Goal: Communication & Community: Answer question/provide support

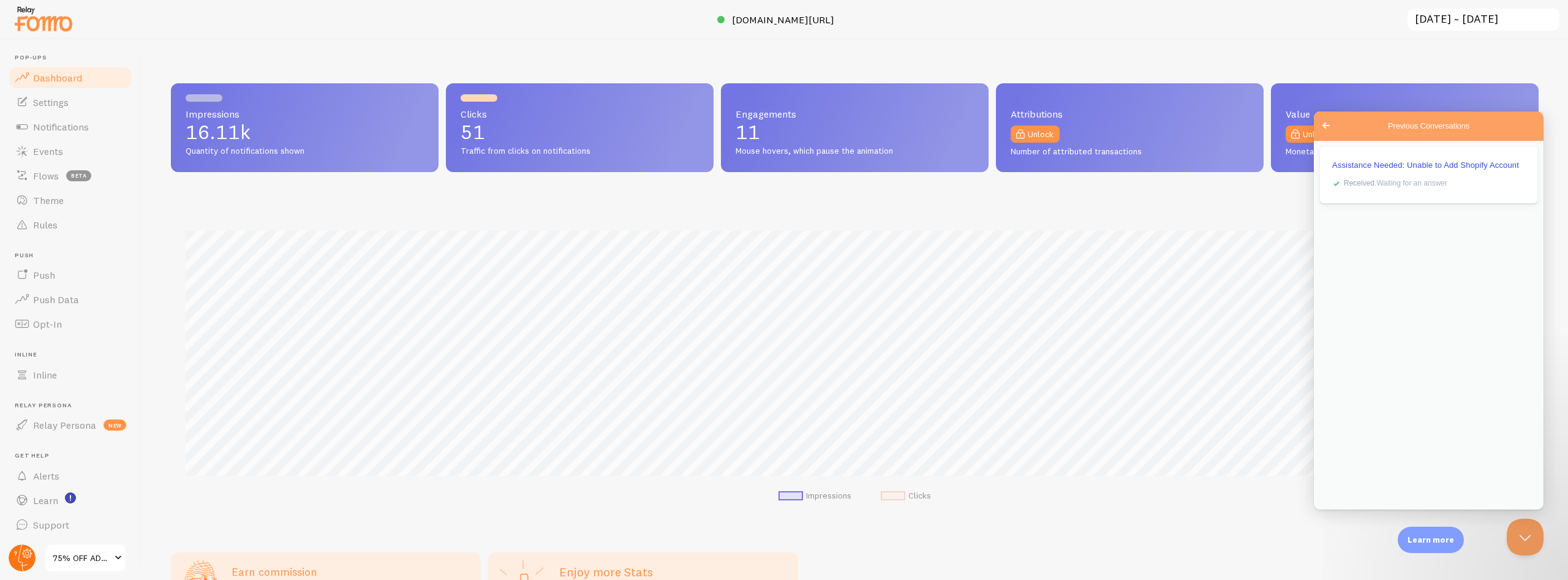
scroll to position [321, 1368]
click at [20, 559] on circle at bounding box center [22, 558] width 27 height 27
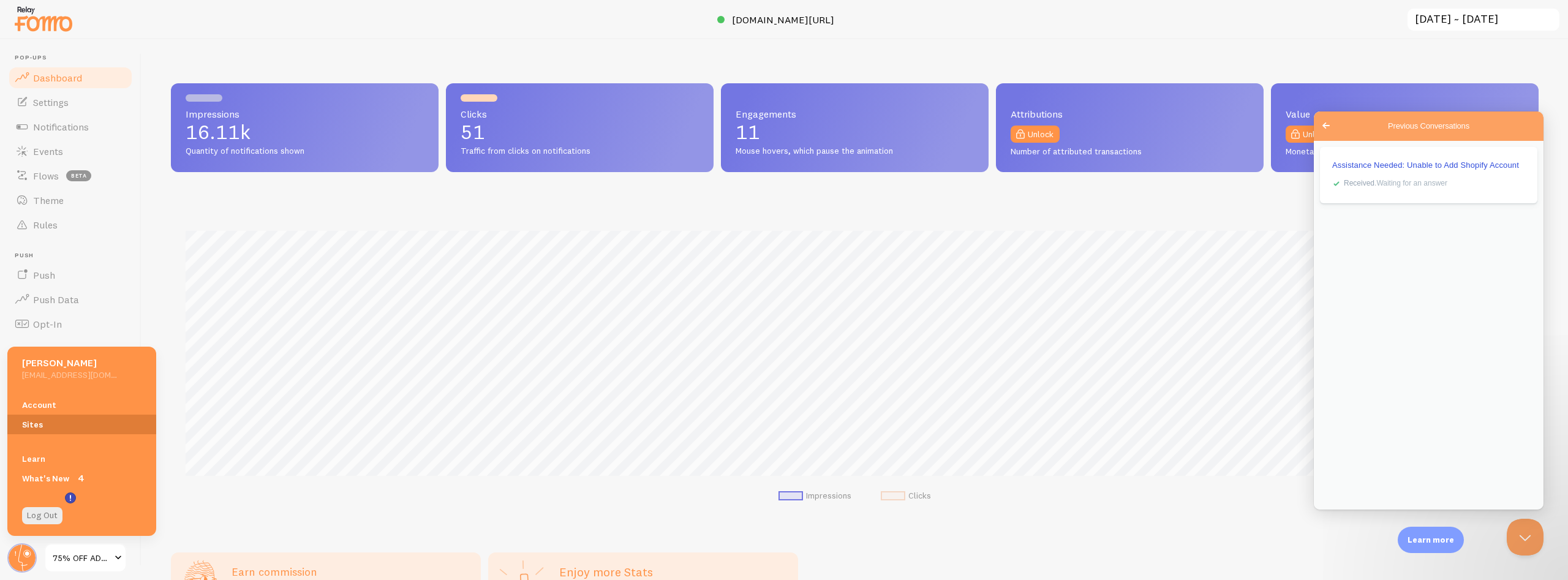
click at [33, 420] on link "Sites" at bounding box center [81, 424] width 149 height 19
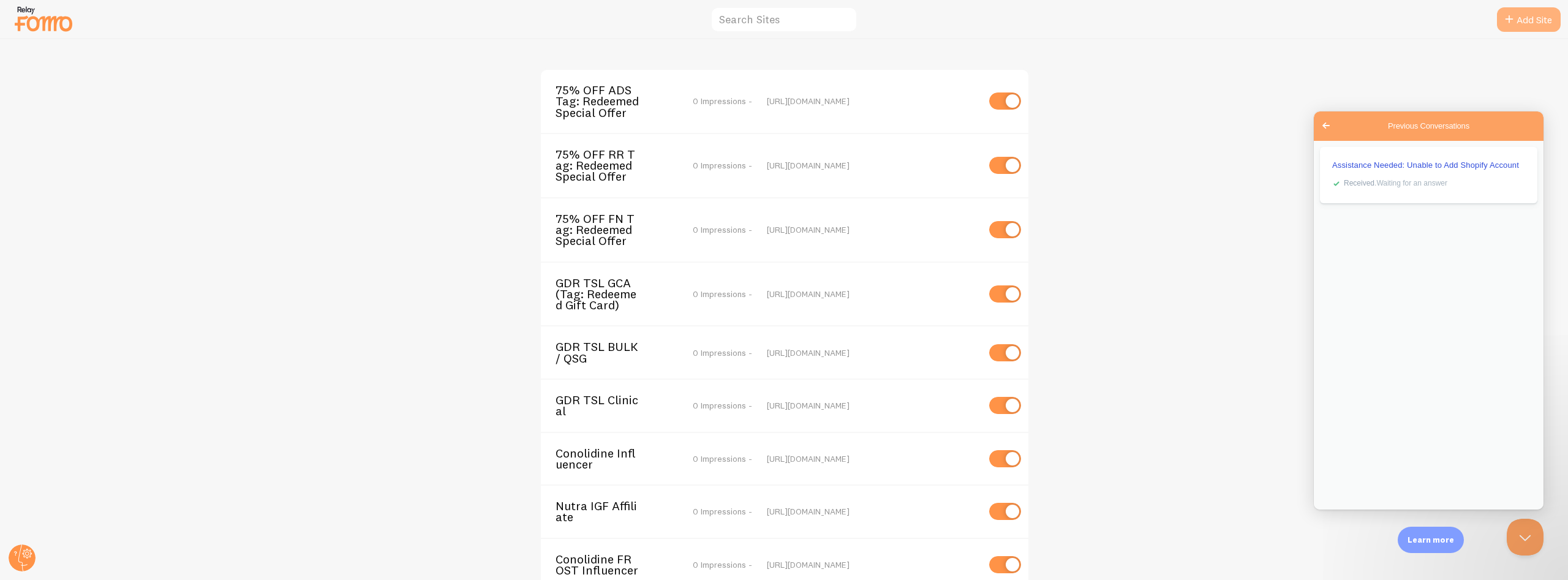
click at [1523, 17] on link "Add Site" at bounding box center [1529, 19] width 64 height 24
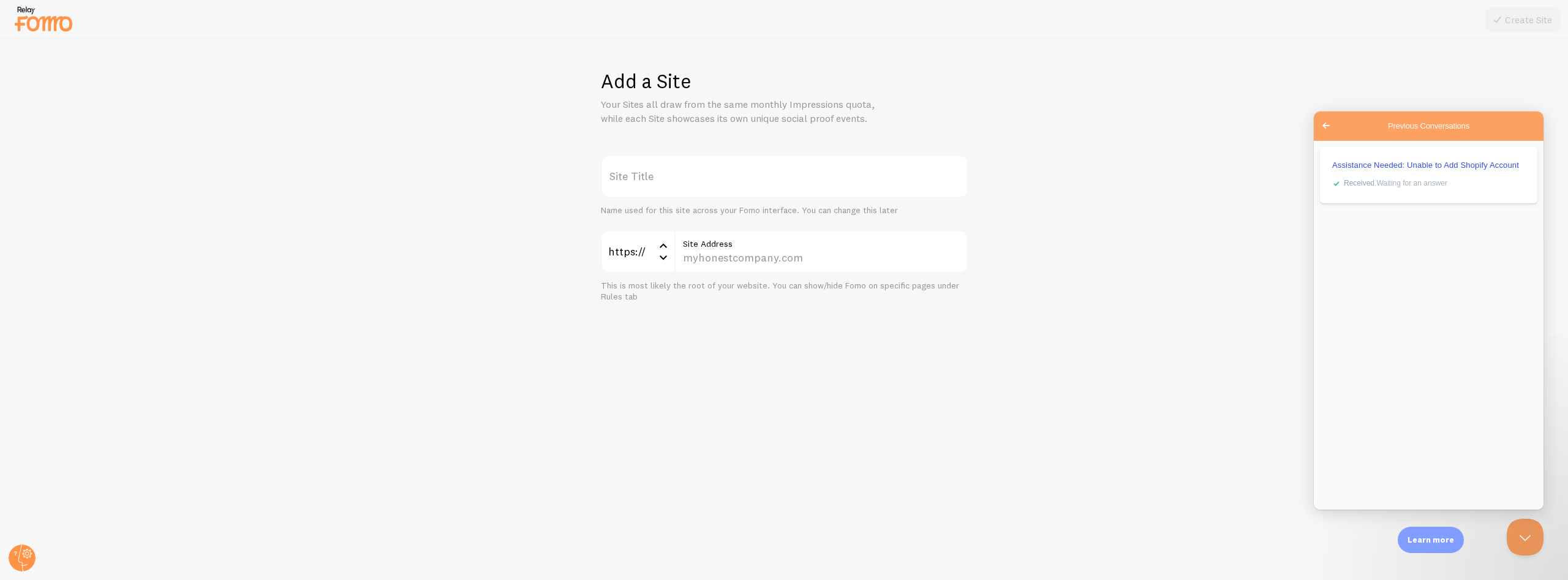
click at [1060, 396] on div "Add a Site Your Sites all draw from the same monthly Impressions quota, while e…" at bounding box center [784, 309] width 1567 height 540
click at [1388, 157] on link "Assistance Needed: Unable to Add Shopify Account checkmark Received . Waiting f…" at bounding box center [1428, 174] width 217 height 56
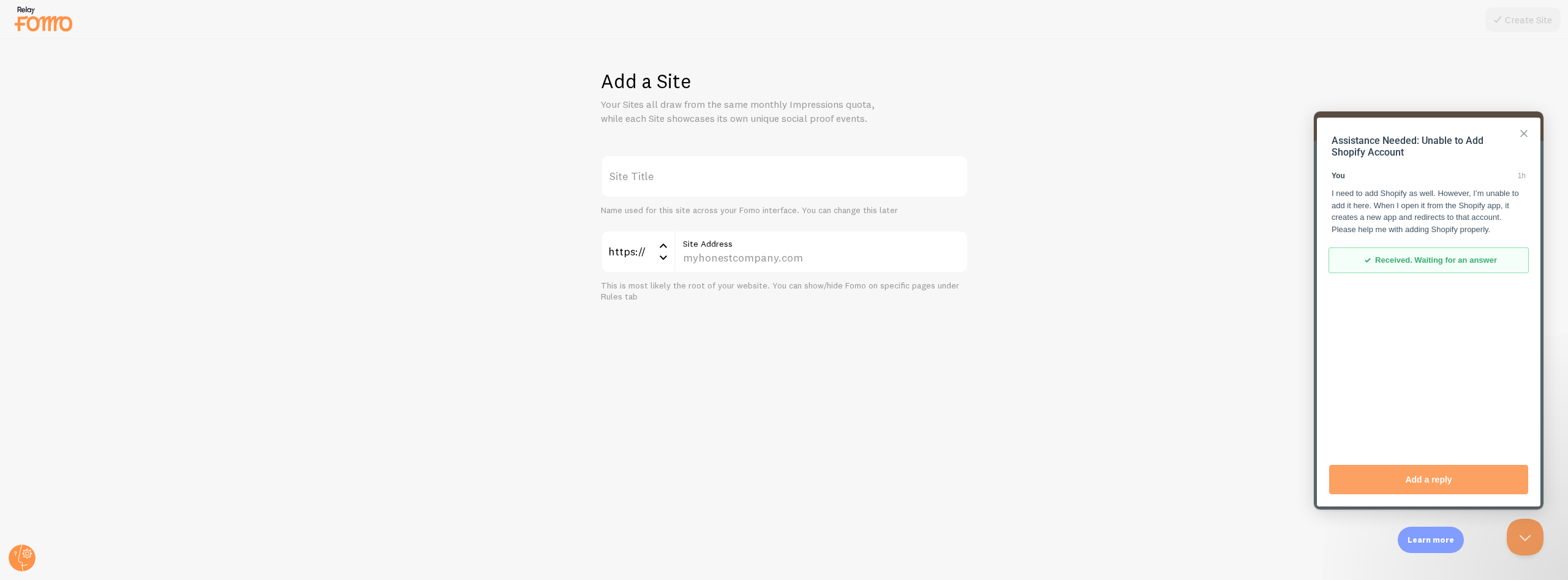
click at [1526, 133] on button "Close" at bounding box center [1524, 133] width 19 height 19
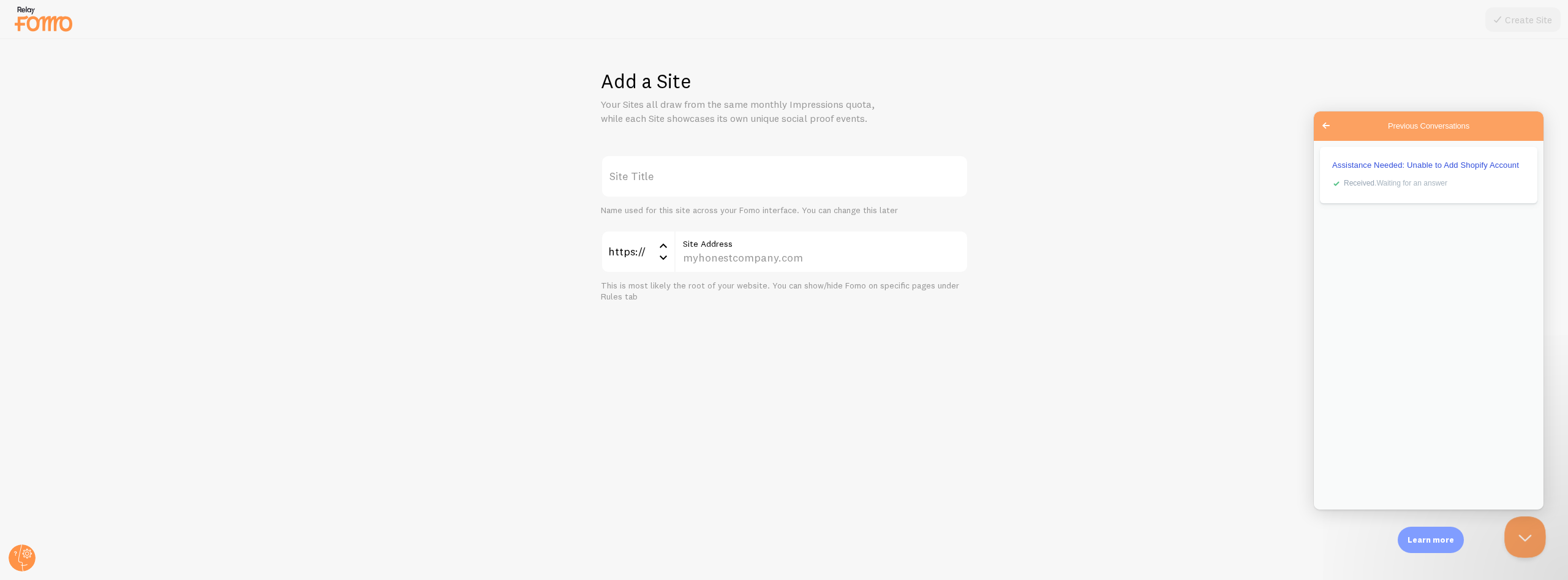
click at [1517, 534] on button "Close Beacon popover" at bounding box center [1523, 534] width 37 height 37
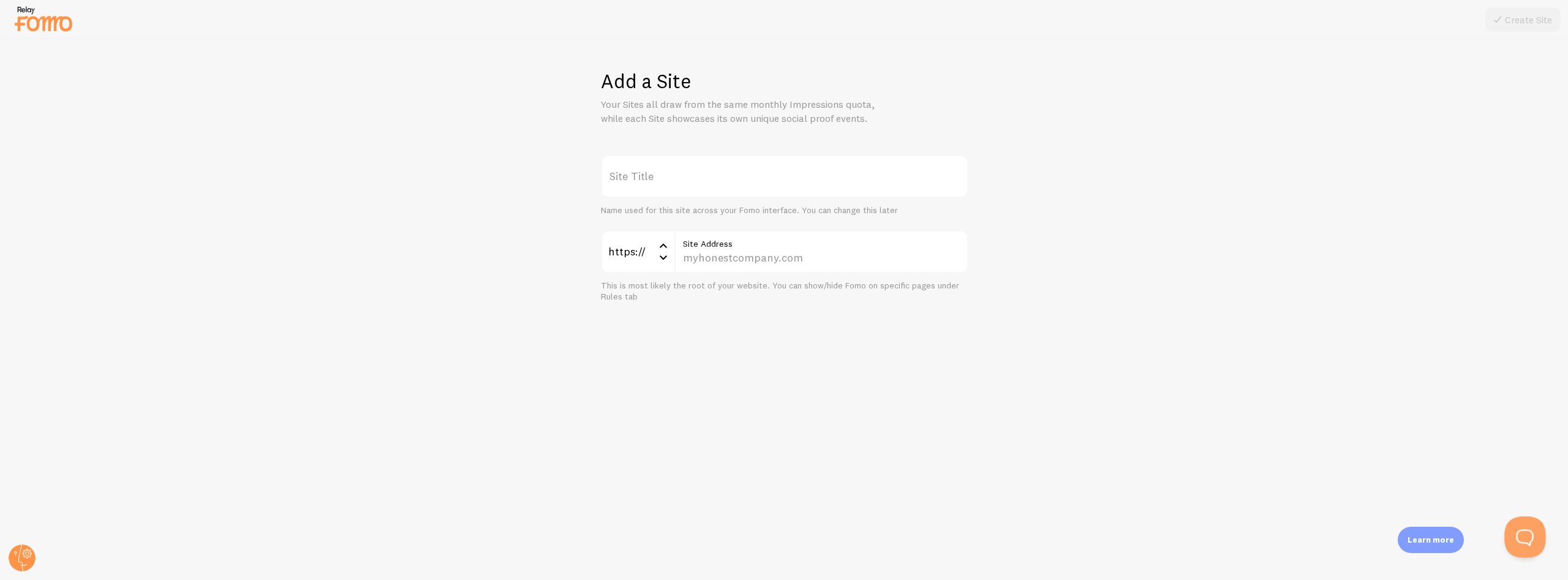
click at [1524, 534] on button "Open Beacon popover" at bounding box center [1523, 534] width 37 height 37
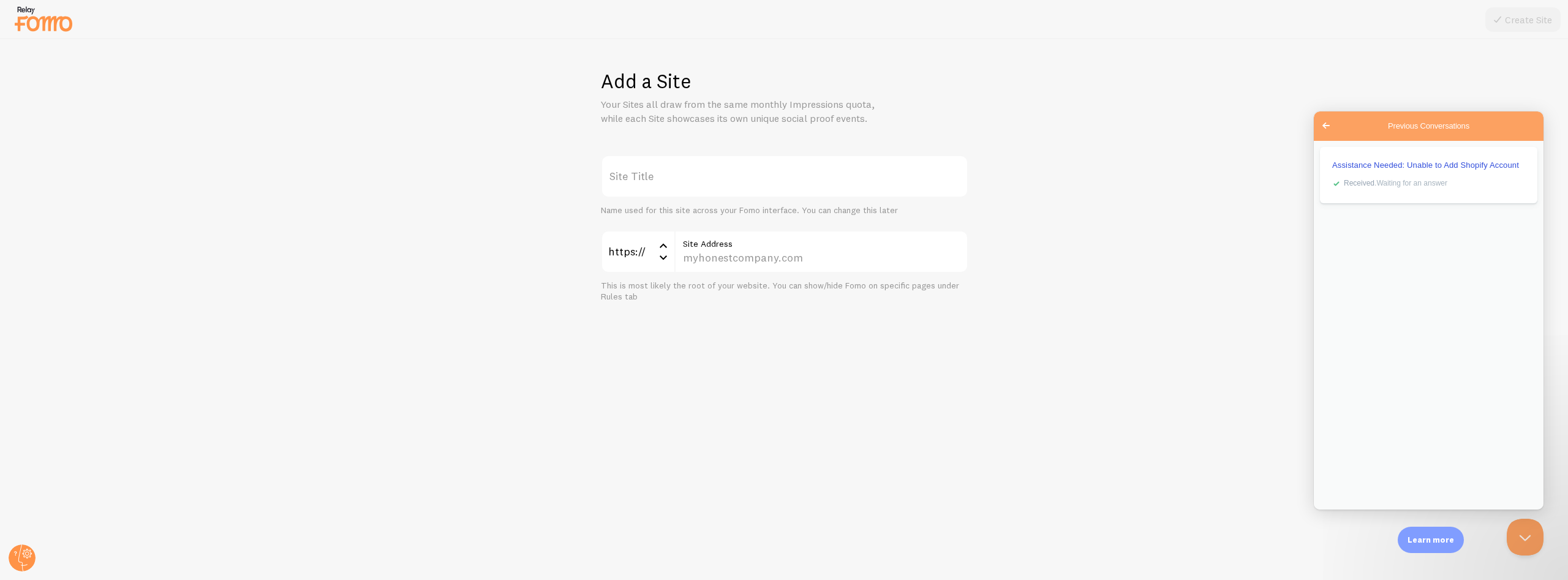
click at [1406, 273] on div "Assistance Needed: Unable to Add Shopify Account checkmark Received . Waiting f…" at bounding box center [1429, 325] width 230 height 368
click at [1329, 122] on span "Go back" at bounding box center [1326, 126] width 15 height 15
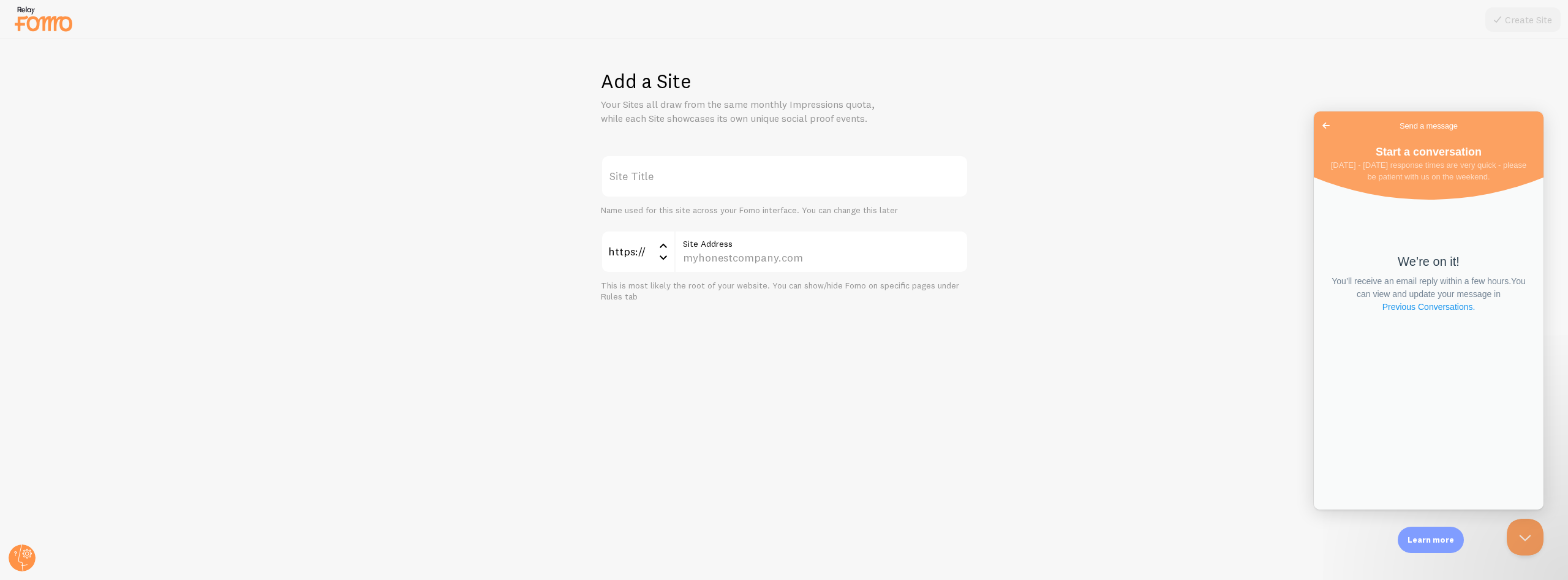
click at [1421, 306] on link "Previous Conversations ." at bounding box center [1429, 306] width 95 height 13
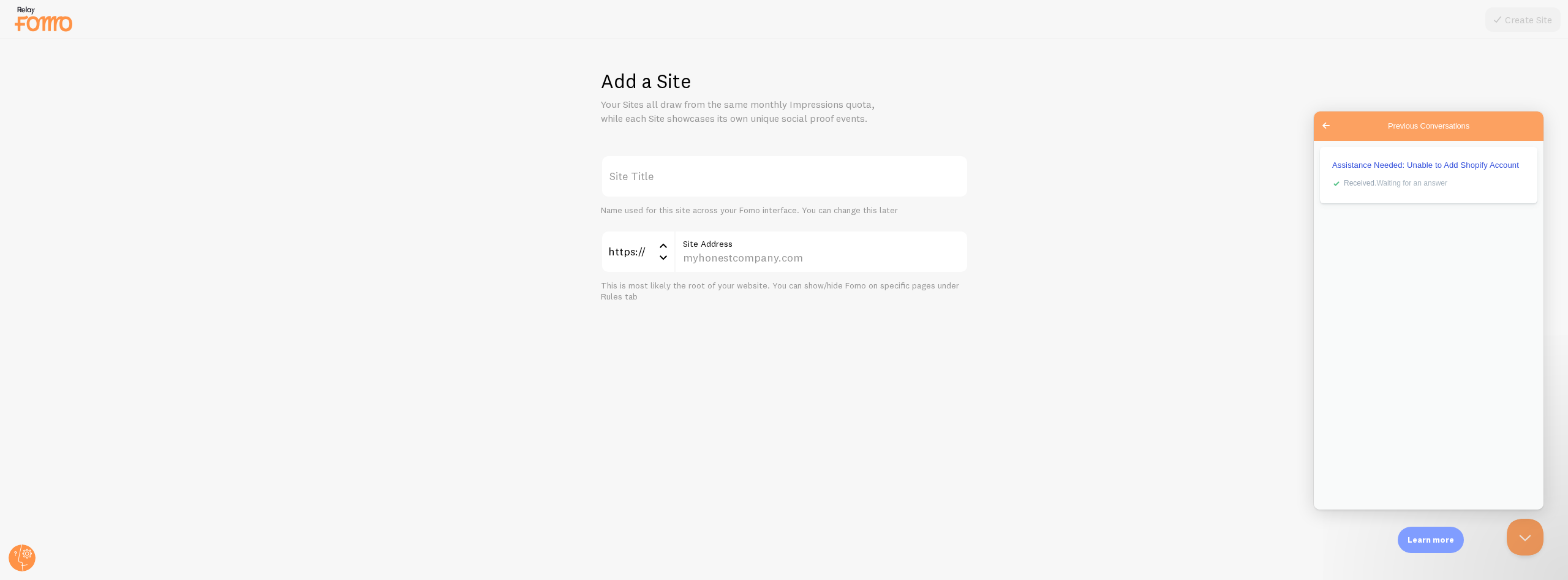
click at [978, 292] on div "Site Title Name used for this site across your Fomo interface. You can change t…" at bounding box center [785, 229] width 1509 height 148
click at [1526, 537] on button "Close Beacon popover" at bounding box center [1523, 534] width 37 height 37
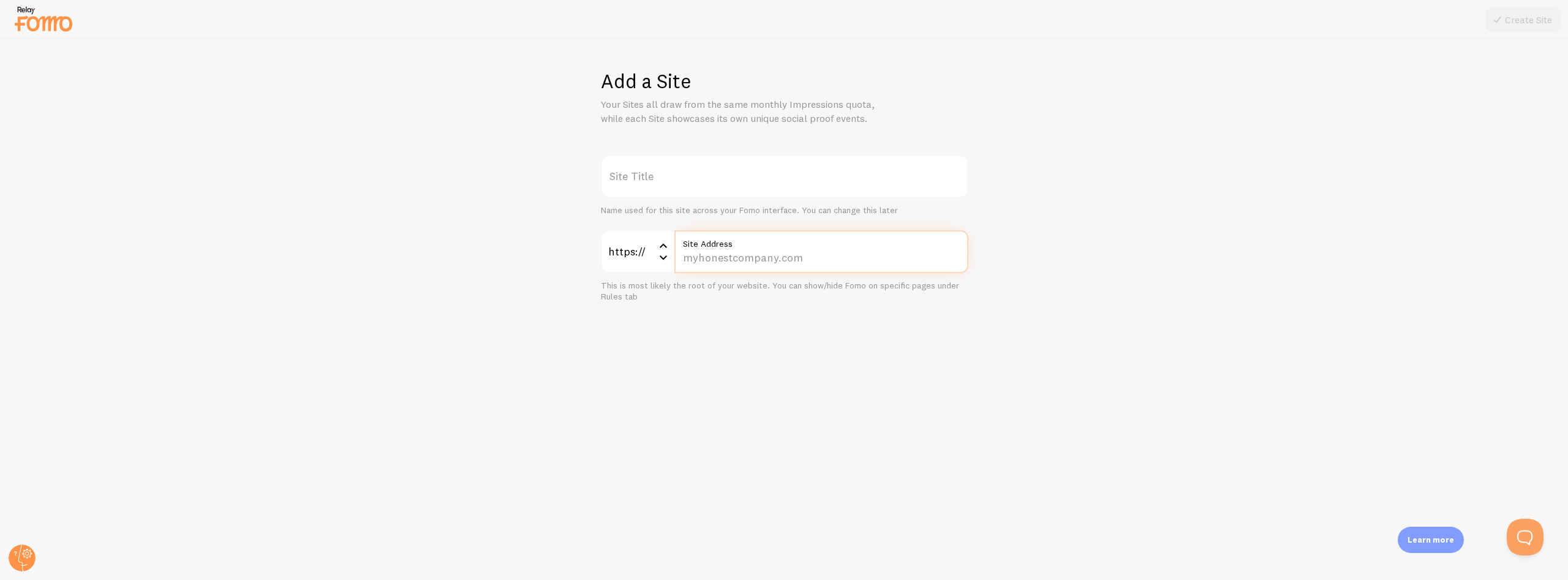
click at [726, 251] on input "Site Address" at bounding box center [821, 252] width 294 height 43
click at [672, 177] on label "Site Title" at bounding box center [785, 176] width 368 height 43
click at [672, 177] on input "Site Title" at bounding box center [785, 176] width 368 height 43
paste input "https://gamedayready.com/pages/liquidation-page"
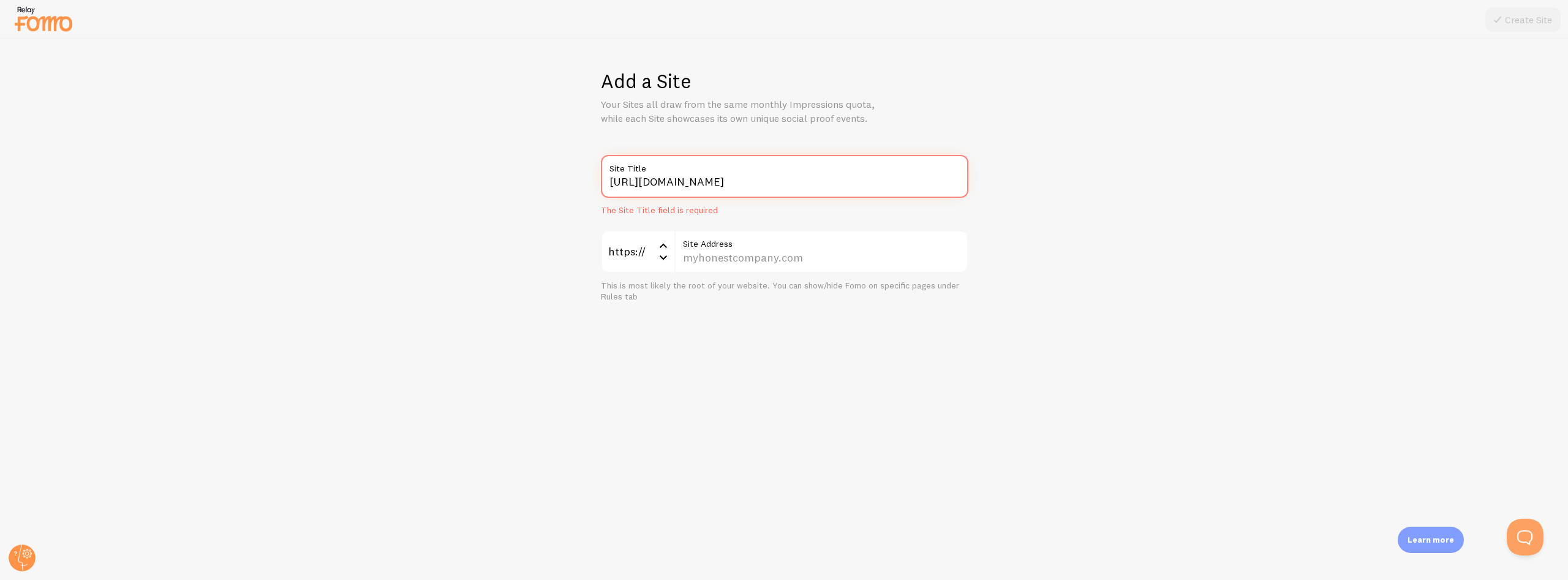
type input "https://gamedayready.com/pages/liquidation-page"
click at [732, 249] on label "Site Address" at bounding box center [821, 241] width 294 height 21
click at [732, 249] on input "Site Address" at bounding box center [821, 252] width 294 height 43
paste input "gamedayready.com/pages/liquidation-page"
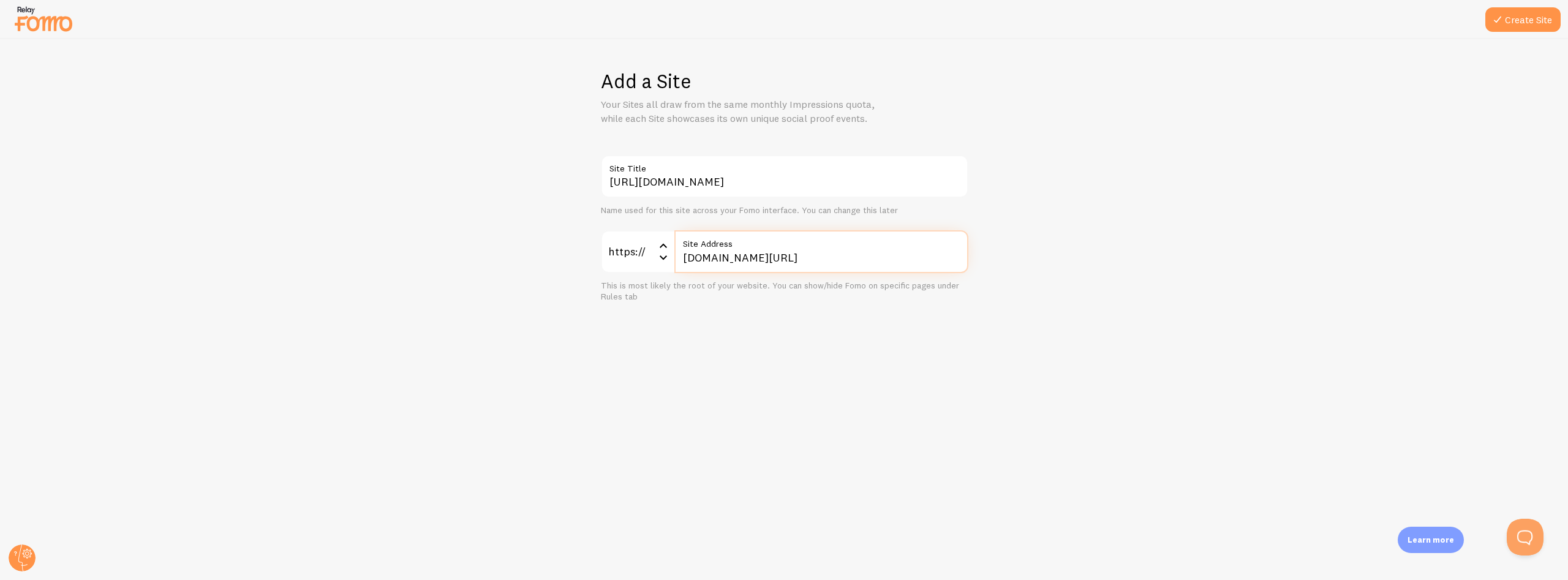
type input "gamedayready.com/pages/liquidation-page"
click at [501, 343] on div "Add a Site Your Sites all draw from the same monthly Impressions quota, while e…" at bounding box center [784, 309] width 1567 height 540
click at [1169, 241] on div "https://gamedayready.com/pages/liquidation-page Site Title Name used for this s…" at bounding box center [785, 229] width 1509 height 148
click at [785, 260] on input "gamedayready.com/pages/liquidation-page" at bounding box center [821, 252] width 294 height 43
click at [1077, 382] on div "Add a Site Your Sites all draw from the same monthly Impressions quota, while e…" at bounding box center [784, 309] width 1567 height 540
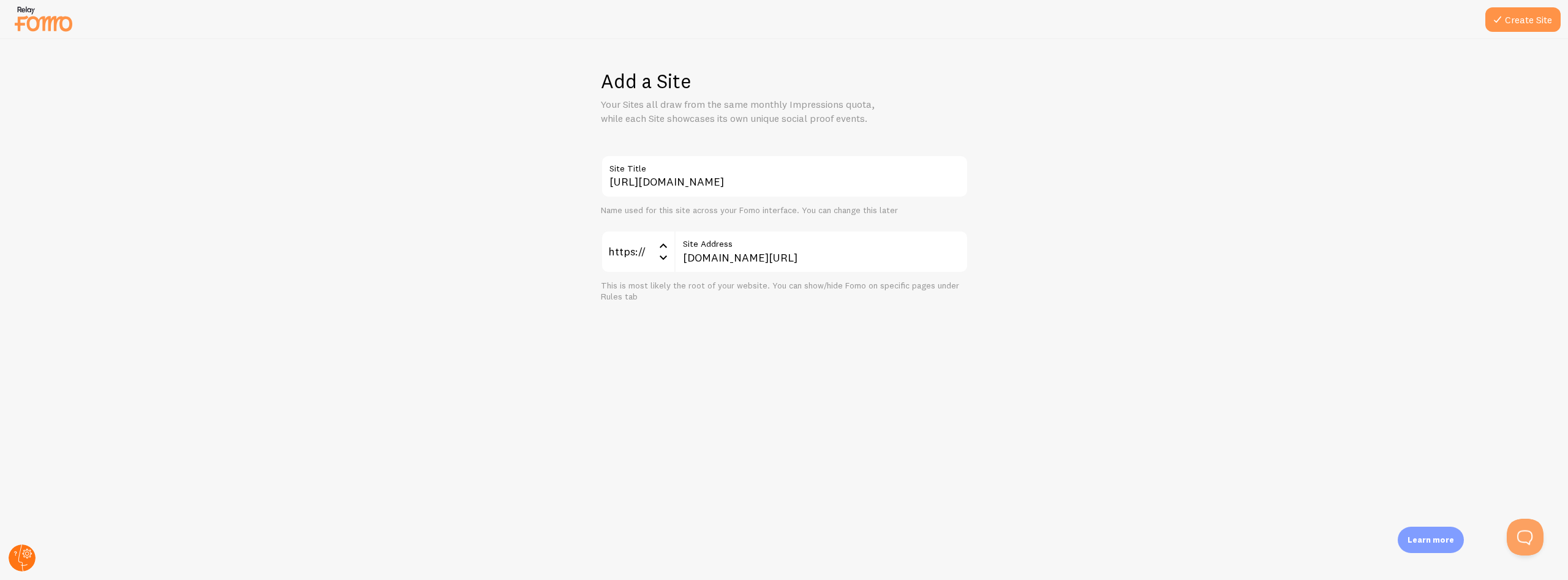
click at [22, 556] on circle at bounding box center [22, 558] width 27 height 27
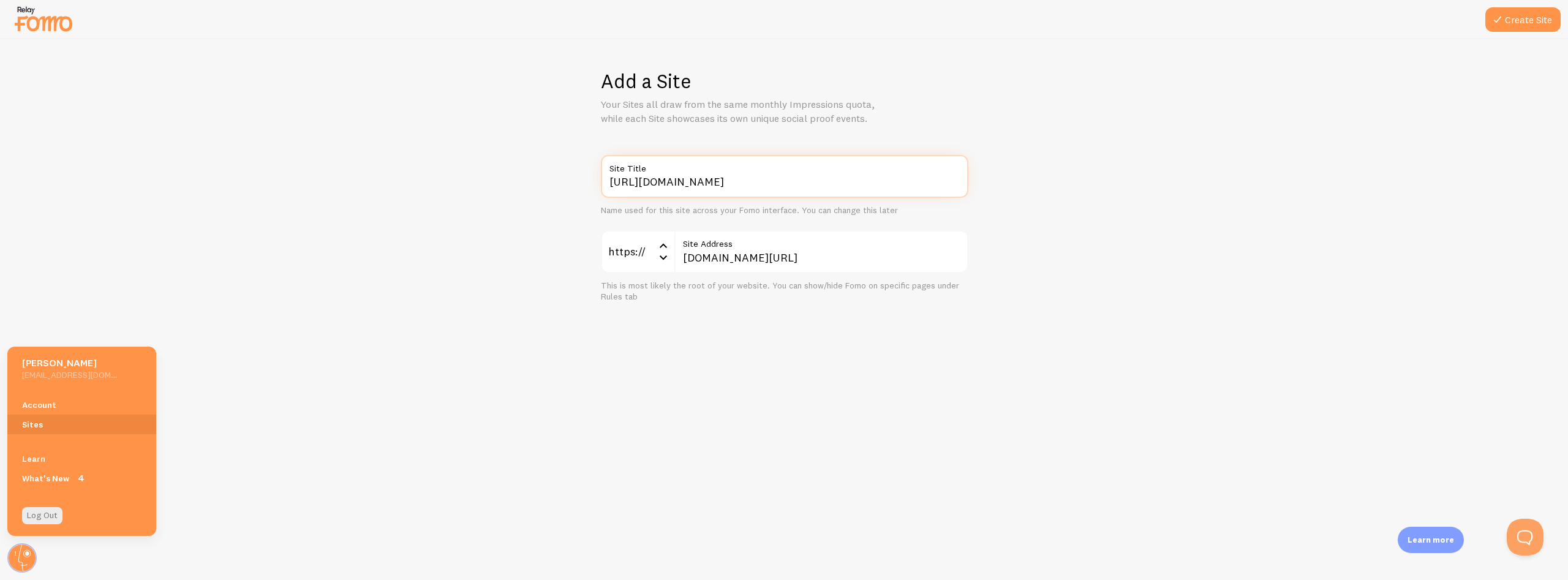
click at [728, 183] on input "https://gamedayready.com/pages/liquidation-page" at bounding box center [785, 176] width 368 height 43
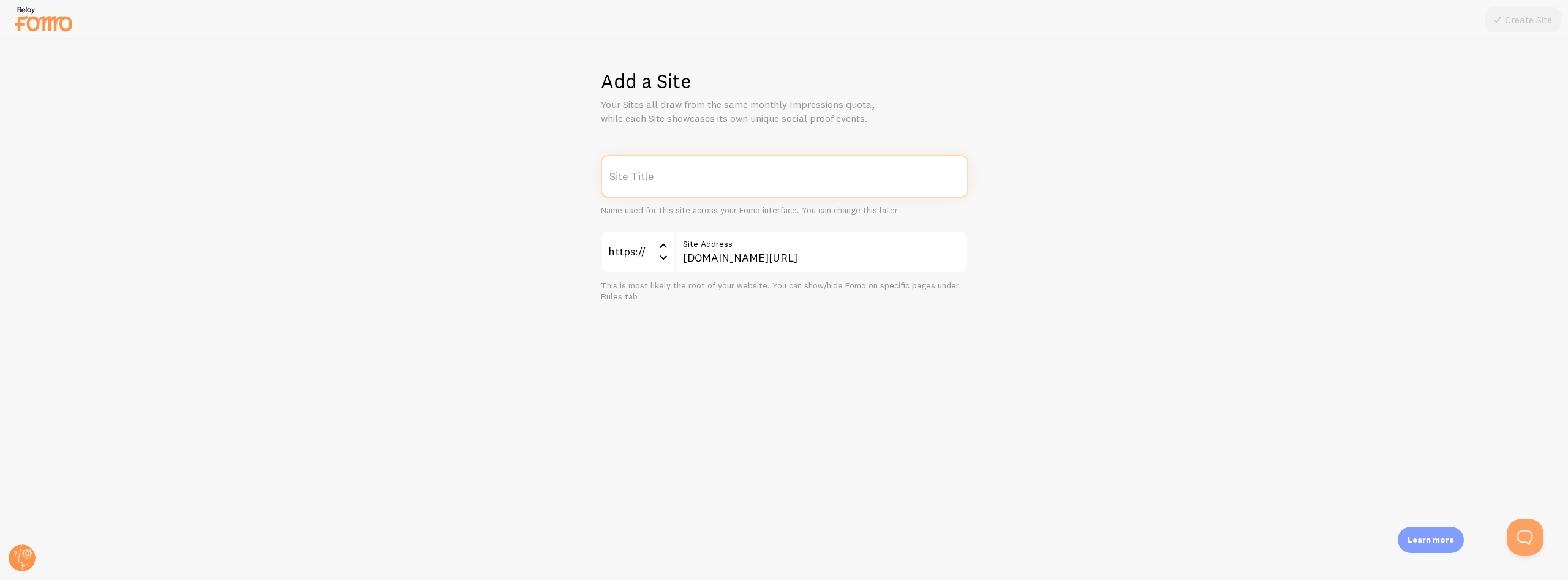
paste input "https://gamedayready.com/products/conolidine-liquid-natural-relief-support"
type input "https://gamedayready.com/products/conolidine-liquid-natural-relief-support"
click at [814, 257] on input "gamedayready.com/pages/liquidation-page" at bounding box center [821, 252] width 294 height 43
paste input "roducts/conolidine-liquid-natural-relief-support"
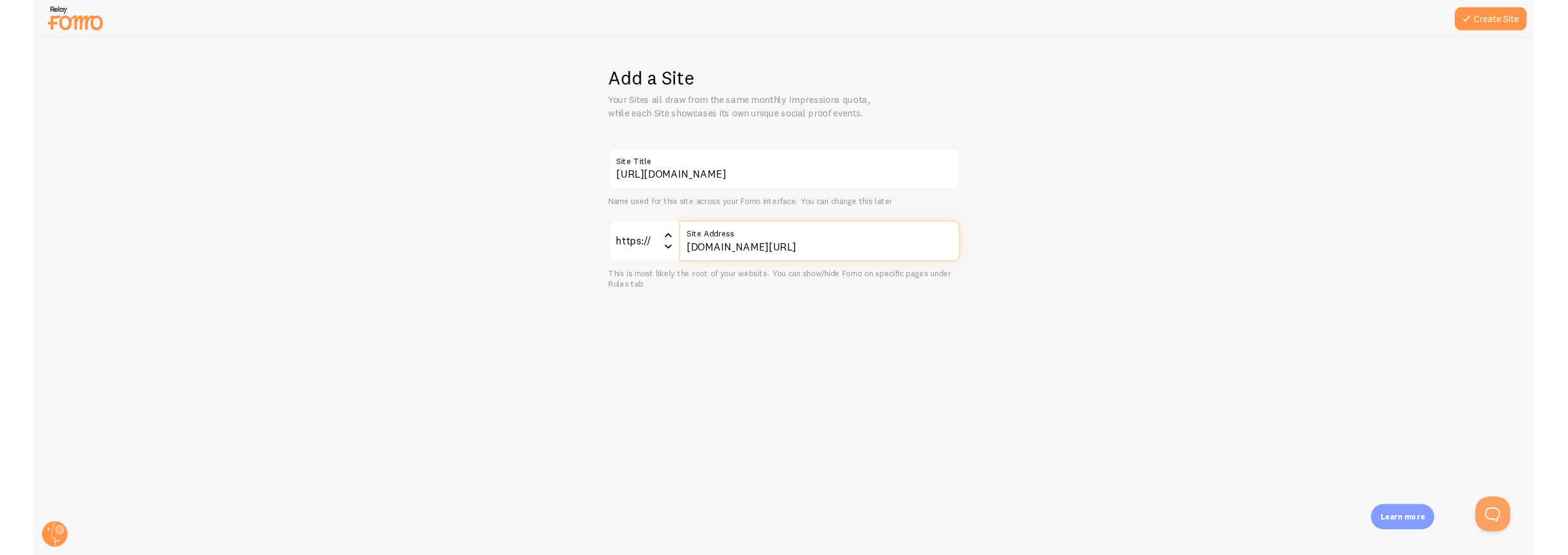
scroll to position [0, 63]
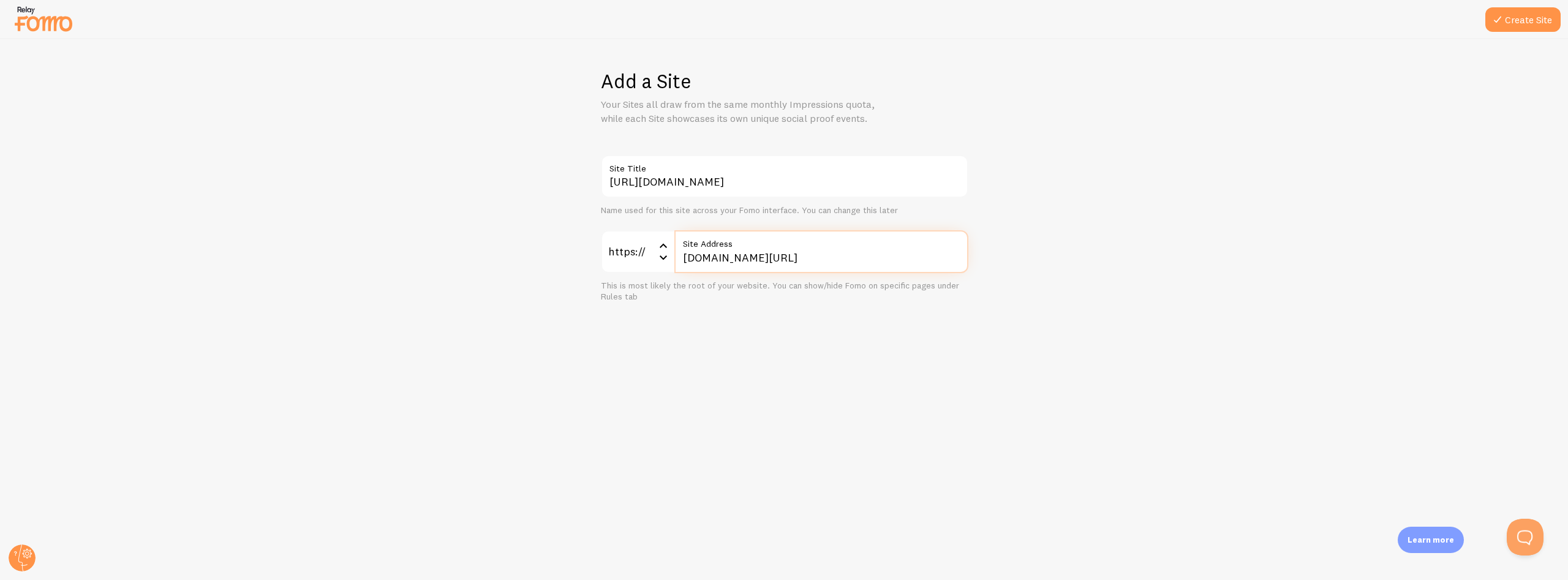
type input "gamedayready.com/products/conolidine-liquid-natural-relief-support"
click at [832, 408] on div "Add a Site Your Sites all draw from the same monthly Impressions quota, while e…" at bounding box center [784, 309] width 1567 height 540
click at [1516, 22] on button "Create Site" at bounding box center [1523, 19] width 75 height 24
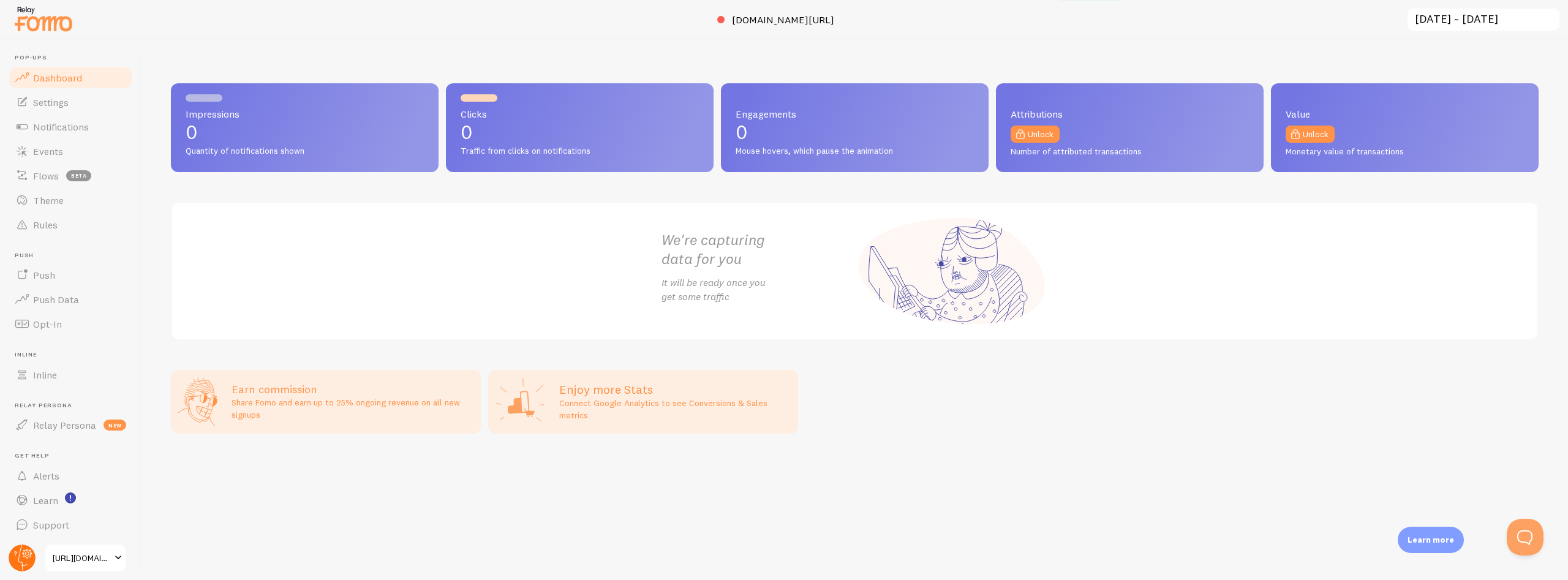
click at [31, 556] on circle at bounding box center [22, 558] width 27 height 27
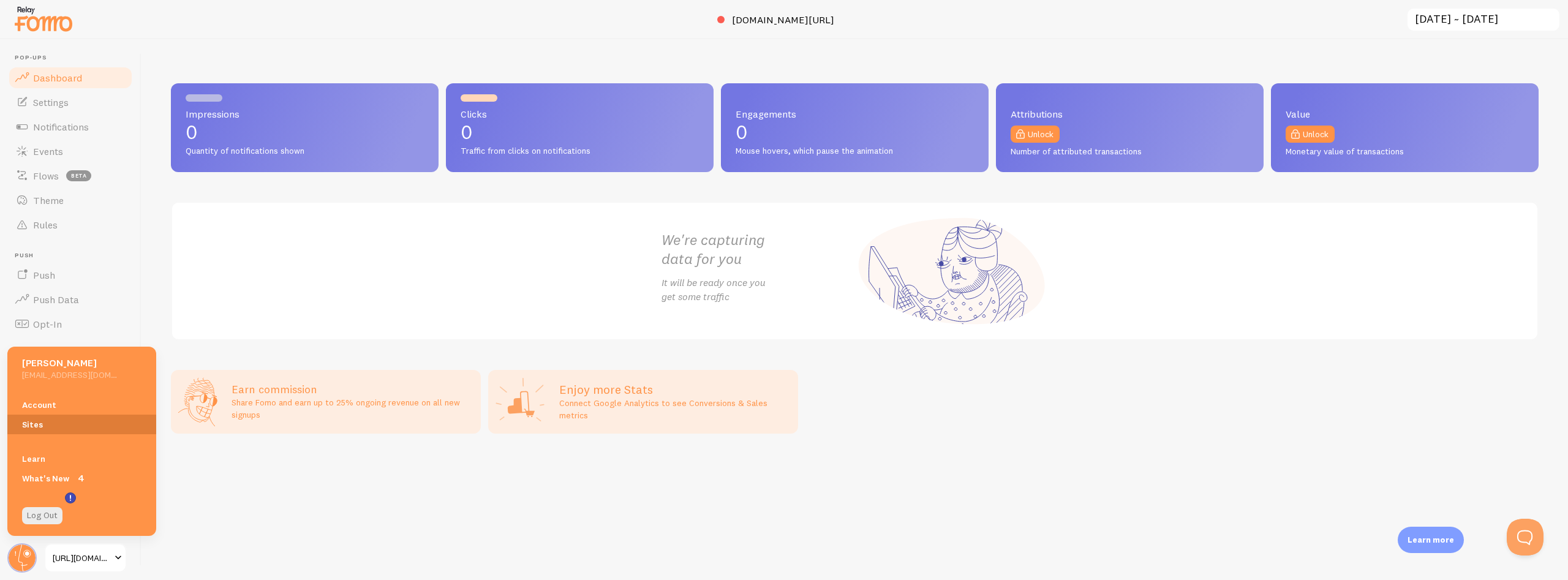
click at [33, 424] on link "Sites" at bounding box center [81, 424] width 149 height 19
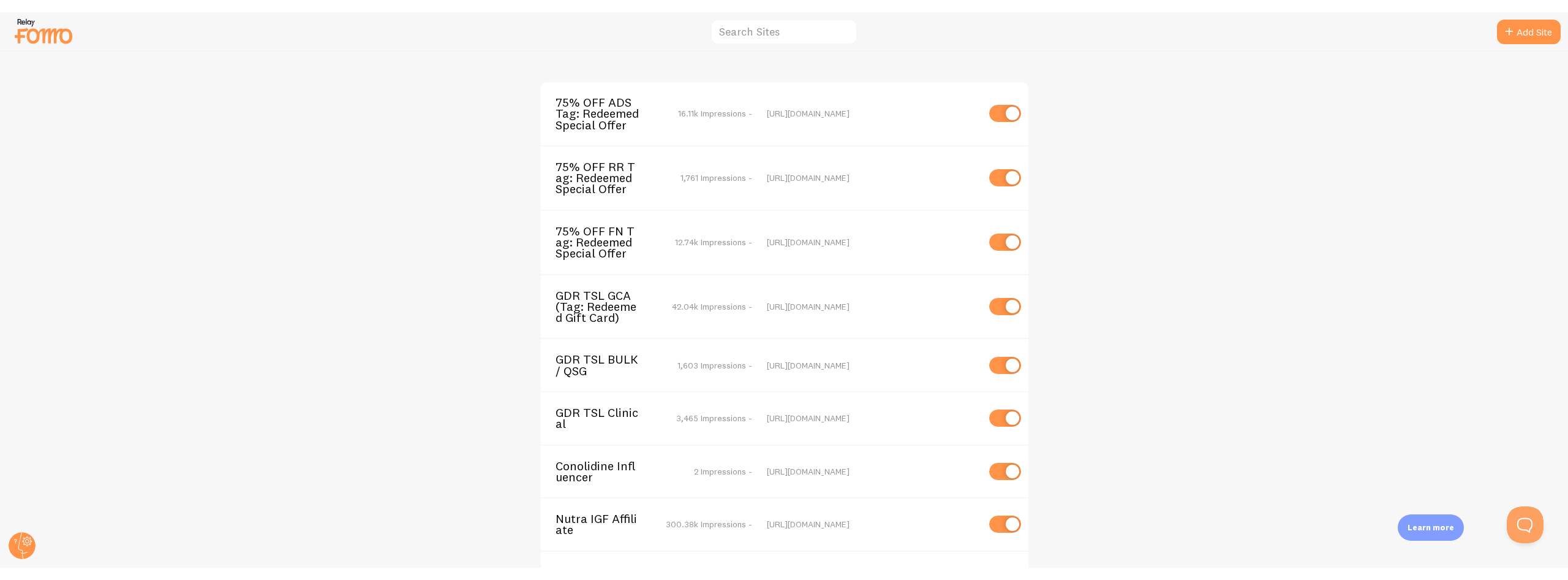
scroll to position [3440, 0]
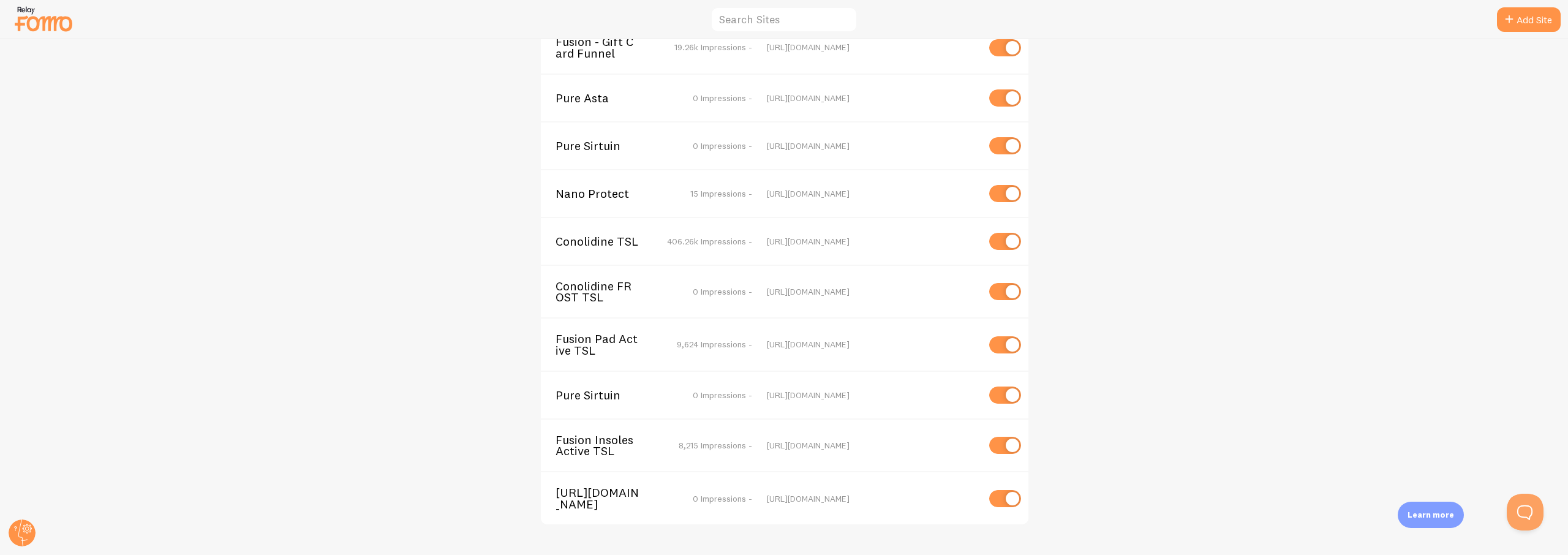
click at [260, 459] on div "75% OFF ADS Tag: Redeemed Special Offer 16.11k Impressions - https://secure.def…" at bounding box center [784, 297] width 1567 height 516
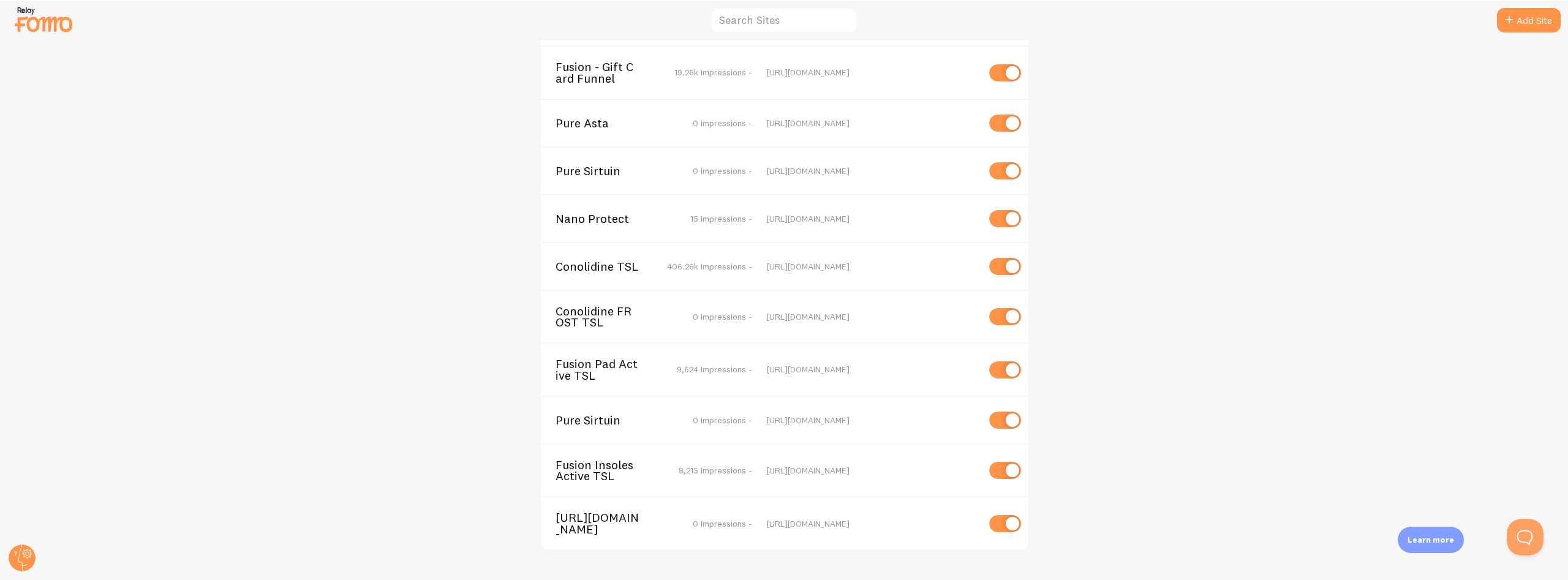
scroll to position [3410, 0]
click at [28, 555] on icon at bounding box center [27, 554] width 4 height 4
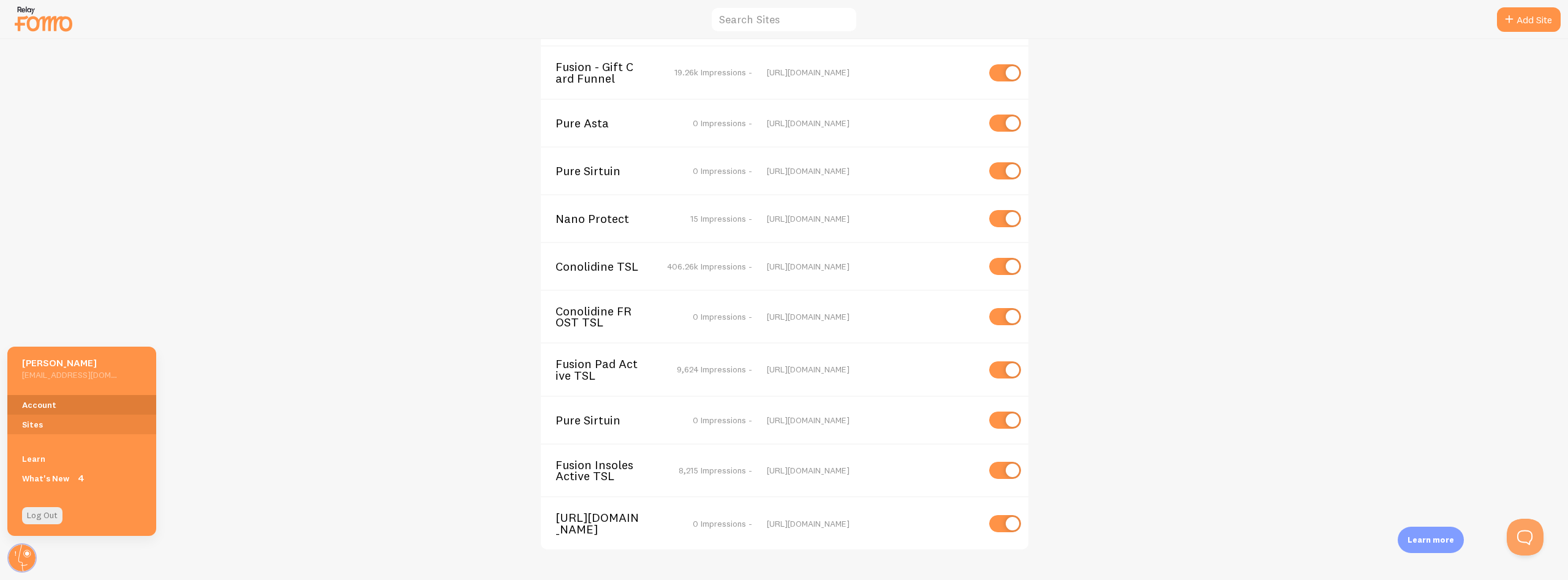
click at [30, 409] on link "Account" at bounding box center [81, 405] width 149 height 19
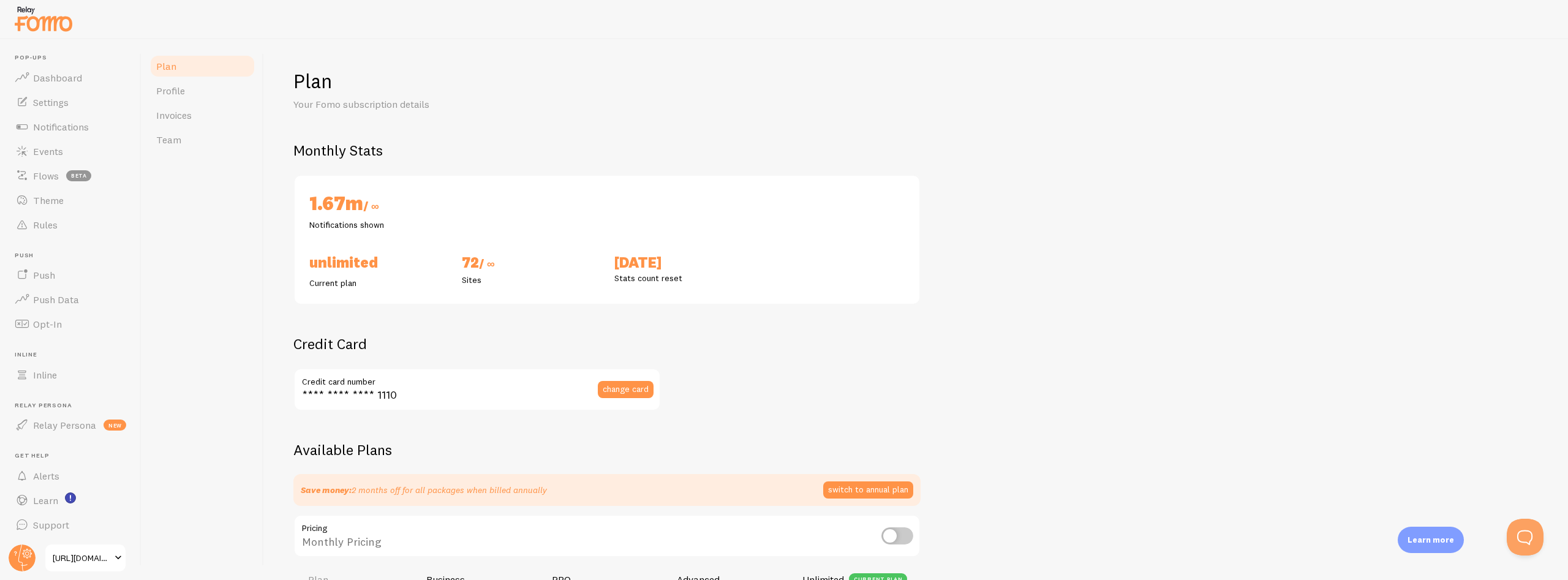
checkbox input "true"
click at [66, 80] on span "Dashboard" at bounding box center [57, 78] width 49 height 12
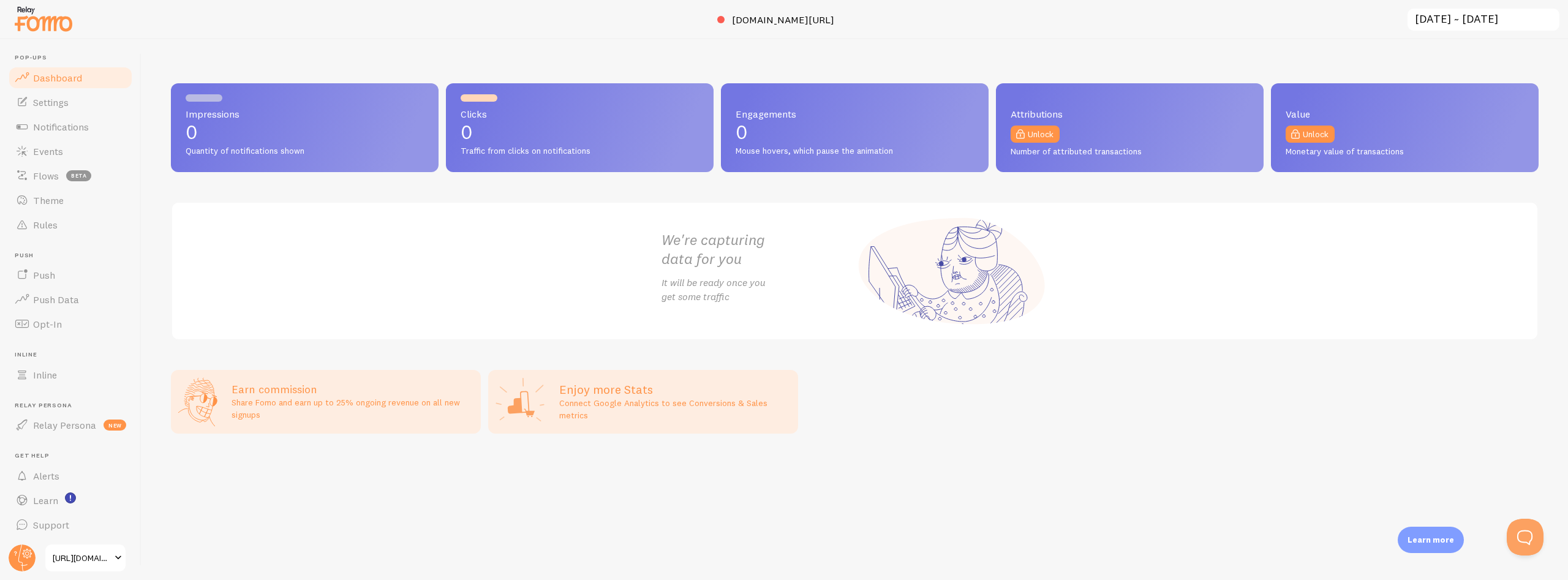
click at [110, 558] on span "https://gamedayready.com/products/conolidine-liquid-natural-relief-support" at bounding box center [81, 558] width 58 height 15
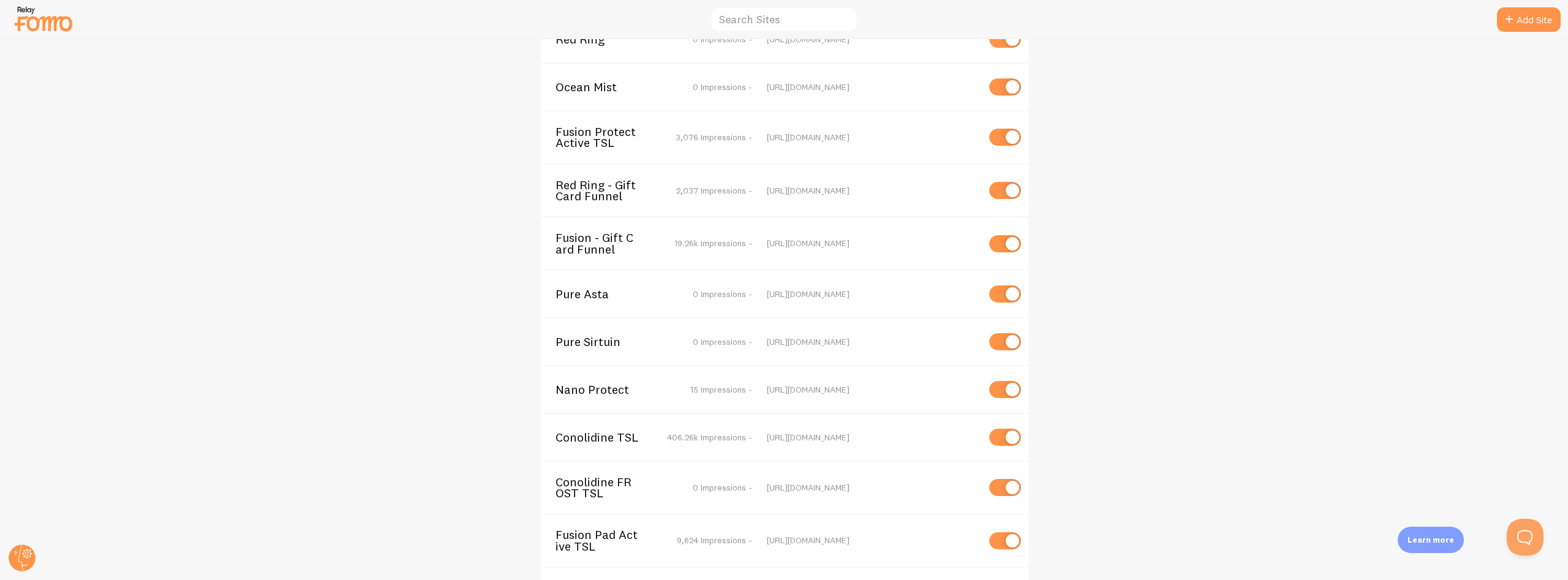
scroll to position [3410, 0]
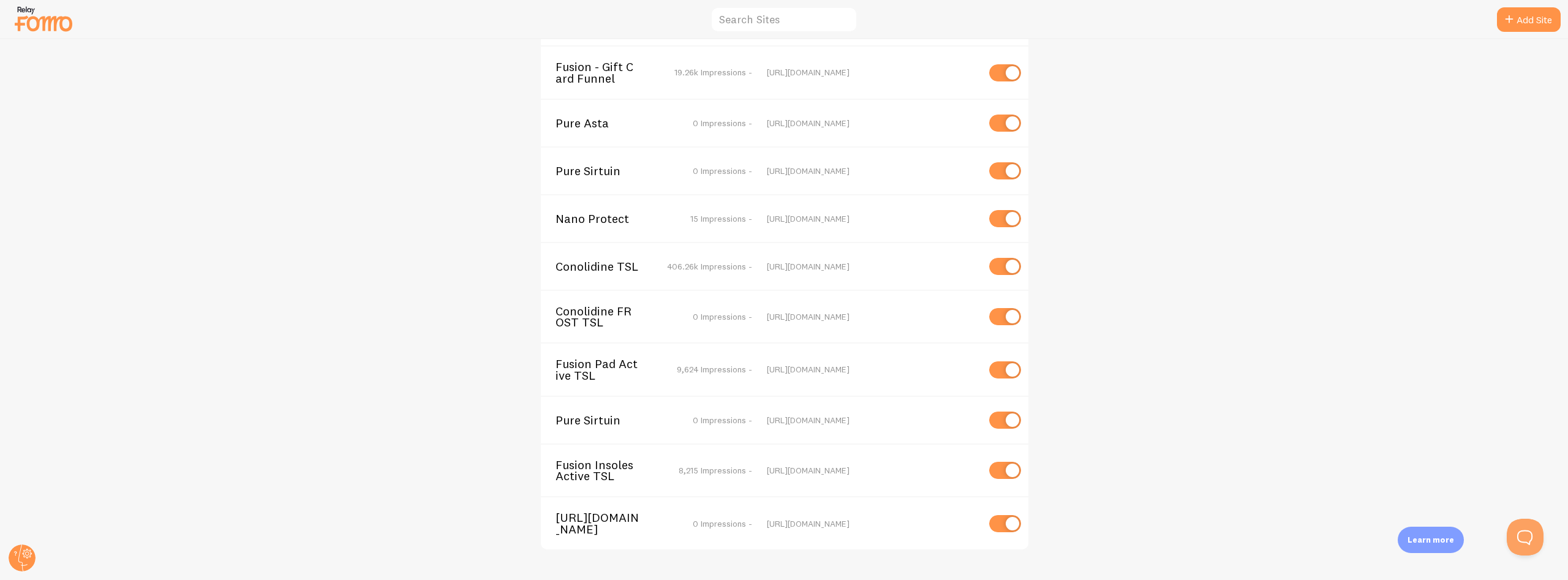
click at [594, 512] on span "https://gamedayready.com/products/conolidine-liquid-natural-relief-support" at bounding box center [604, 524] width 99 height 23
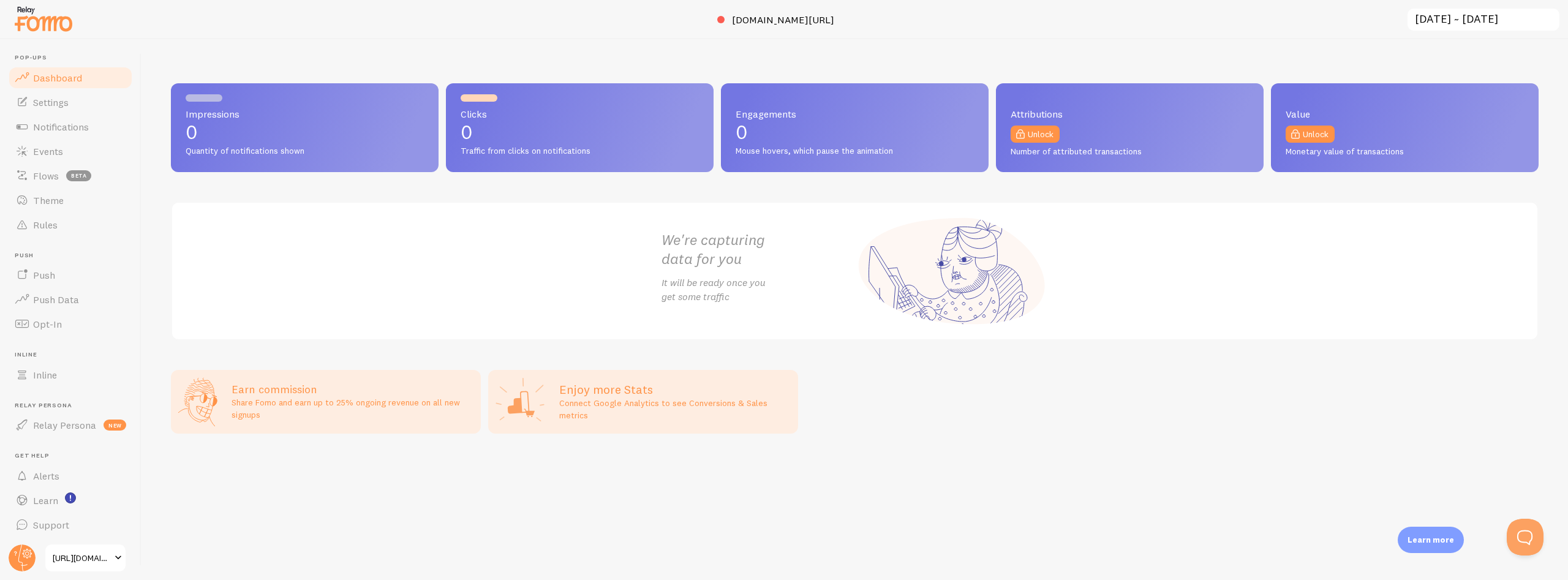
click at [91, 553] on span "https://gamedayready.com/products/conolidine-liquid-natural-relief-support" at bounding box center [81, 558] width 58 height 15
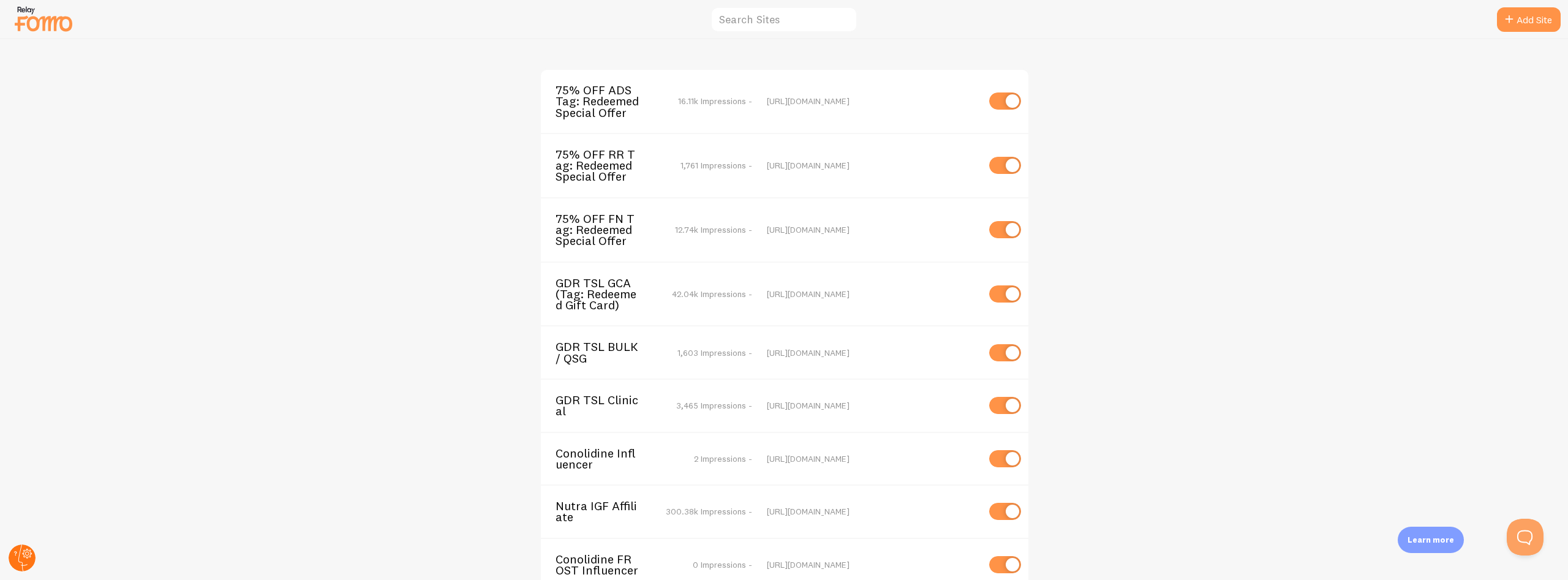
click at [18, 569] on circle at bounding box center [22, 558] width 27 height 27
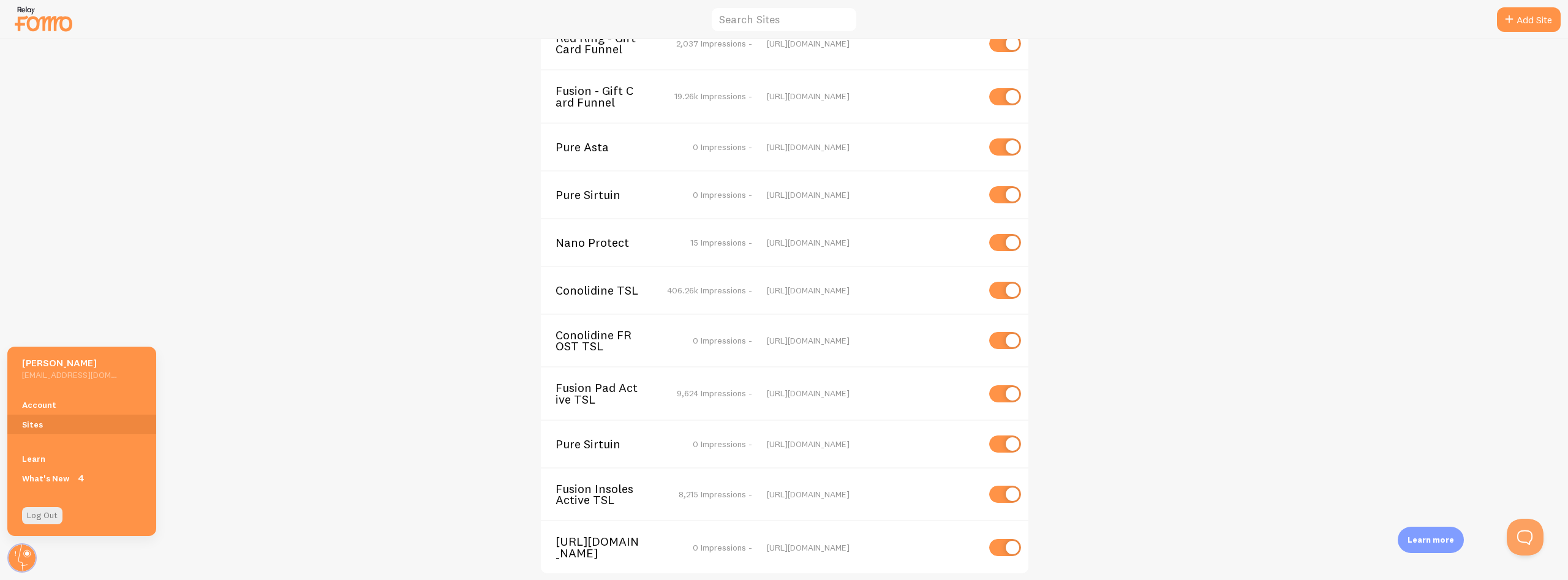
scroll to position [3410, 0]
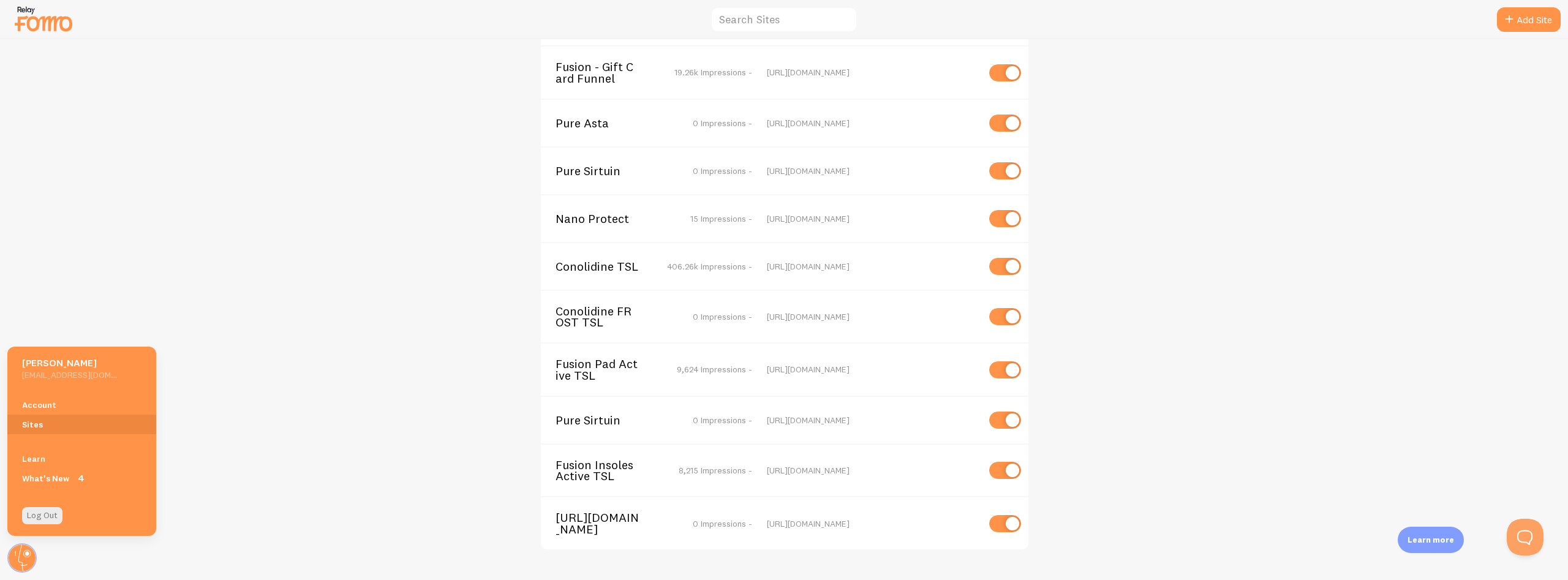
click at [477, 499] on div "75% OFF ADS Tag: Redeemed Special Offer 16.11k Impressions - https://secure.def…" at bounding box center [784, 309] width 1567 height 540
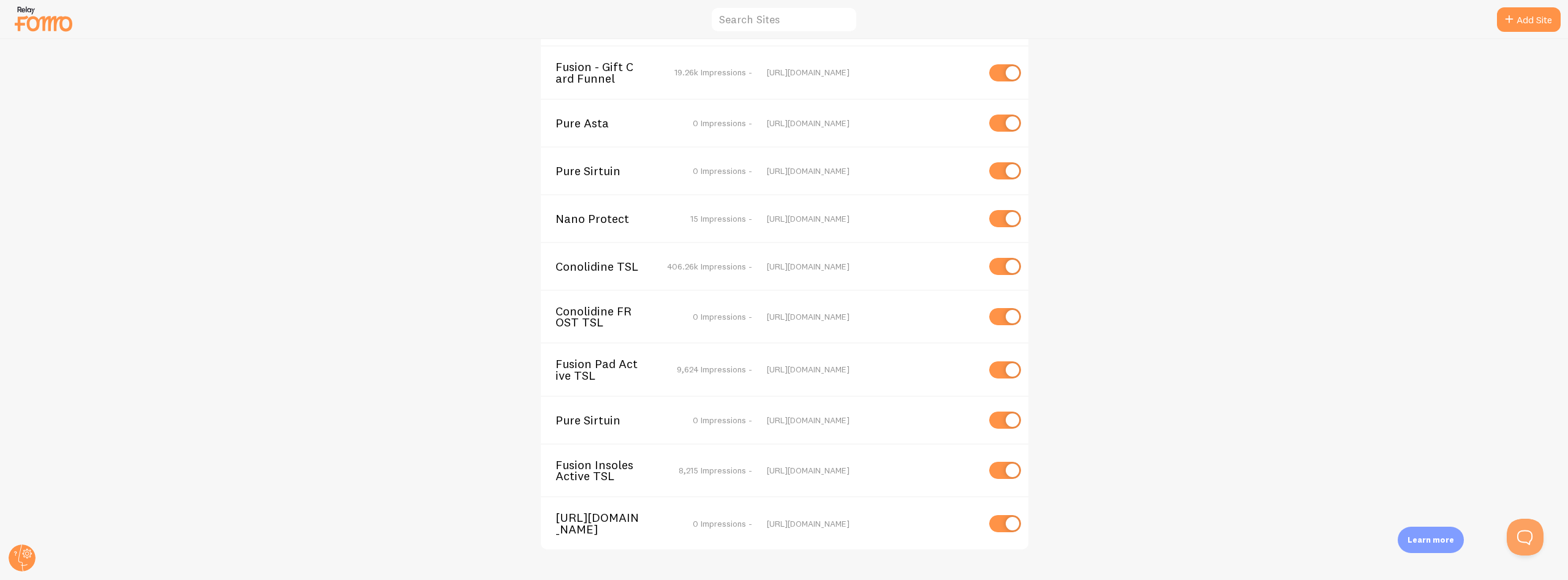
click at [611, 512] on span "https://gamedayready.com/products/conolidine-liquid-natural-relief-support" at bounding box center [604, 524] width 99 height 23
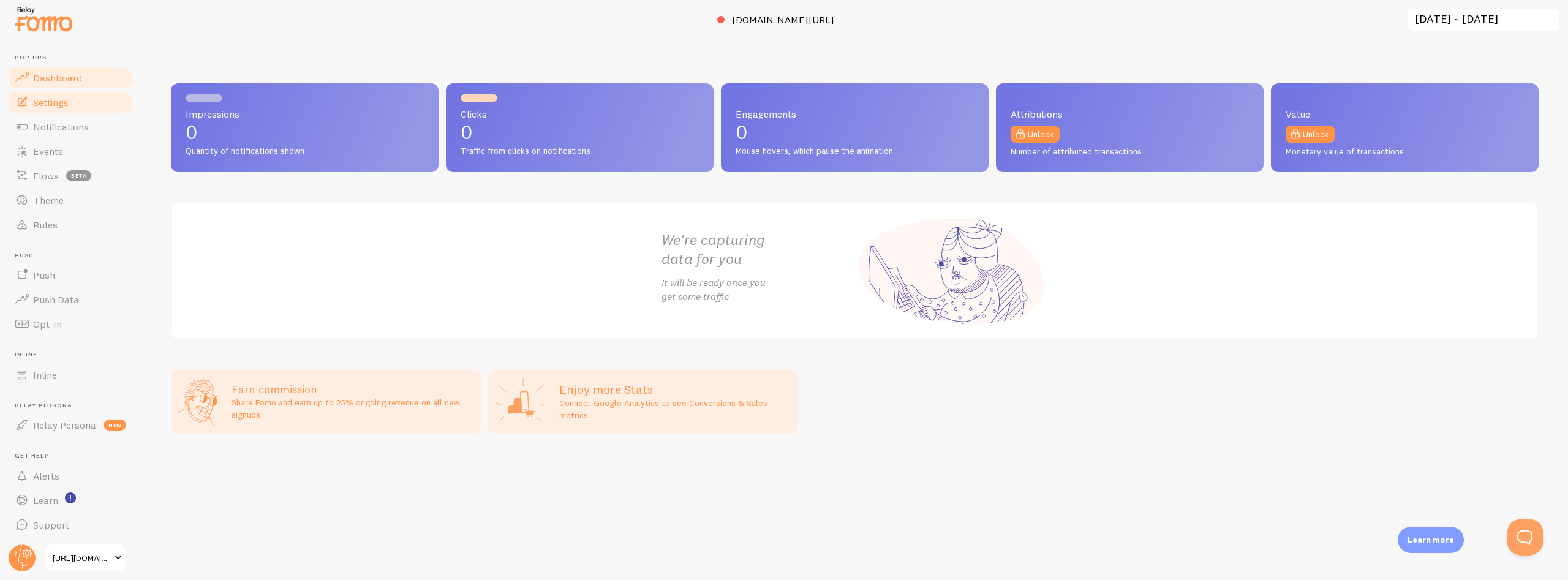
click at [51, 100] on span "Settings" at bounding box center [50, 102] width 36 height 12
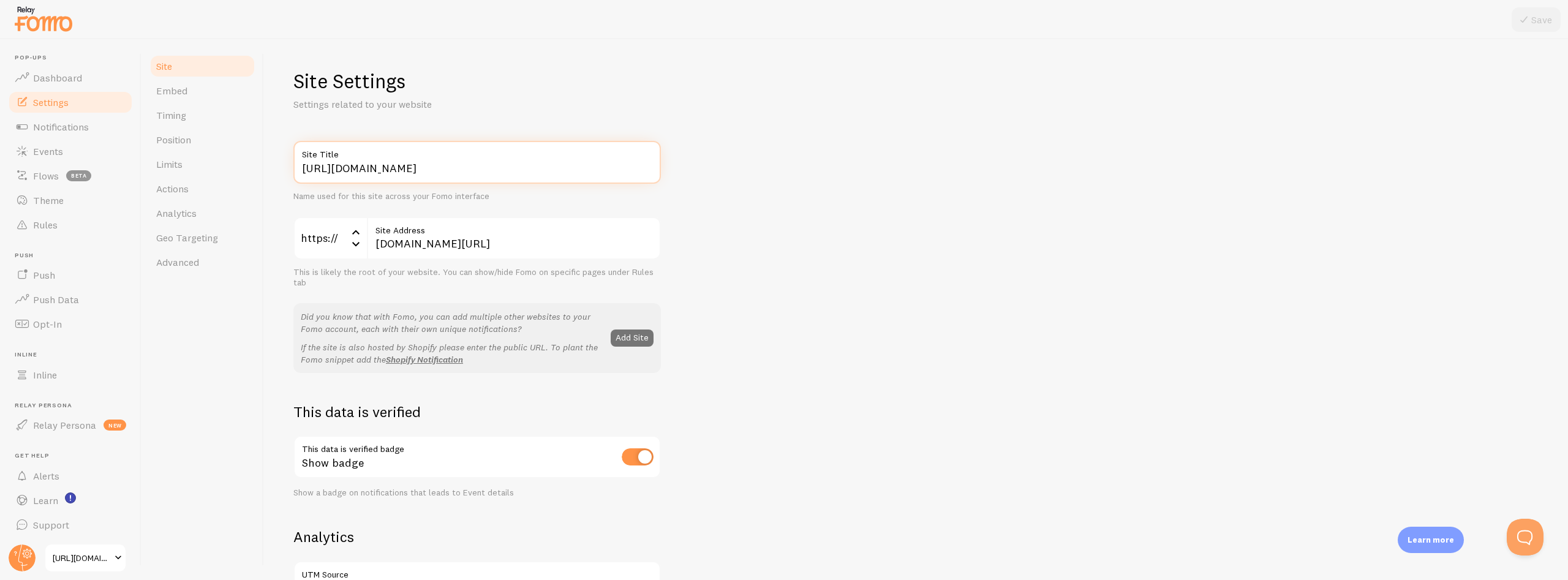
click at [362, 173] on input "https://gamedayready.com/products/conolidine-liquid-natural-relief-support" at bounding box center [477, 163] width 368 height 43
click at [487, 163] on input "https://gamedayready.com/products/conolidine-liquid-natural-relief-support" at bounding box center [477, 163] width 368 height 43
drag, startPoint x: 484, startPoint y: 169, endPoint x: 290, endPoint y: 171, distance: 194.0
click at [293, 171] on input "https://gamedayready.com/products/conolidine-liquid-natural-relief-support" at bounding box center [477, 163] width 368 height 43
type input "F"
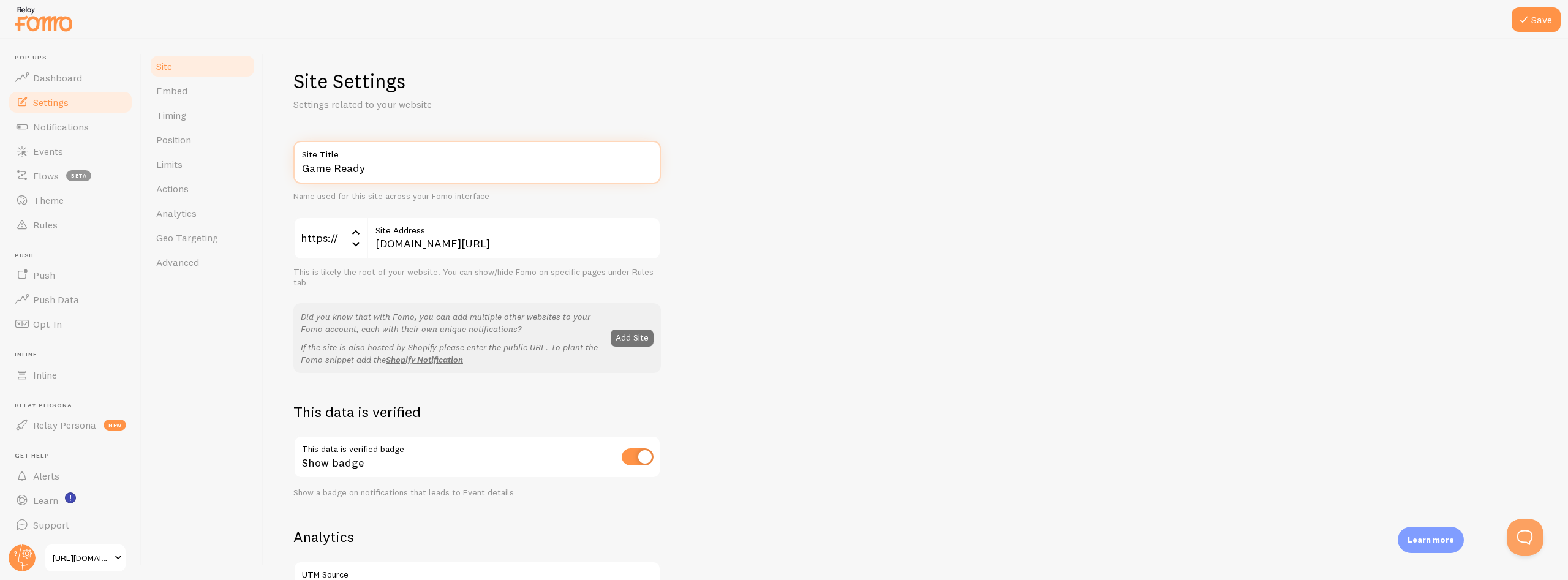
paste input "https://gamedayready.com/products/conolidine-liquid-natural-relief-support"
drag, startPoint x: 459, startPoint y: 170, endPoint x: 368, endPoint y: 171, distance: 91.0
click at [368, 171] on input "Game Ready https://gamedayready.com/products/conolidine-liquid-natural-relief-s…" at bounding box center [477, 163] width 368 height 43
type input "Game Ready Conolidine Liquid Natural Relief Support"
click at [851, 319] on div "Game Ready Conolidine Liquid Natural Relief Support Site Title Name used for th…" at bounding box center [916, 555] width 1245 height 829
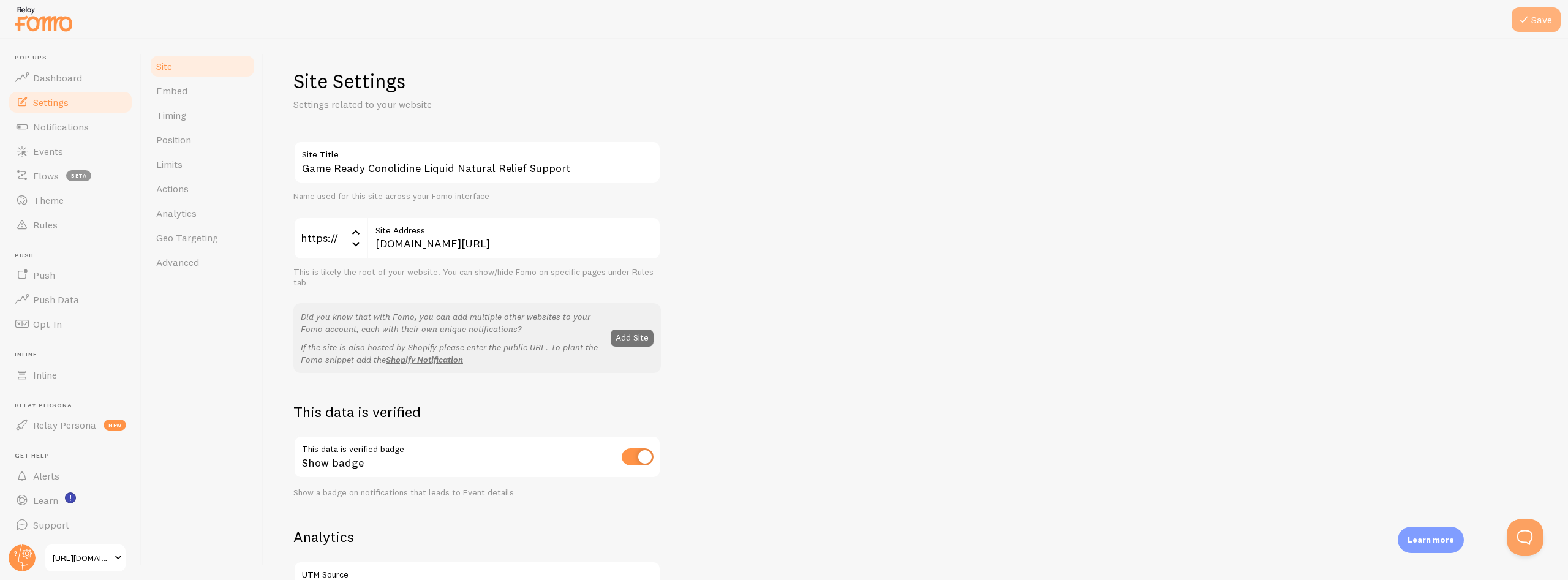
click at [1536, 21] on button "Save" at bounding box center [1536, 19] width 49 height 24
click at [1259, 366] on div "Game Ready Conolidine Liquid Natural Relief Support Site Title Name used for th…" at bounding box center [916, 555] width 1245 height 829
click at [48, 129] on span "Notifications" at bounding box center [61, 126] width 56 height 12
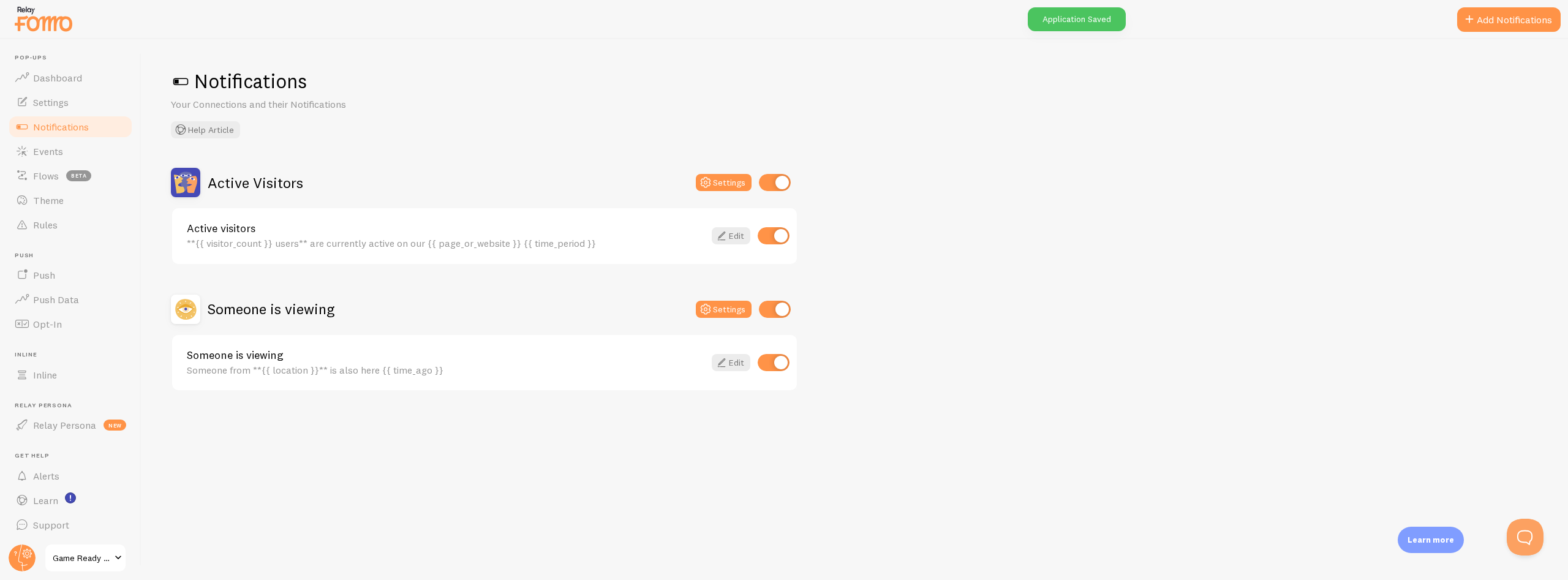
click at [442, 488] on div "Notifications Your Connections and their Notifications Help Article Active Visi…" at bounding box center [855, 309] width 1427 height 540
click at [1483, 19] on button "Add Notifications" at bounding box center [1509, 19] width 104 height 24
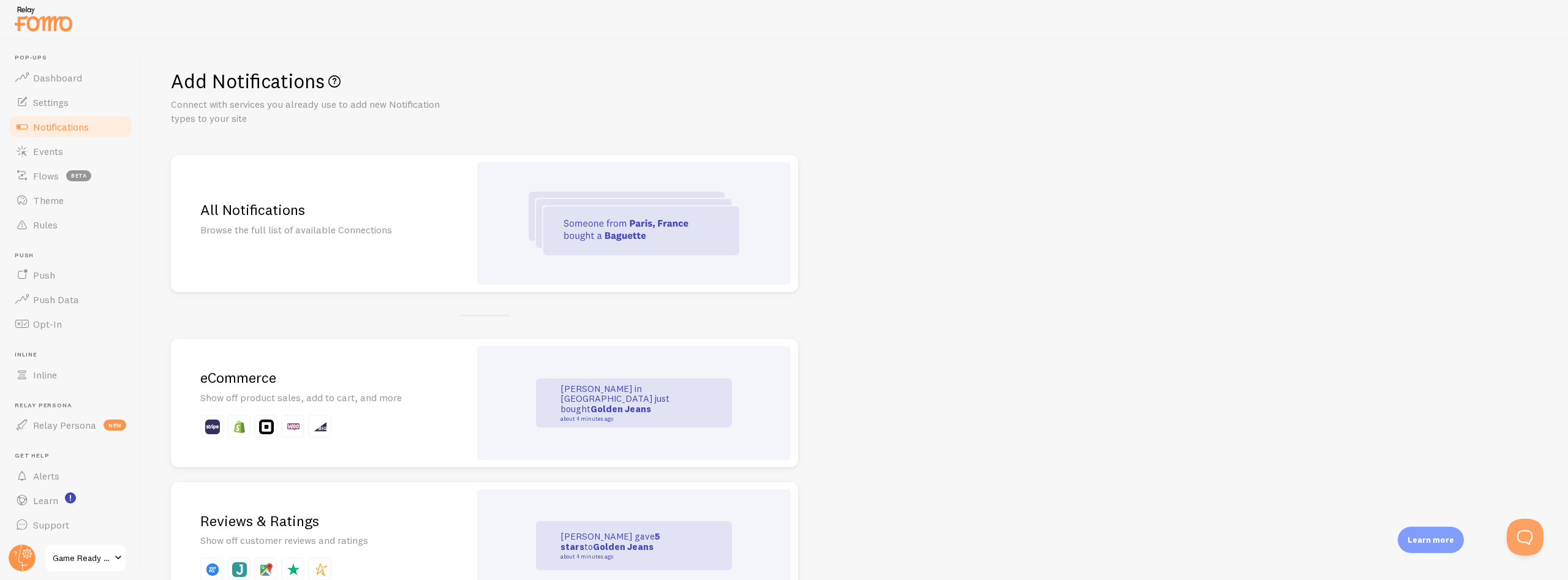
click at [242, 427] on img at bounding box center [239, 427] width 15 height 15
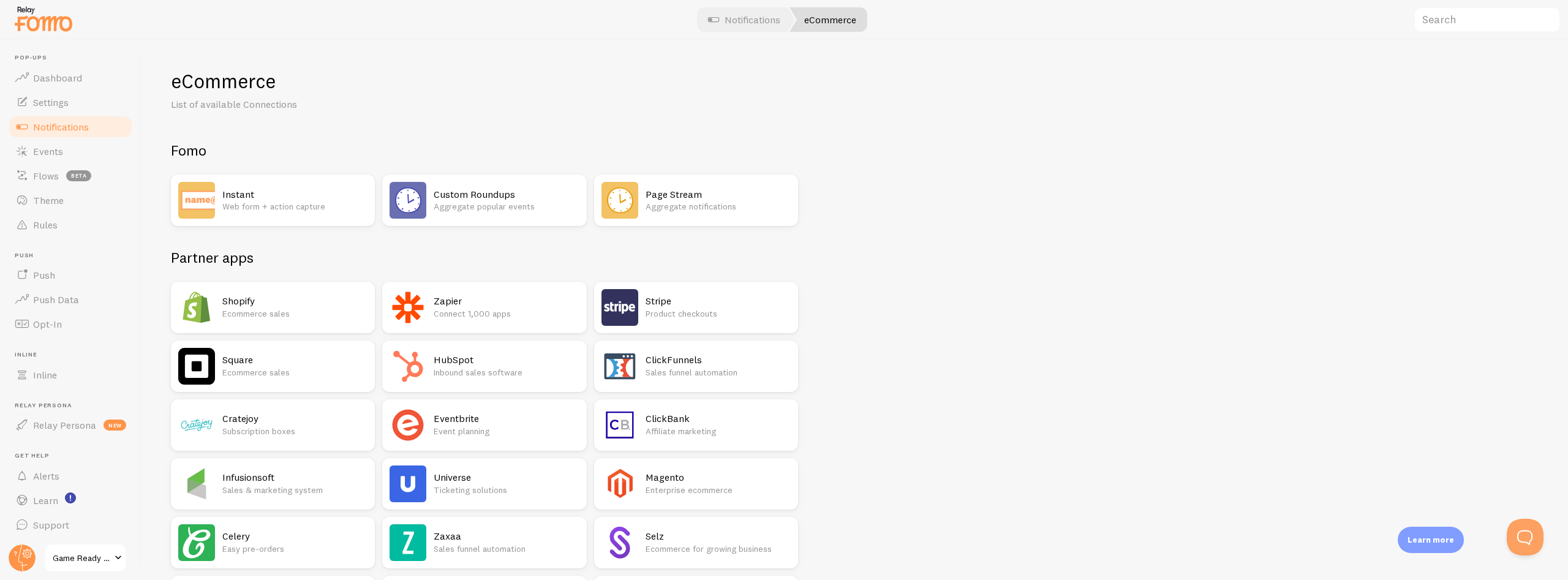
click at [222, 308] on div "Shopify Ecommerce sales" at bounding box center [272, 307] width 204 height 52
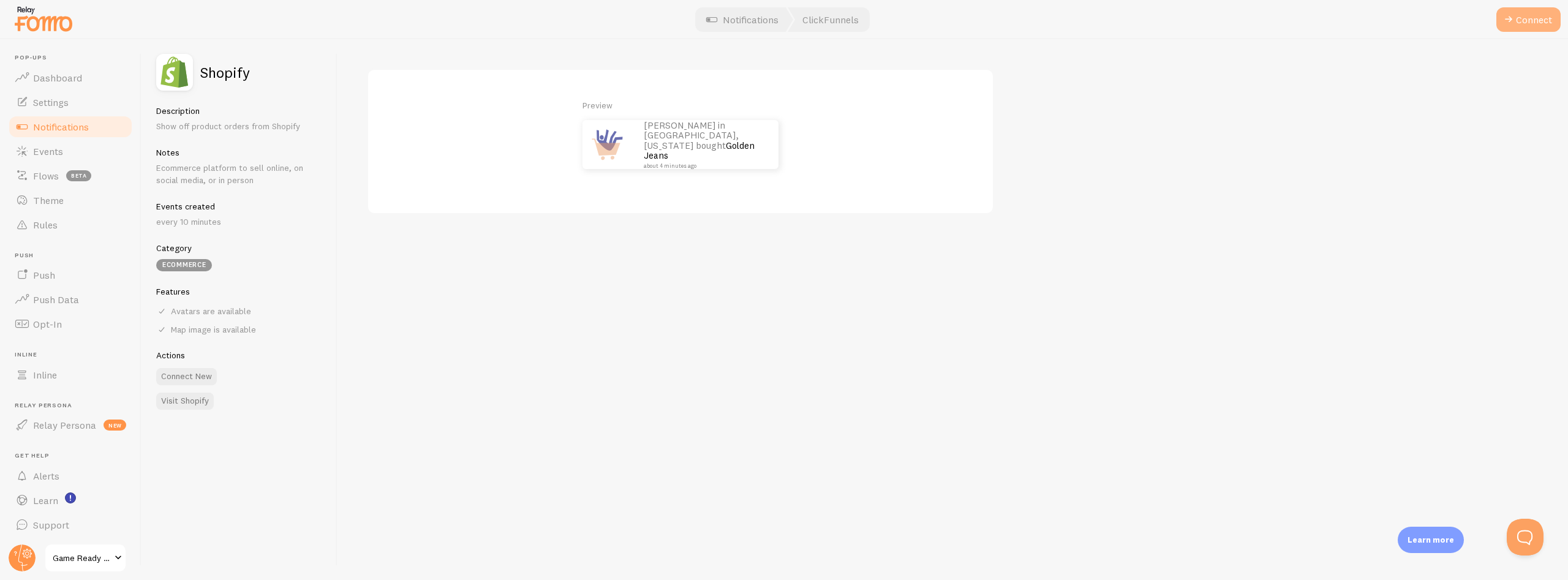
click at [1518, 24] on button "Connect" at bounding box center [1529, 19] width 65 height 24
click at [430, 86] on label "myshopify domain" at bounding box center [551, 90] width 368 height 43
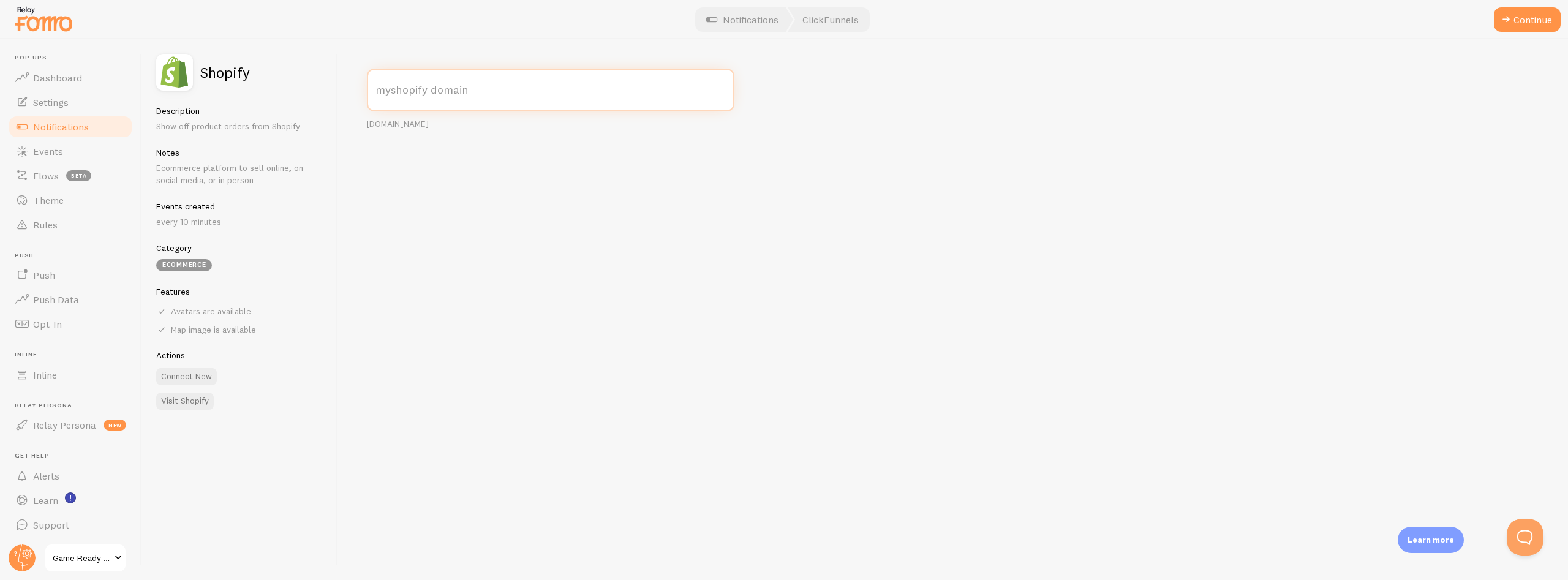
click at [430, 86] on input "myshopify domain" at bounding box center [551, 90] width 368 height 43
click at [431, 93] on label "myshopify domain" at bounding box center [551, 90] width 368 height 43
click at [431, 93] on input "myshopify domain" at bounding box center [551, 90] width 368 height 43
paste input "https://gamedayready.com/products/conolidine-liquid-natural-relief-support"
type input "M"
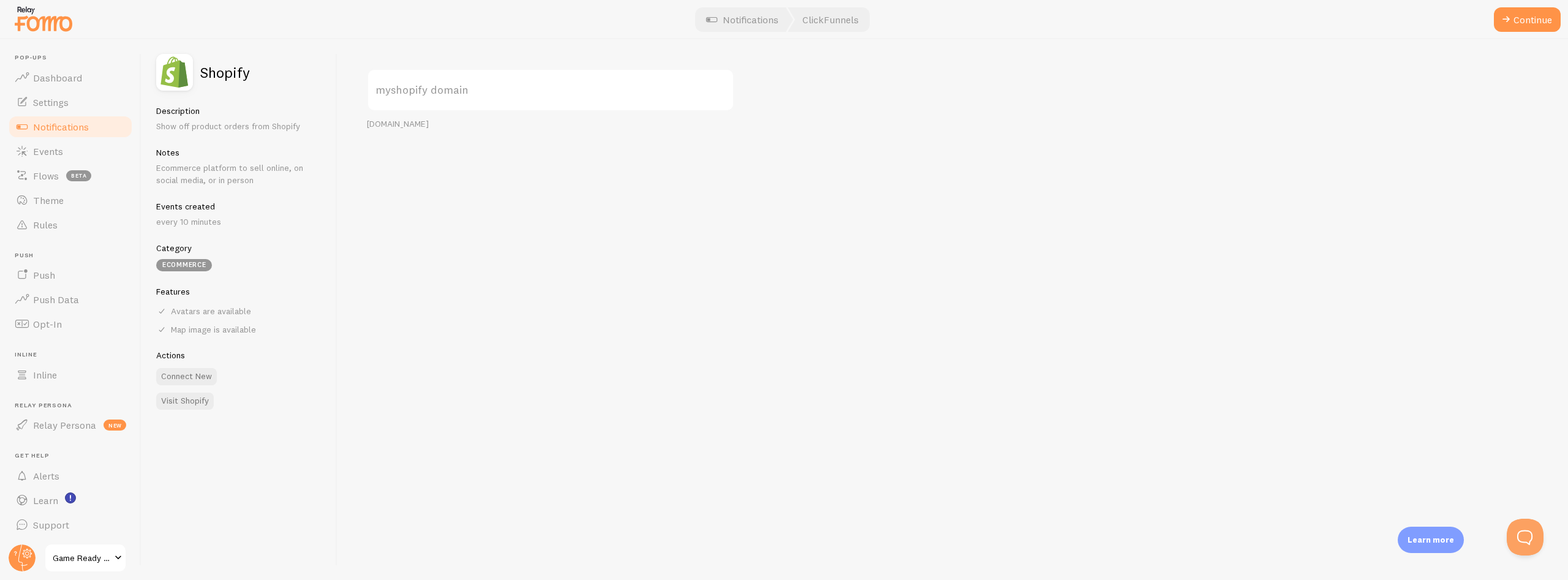
click at [422, 267] on div "myshopify domain your-shop.myshopify.com" at bounding box center [953, 309] width 1230 height 540
click at [458, 95] on label "myshopify domain" at bounding box center [551, 90] width 368 height 43
click at [458, 95] on input "myshopify domain" at bounding box center [551, 90] width 368 height 43
paste input "https://admin.shopify.com/store/gamedayreadygdr/"
click at [1514, 22] on button "Continue" at bounding box center [1527, 19] width 67 height 24
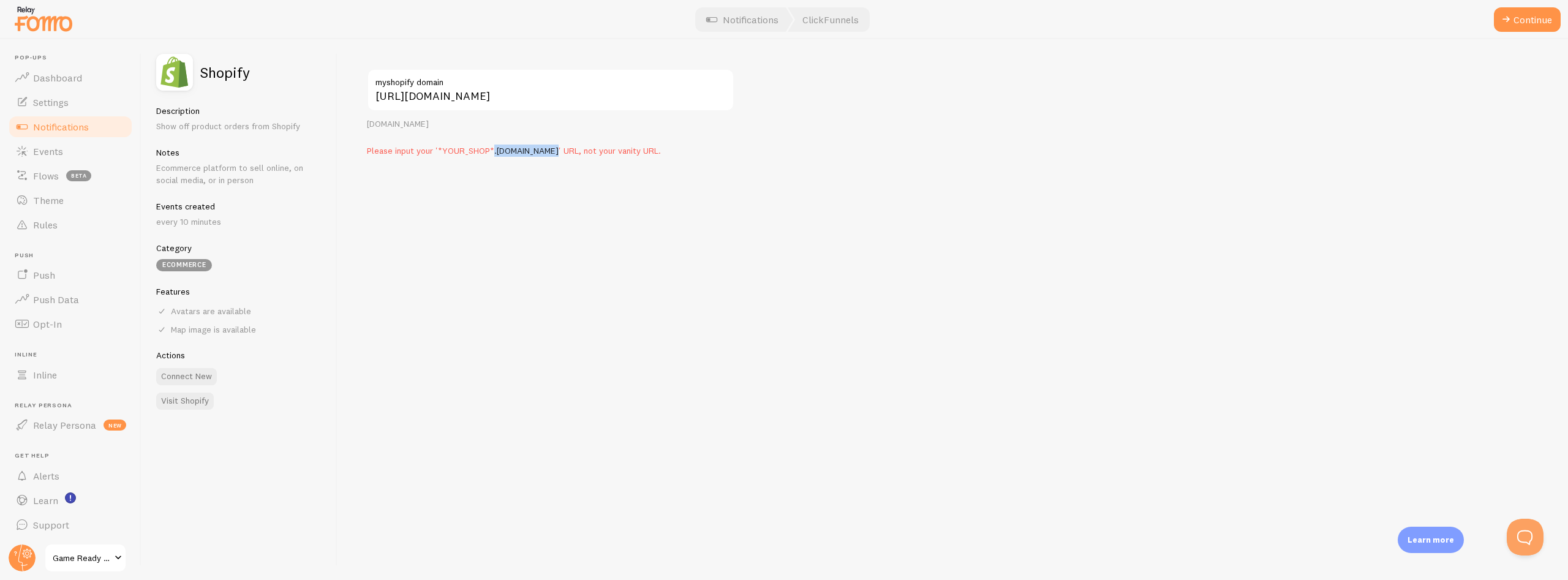
click at [550, 153] on span "Please input your '*YOUR_SHOP*.myshopify.com' URL, not your vanity URL." at bounding box center [514, 151] width 294 height 11
click at [541, 102] on input "https://admin.shopify.com/store/gamedayreadygdr" at bounding box center [551, 90] width 368 height 43
drag, startPoint x: 534, startPoint y: 98, endPoint x: 340, endPoint y: 100, distance: 194.0
click at [367, 100] on input "https://admin.shopify.com/store/gamedayreadygdr" at bounding box center [551, 90] width 368 height 43
click at [491, 95] on input "gamedayreadygdr" at bounding box center [551, 90] width 368 height 43
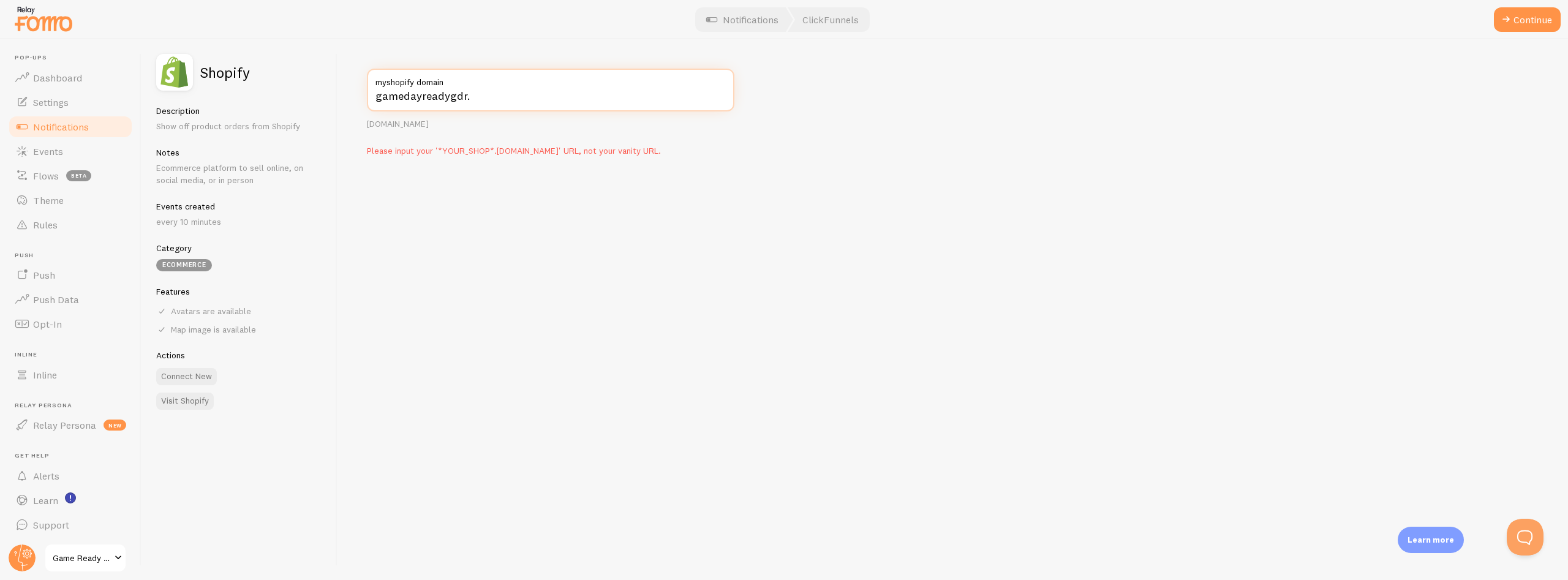
paste input "https://admin.shopify.com/store/gamedayreadygdr/"
copy span ".myshopify.com"
drag, startPoint x: 492, startPoint y: 153, endPoint x: 551, endPoint y: 154, distance: 59.0
click at [551, 154] on span "Please input your '*YOUR_SHOP*.myshopify.com' URL, not your vanity URL." at bounding box center [514, 151] width 294 height 11
click at [481, 97] on input "gamedayreadygdr." at bounding box center [551, 90] width 368 height 43
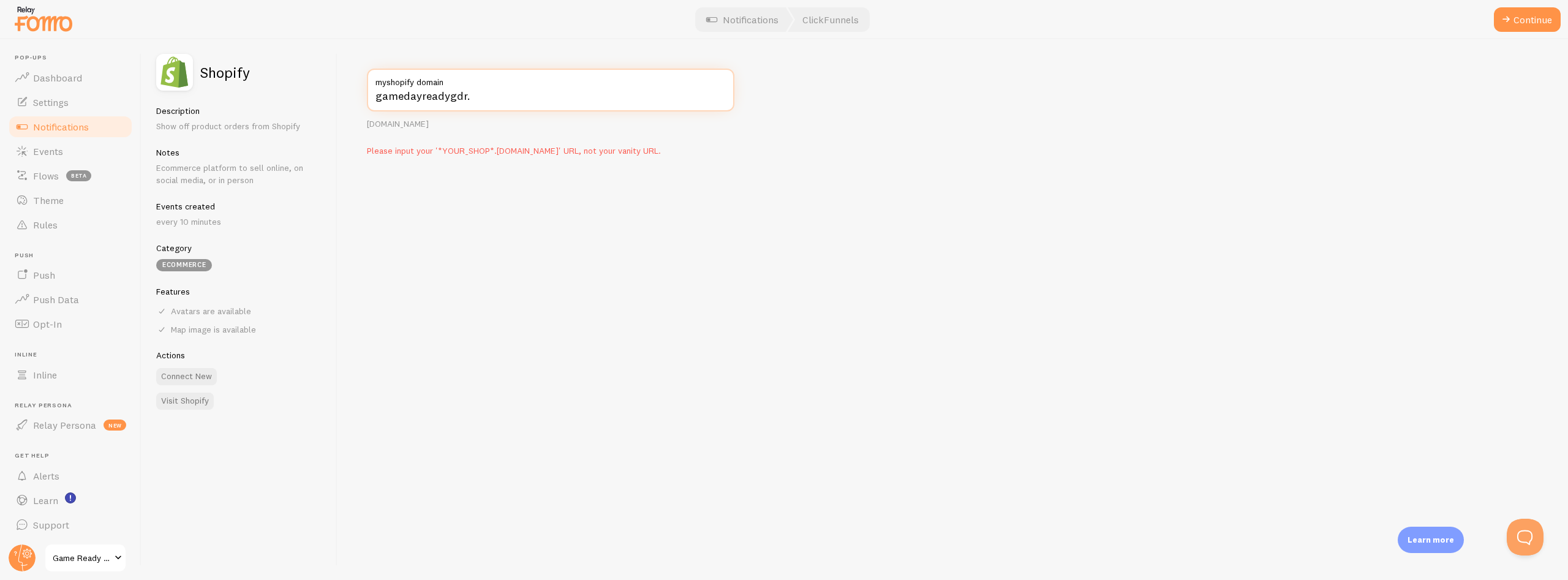
paste input ".myshopify.com"
click at [471, 99] on input "gamedayreadygdr..myshopify.com" at bounding box center [551, 90] width 368 height 43
type input "[DOMAIN_NAME]"
click at [1518, 19] on button "Continue" at bounding box center [1527, 19] width 67 height 24
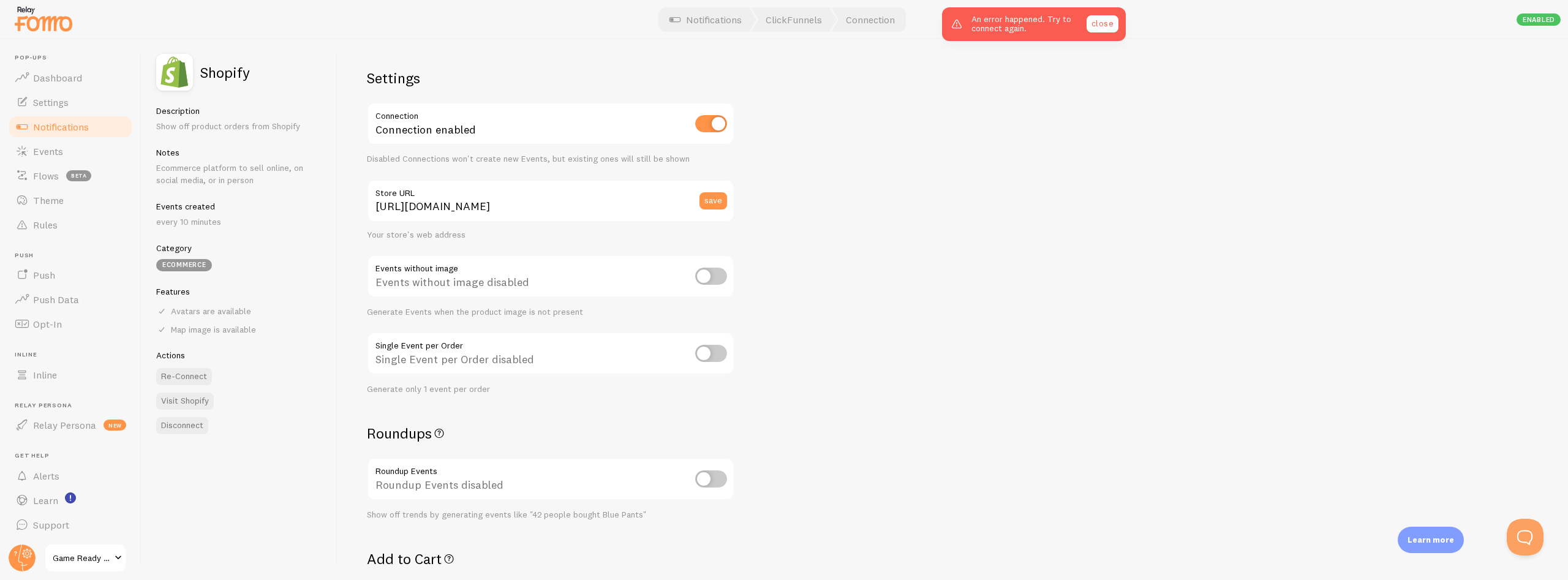
click at [1093, 28] on link "close" at bounding box center [1102, 24] width 32 height 17
click at [512, 204] on input "https://gamedayready.com/products/conolidine-liquid-natural-relief-support" at bounding box center [551, 201] width 368 height 43
click at [194, 377] on button "Re-Connect" at bounding box center [184, 377] width 56 height 17
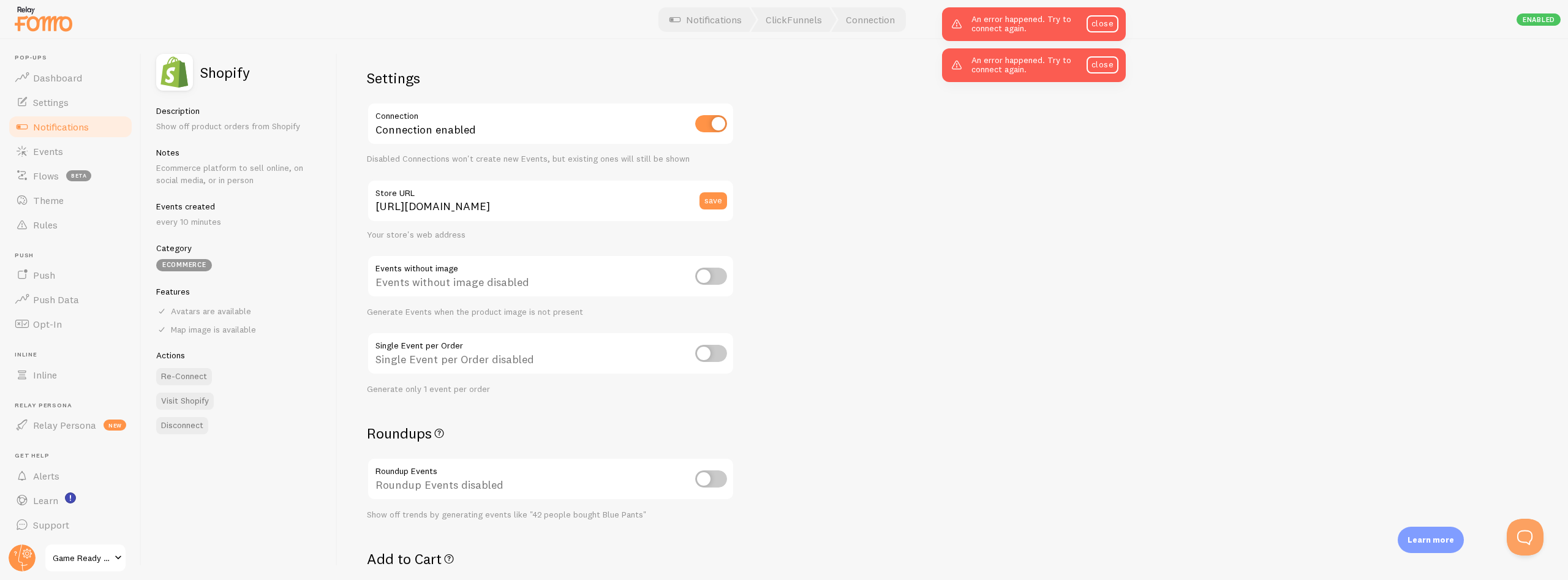
click at [981, 354] on div "Settings Connection Connection enabled Disabled Connections won't create new Ev…" at bounding box center [953, 309] width 1230 height 540
click at [54, 558] on span "Game Ready Conolidine Liquid Natural Relief Support" at bounding box center [81, 558] width 58 height 15
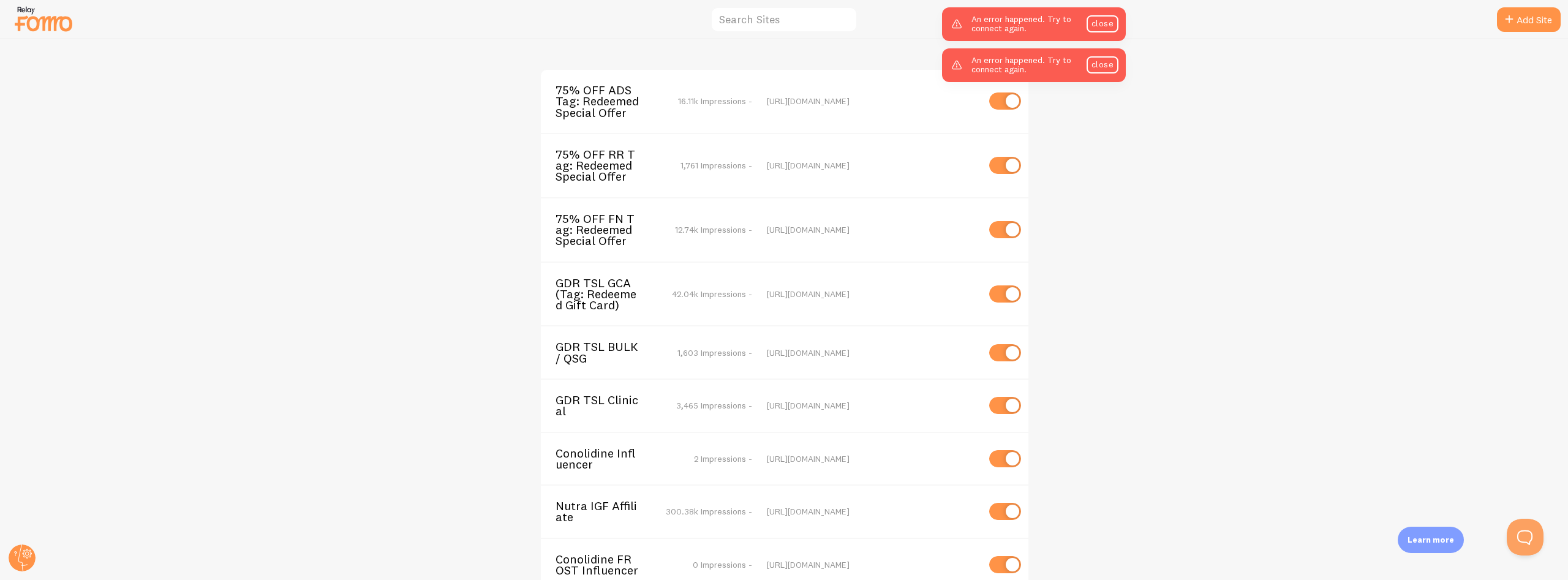
click at [571, 93] on span "75% OFF ADS Tag: Redeemed Special Offer" at bounding box center [604, 101] width 99 height 34
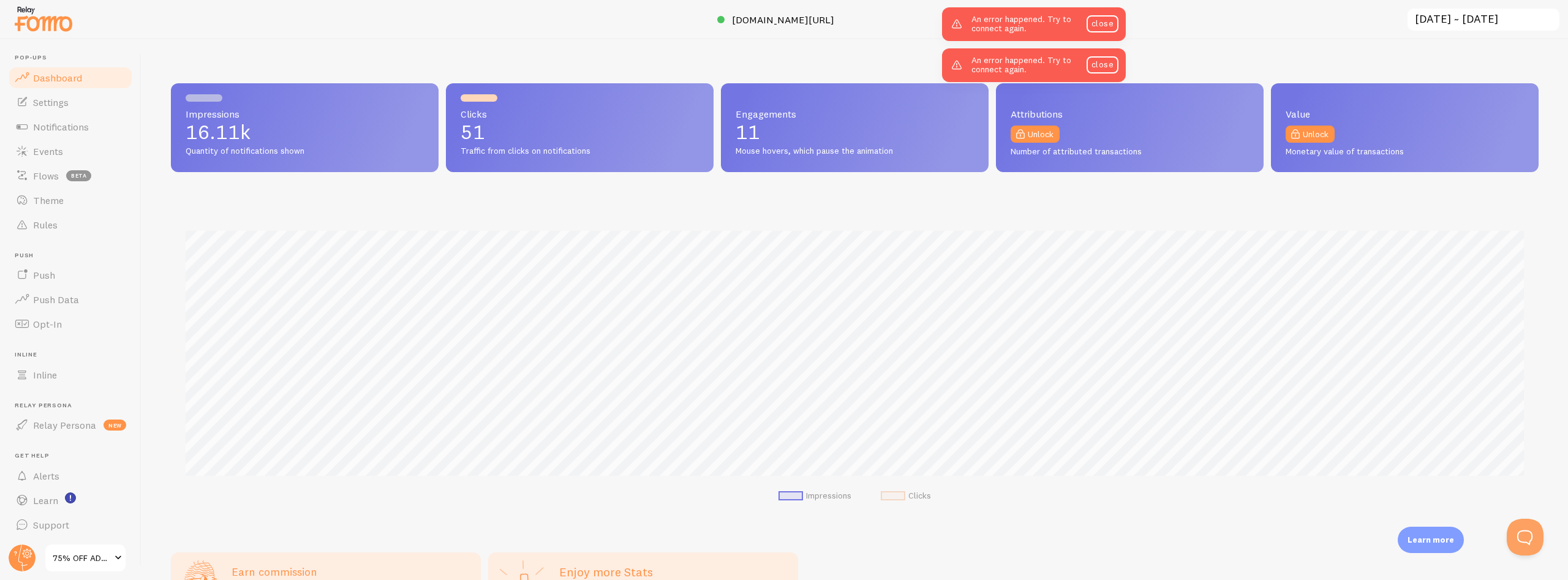
scroll to position [321, 1368]
click at [1100, 60] on link "close" at bounding box center [1102, 65] width 32 height 17
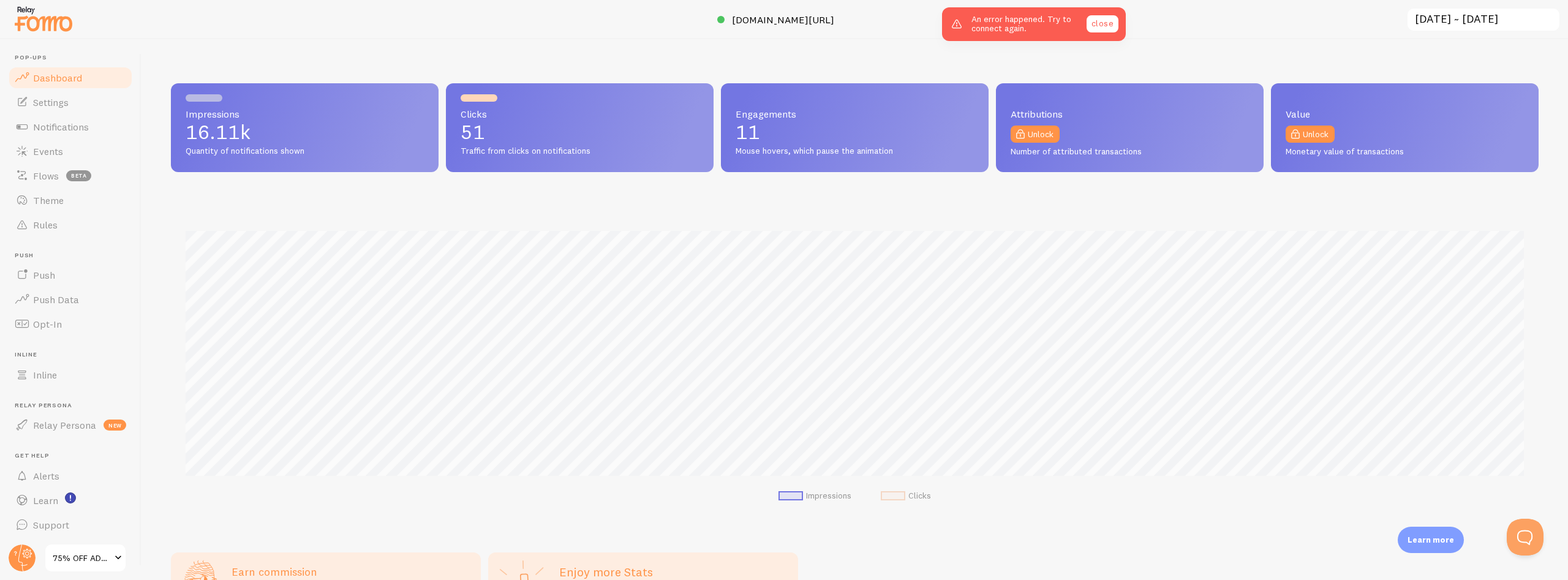
click at [1109, 18] on link "close" at bounding box center [1102, 24] width 32 height 17
click at [1524, 543] on button "Open Beacon popover" at bounding box center [1523, 534] width 37 height 37
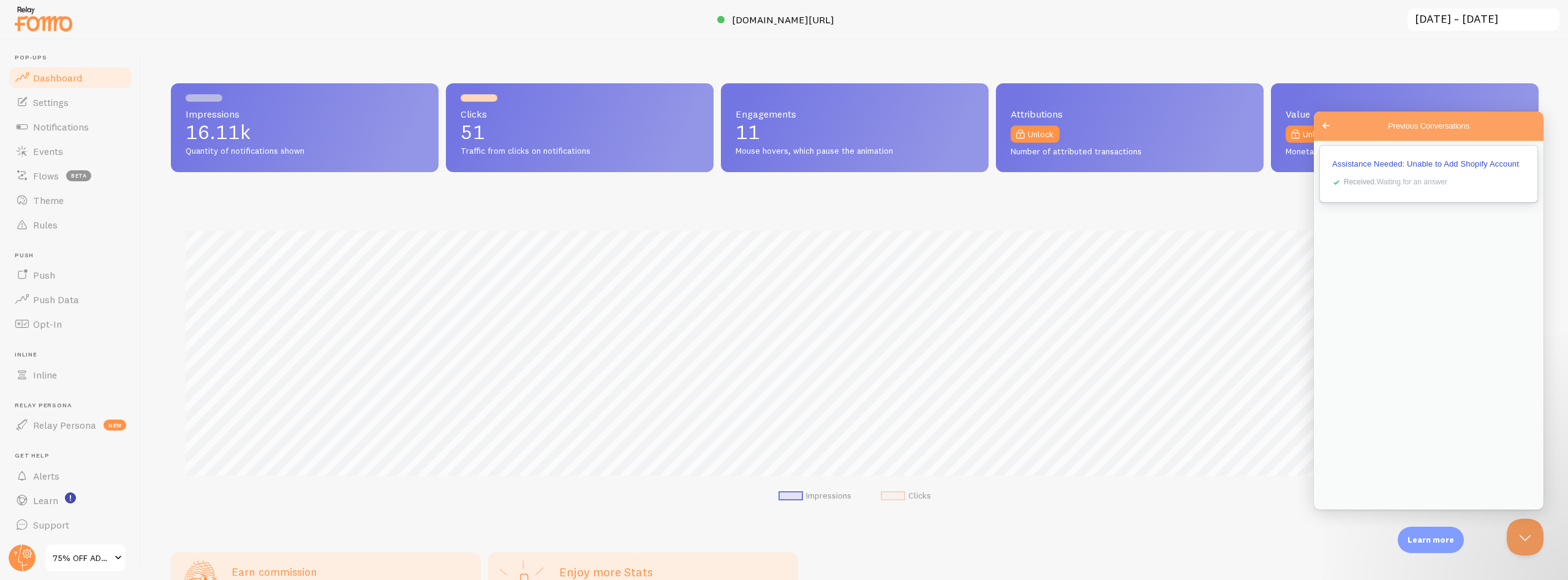
click at [1360, 169] on span "Assistance Needed: Unable to Add Shopify Account" at bounding box center [1426, 164] width 187 height 9
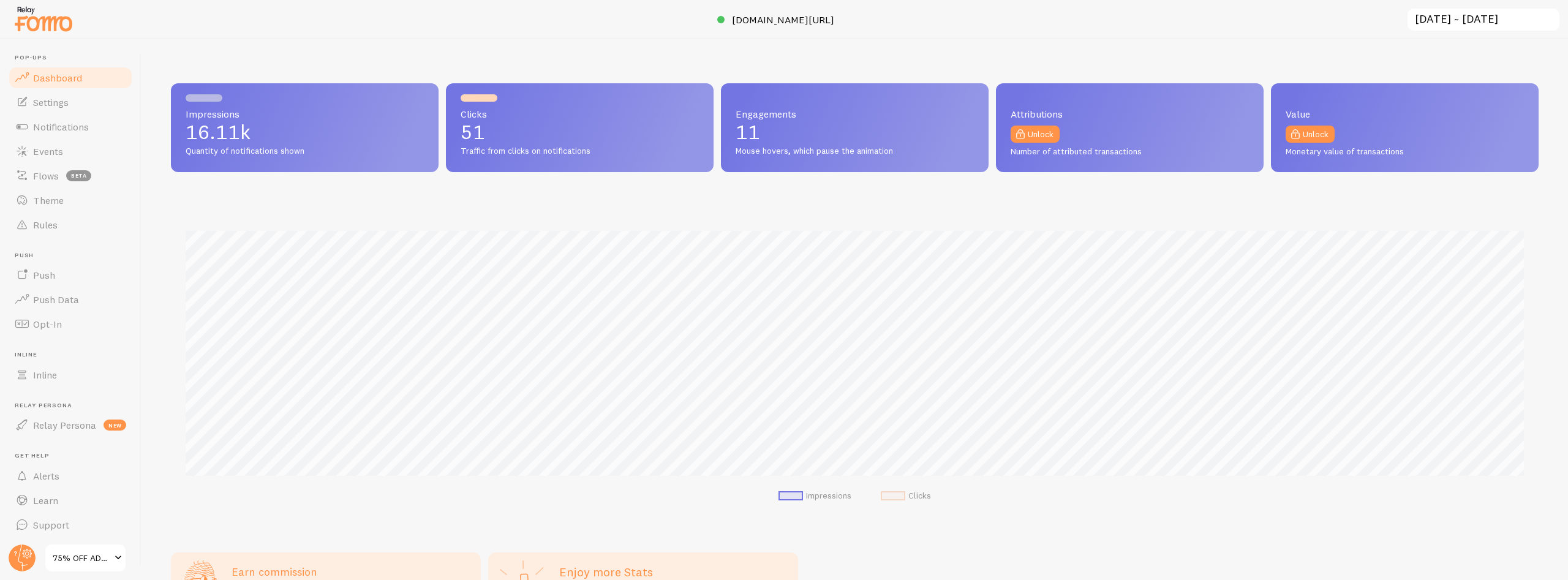
scroll to position [321, 1368]
click at [18, 563] on circle at bounding box center [22, 558] width 27 height 27
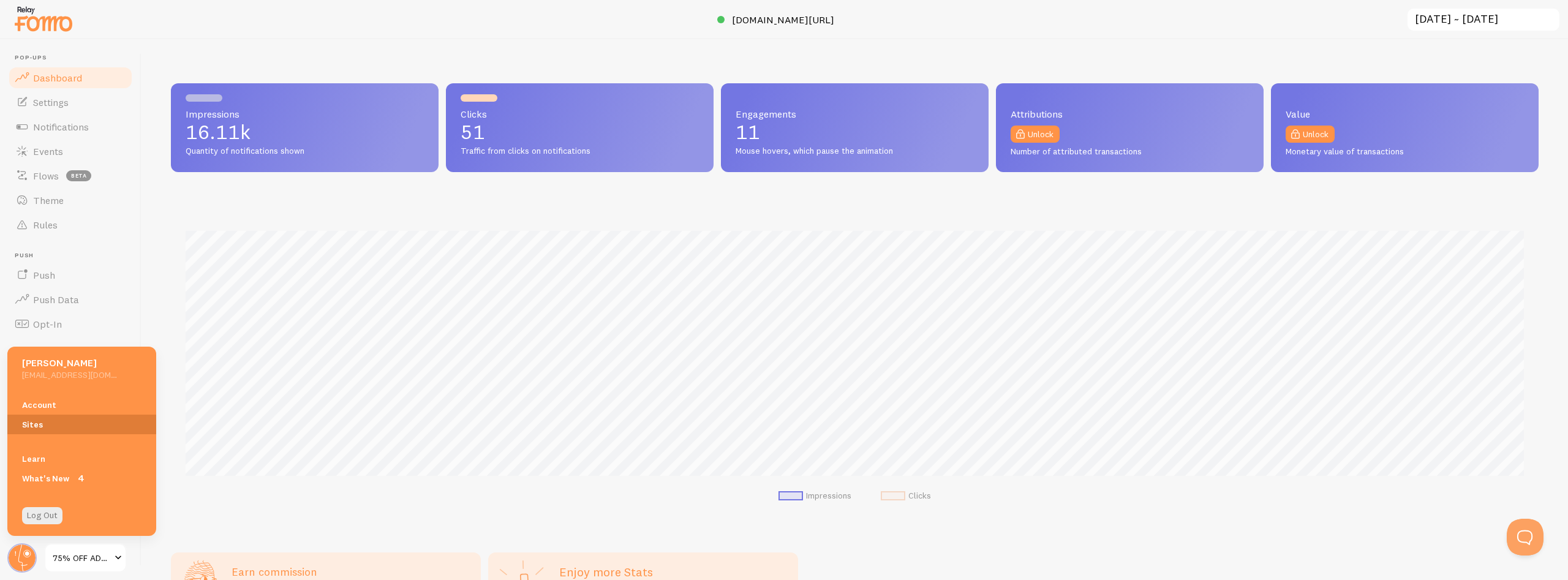
scroll to position [0, 0]
click at [31, 427] on link "Sites" at bounding box center [81, 424] width 149 height 19
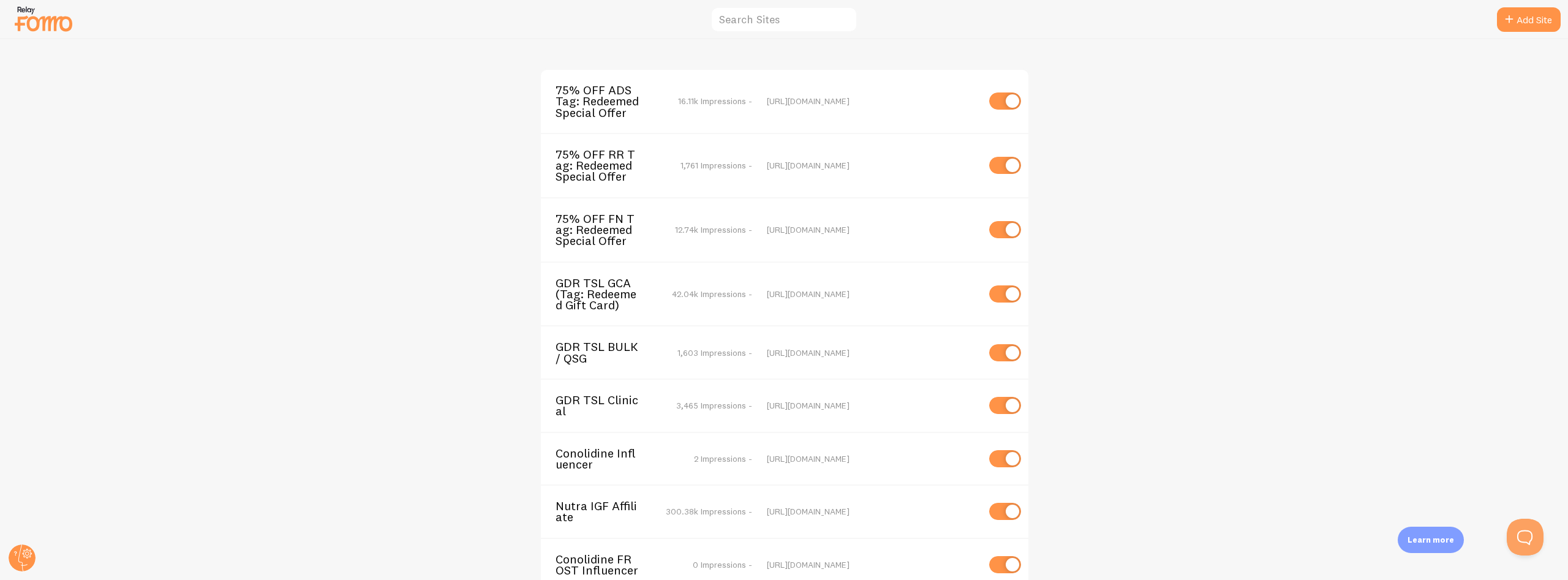
click at [570, 105] on span "75% OFF ADS Tag: Redeemed Special Offer" at bounding box center [604, 101] width 99 height 34
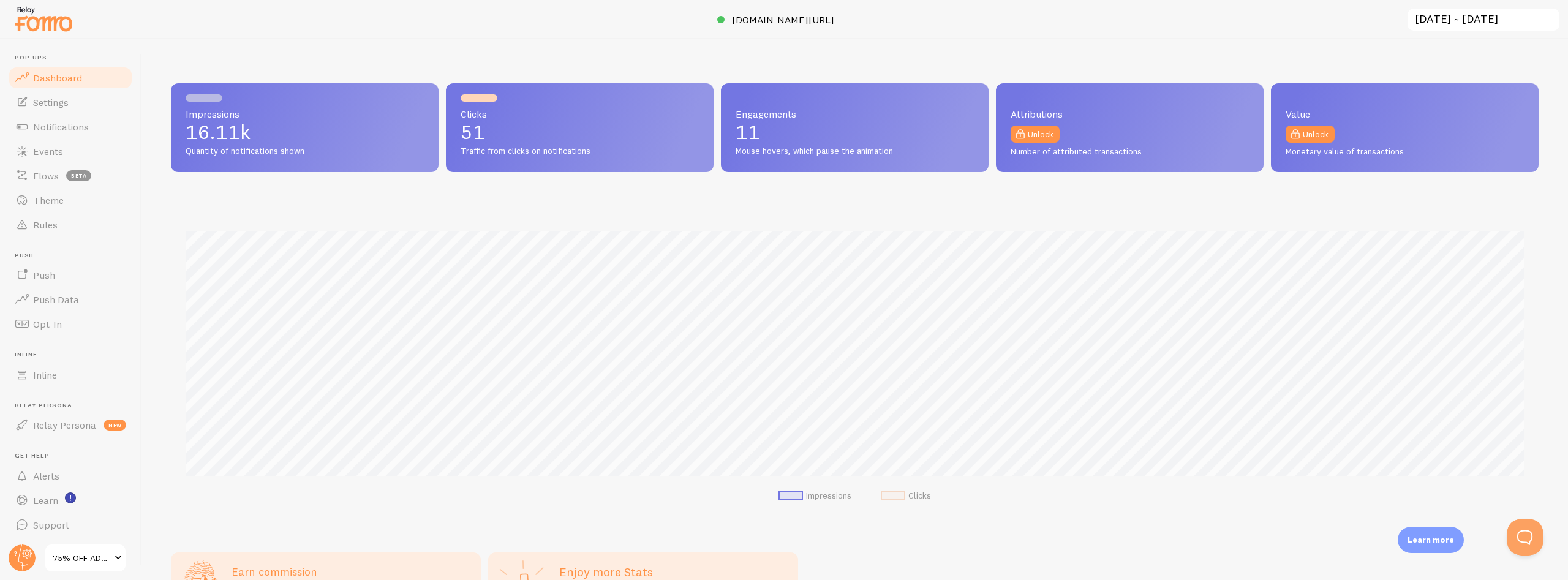
scroll to position [321, 1368]
click at [1532, 535] on button "Open Beacon popover" at bounding box center [1523, 534] width 37 height 37
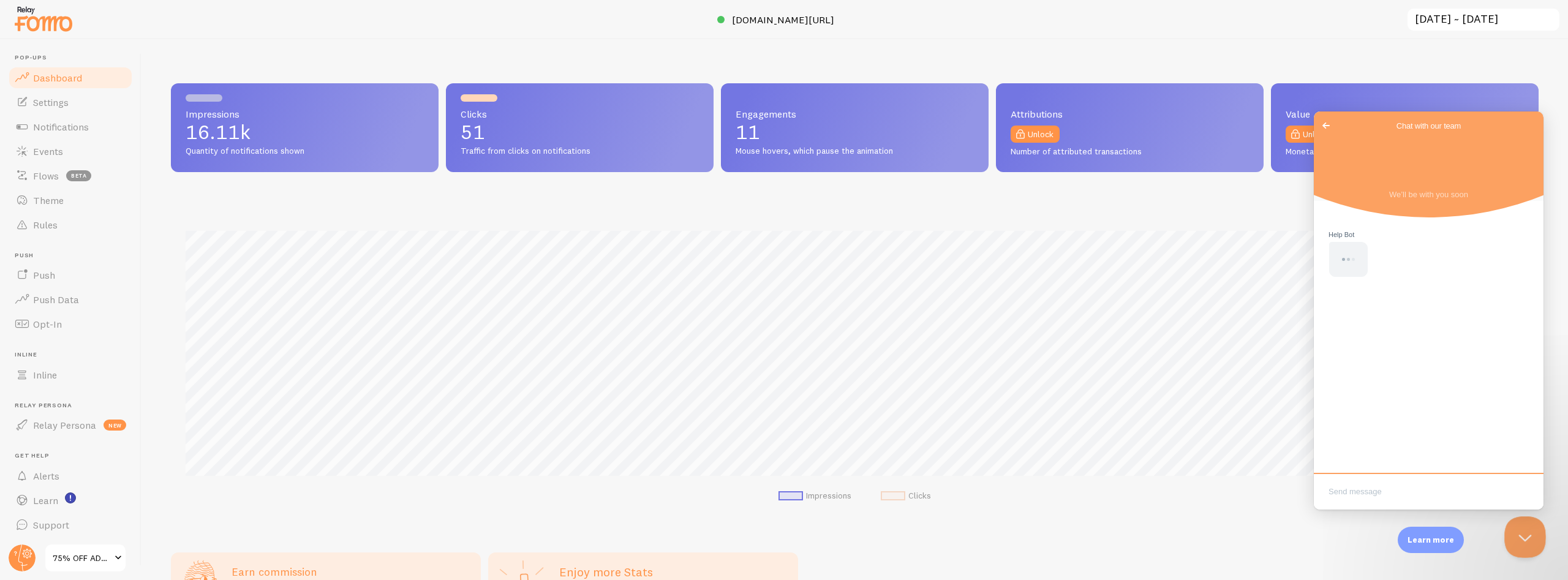
scroll to position [0, 0]
click at [1325, 120] on span "Go back" at bounding box center [1326, 126] width 15 height 15
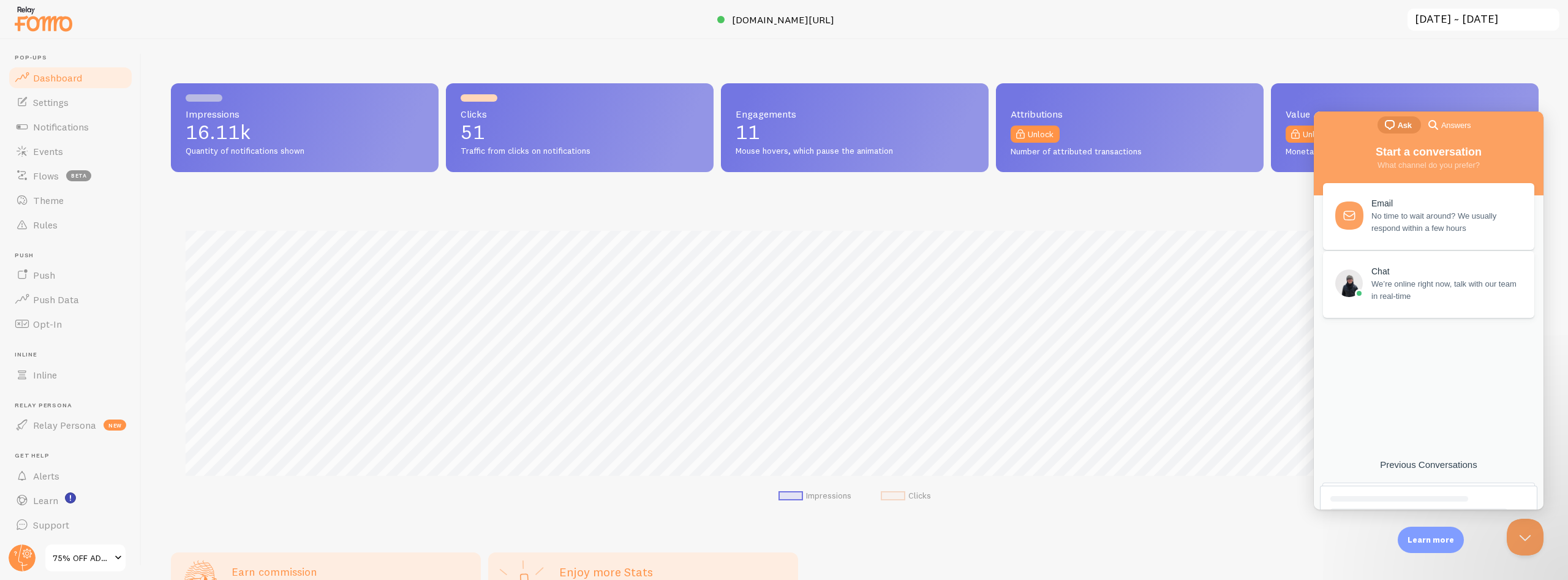
click at [1424, 288] on span "We’re online right now, talk with our team in real-time" at bounding box center [1446, 290] width 149 height 24
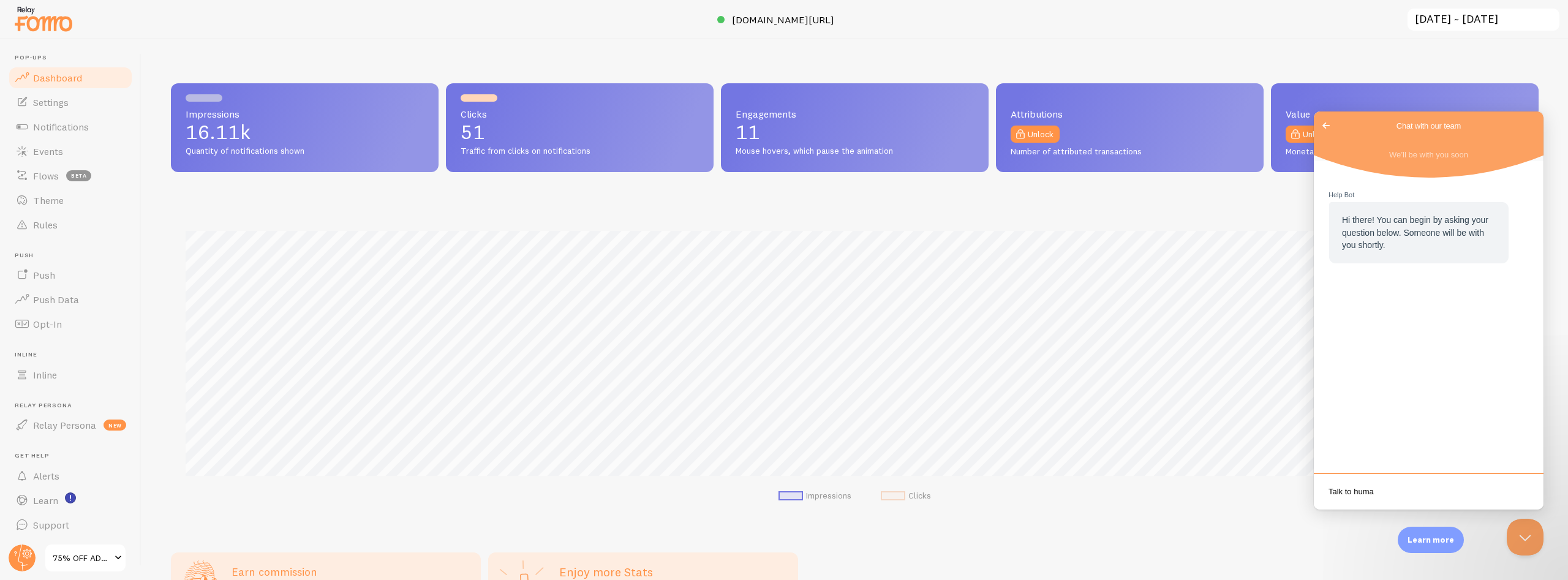
type textarea "Talk to human"
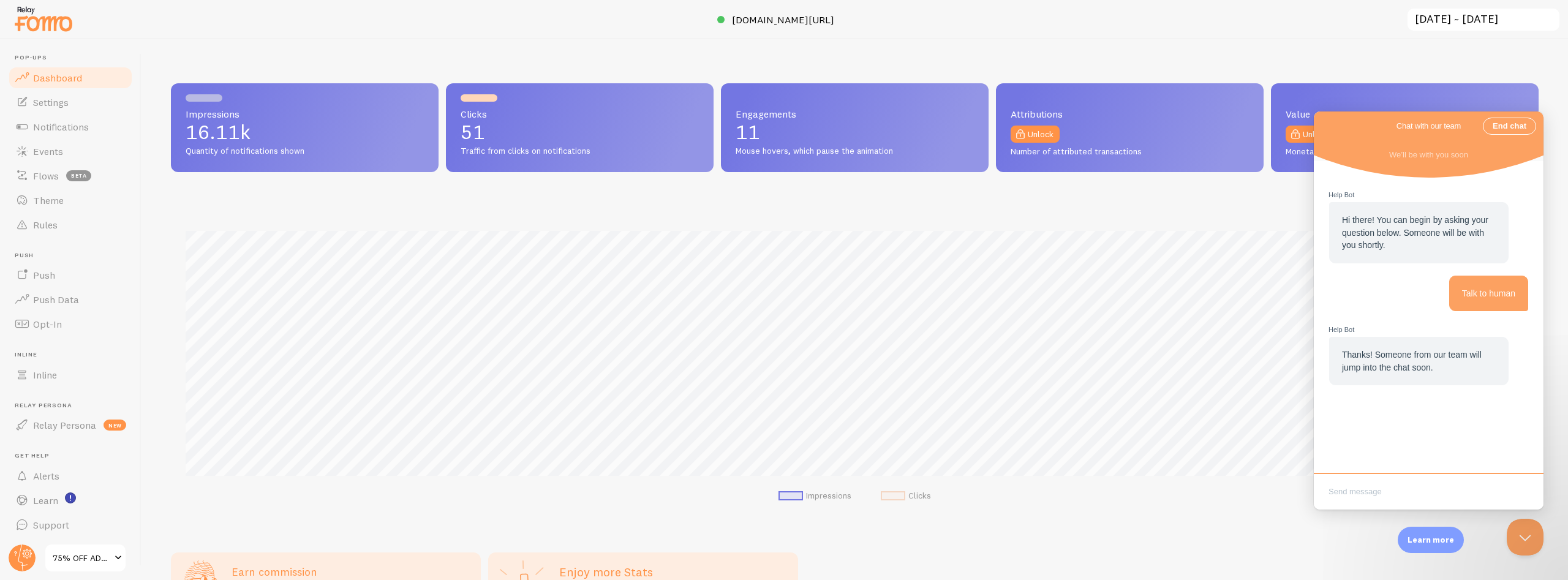
click at [1360, 492] on textarea "Write chat message" at bounding box center [1429, 493] width 225 height 29
paste textarea "I need to add Shopify as well. However, I’m unable to add it here. When I open …"
type textarea "I need to add Shopify as well. However, I’m unable to add it here. When I open …"
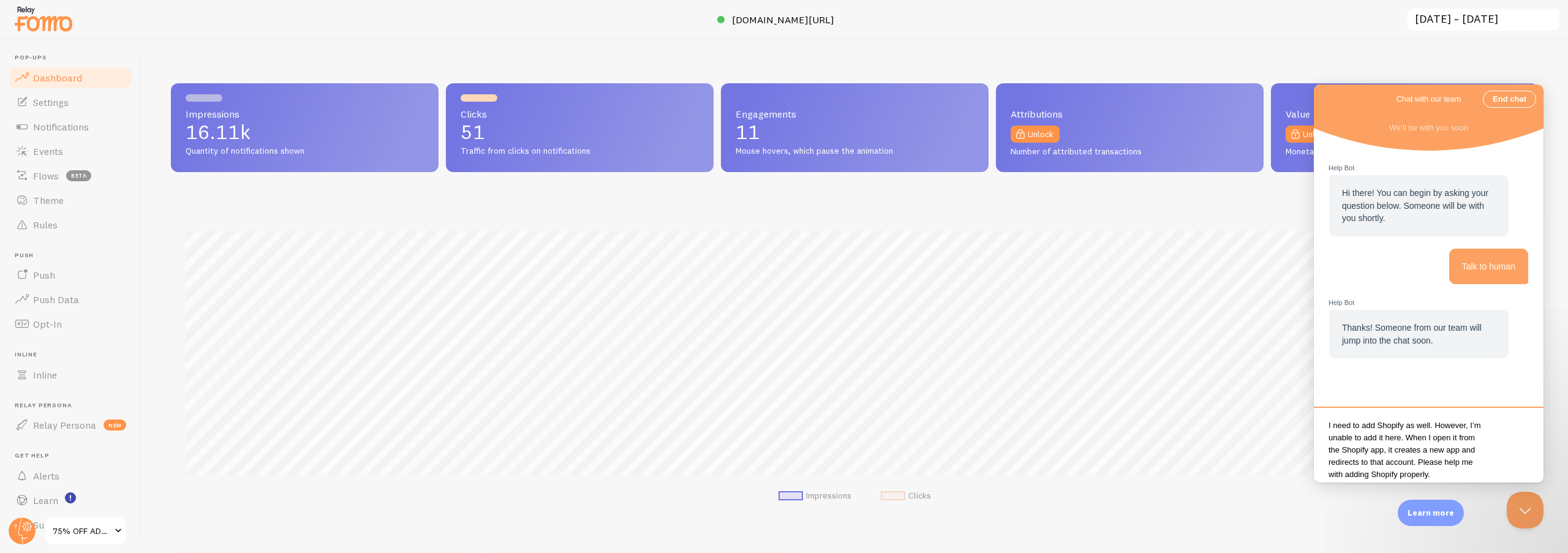
click at [1440, 475] on textarea "I need to add Shopify as well. However, I’m unable to add it here. When I open …" at bounding box center [1429, 445] width 225 height 68
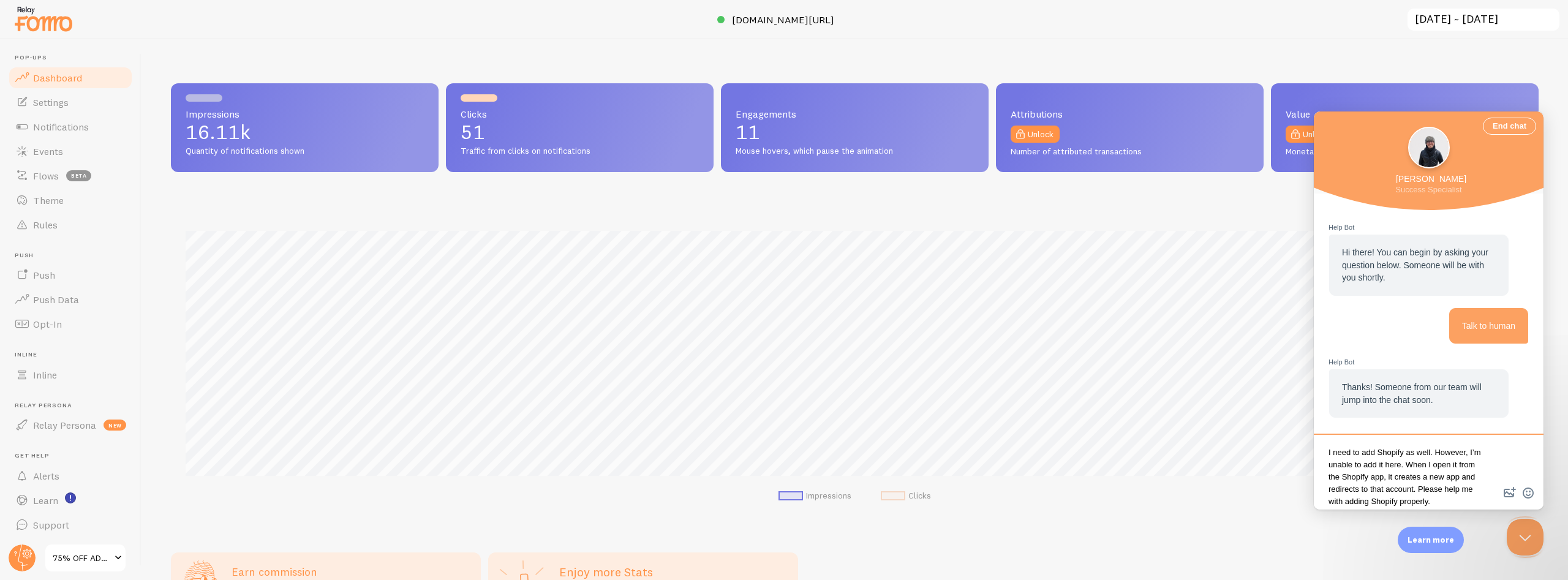
click at [1437, 504] on textarea "I need to add Shopify as well. However, I’m unable to add it here. When I open …" at bounding box center [1429, 472] width 225 height 68
click at [1432, 502] on textarea "I need to add Shopify as well. However, I’m unable to add it here. When I open …" at bounding box center [1429, 472] width 225 height 68
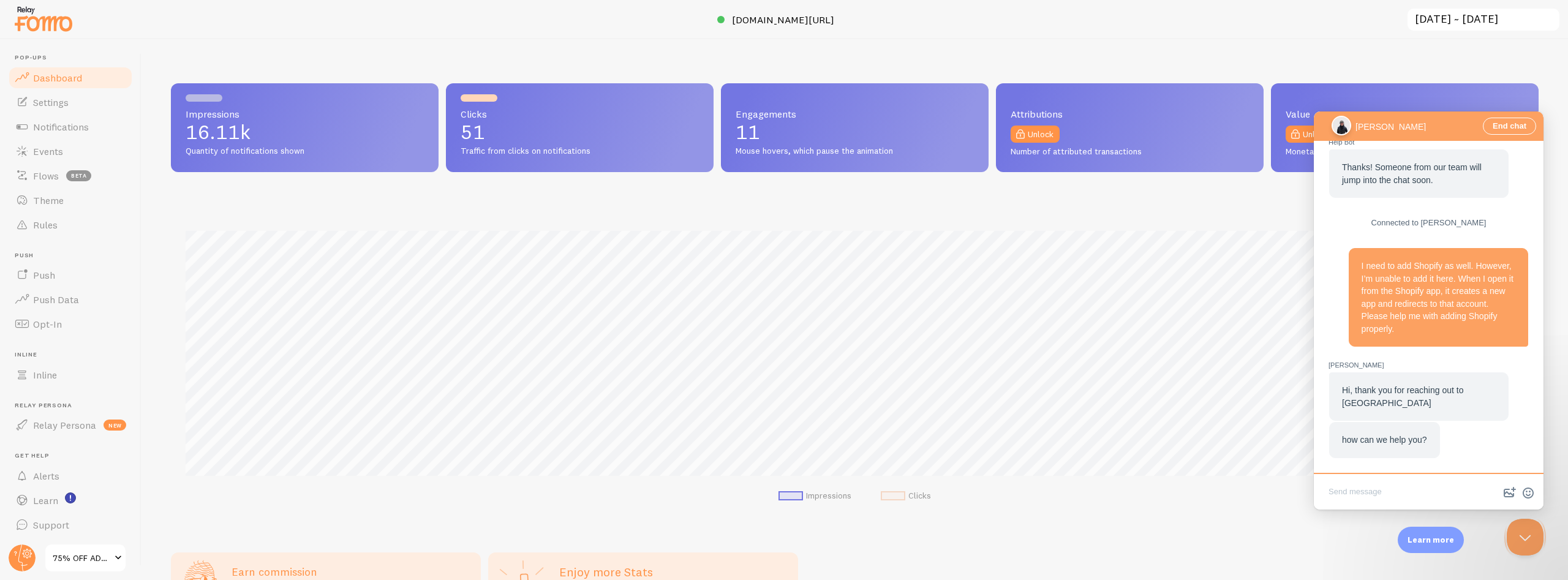
scroll to position [138, 0]
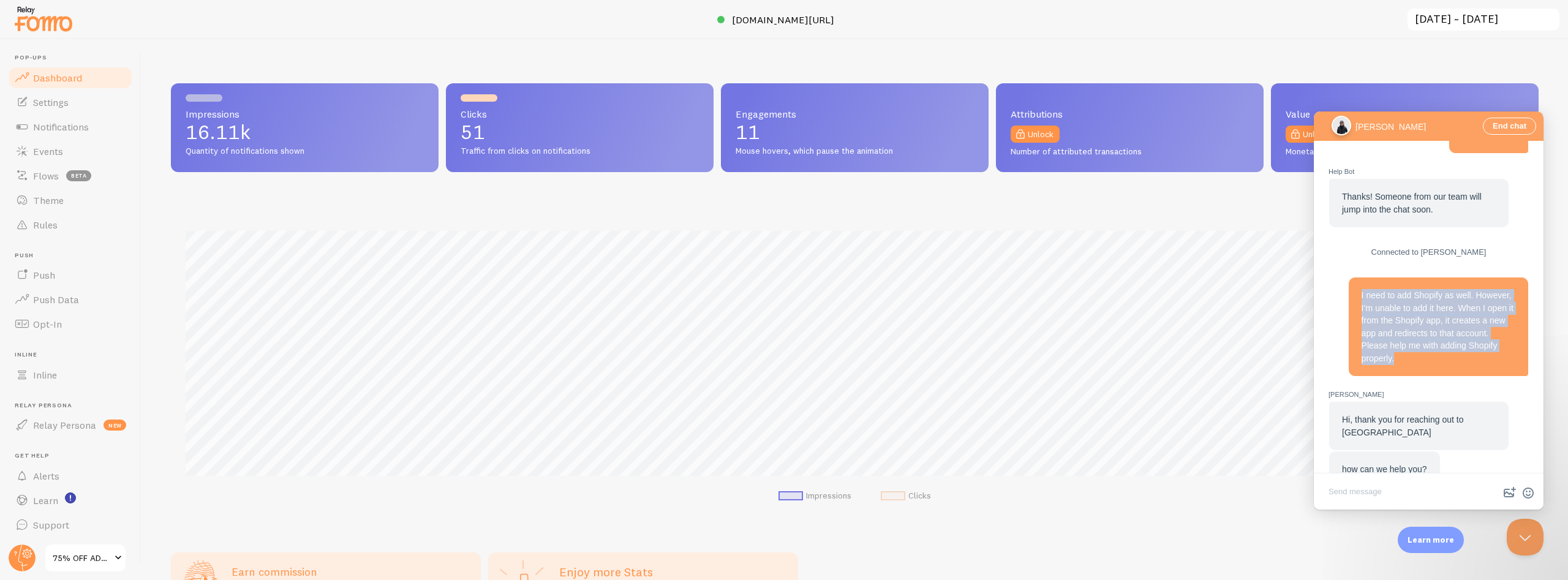
drag, startPoint x: 1506, startPoint y: 345, endPoint x: 1358, endPoint y: 293, distance: 156.9
click at [1358, 293] on div "I need to add Shopify as well. However, I’m unable to add it here. When I open …" at bounding box center [1438, 327] width 180 height 99
copy span "I need to add Shopify as well. However, I’m unable to add it here. When I open …"
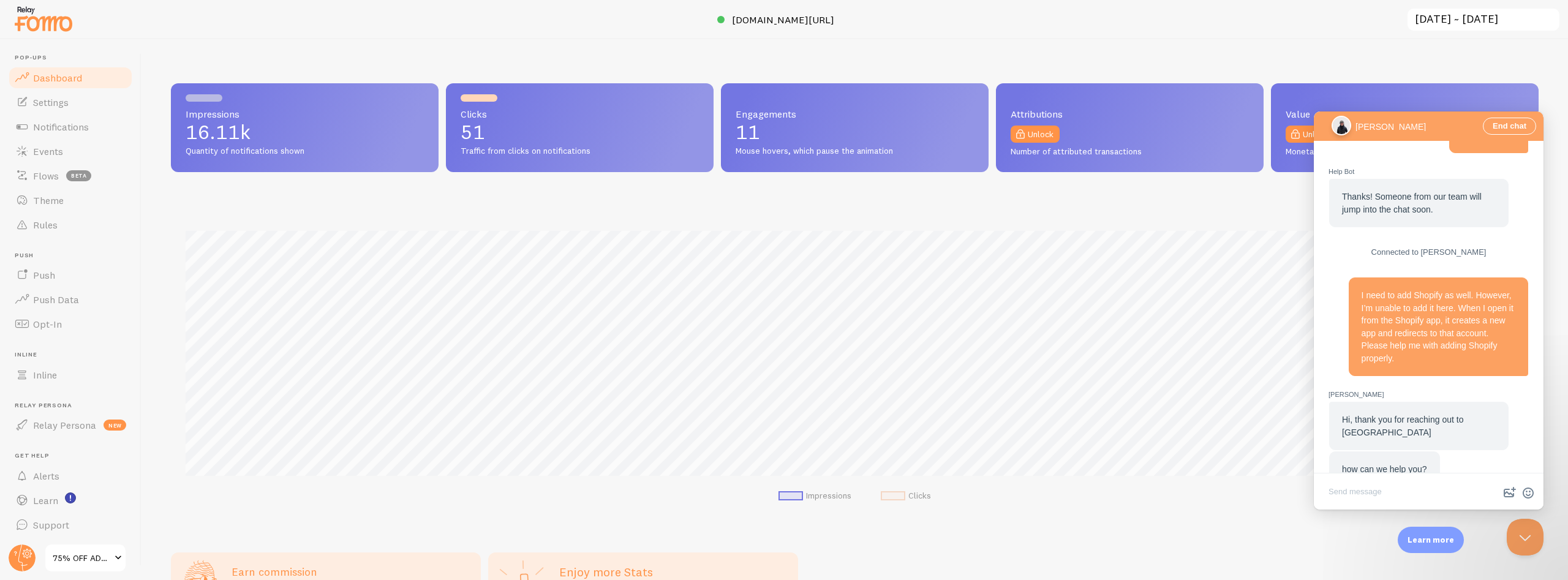
click at [1354, 487] on textarea "Write chat message" at bounding box center [1429, 493] width 225 height 29
paste textarea "I need to add Shopify as well. However, I’m unable to add it here. When I open …"
type textarea "I need to add Shopify as well. However, I’m unable to add it here. When I open …"
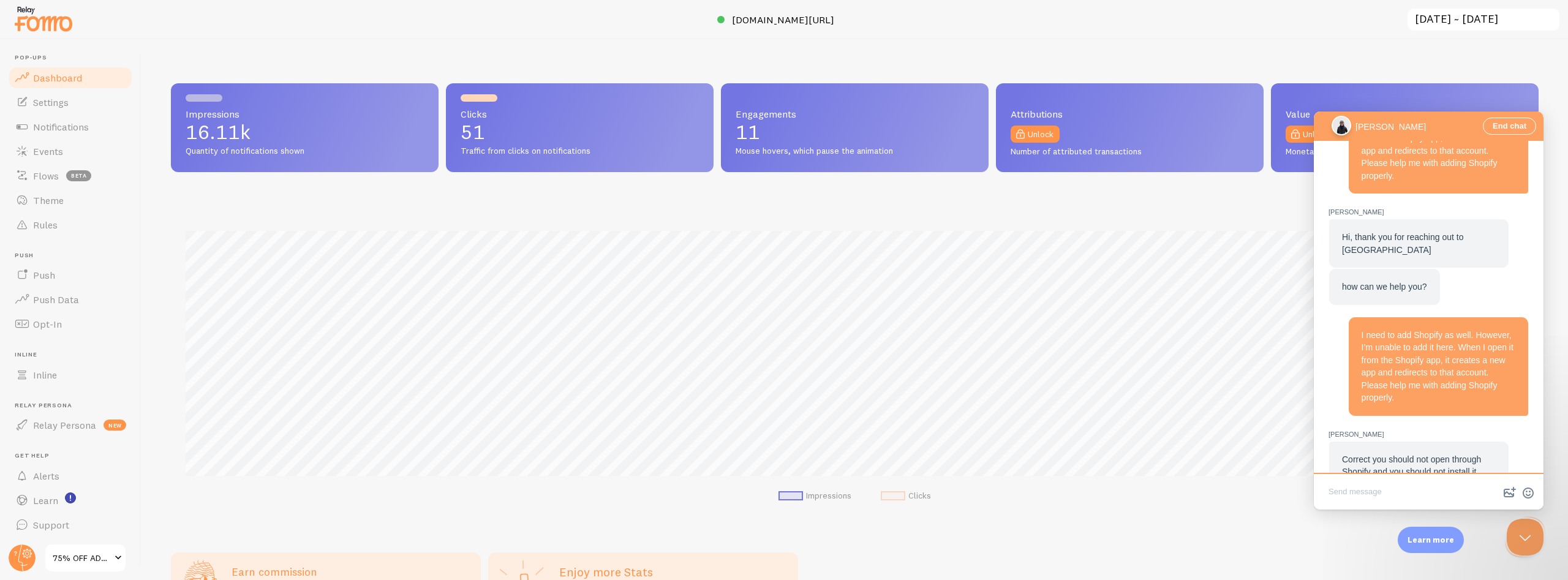
scroll to position [356, 0]
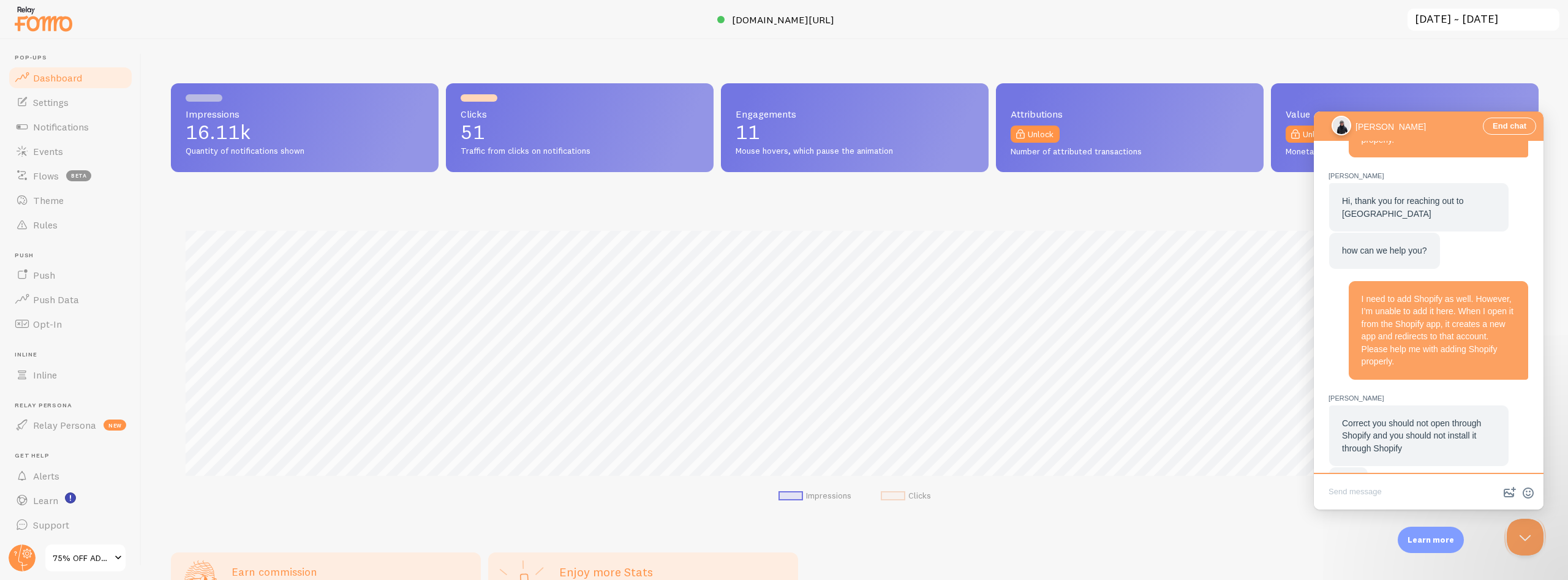
click at [1339, 491] on textarea "Write chat message" at bounding box center [1429, 493] width 225 height 29
type textarea "N"
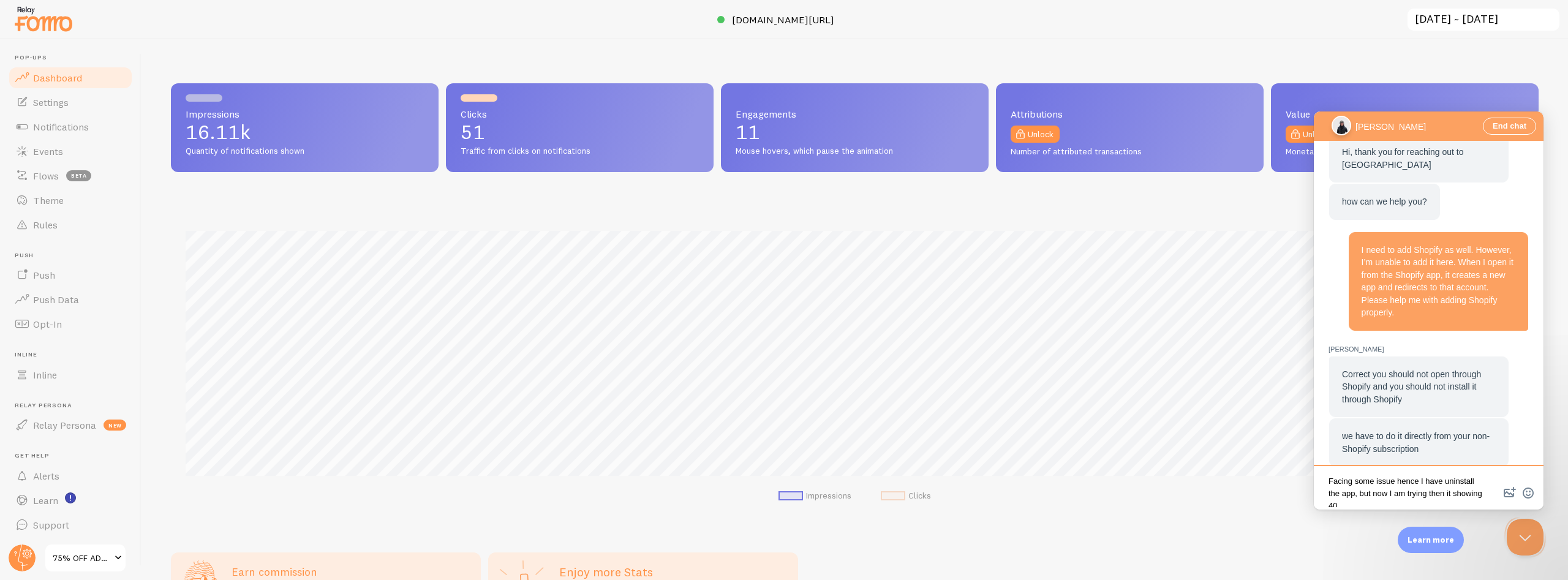
scroll to position [466, 0]
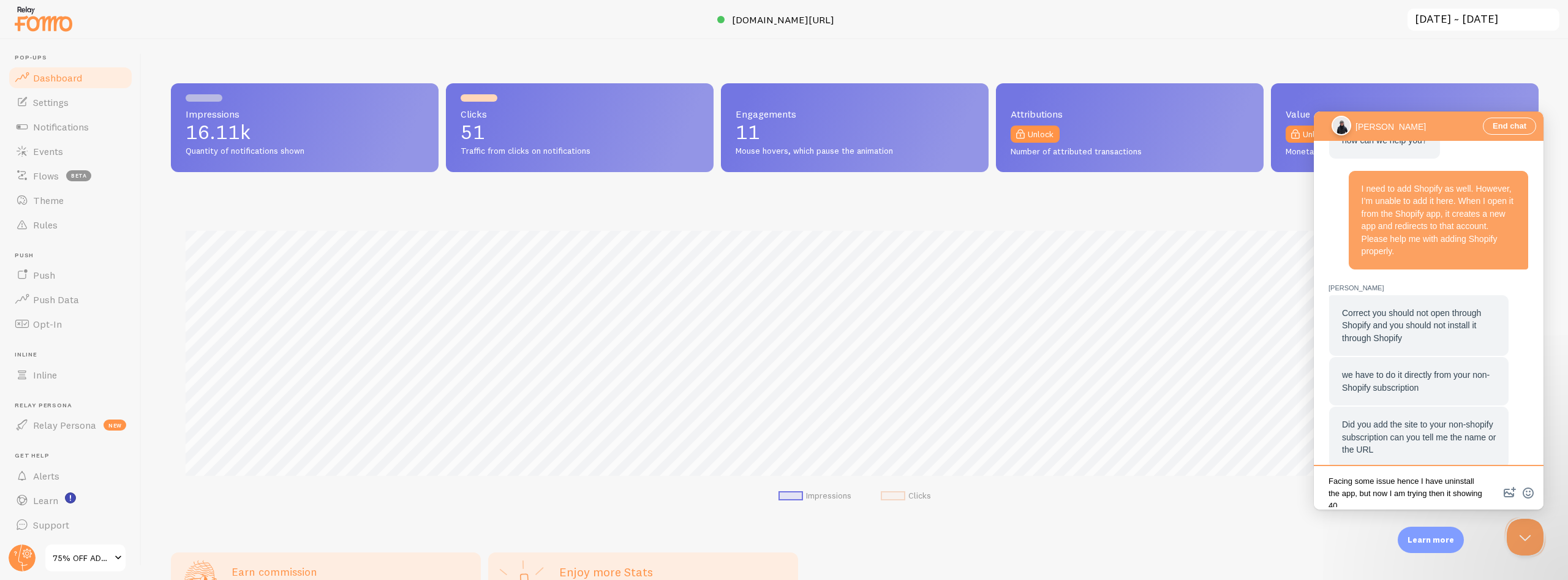
type textarea "Facing some issue hence I have uninstall the app, but now I am trying then it s…"
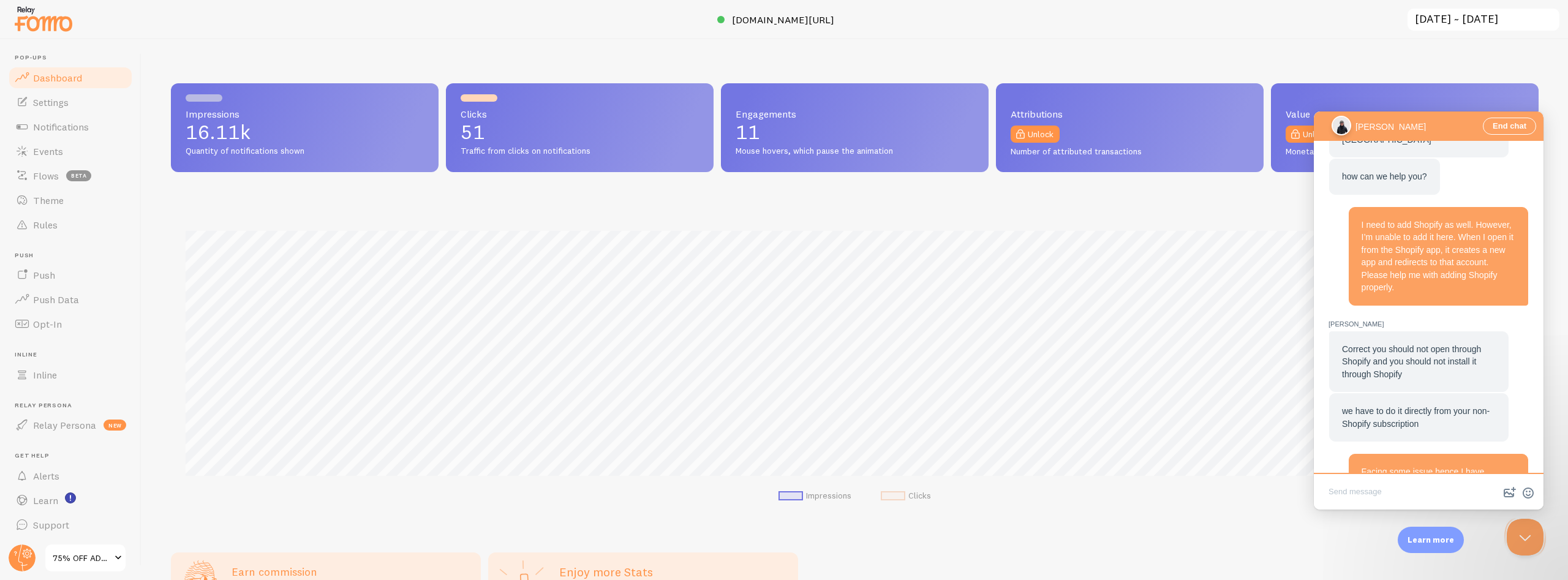
scroll to position [503, 0]
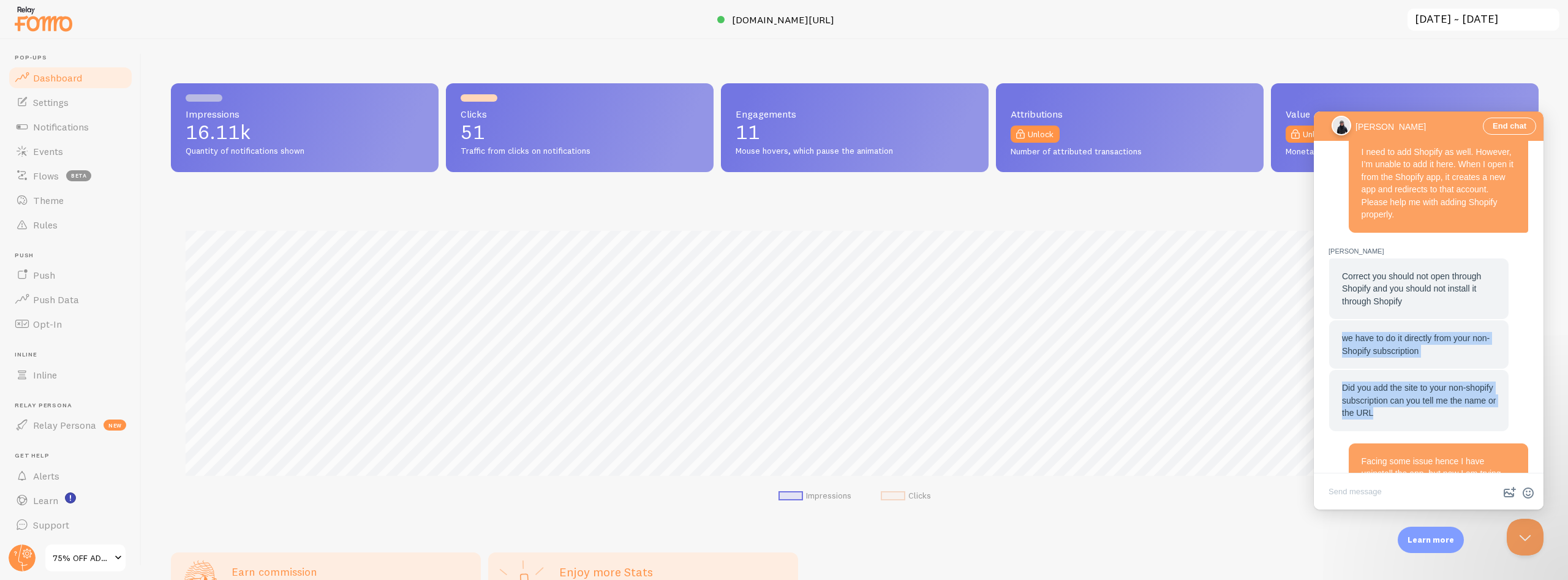
drag, startPoint x: 1396, startPoint y: 372, endPoint x: 1340, endPoint y: 293, distance: 96.8
click at [1340, 293] on div "Correct you should not open through Shopify and you should not install it throu…" at bounding box center [1429, 345] width 200 height 173
copy div "we have to do it directly from your non-Shopify subscription Did you add the si…"
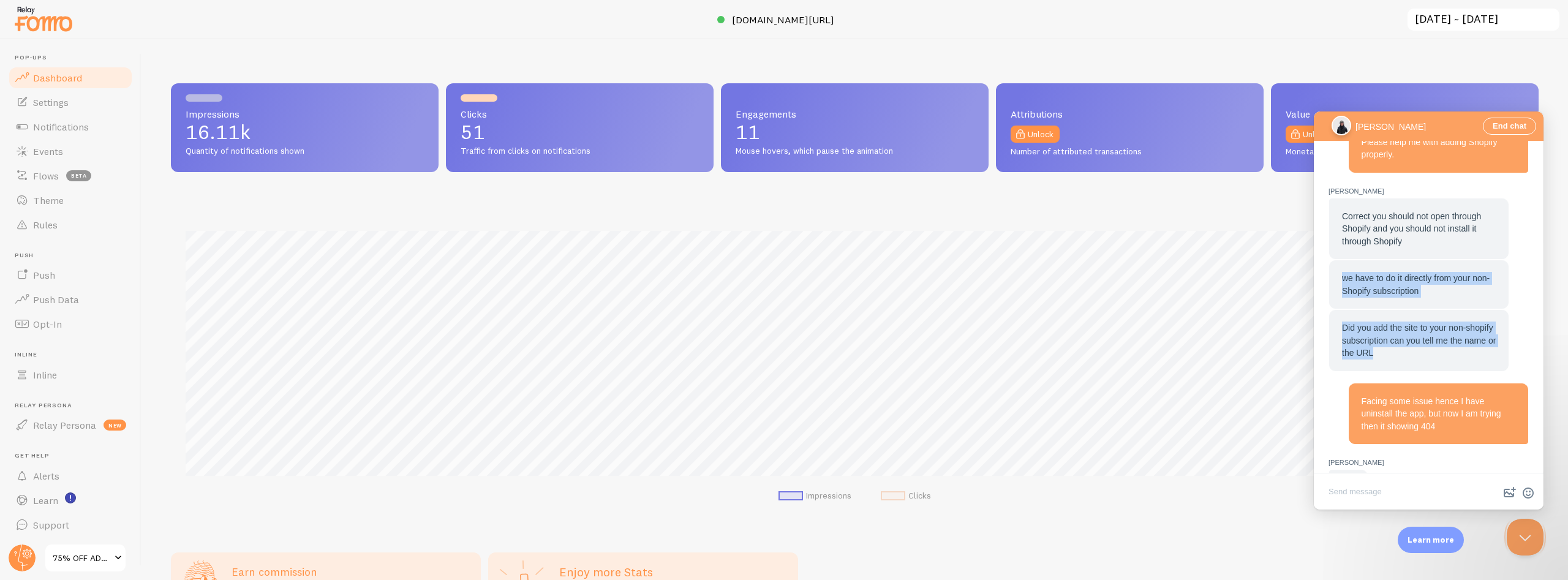
click at [1402, 321] on div "Did you add the site to your non-shopify subscription can you tell me the name …" at bounding box center [1419, 340] width 154 height 38
drag, startPoint x: 1412, startPoint y: 246, endPoint x: 1339, endPoint y: 235, distance: 73.8
click at [1339, 260] on div "we have to do it directly from your non-Shopify subscription" at bounding box center [1419, 284] width 180 height 48
click at [1336, 363] on section "Help Bot Hi there! You can begin by asking your question below. Someone will be…" at bounding box center [1429, 54] width 200 height 899
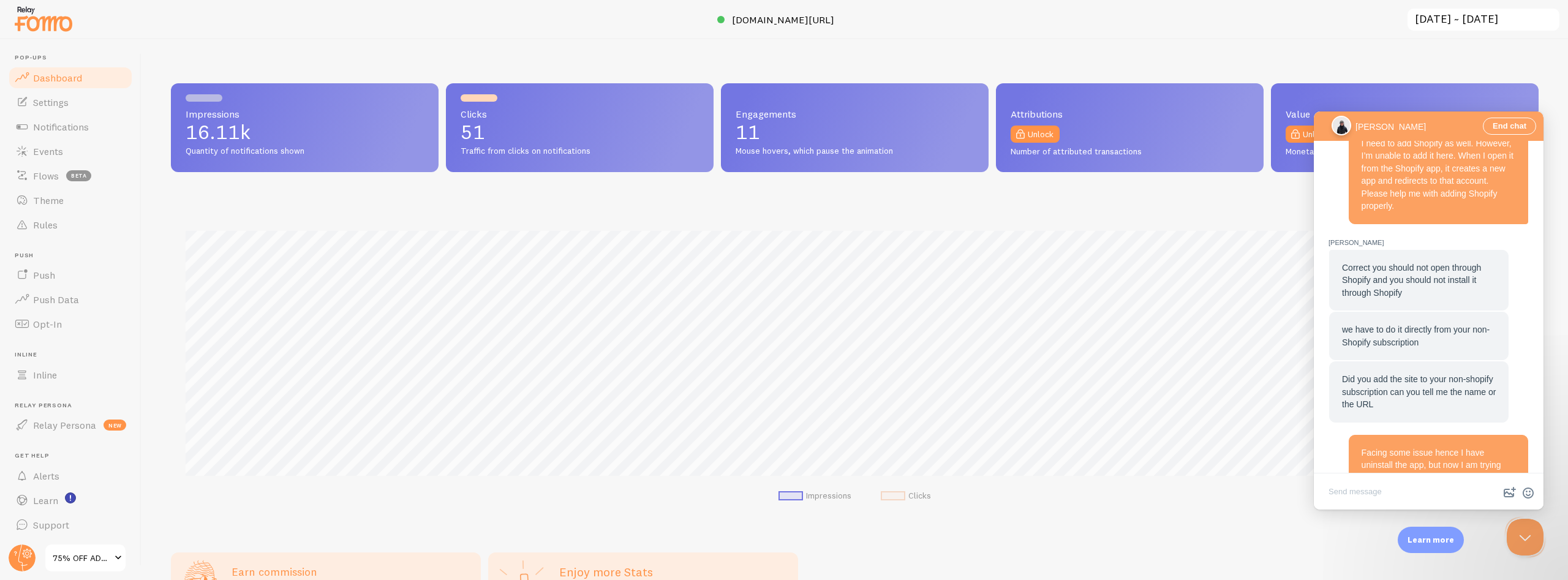
scroll to position [450, 0]
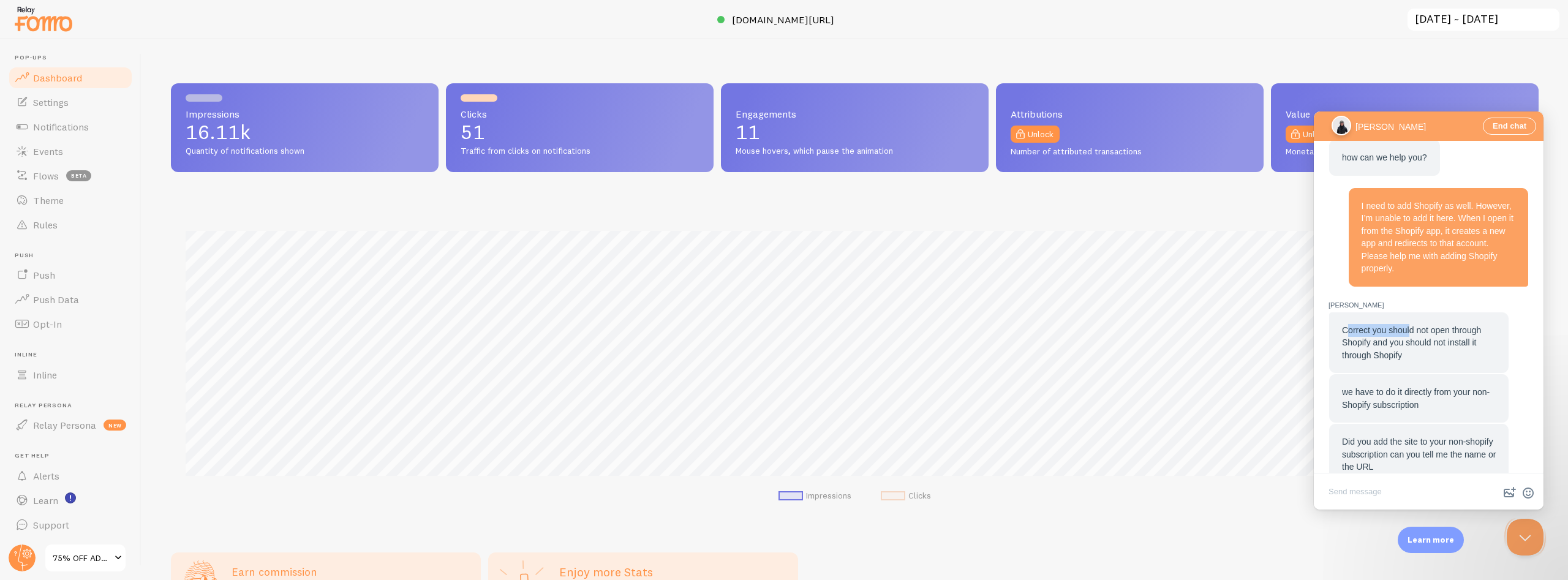
drag, startPoint x: 1346, startPoint y: 283, endPoint x: 1409, endPoint y: 290, distance: 63.4
click at [1409, 325] on span "Correct you should not open through Shopify and you should not install it throu…" at bounding box center [1411, 343] width 139 height 35
click at [1348, 325] on span "Correct you should not open through Shopify and you should not install it throu…" at bounding box center [1411, 343] width 139 height 35
click at [1401, 325] on span "Correct you should not open through Shopify and you should not install it throu…" at bounding box center [1411, 343] width 139 height 35
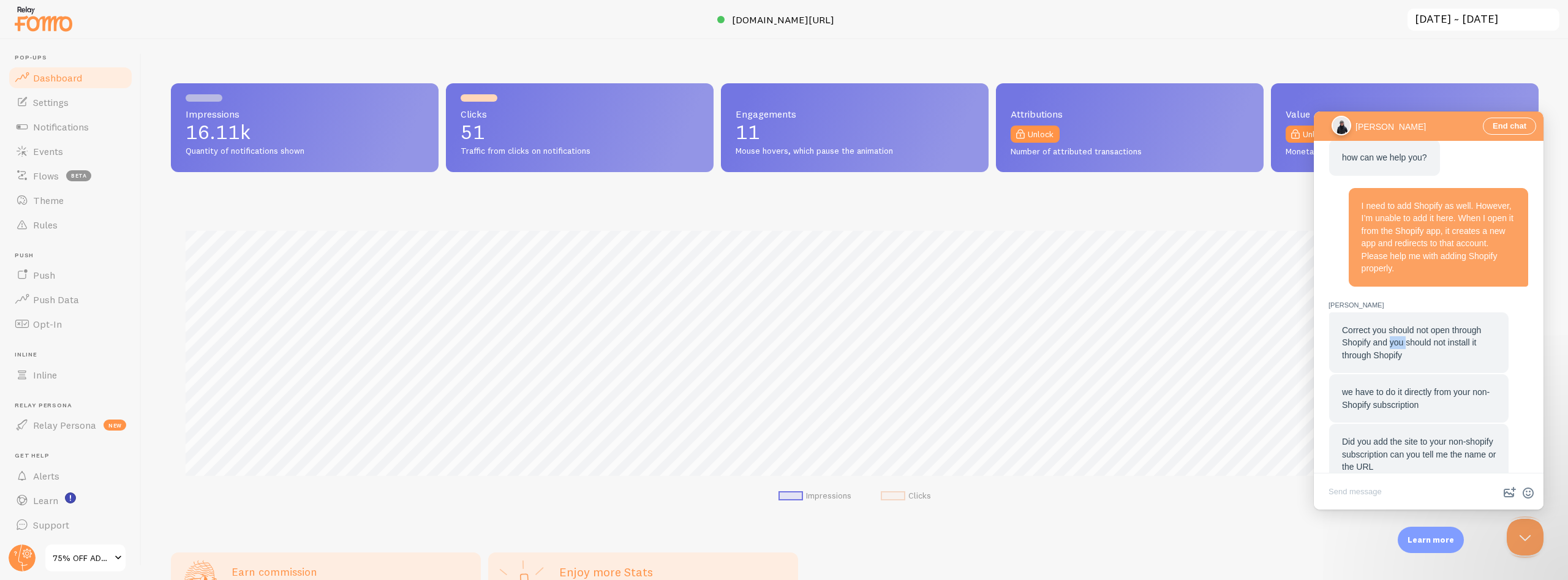
click at [1401, 325] on span "Correct you should not open through Shopify and you should not install it throu…" at bounding box center [1411, 343] width 139 height 35
click at [1440, 325] on span "Correct you should not open through Shopify and you should not install it throu…" at bounding box center [1411, 343] width 139 height 35
click at [1386, 325] on span "Correct you should not open through Shopify and you should not install it throu…" at bounding box center [1411, 343] width 139 height 35
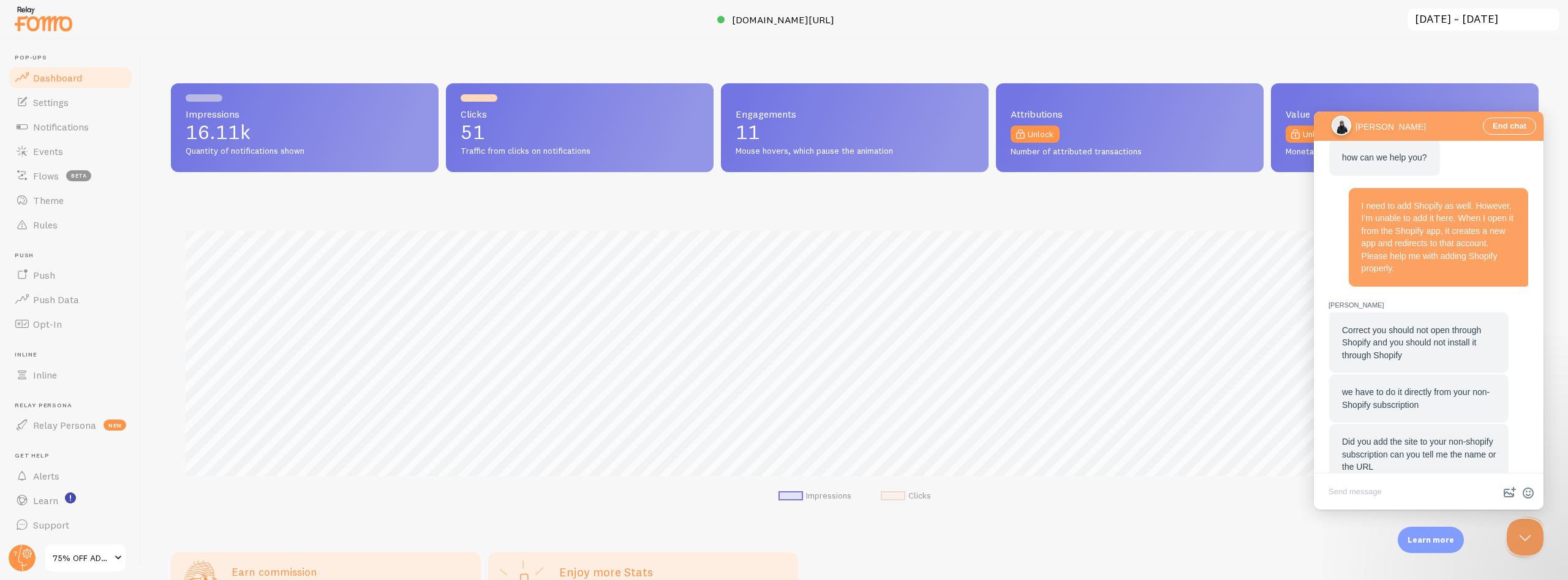
click at [1434, 325] on span "Correct you should not open through Shopify and you should not install it throu…" at bounding box center [1411, 343] width 139 height 35
click at [1374, 318] on div "Correct you should not open through Shopify and you should not install it throu…" at bounding box center [1419, 343] width 180 height 61
click at [1383, 325] on span "Correct you should not open through Shopify and you should not install it throu…" at bounding box center [1411, 343] width 139 height 35
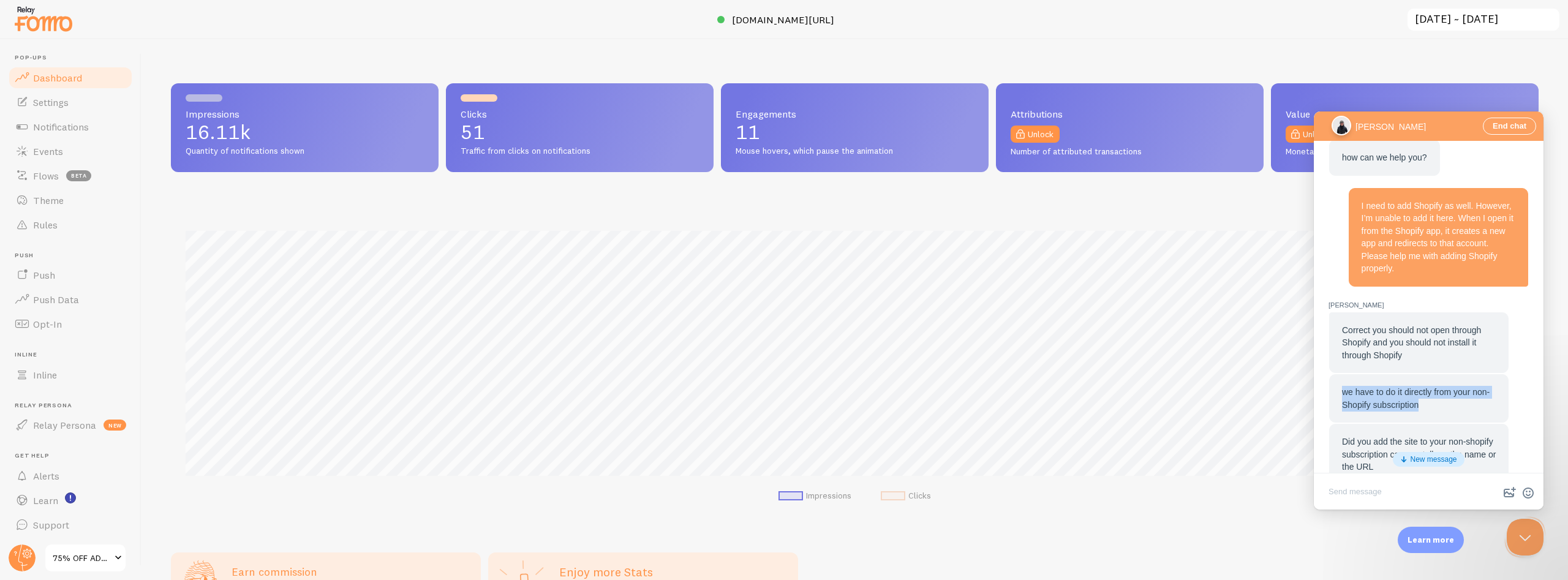
drag, startPoint x: 1420, startPoint y: 360, endPoint x: 1338, endPoint y: 348, distance: 82.9
click at [1338, 374] on div "we have to do it directly from your non-Shopify subscription" at bounding box center [1419, 399] width 180 height 48
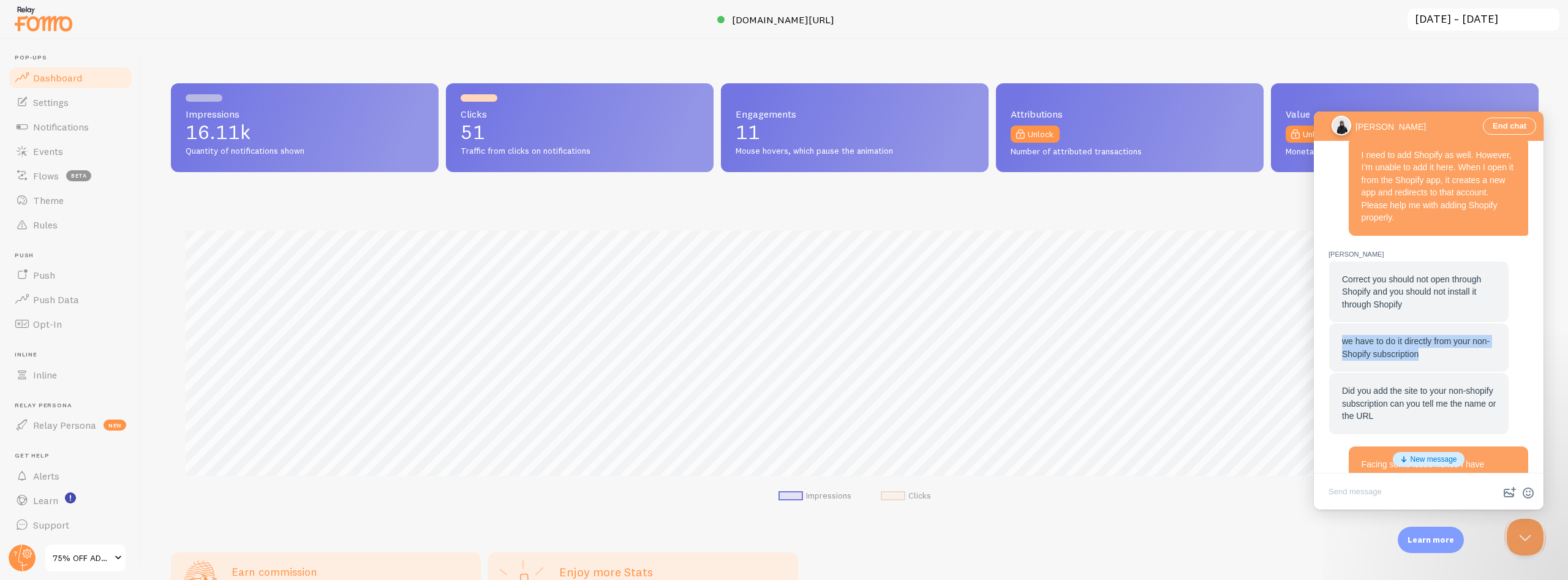
scroll to position [512, 0]
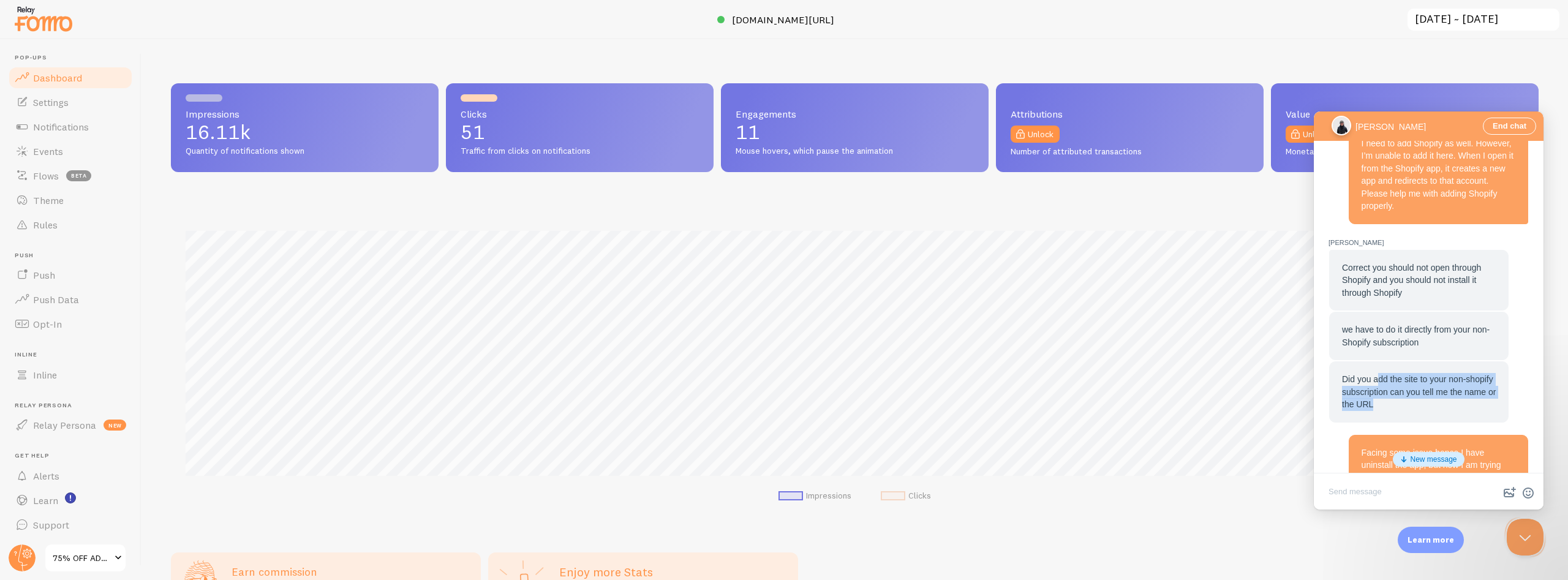
drag, startPoint x: 1398, startPoint y: 363, endPoint x: 1378, endPoint y: 339, distance: 31.2
click at [1378, 373] on div "Did you add the site to your non-shopify subscription can you tell me the name …" at bounding box center [1419, 392] width 154 height 38
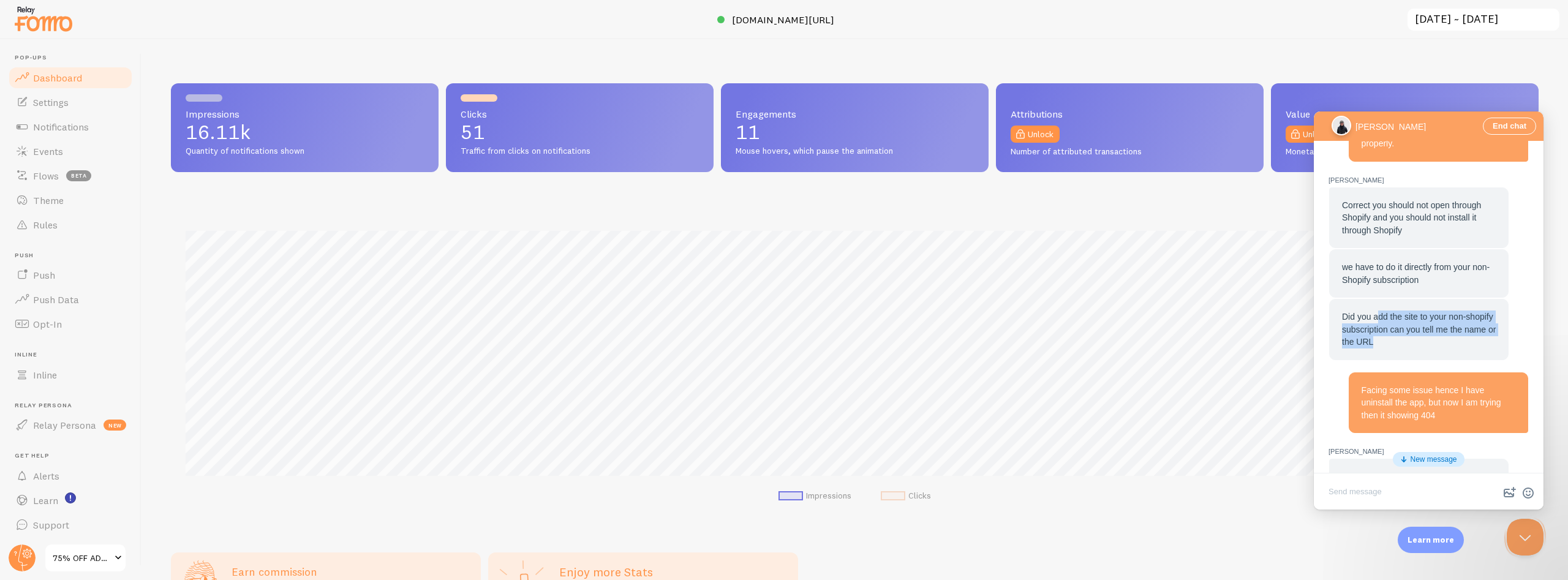
scroll to position [636, 0]
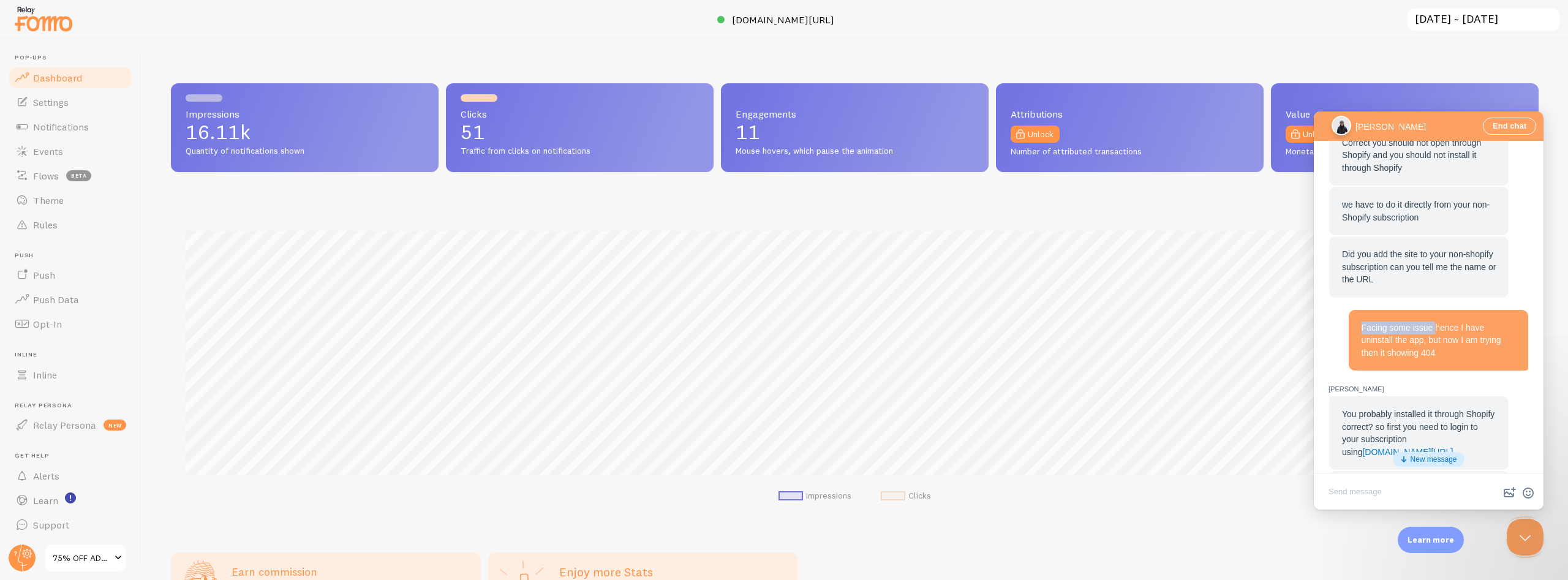
drag, startPoint x: 1362, startPoint y: 284, endPoint x: 1433, endPoint y: 284, distance: 71.0
click at [1433, 323] on span "Facing some issue hence I have uninstall the app, but now I am trying then it s…" at bounding box center [1432, 340] width 140 height 35
drag, startPoint x: 1341, startPoint y: 367, endPoint x: 1462, endPoint y: 372, distance: 121.1
click at [1462, 396] on div "You probably installed it through Shopify correct? so first you need to login t…" at bounding box center [1419, 432] width 180 height 73
drag, startPoint x: 1406, startPoint y: 386, endPoint x: 1443, endPoint y: 386, distance: 37.0
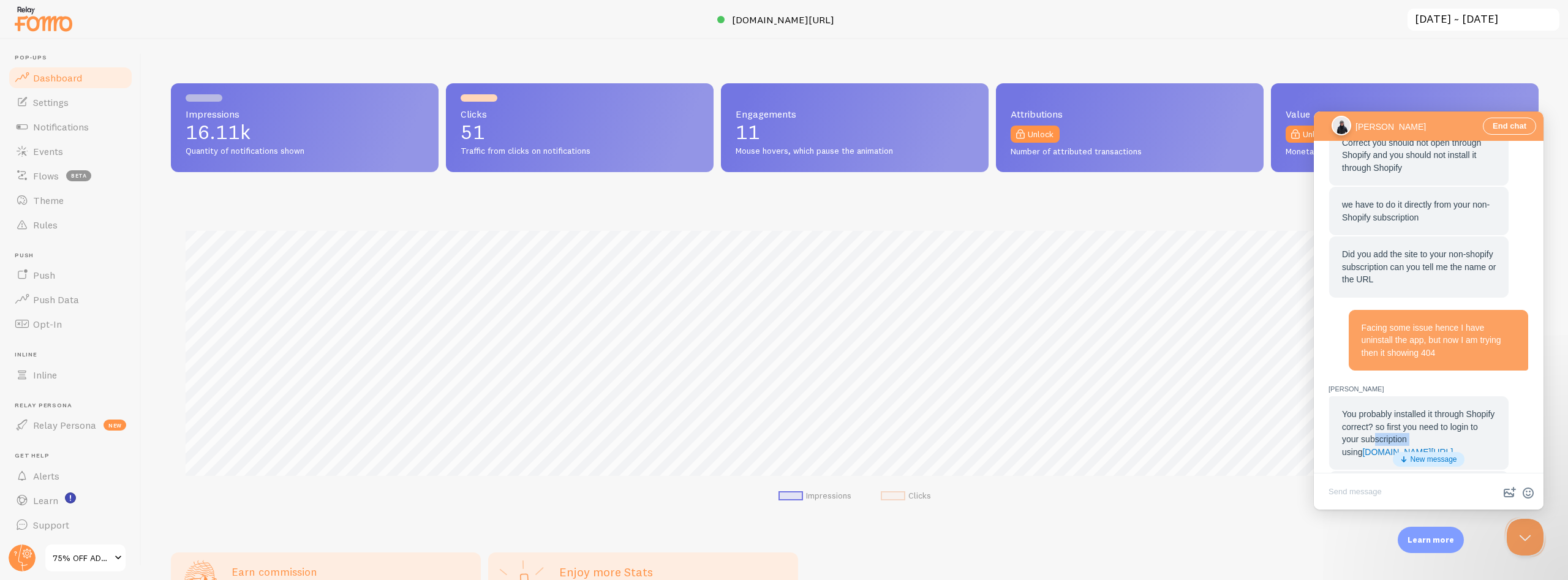
click at [1443, 409] on span "You probably installed it through Shopify correct? so first you need to login t…" at bounding box center [1418, 433] width 153 height 48
click at [1451, 409] on span "You probably installed it through Shopify correct? so first you need to login t…" at bounding box center [1418, 433] width 153 height 48
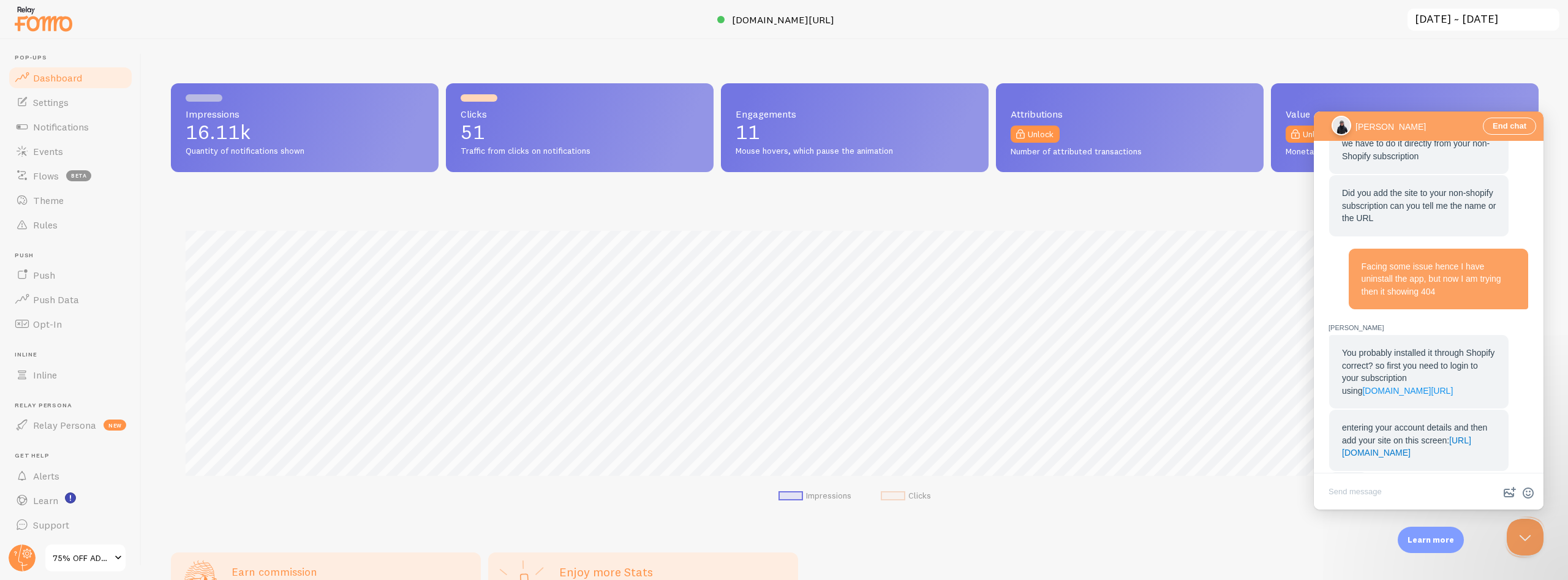
click at [1372, 386] on link "[DOMAIN_NAME][URL]" at bounding box center [1407, 390] width 91 height 10
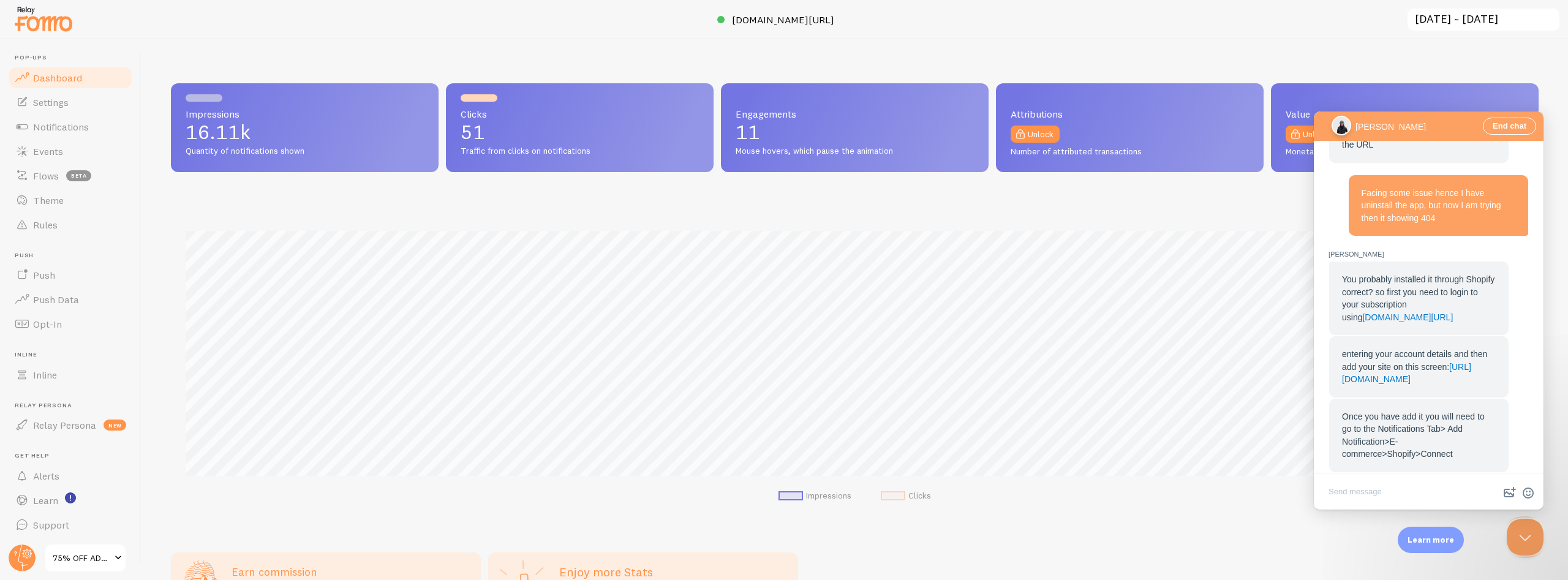
scroll to position [735, 0]
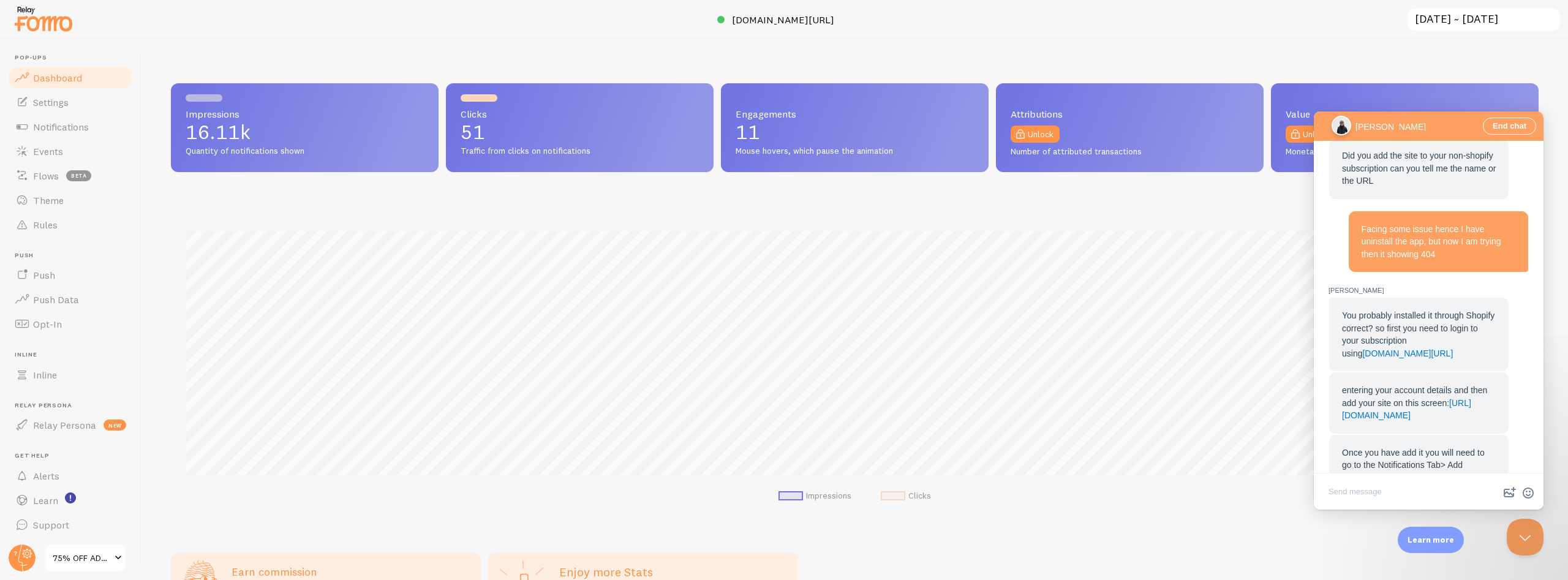
click at [1374, 488] on textarea "Write chat message" at bounding box center [1429, 493] width 225 height 29
type textarea "We need to install Shopify App or not?"
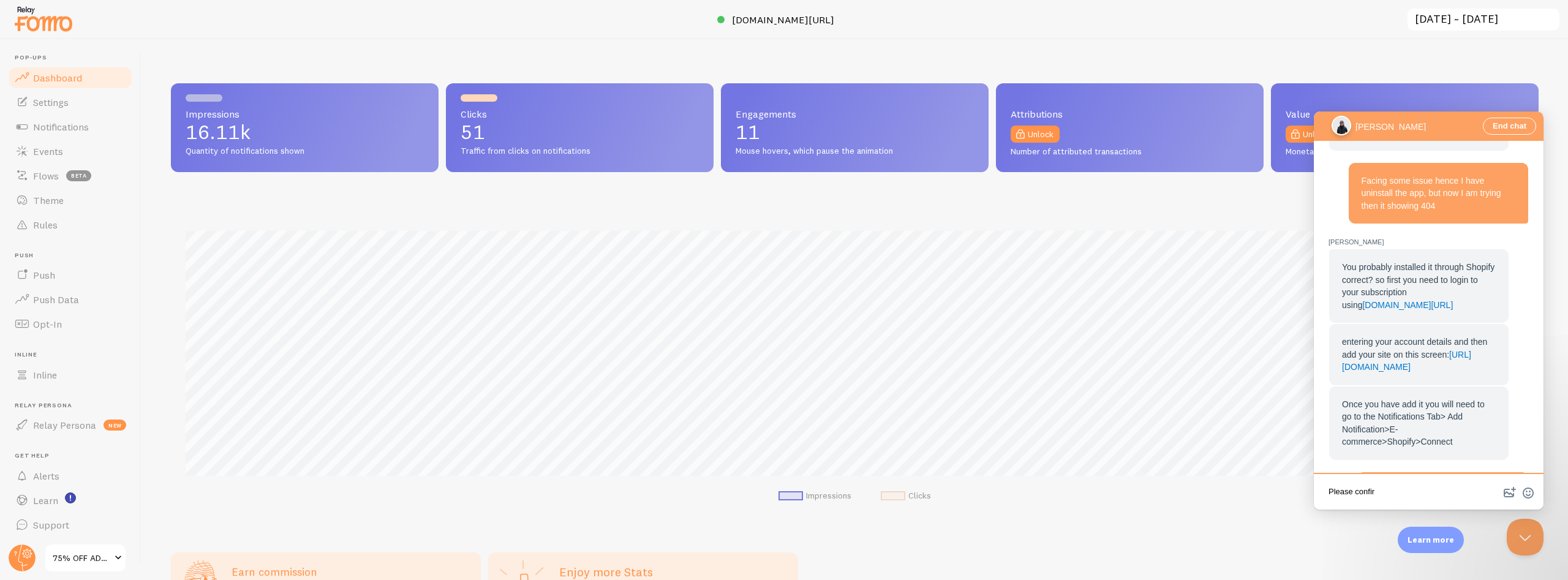
type textarea "Please confirm"
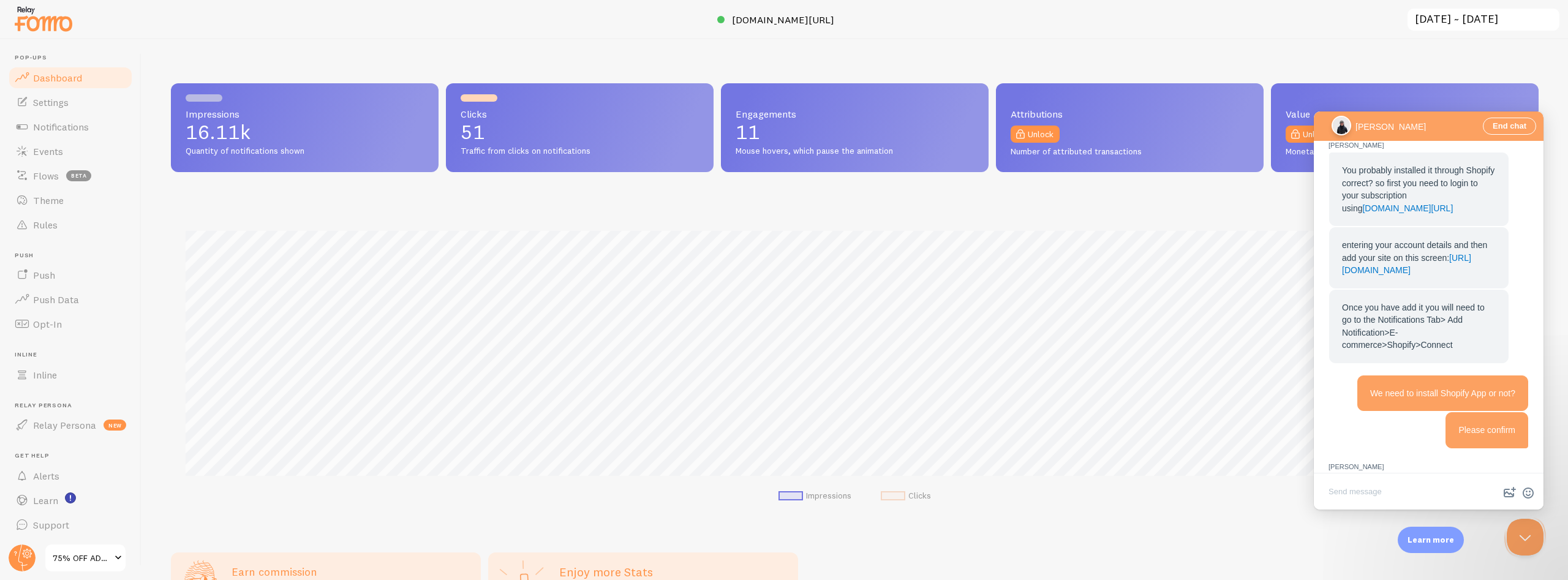
scroll to position [880, 0]
click at [1421, 474] on div "Chat message" at bounding box center [1429, 491] width 200 height 35
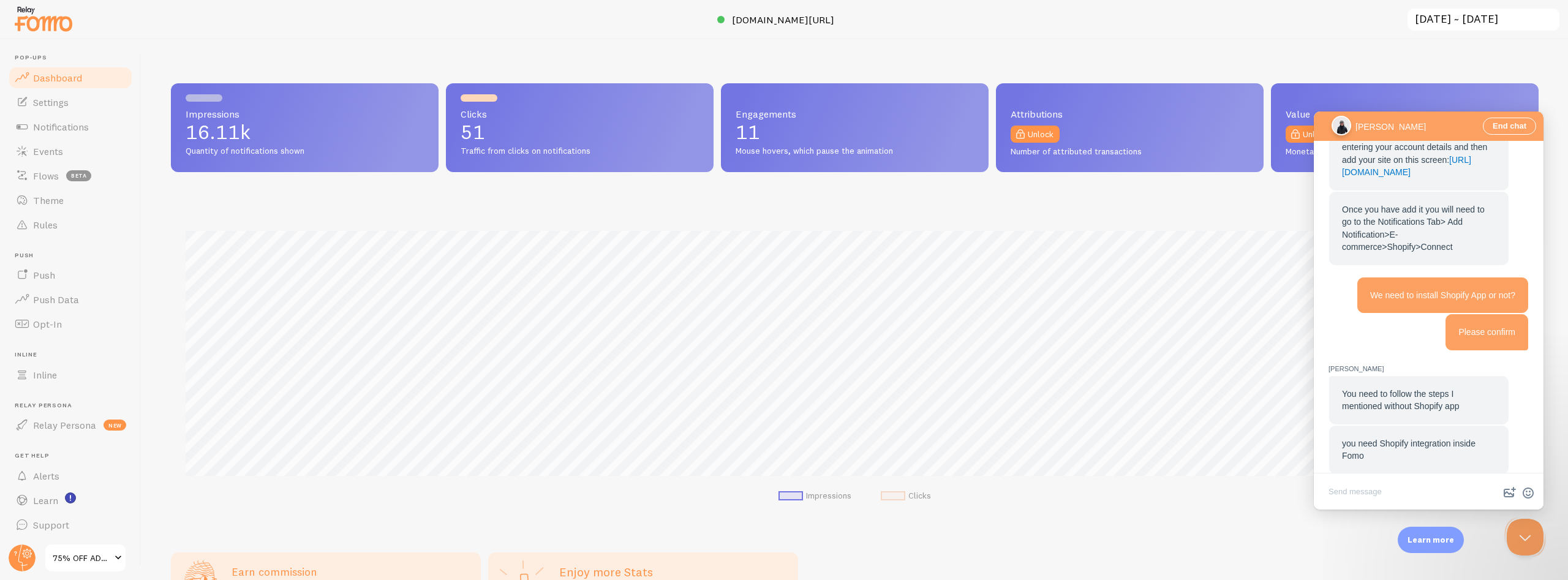
scroll to position [942, 0]
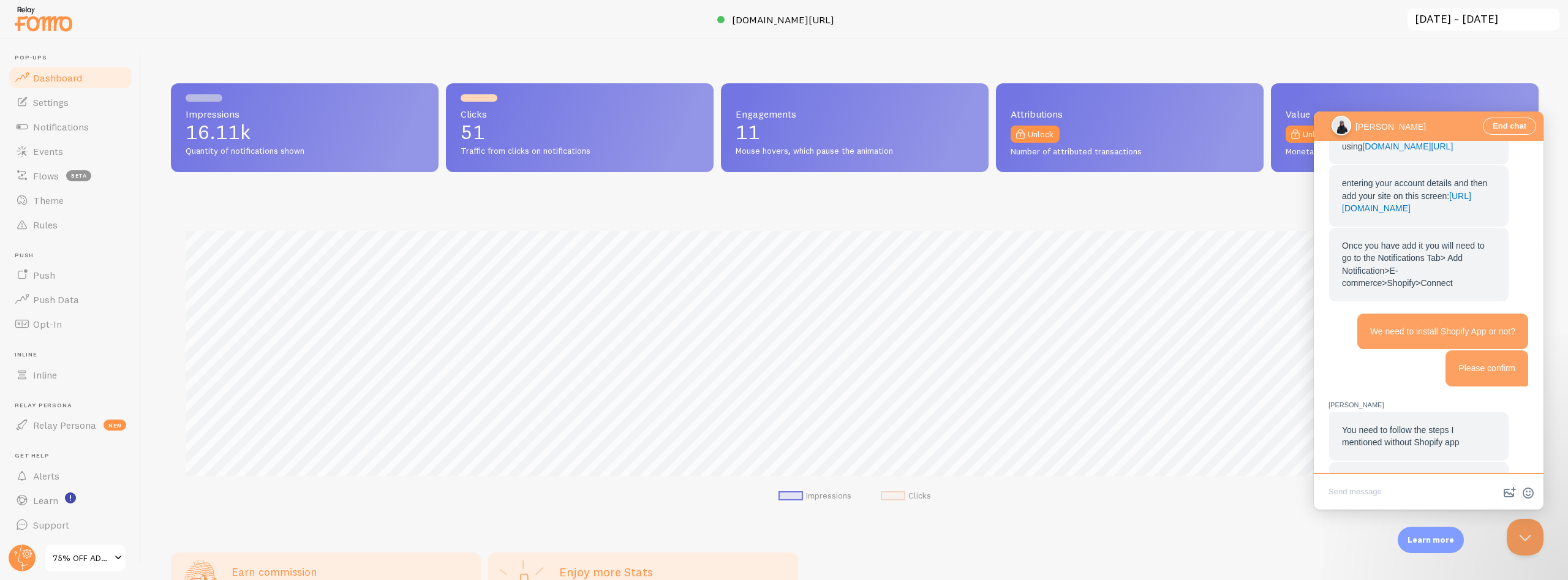
click at [1374, 499] on textarea "Write chat message" at bounding box center [1429, 493] width 225 height 29
click at [1335, 498] on textarea "Ok, Got it but I have already connect my SHopify website through intergration" at bounding box center [1429, 489] width 225 height 37
type textarea "Ok, Got it but I have already connect my Shopify website through intergration"
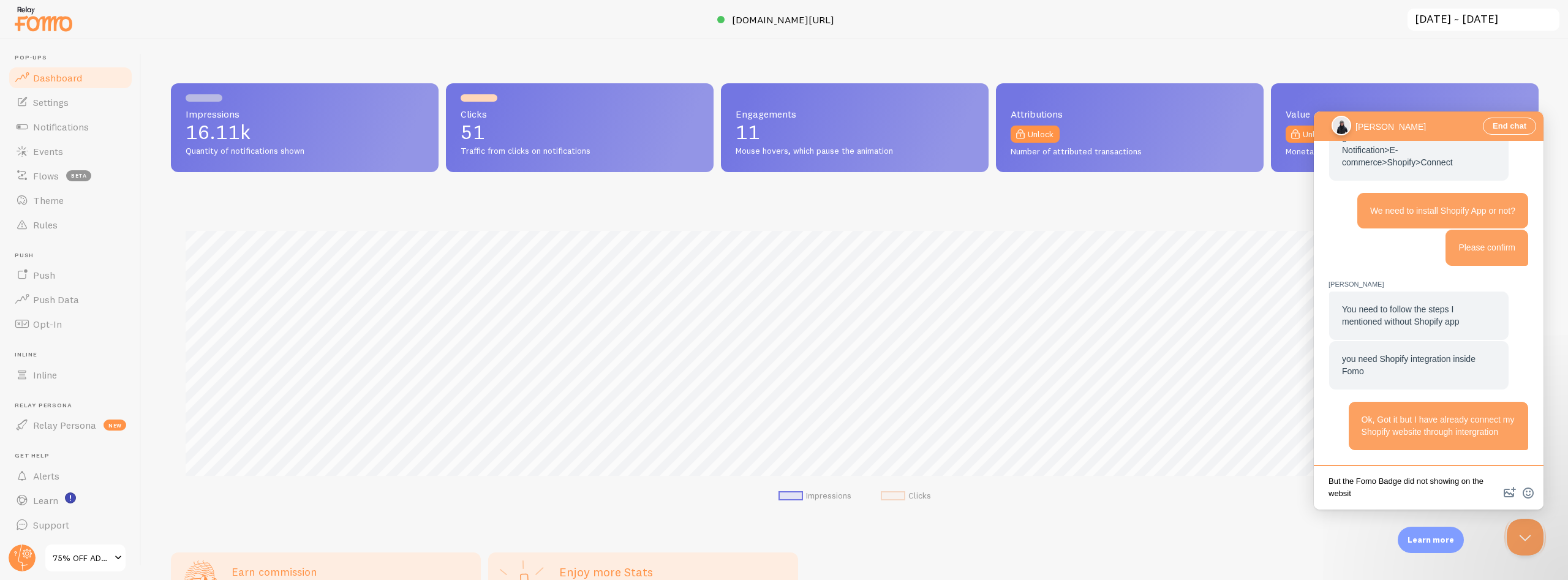
type textarea "But the Fomo Badge did not showing on the website"
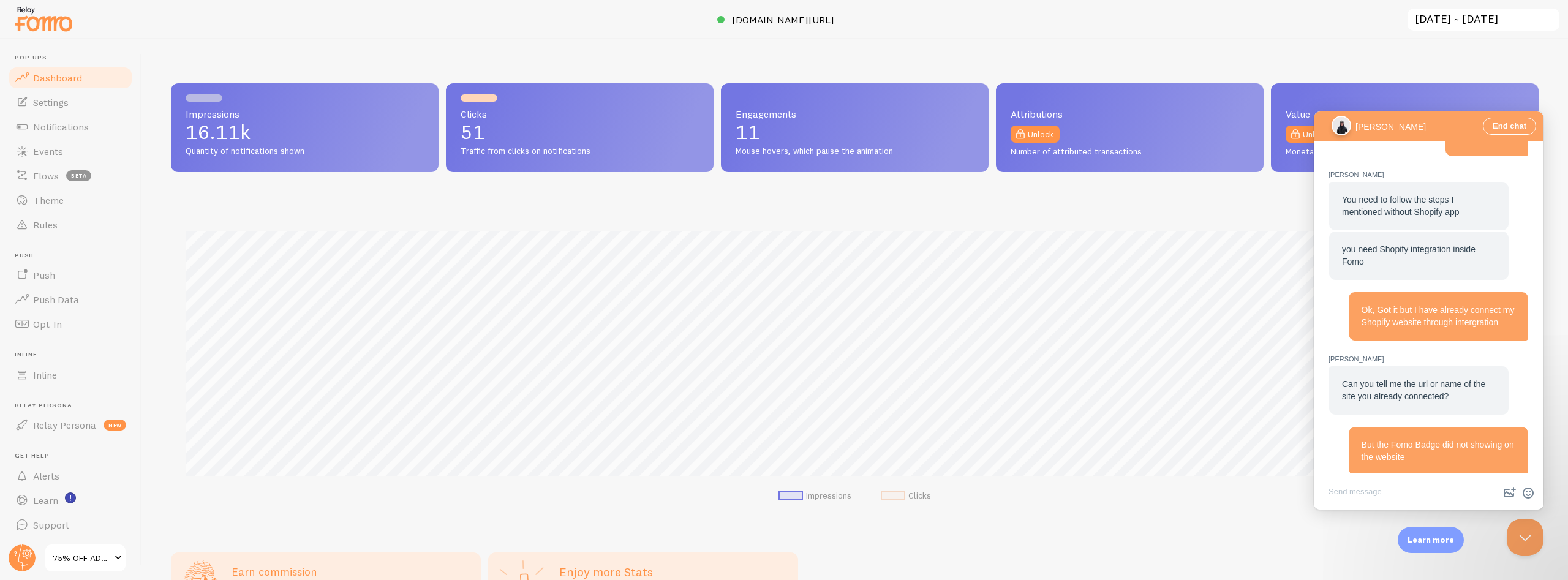
scroll to position [1234, 0]
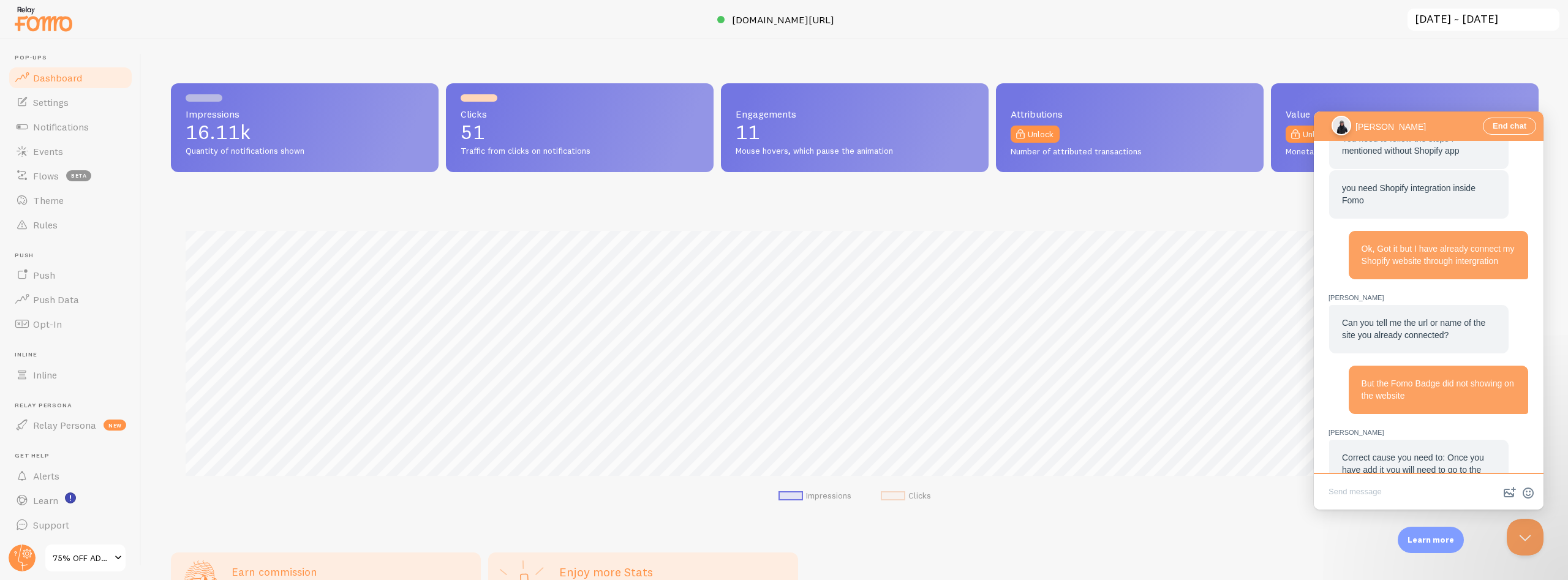
paste textarea "[URL][DOMAIN_NAME]"
type textarea "[URL][DOMAIN_NAME]"
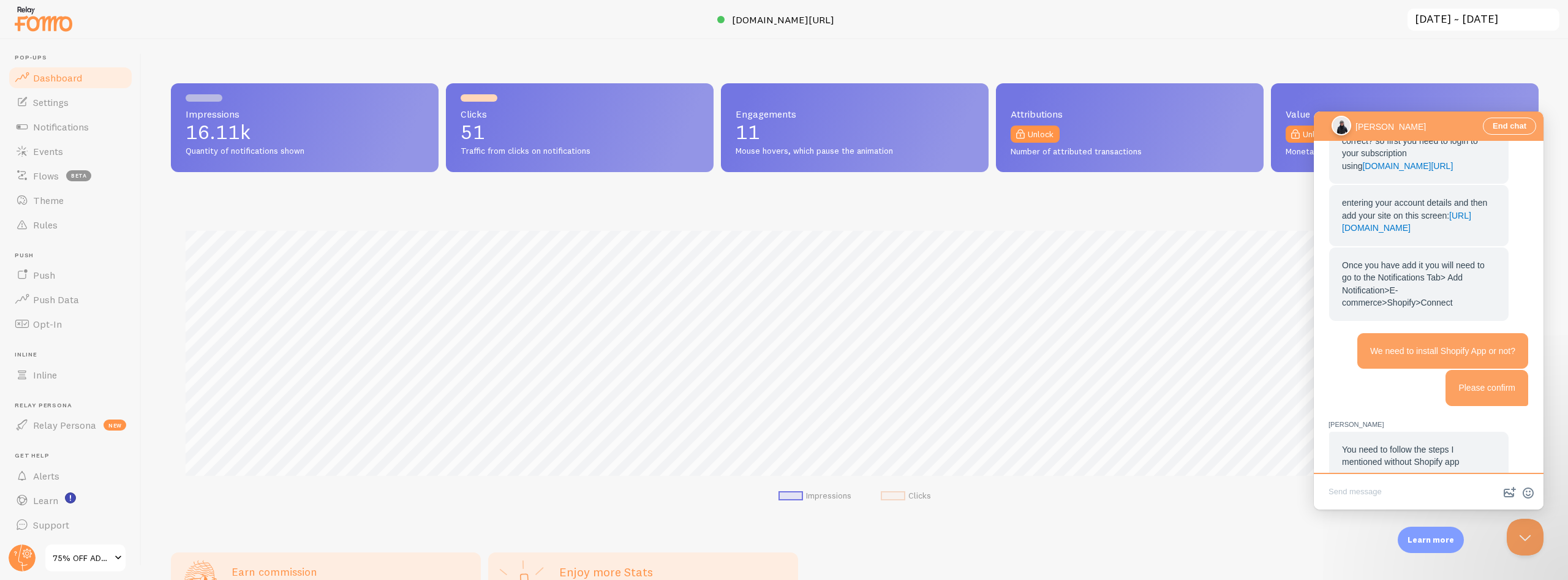
scroll to position [845, 0]
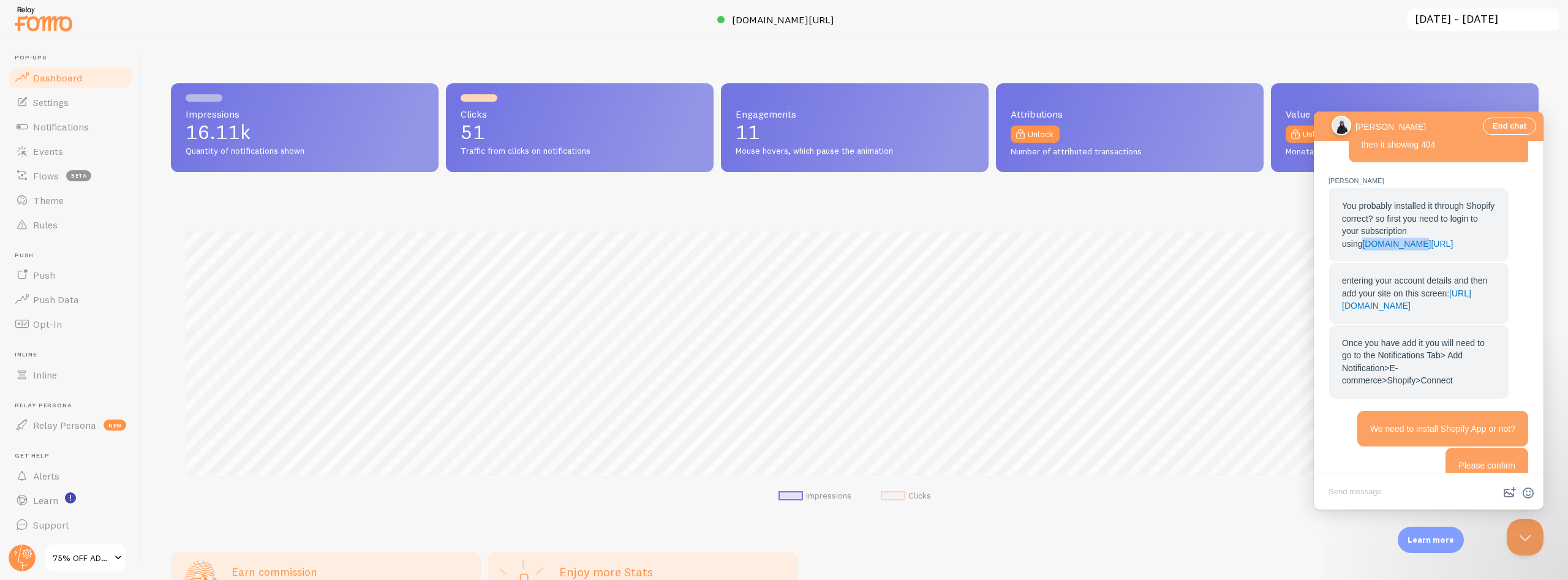
copy link "[DOMAIN_NAME][URL]"
drag, startPoint x: 1407, startPoint y: 202, endPoint x: 1334, endPoint y: 196, distance: 73.2
click at [1334, 196] on div "You probably installed it through Shopify correct? so first you need to login t…" at bounding box center [1419, 224] width 180 height 73
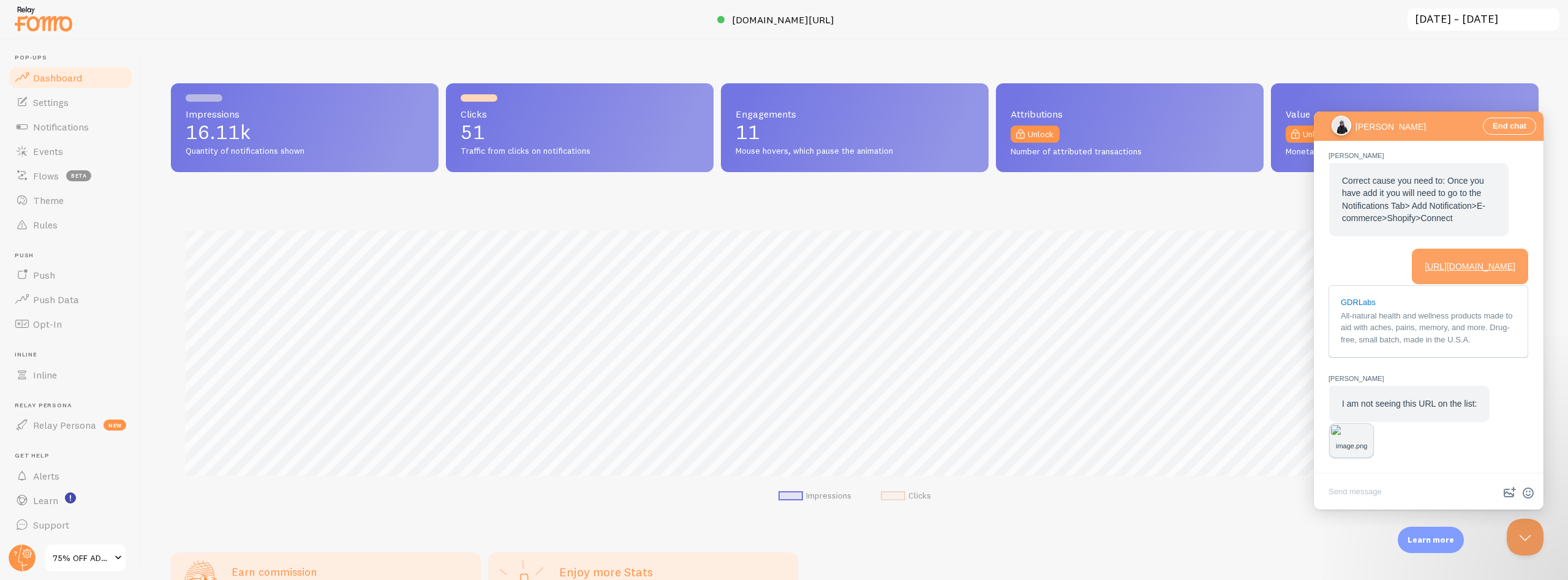
scroll to position [1599, 0]
click at [1372, 425] on img "Chat message" at bounding box center [1351, 429] width 41 height 10
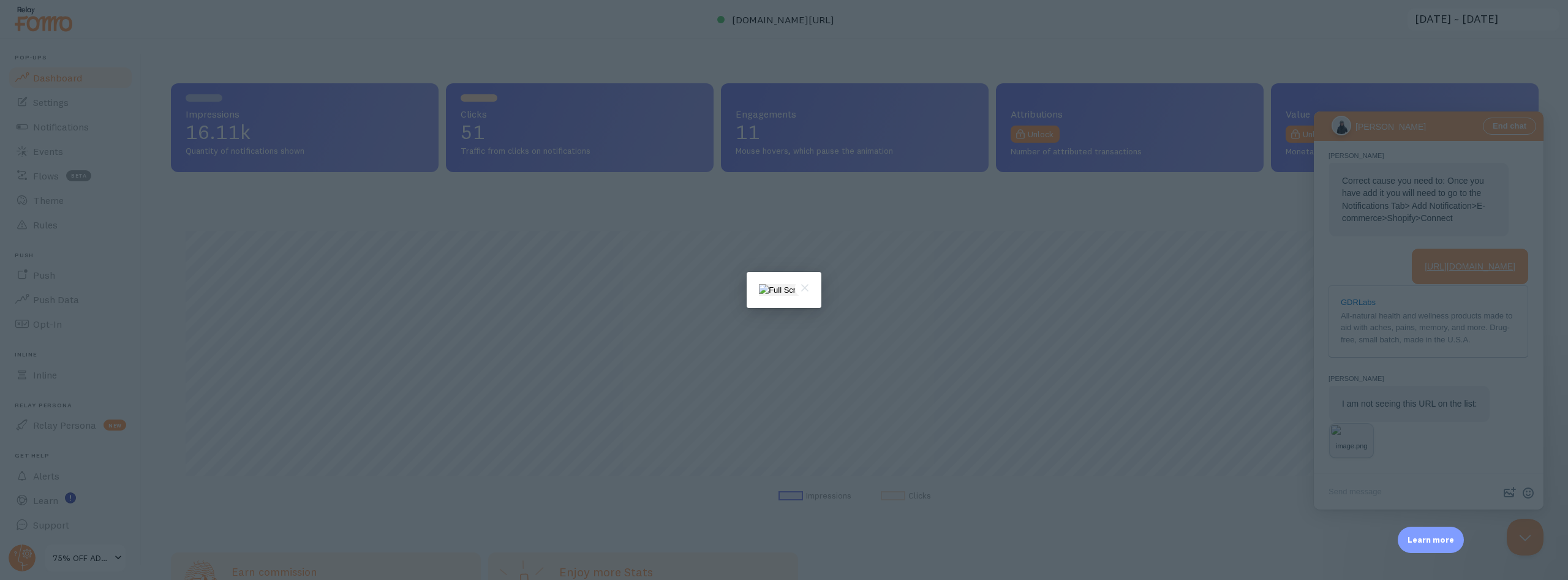
scroll to position [0, 0]
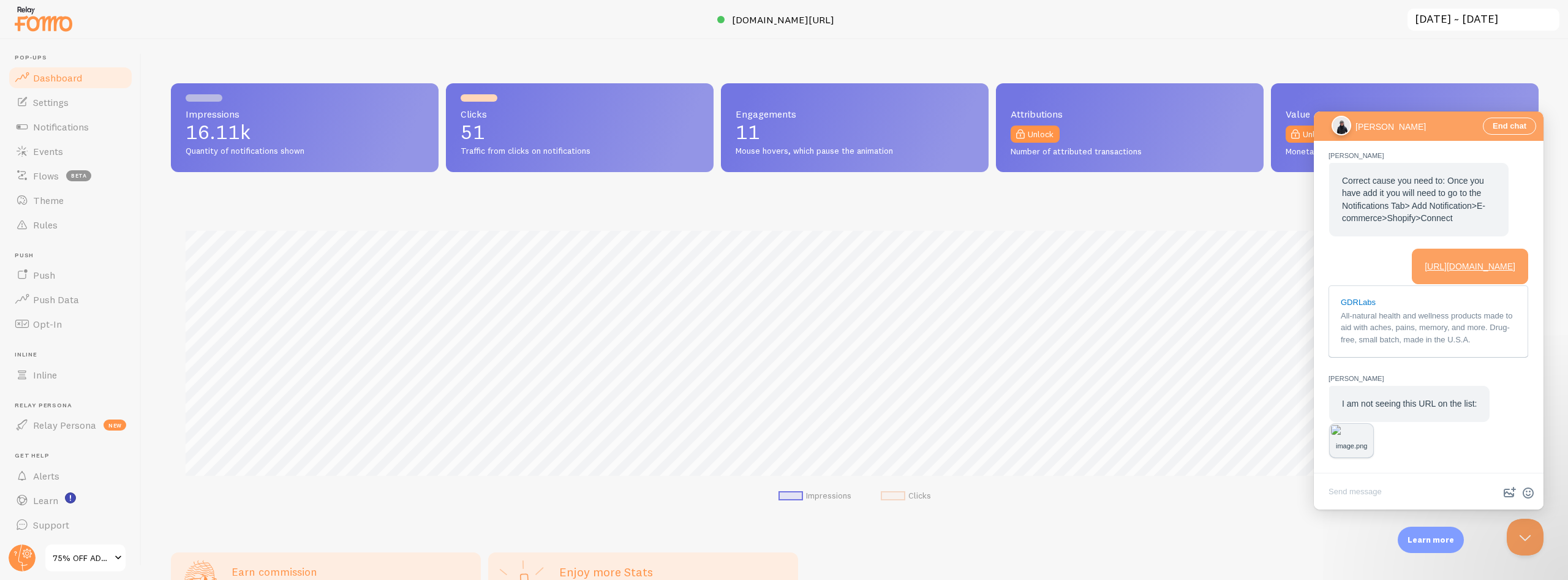
click at [1349, 486] on textarea "Write chat message" at bounding box center [1429, 493] width 225 height 29
type textarea "Please check now"
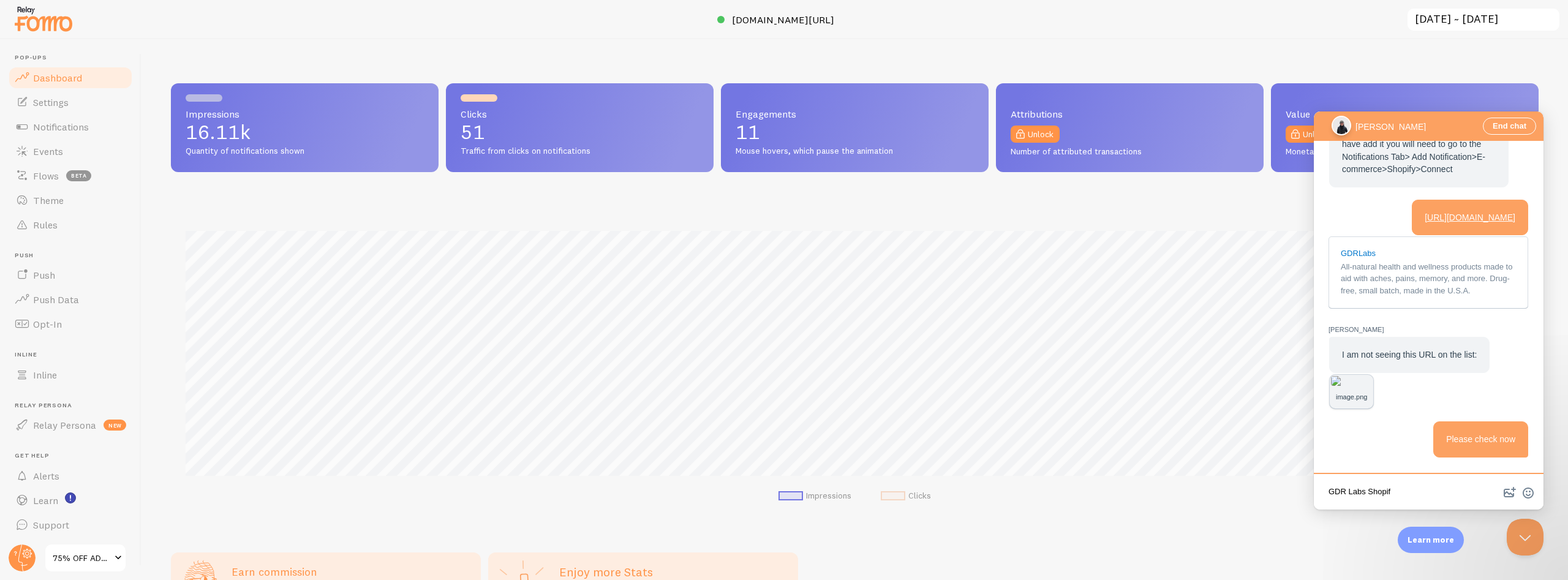
type textarea "GDR Labs Shopify"
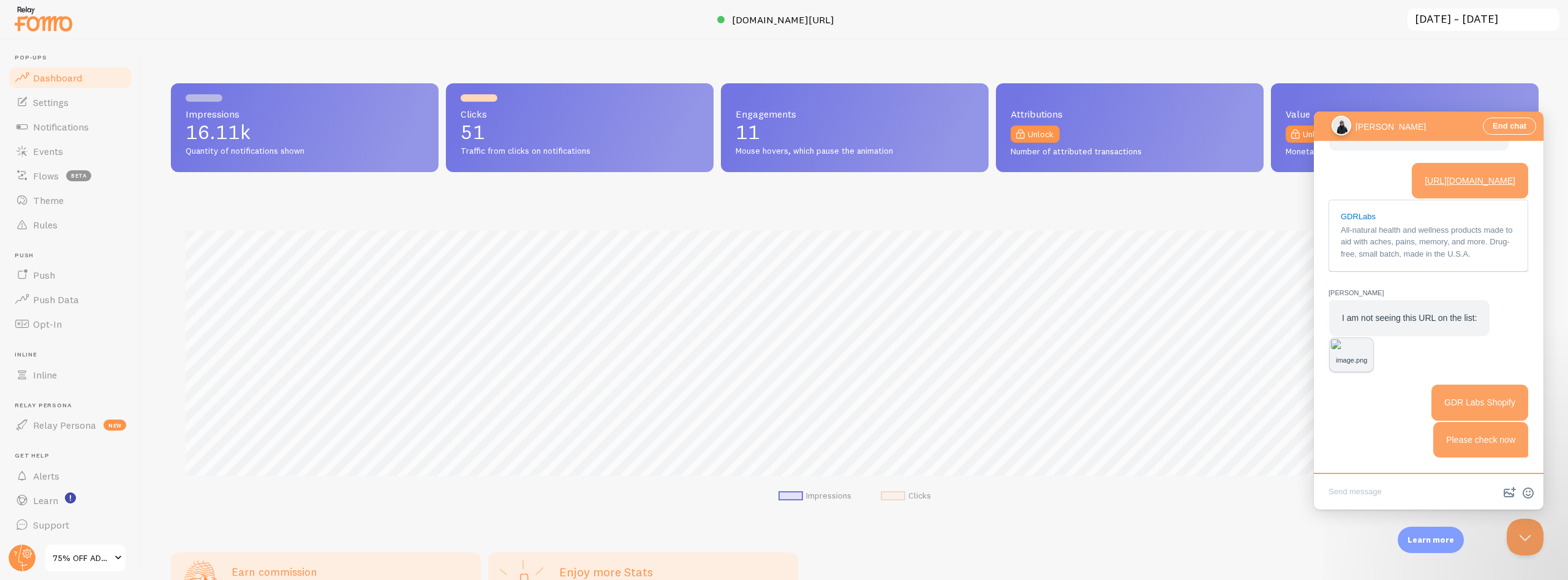
scroll to position [1683, 0]
click at [1375, 494] on textarea "Write chat message" at bounding box center [1429, 493] width 225 height 29
click at [1508, 494] on button "image-plus" at bounding box center [1510, 493] width 18 height 19
type input "C:\fakepath\Screenshot [DATE] 154514.png"
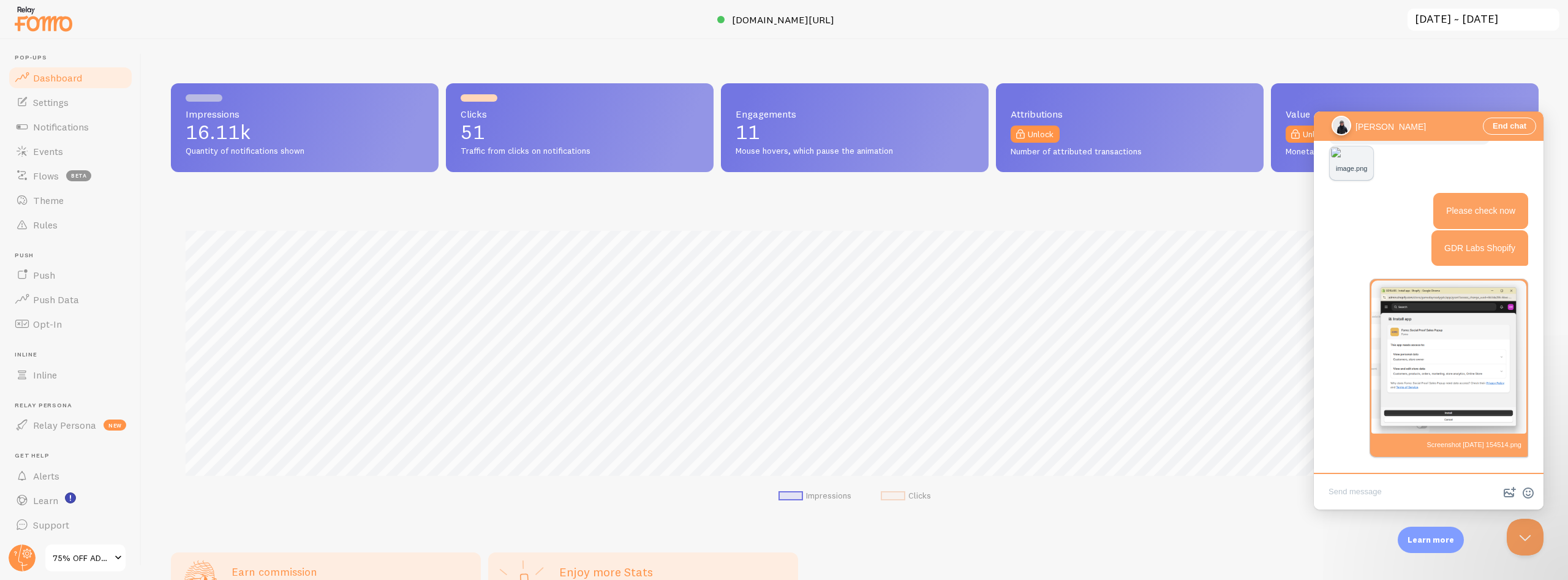
scroll to position [1875, 0]
click at [1372, 491] on textarea "Write chat message" at bounding box center [1429, 493] width 225 height 29
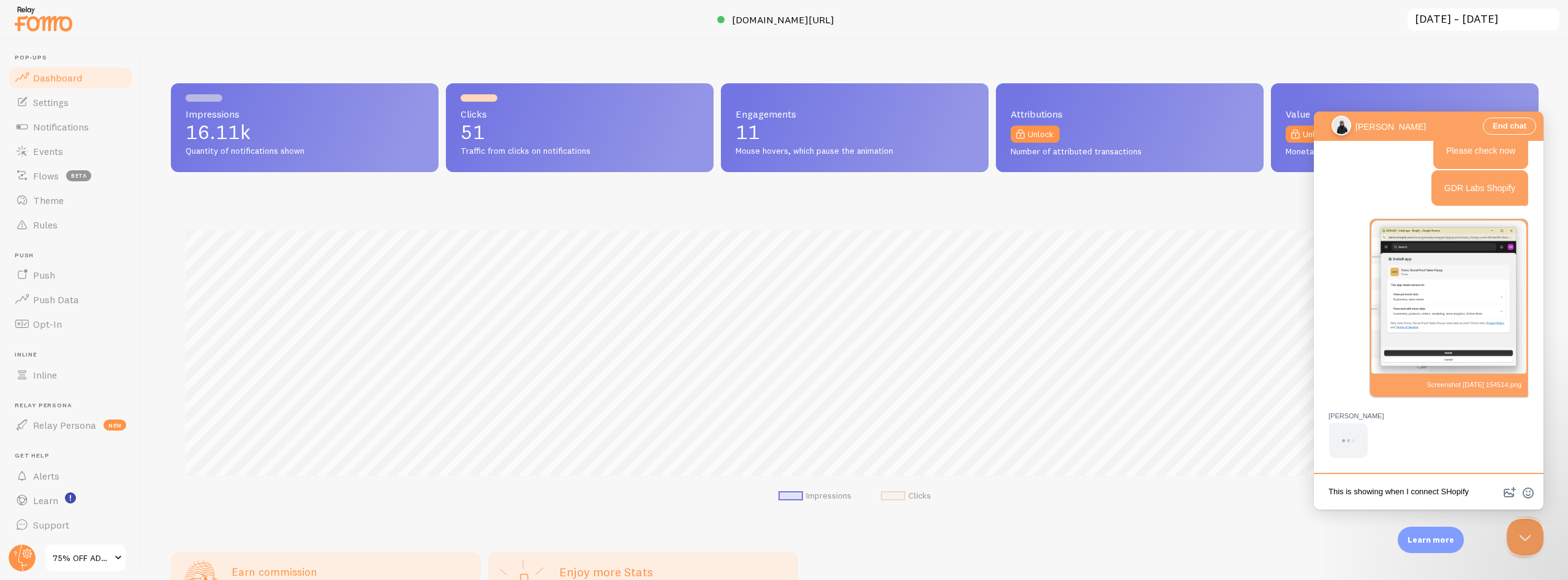
drag, startPoint x: 1444, startPoint y: 492, endPoint x: 1451, endPoint y: 492, distance: 7.0
click at [1451, 492] on textarea "This is showing when I connect SHopify" at bounding box center [1429, 493] width 225 height 29
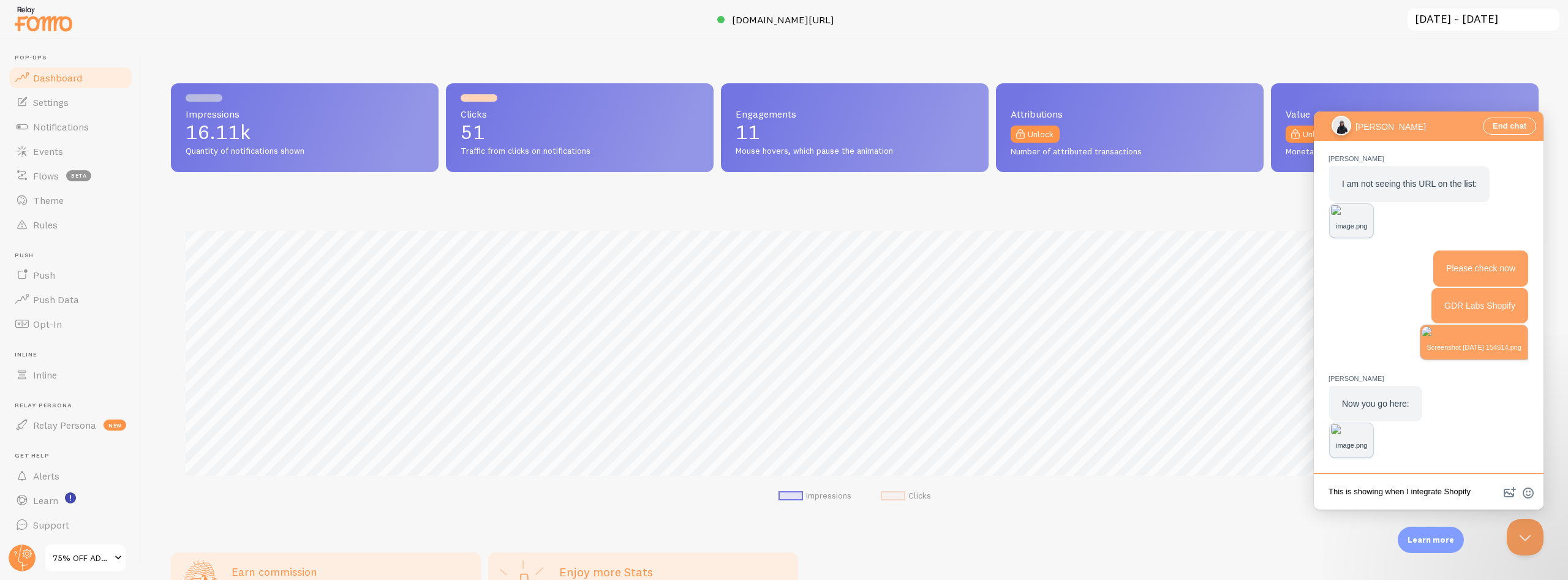
scroll to position [1813, 0]
click at [1372, 424] on img "Chat message" at bounding box center [1351, 429] width 41 height 10
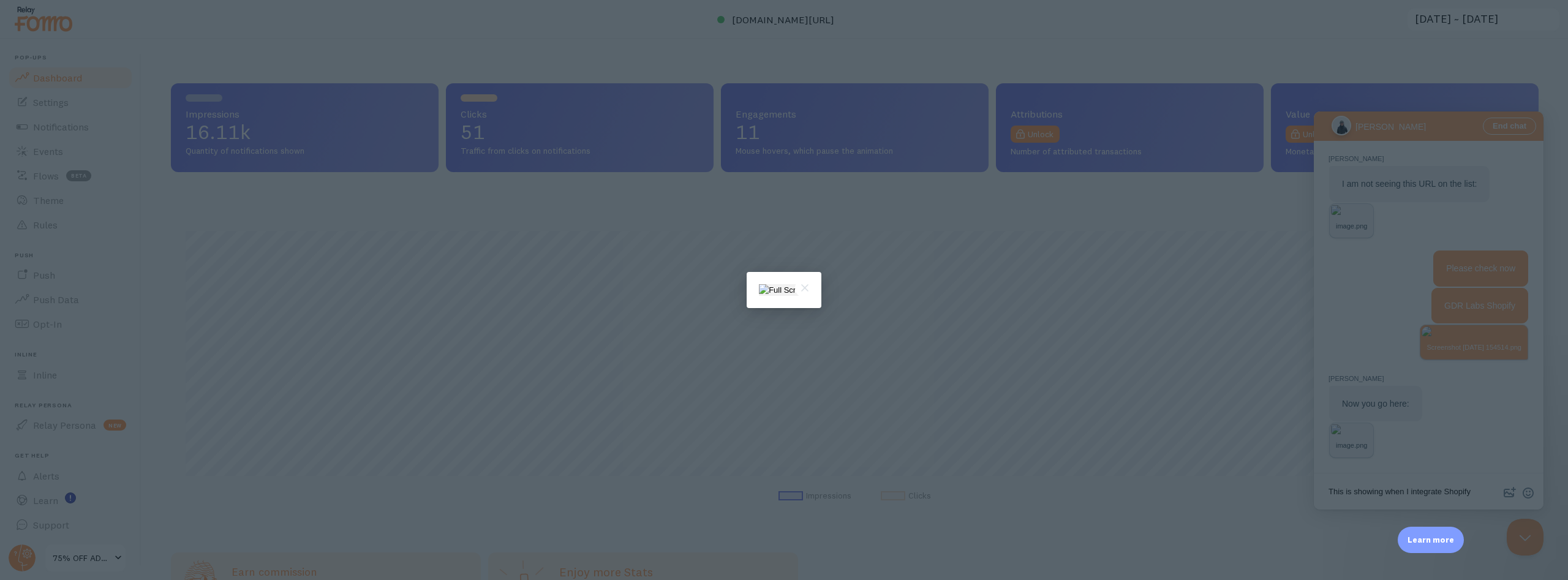
scroll to position [0, 0]
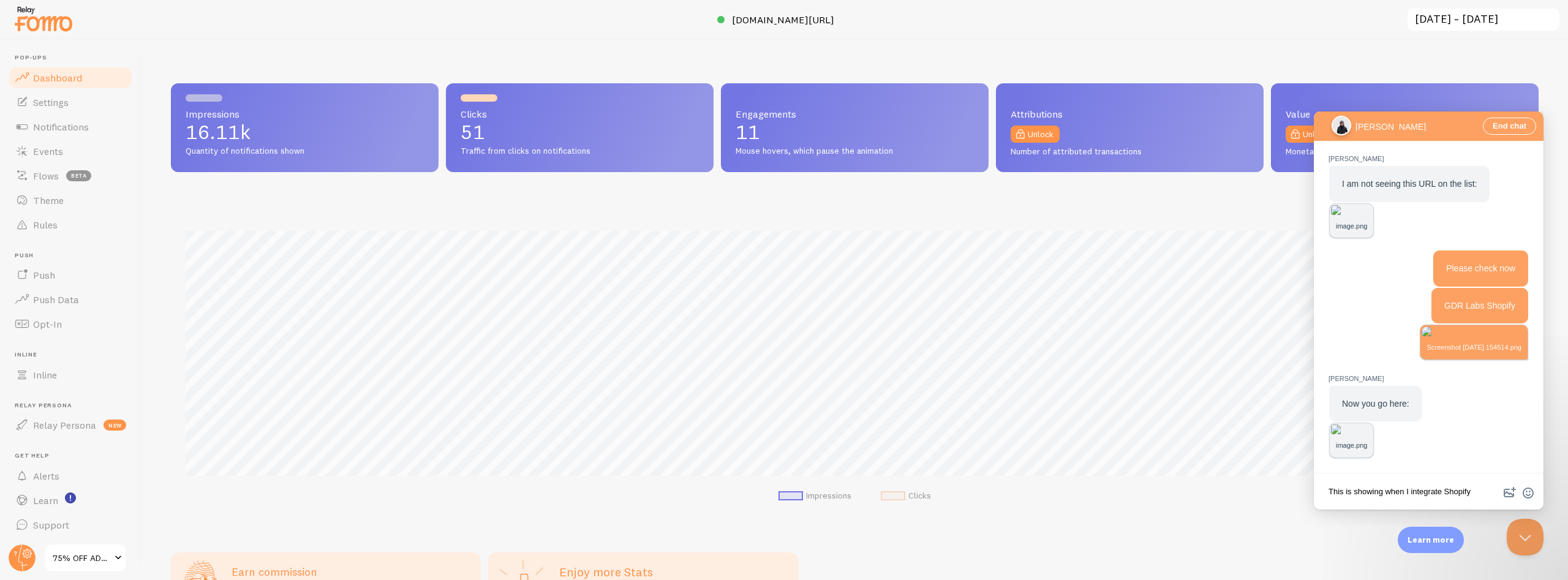
click at [1483, 493] on textarea "This is showing when I integrate Shopify" at bounding box center [1429, 493] width 225 height 29
type textarea "This is showing when I integrate my Shopifystore"
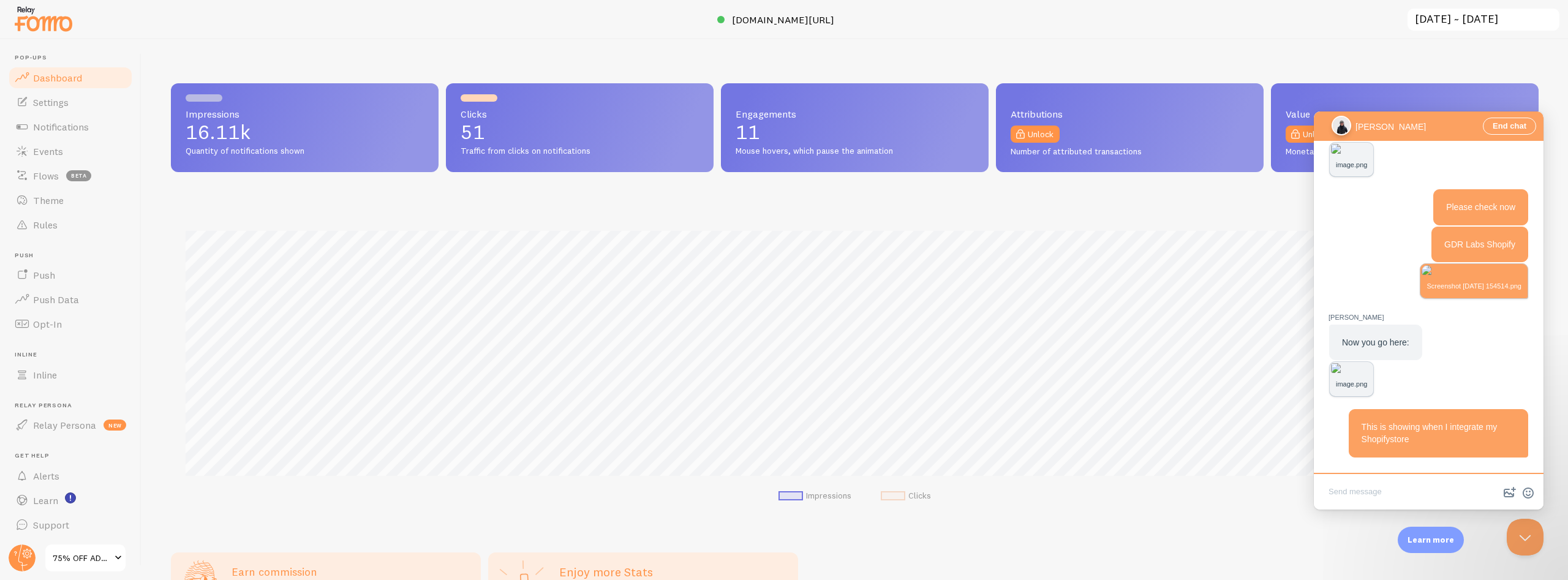
scroll to position [1874, 0]
click at [1474, 440] on div "This is showing when I integrate my Shopifystore" at bounding box center [1438, 433] width 154 height 25
click at [1343, 494] on textarea "Write chat message" at bounding box center [1429, 493] width 225 height 29
click at [1372, 363] on img "Chat message" at bounding box center [1351, 368] width 41 height 10
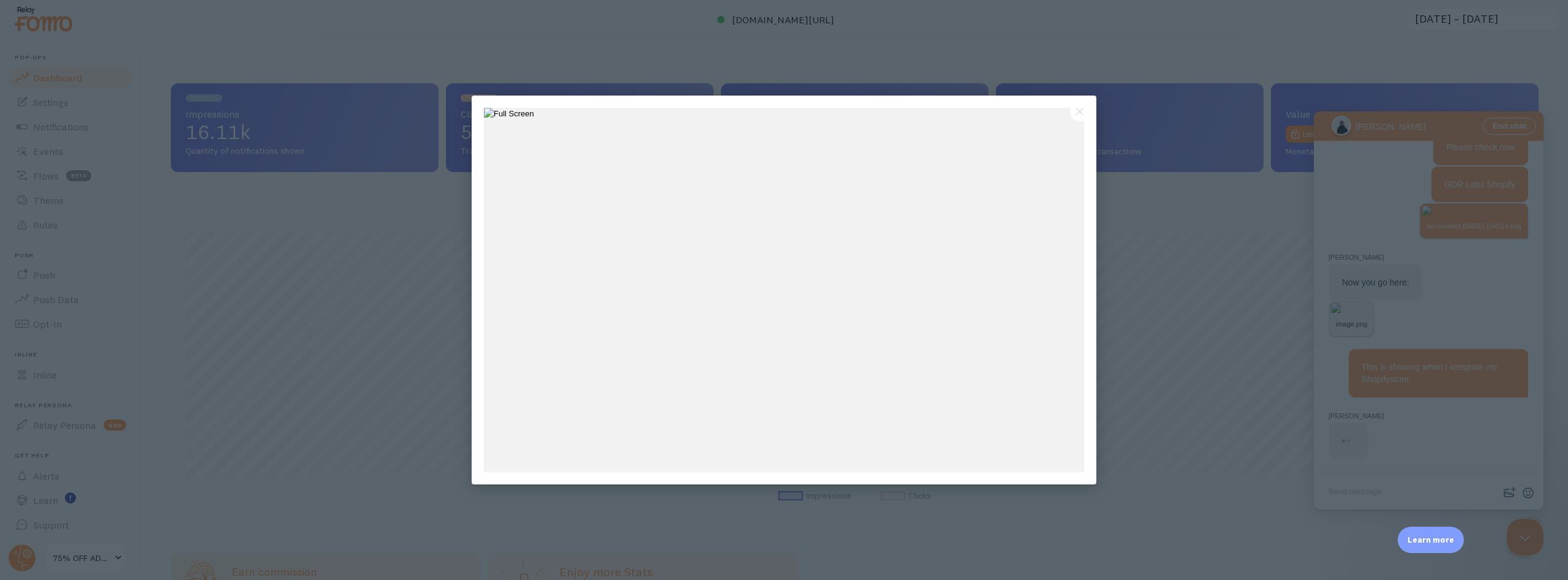
scroll to position [1934, 0]
click at [1419, 308] on div at bounding box center [784, 290] width 1568 height 580
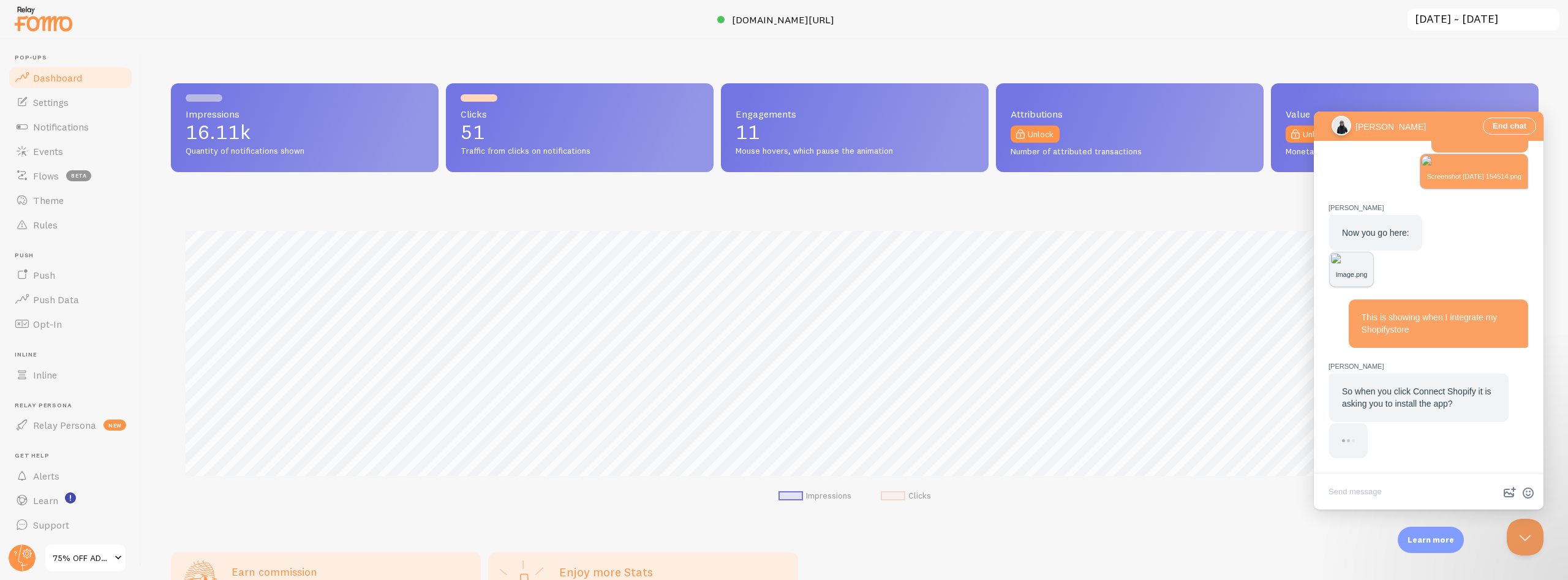
scroll to position [1848, 0]
click at [1382, 492] on textarea "Write chat message" at bounding box center [1429, 493] width 225 height 29
type textarea "Yes"
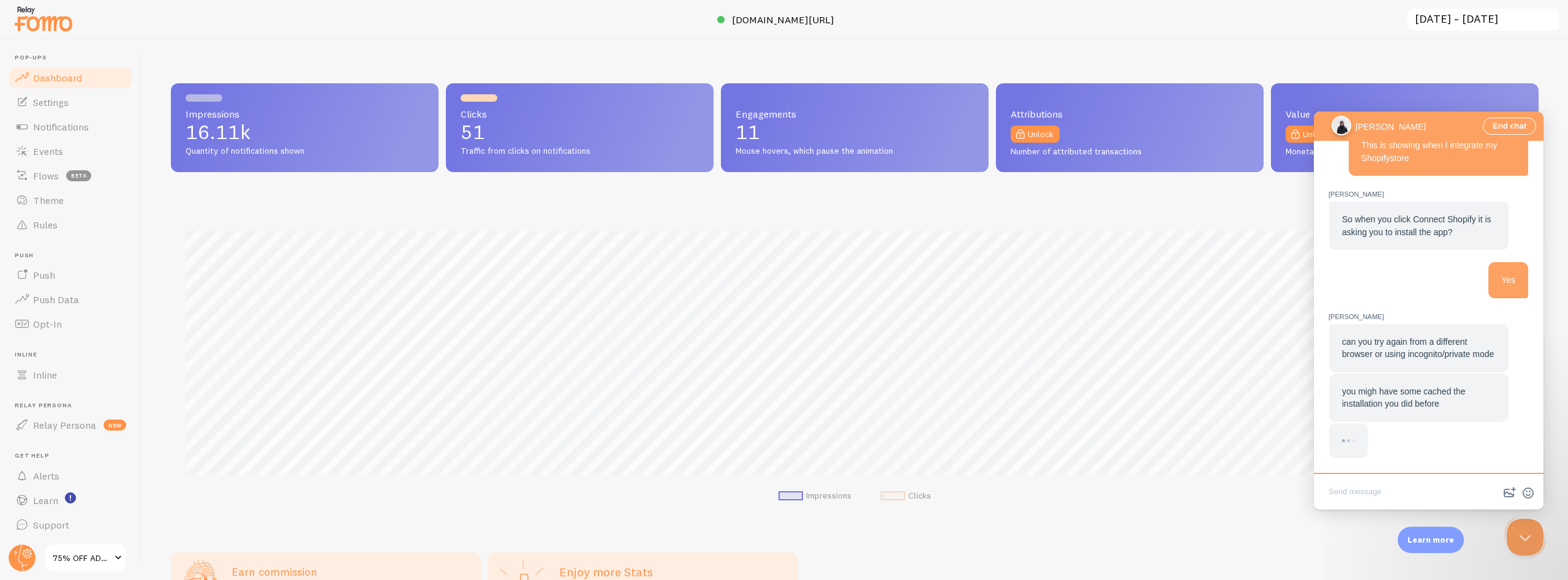
scroll to position [1776, 0]
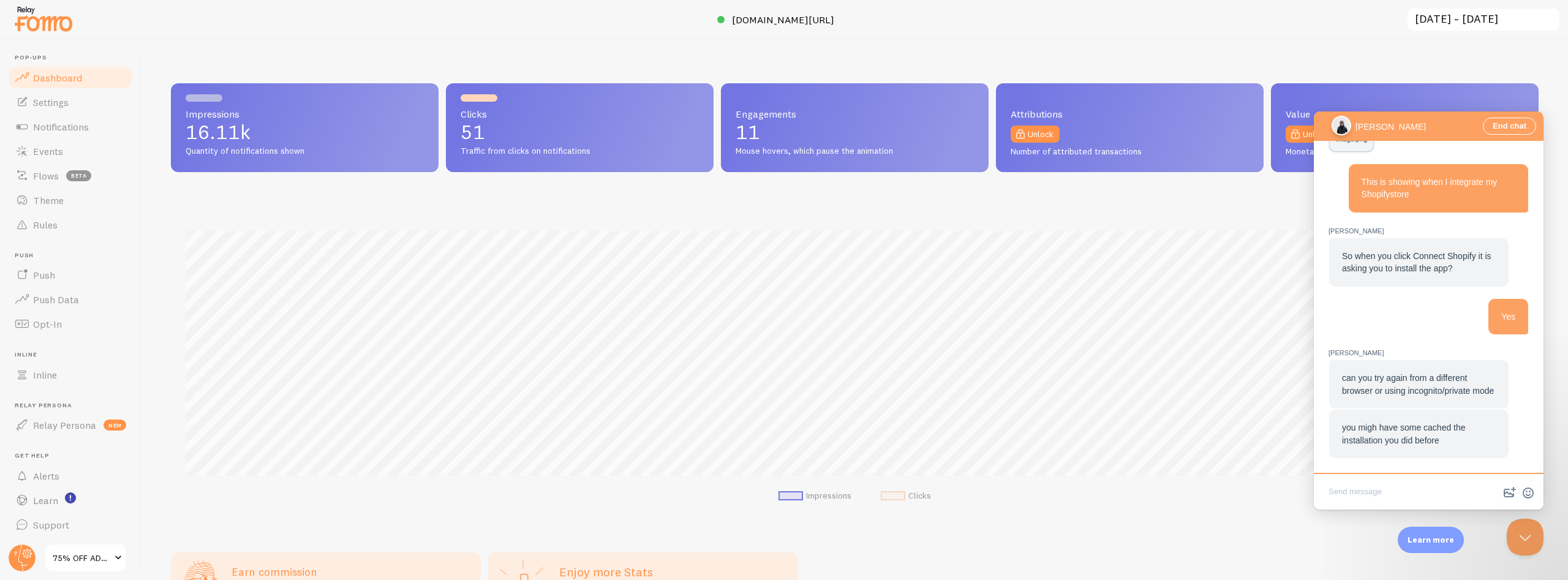
click at [1344, 497] on textarea "Write chat message" at bounding box center [1429, 493] width 225 height 29
type textarea "Checking..."
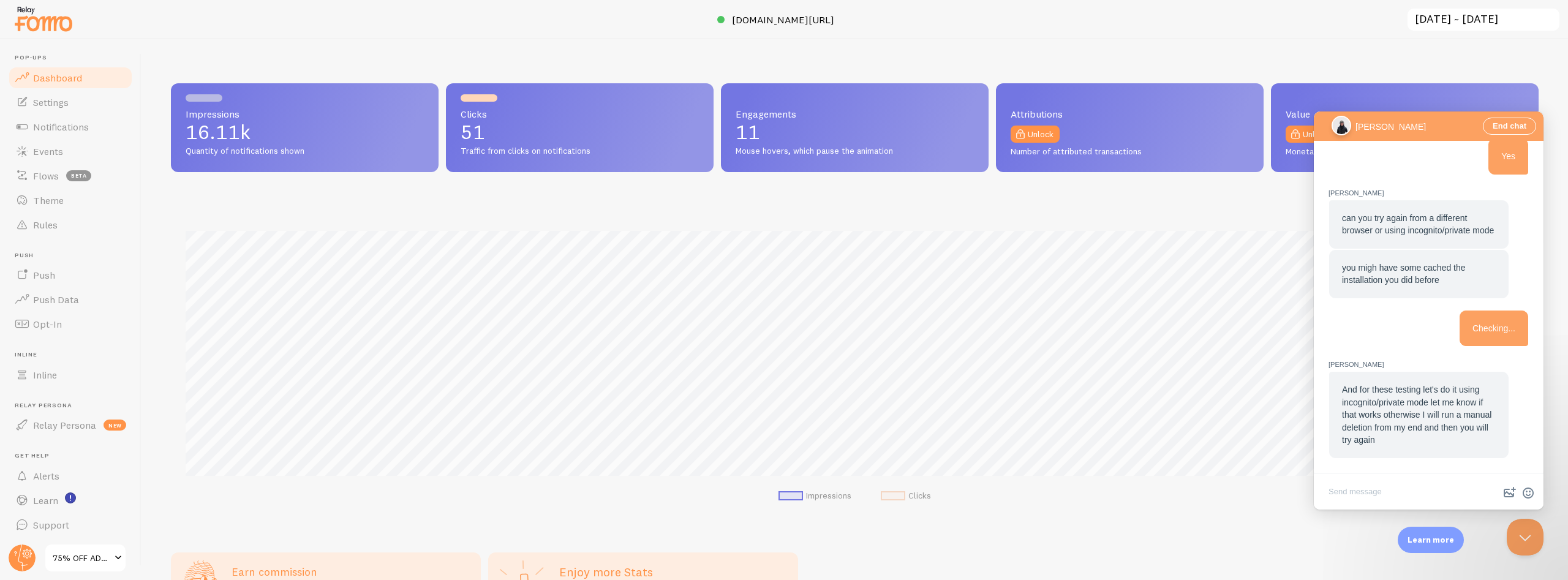
scroll to position [1800, 0]
click at [1361, 495] on textarea "Write chat message" at bounding box center [1429, 493] width 225 height 29
type textarea "I have checked but I am going to same place, showing add app"
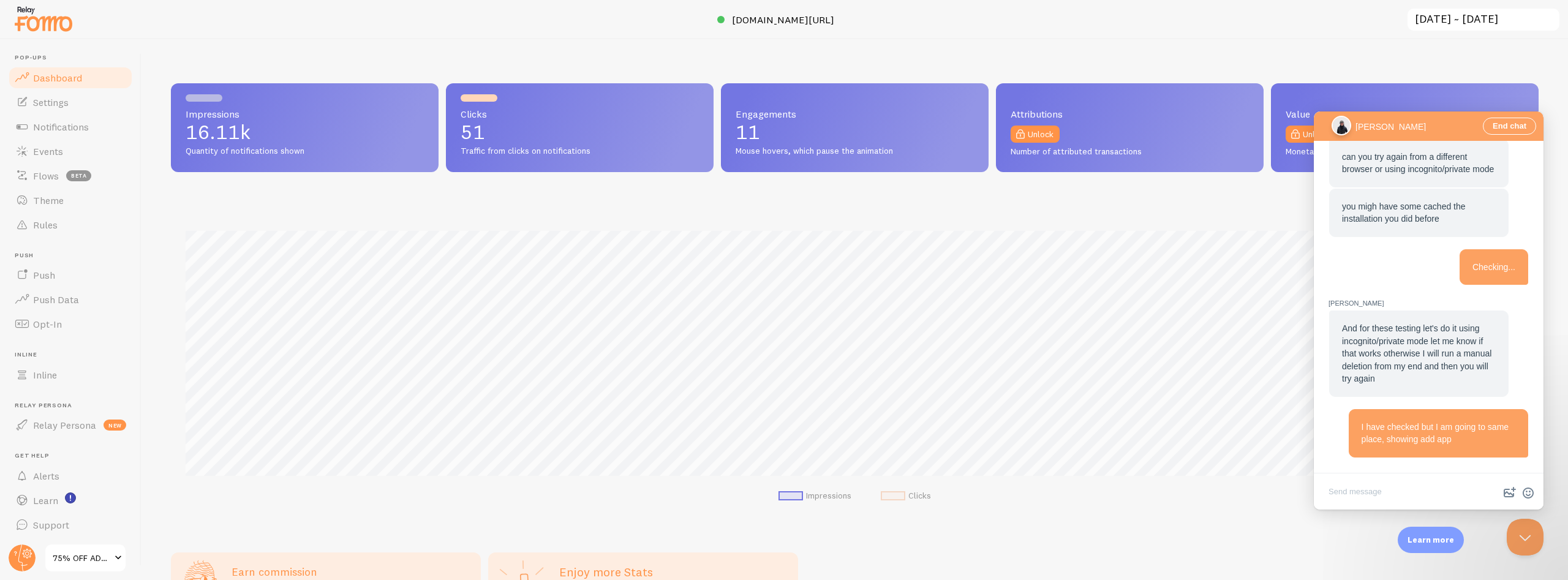
click at [1442, 442] on span "I have checked but I am going to same place, showing add app" at bounding box center [1435, 433] width 147 height 23
click at [1383, 493] on textarea "Write chat message" at bounding box center [1429, 493] width 225 height 29
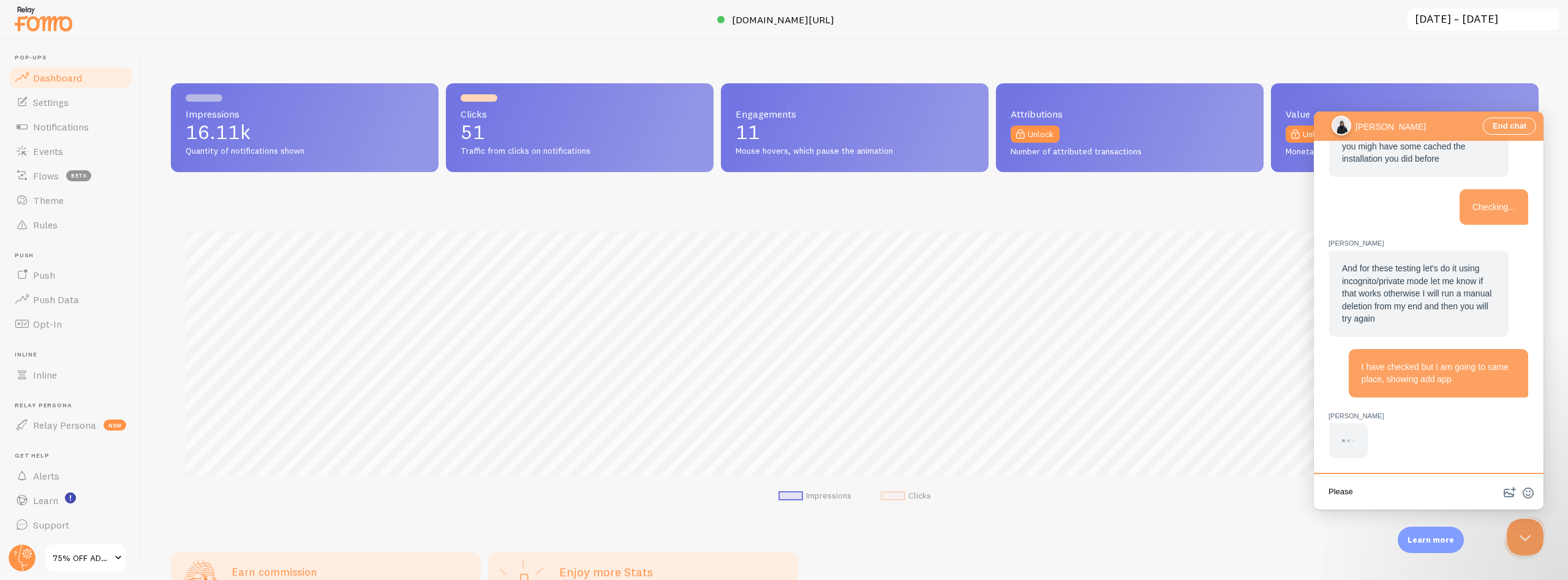
type textarea "Please"
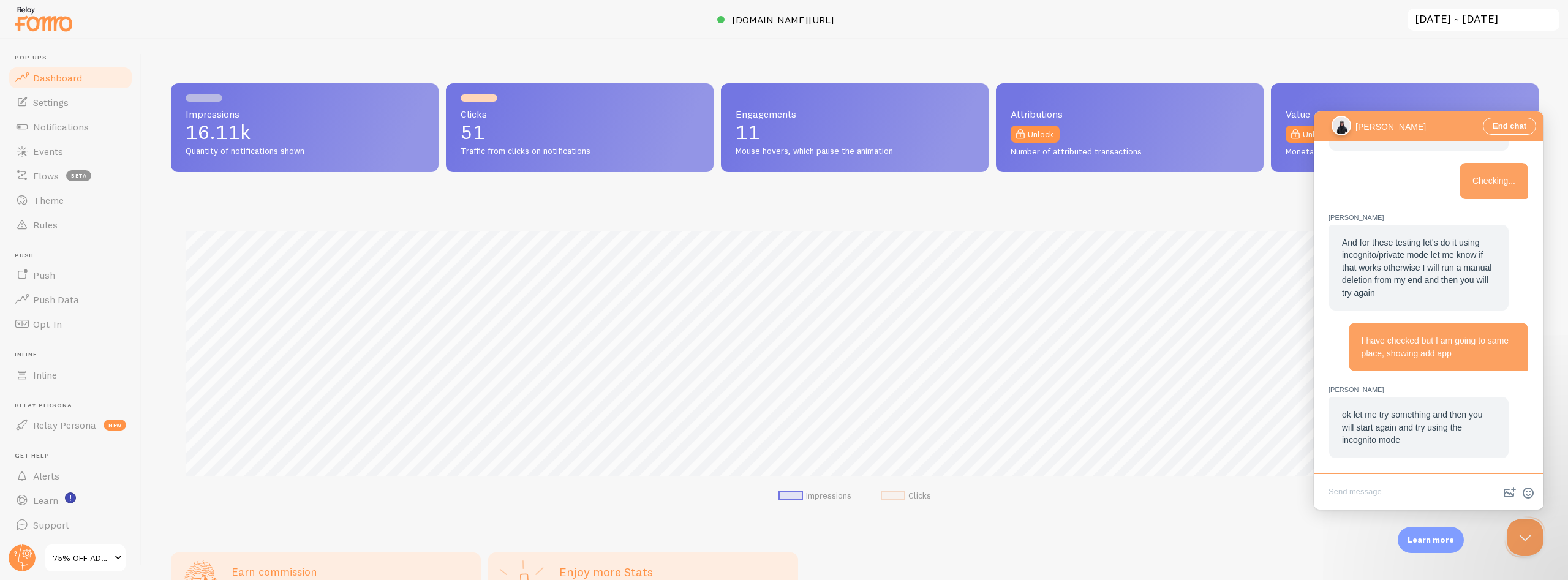
scroll to position [1799, 0]
type textarea "Could you please add from your end"
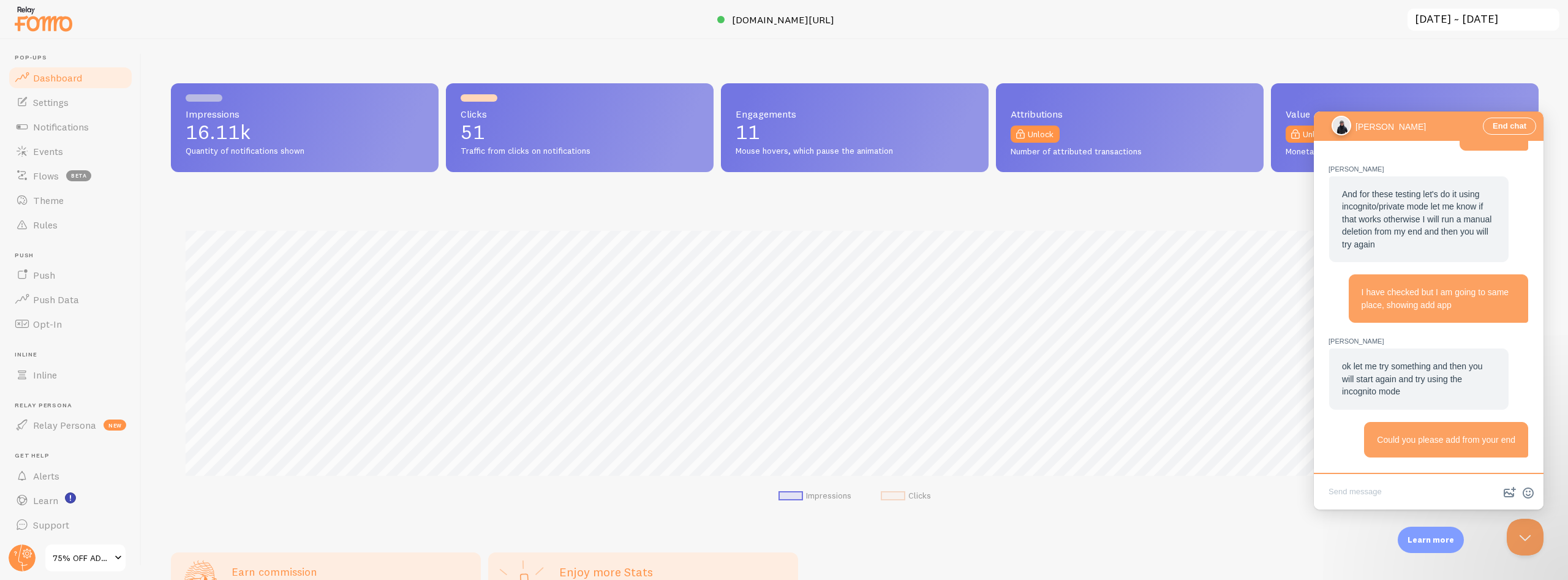
scroll to position [1848, 0]
type textarea "I have also tried in diff"
type textarea "I have all the way, but not able to do it"
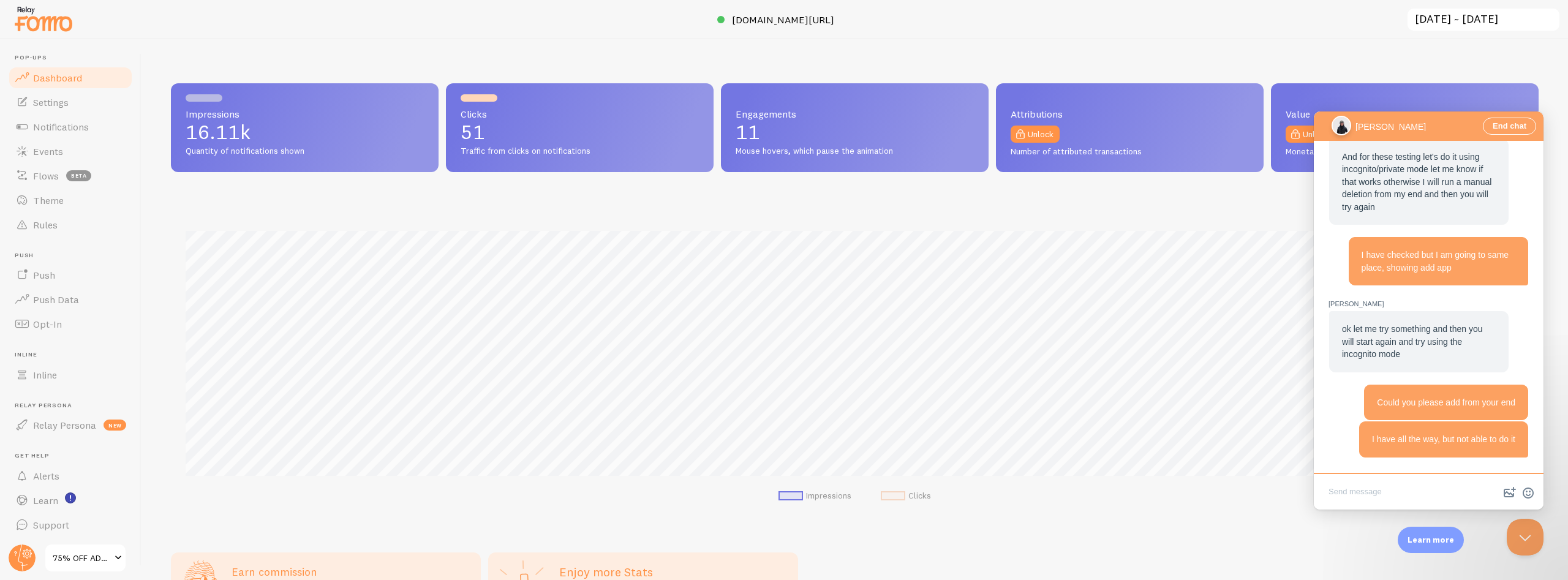
scroll to position [1884, 0]
click at [1443, 447] on div "I have all the way, but not able to do it" at bounding box center [1444, 440] width 169 height 36
click at [1367, 491] on textarea "Write chat message" at bounding box center [1429, 493] width 225 height 29
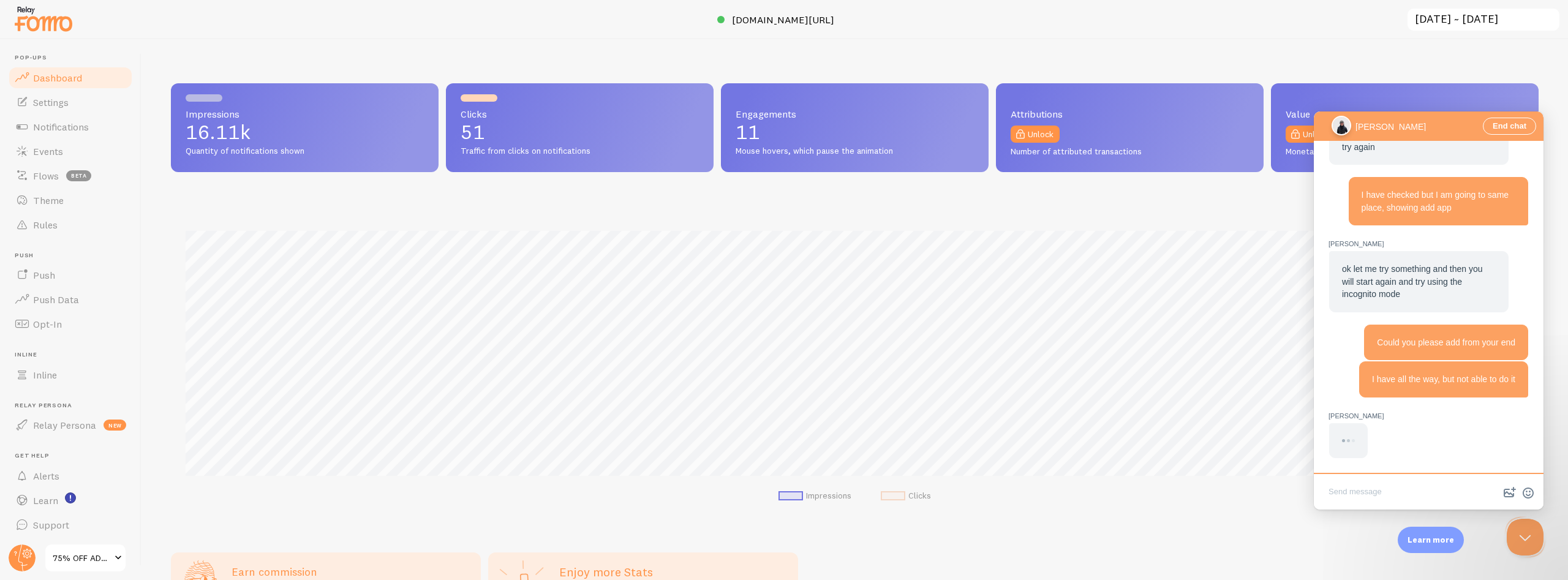
scroll to position [1944, 0]
click at [1337, 377] on div "I have all the way, but not able to do it" at bounding box center [1428, 380] width 200 height 36
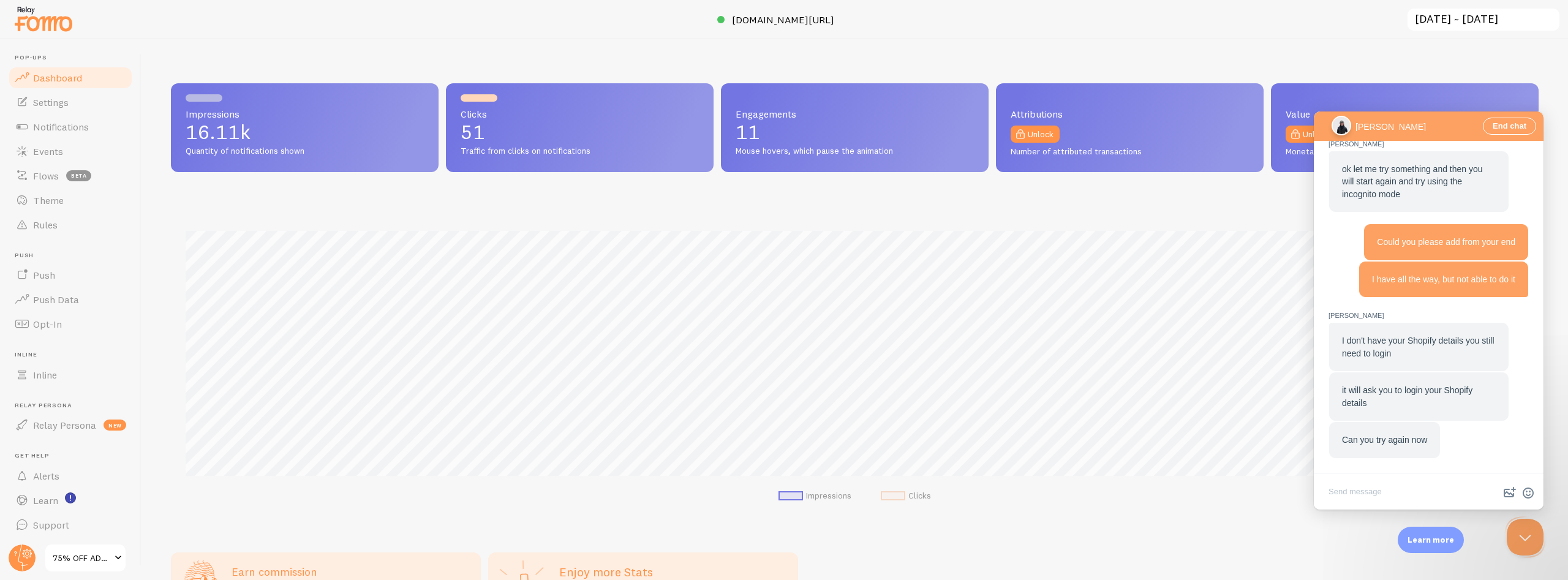
scroll to position [1750, 0]
click at [1360, 489] on textarea "Write chat message" at bounding box center [1429, 493] width 225 height 29
type textarea "Yes, I have tried but facing same issue"
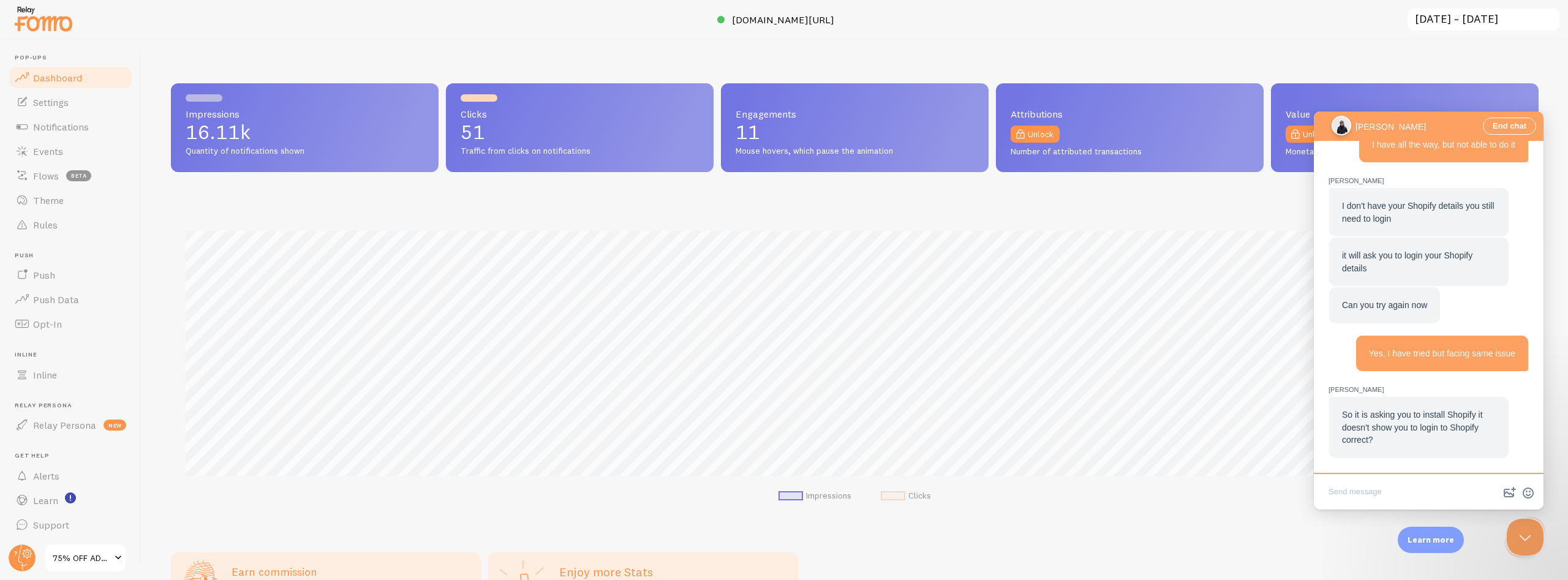
scroll to position [1786, 0]
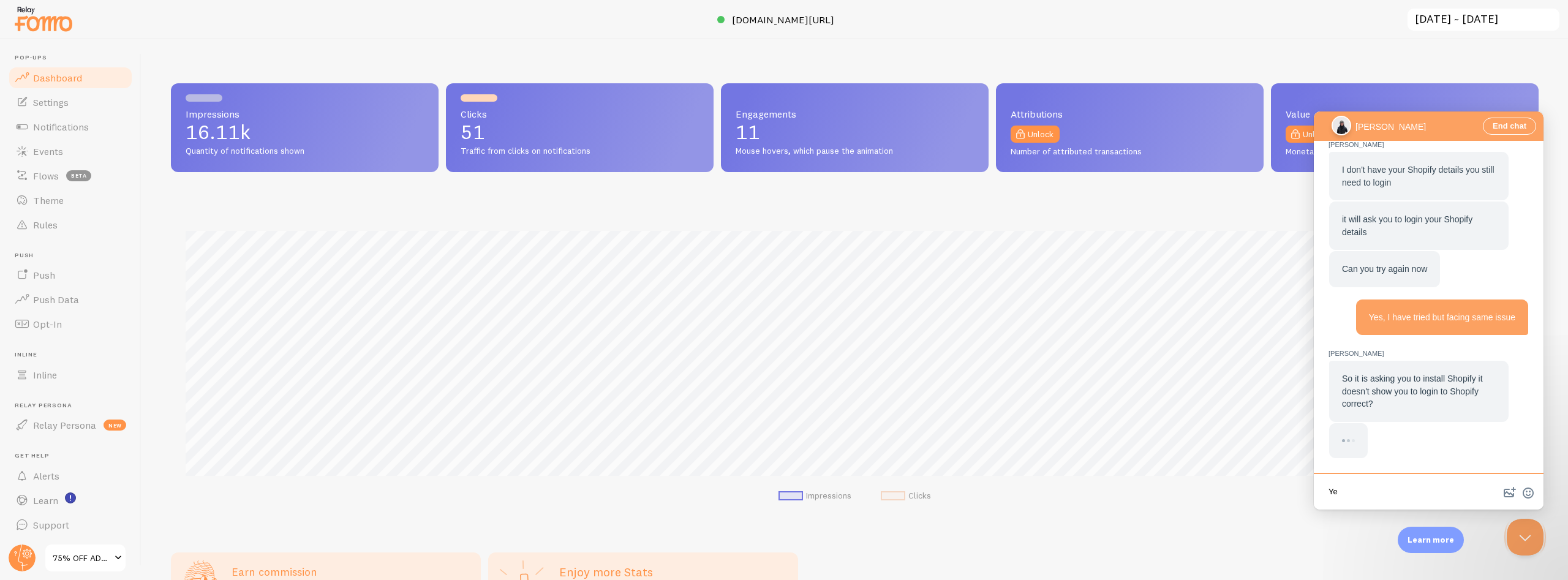
type textarea "Yes"
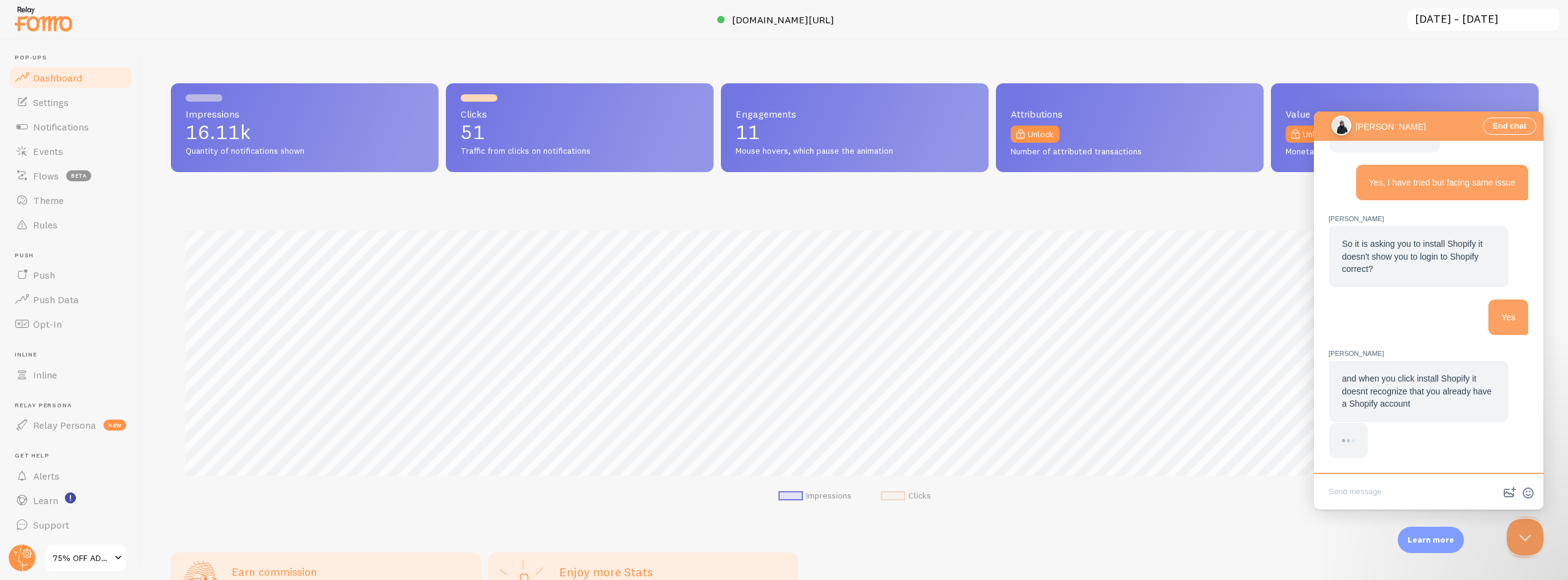
scroll to position [1750, 0]
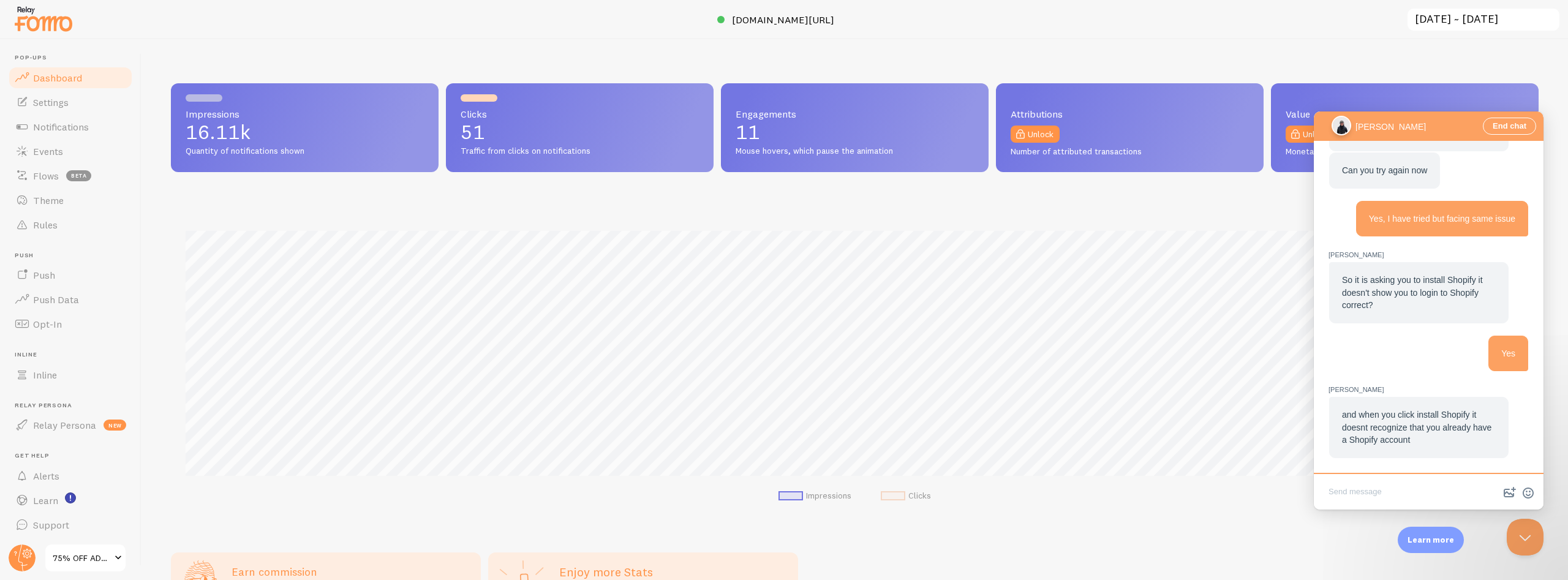
click at [1362, 492] on textarea "Write chat message" at bounding box center [1429, 493] width 225 height 29
type textarea "I am deleting it and again trying to add this.."
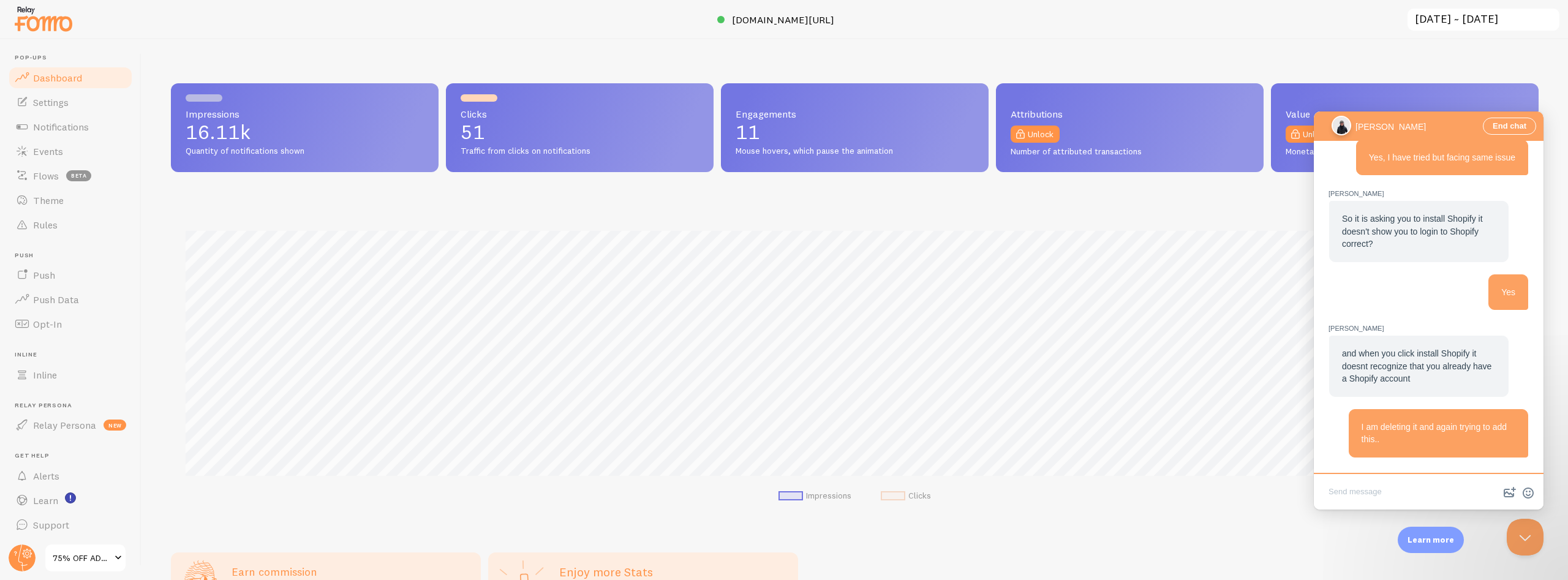
scroll to position [1870, 0]
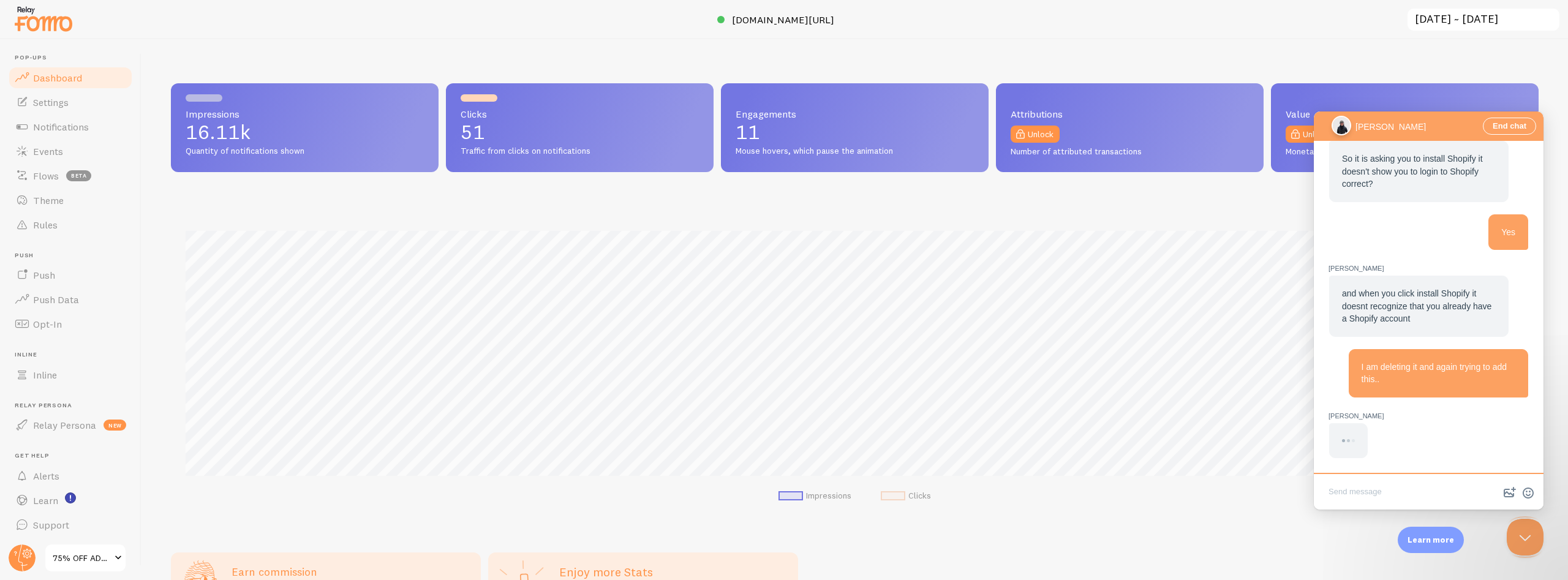
click at [1357, 492] on textarea "Write chat message" at bounding box center [1429, 493] width 225 height 29
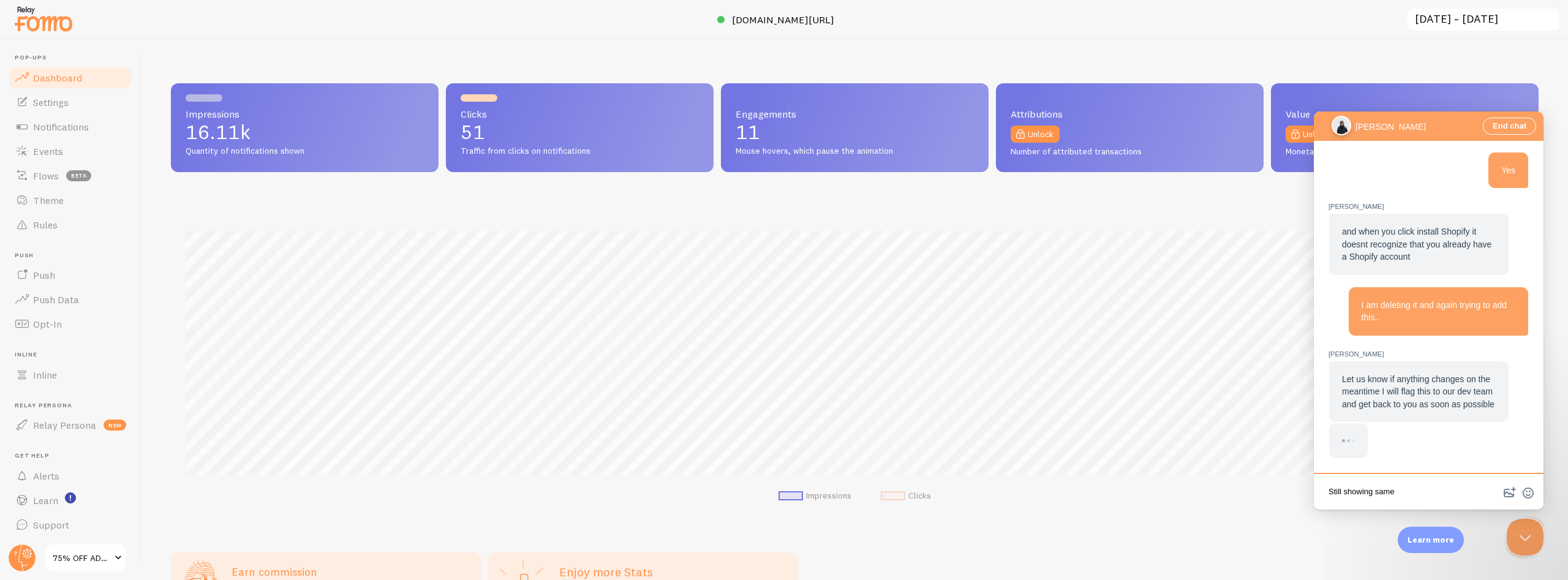
scroll to position [1673, 0]
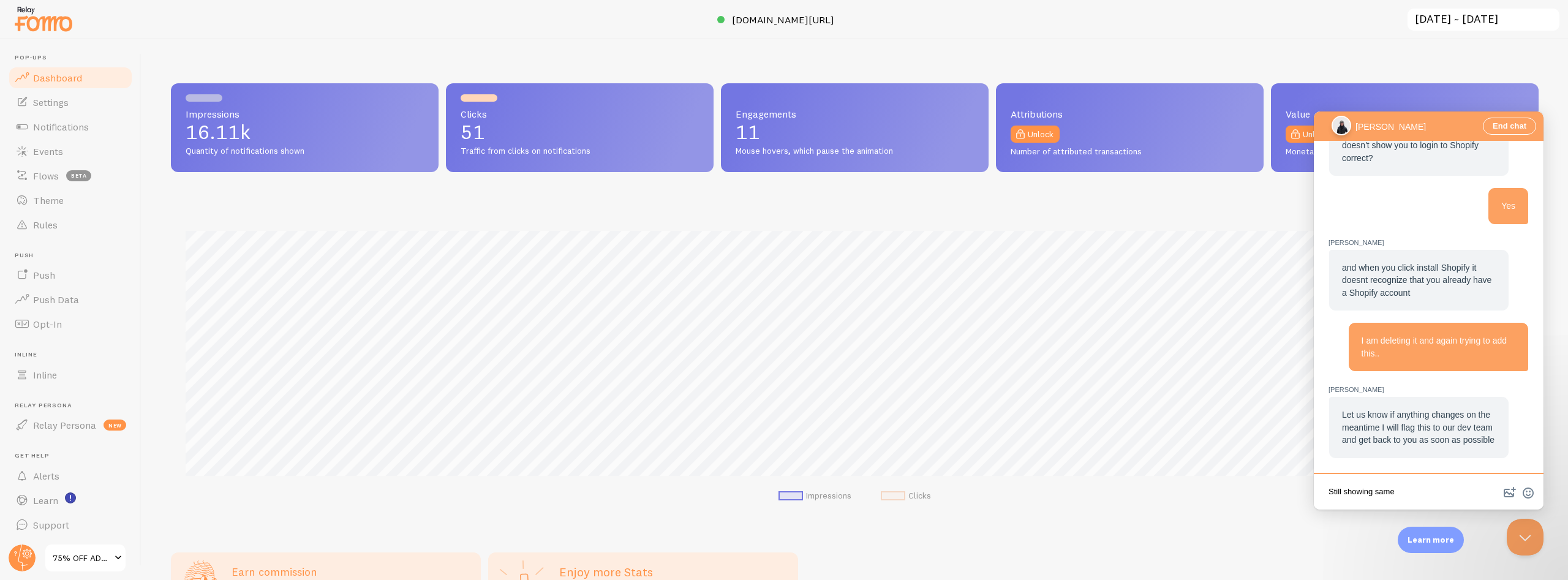
type textarea "Still showing same"
click at [1506, 490] on button "image-plus" at bounding box center [1510, 493] width 18 height 19
type input "C:\fakepath\image (13).png"
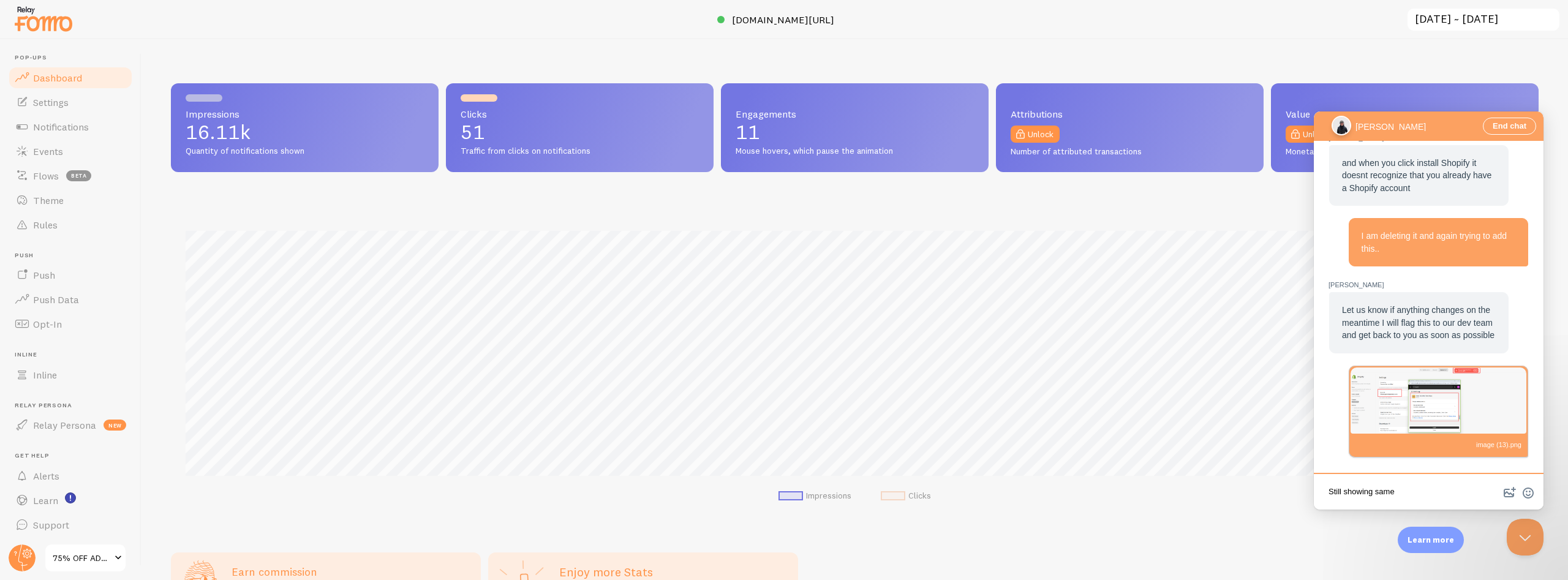
scroll to position [1779, 0]
click at [1421, 495] on textarea "Still showing same" at bounding box center [1429, 493] width 225 height 29
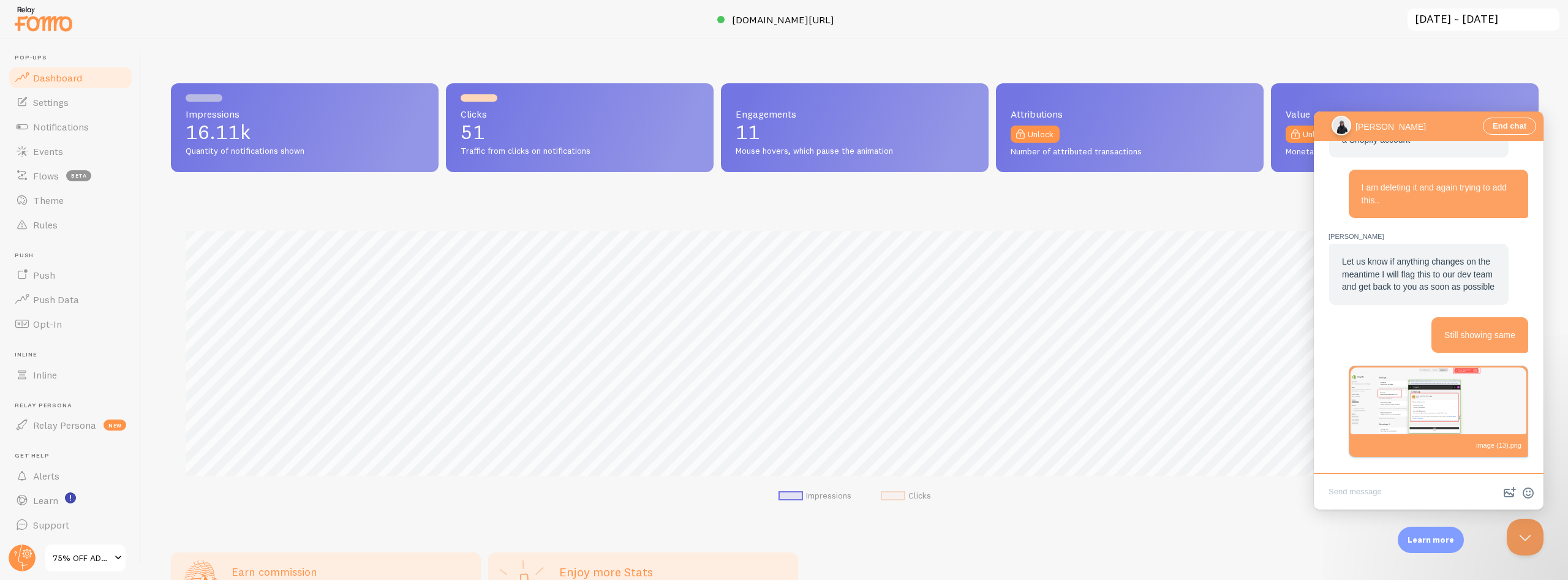
scroll to position [1827, 0]
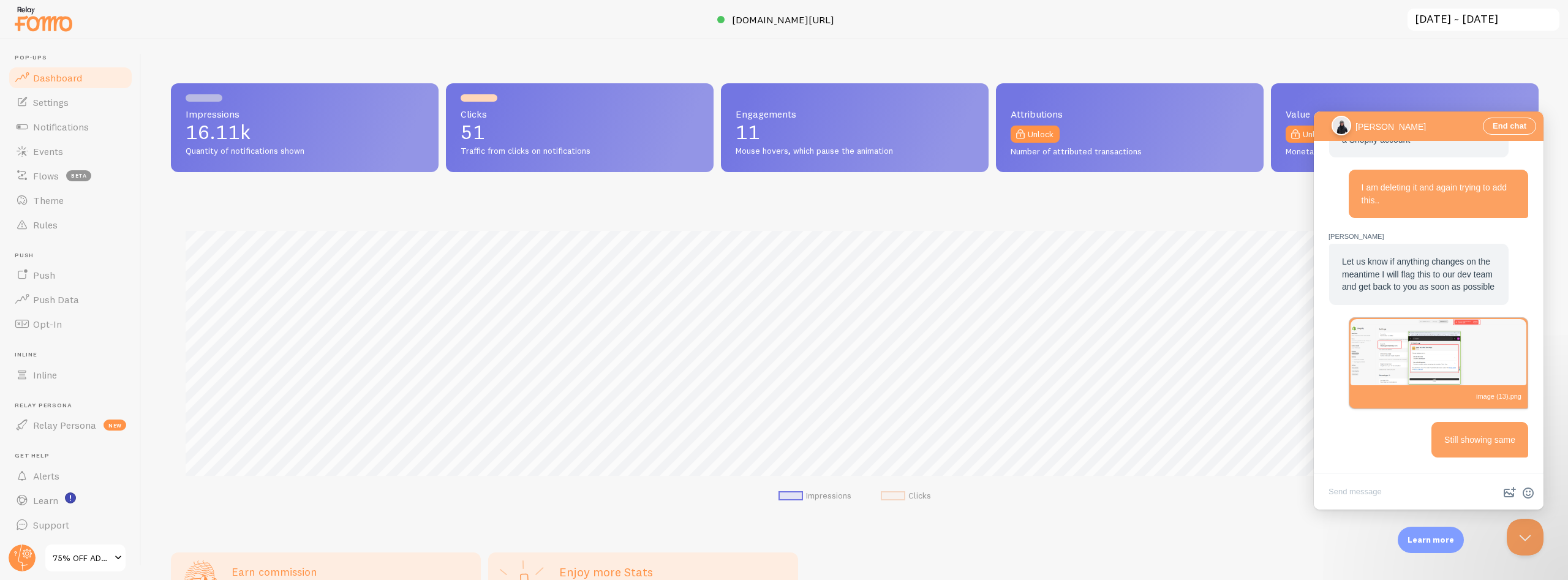
click at [1393, 358] on img "Chat message" at bounding box center [1438, 352] width 175 height 67
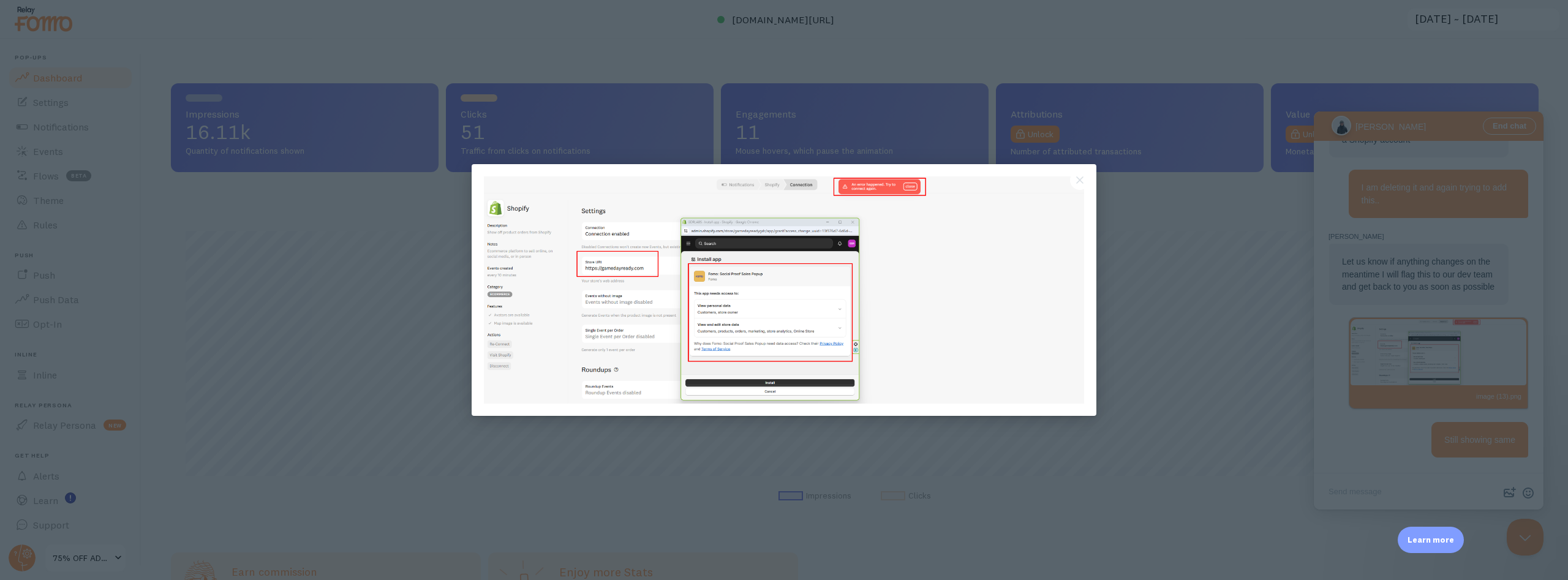
scroll to position [0, 0]
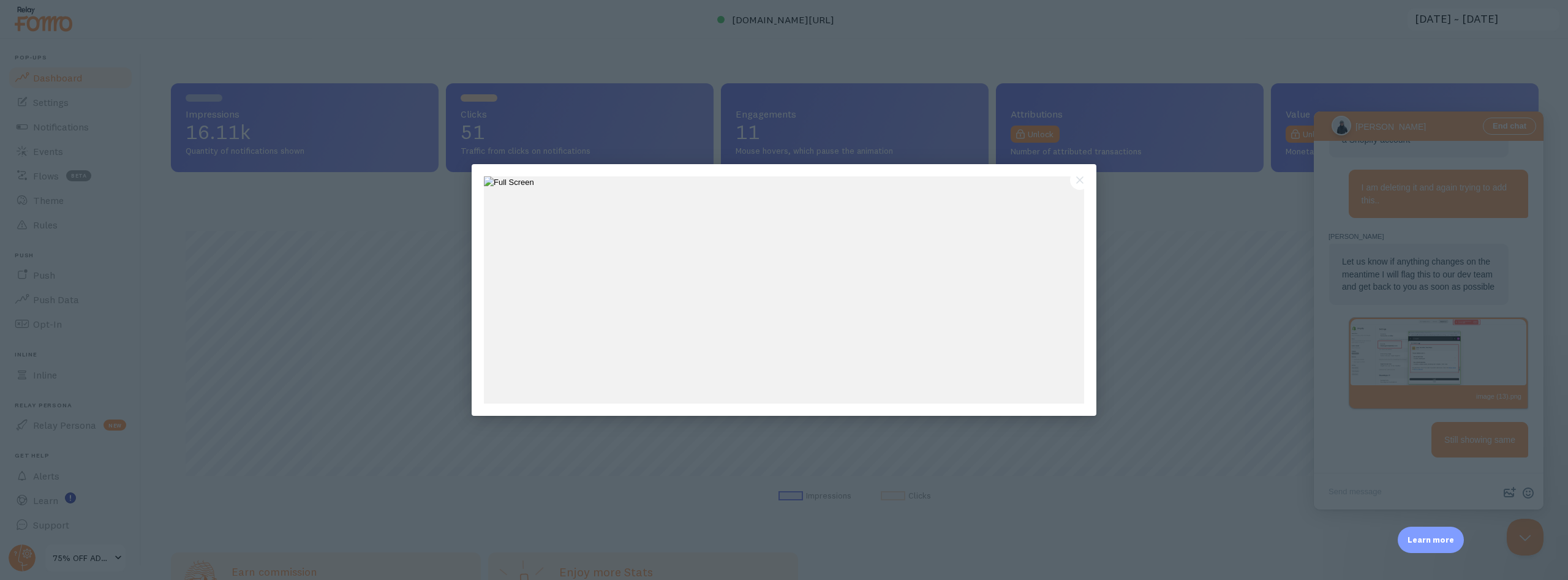
click at [1393, 358] on div at bounding box center [784, 290] width 1568 height 580
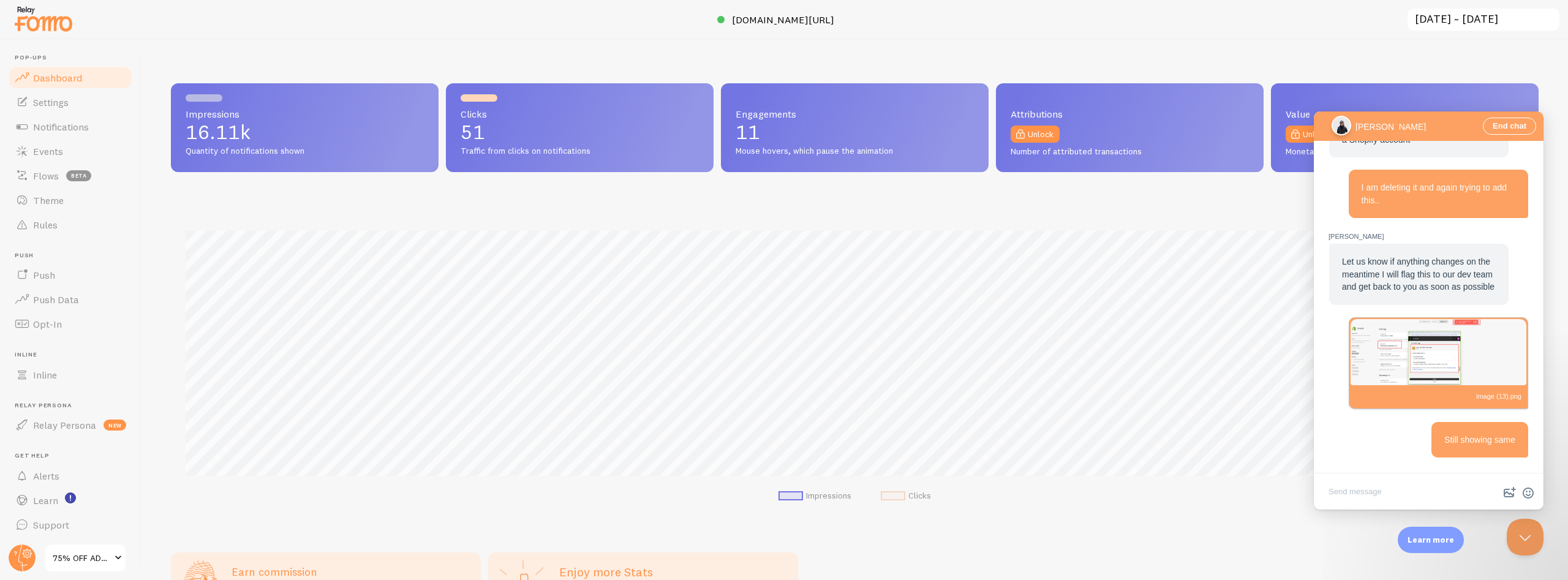
click at [1358, 489] on textarea "Write chat message" at bounding box center [1429, 493] width 225 height 29
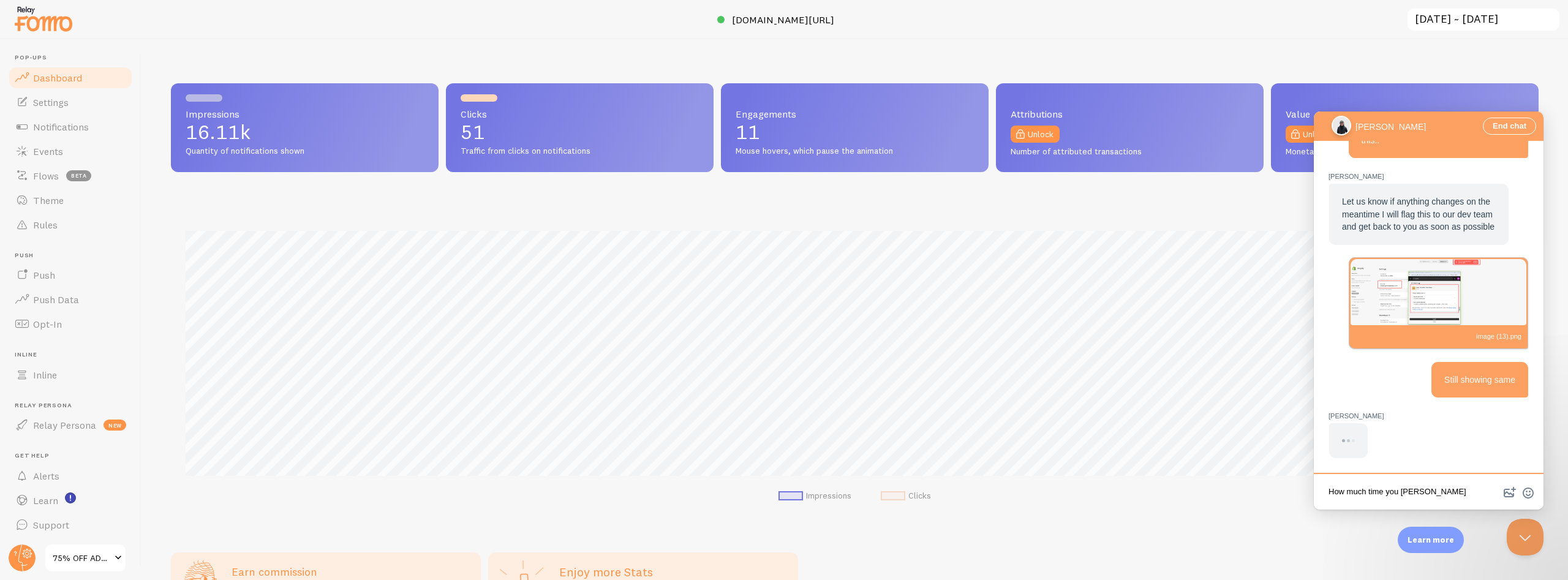
scroll to position [1887, 0]
type textarea "How much time you will take to resolve thi"
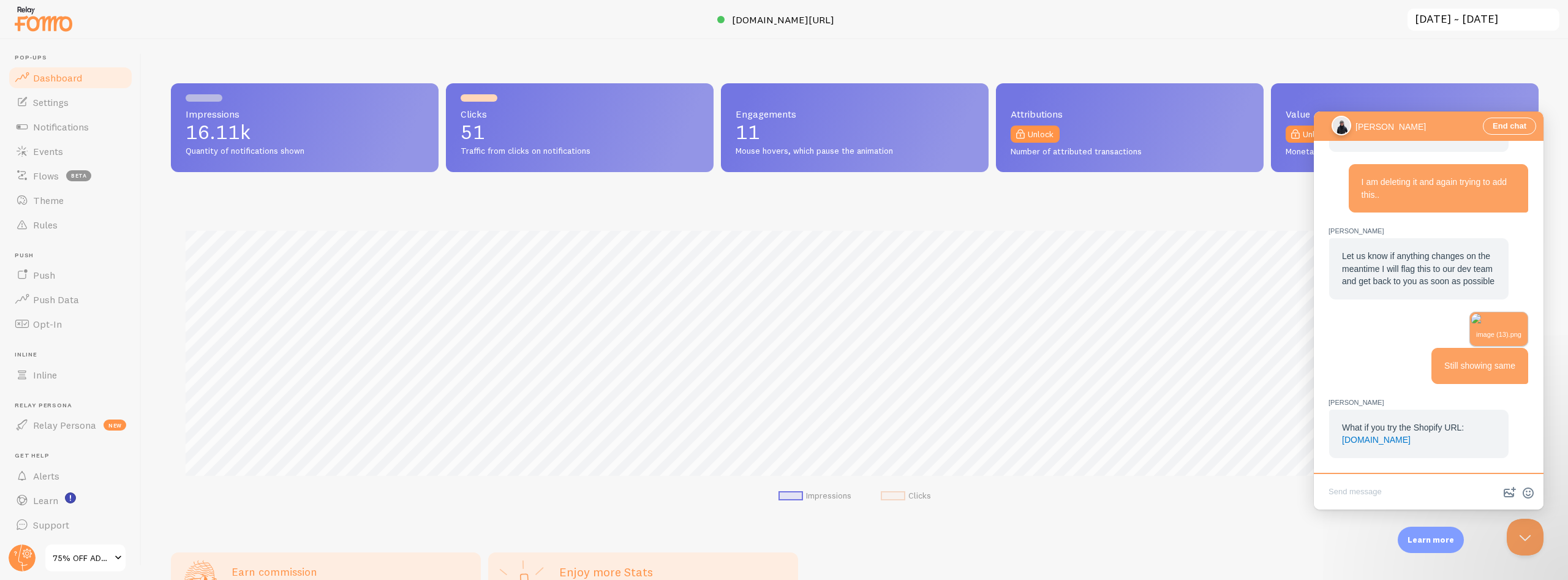
scroll to position [1575, 0]
drag, startPoint x: 1475, startPoint y: 439, endPoint x: 1373, endPoint y: 440, distance: 102.0
click at [1373, 440] on div "What if you try the Shopify URL: [DOMAIN_NAME]" at bounding box center [1419, 433] width 154 height 25
drag, startPoint x: 1345, startPoint y: 426, endPoint x: 1468, endPoint y: 425, distance: 123.0
click at [1468, 425] on div "What if you try the Shopify URL: [DOMAIN_NAME]" at bounding box center [1419, 433] width 154 height 25
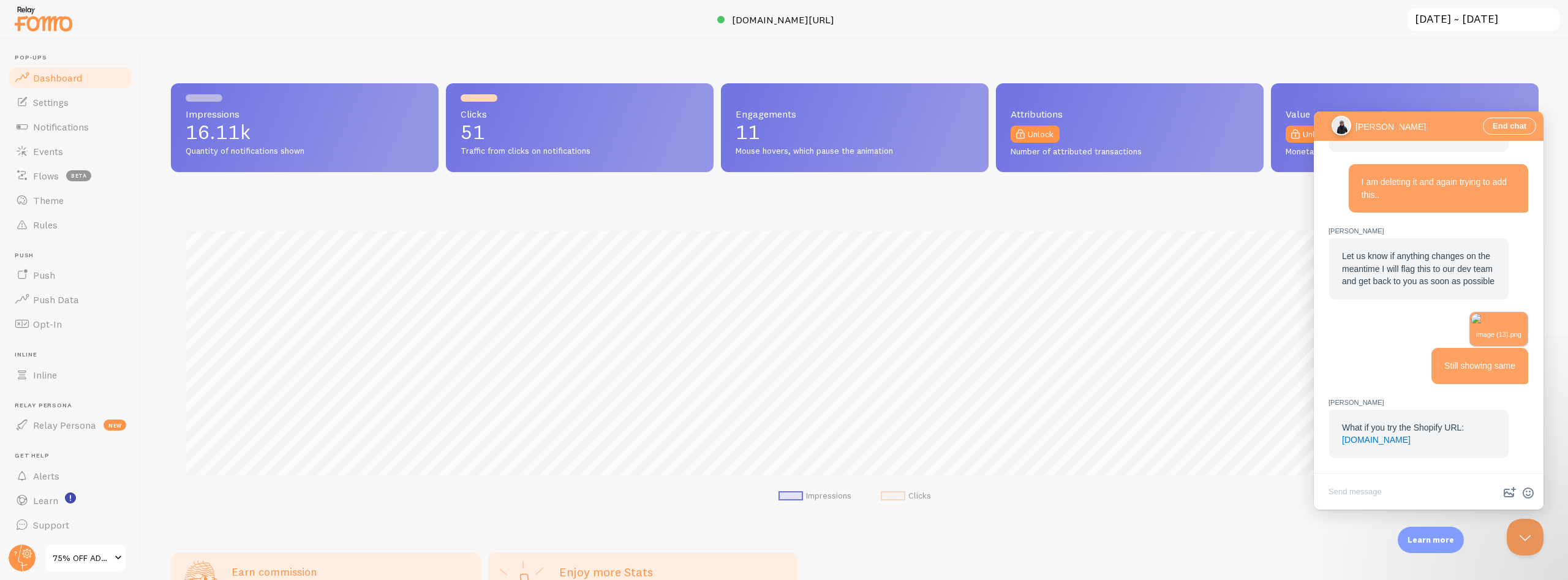
copy span "What if you try the Shopify URL:"
click at [1354, 492] on textarea "Write chat message" at bounding box center [1429, 493] width 225 height 29
type textarea "You can see in attached screenshot, showing popup and showing to install this a…"
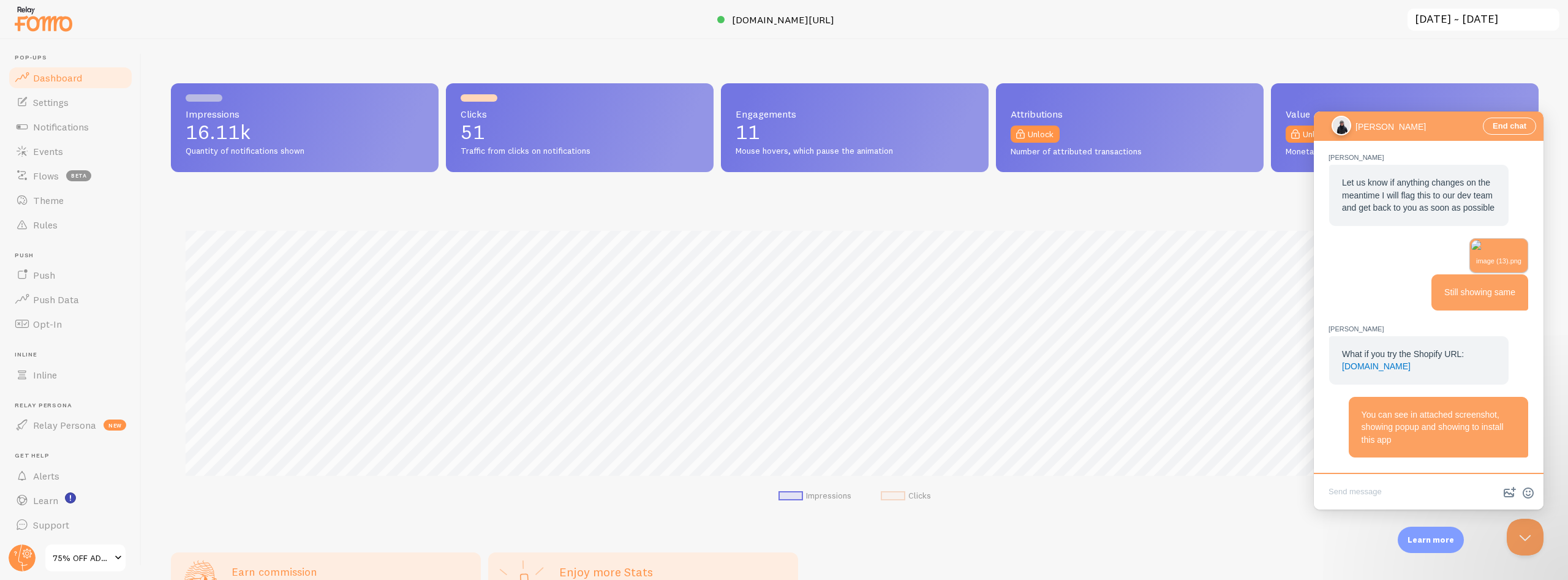
scroll to position [1647, 0]
type textarea "I have highlight everything in the screenshot"
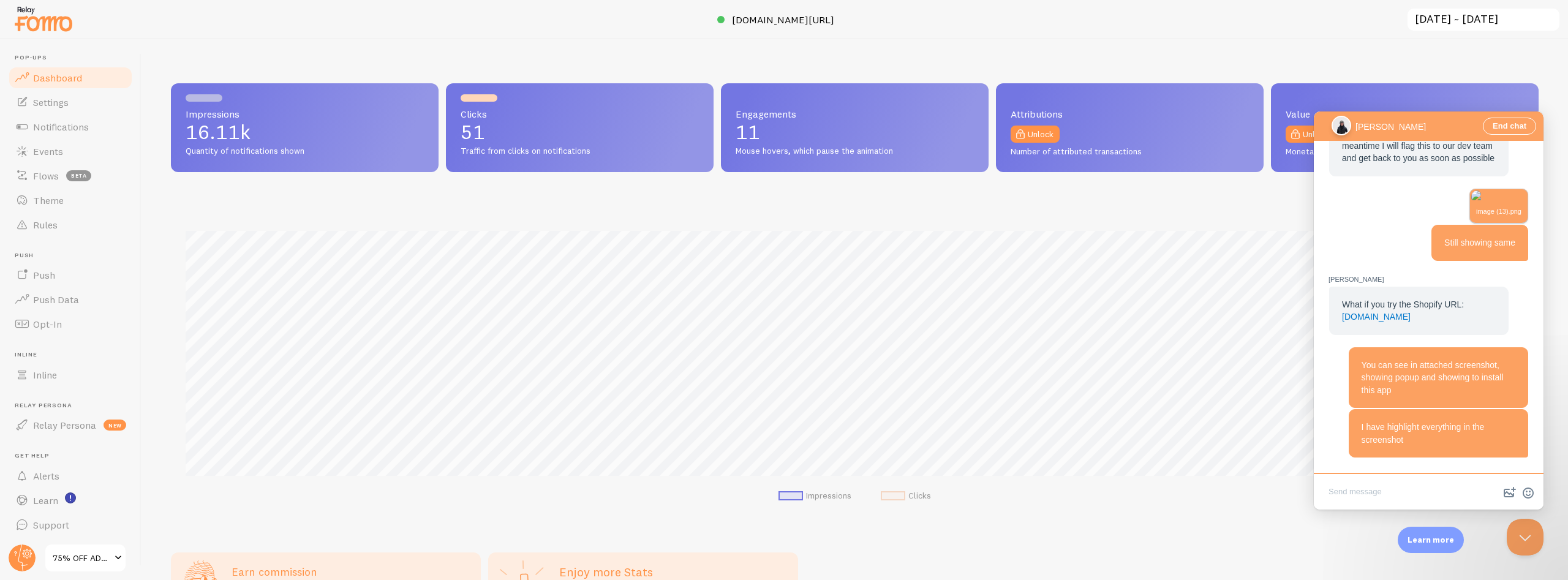
scroll to position [1696, 0]
click at [1341, 374] on div "You can see in attached screenshot, showing popup and showing to install this a…" at bounding box center [1428, 378] width 200 height 61
click at [1349, 491] on textarea "Write chat message" at bounding box center [1429, 493] width 225 height 29
type textarea "How much time you will take to reolove this issue?"
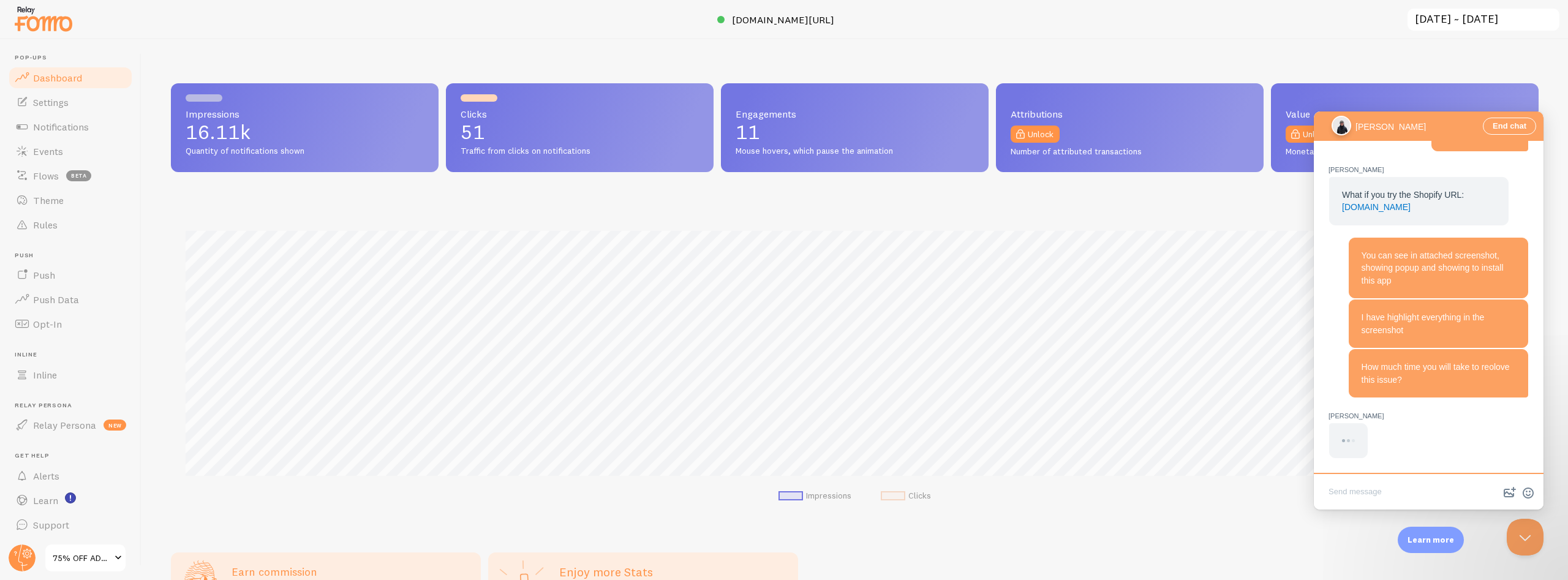
scroll to position [1805, 0]
click at [1465, 418] on span "[PERSON_NAME]" at bounding box center [1429, 415] width 200 height 11
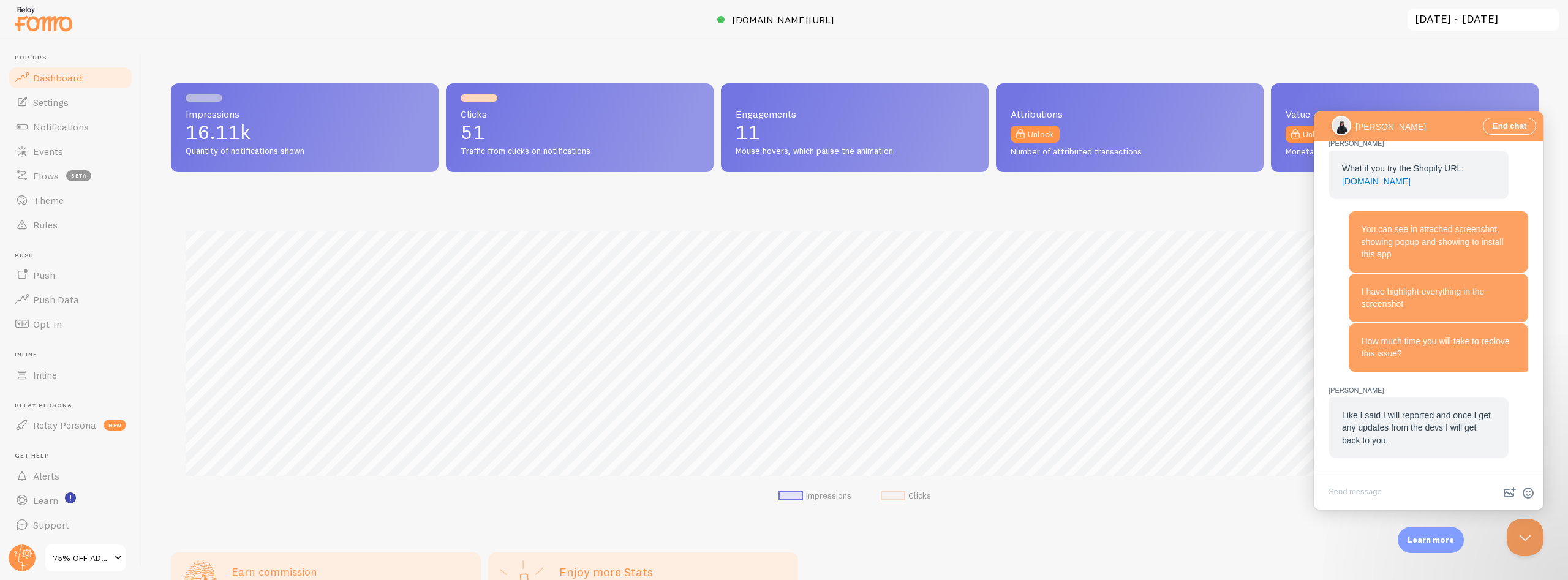
scroll to position [1311, 0]
click at [1361, 491] on textarea "Write chat message" at bounding box center [1429, 493] width 225 height 29
type textarea "Any time frame then I will update to my senior?"
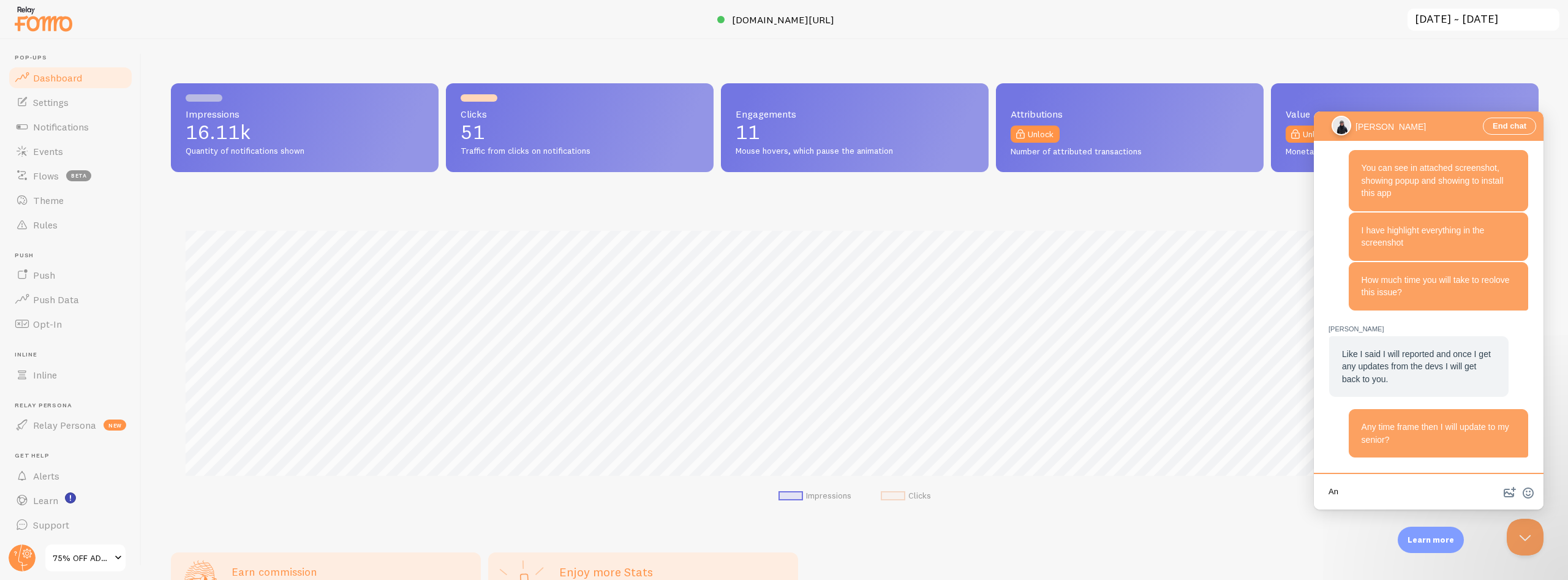
type textarea "A"
click at [1331, 430] on div "Any time frame then I will update to my senior?" at bounding box center [1428, 433] width 200 height 48
click at [1354, 492] on textarea "Write chat message" at bounding box center [1429, 493] width 225 height 29
type textarea "And how you will provide the update on the email or ?"
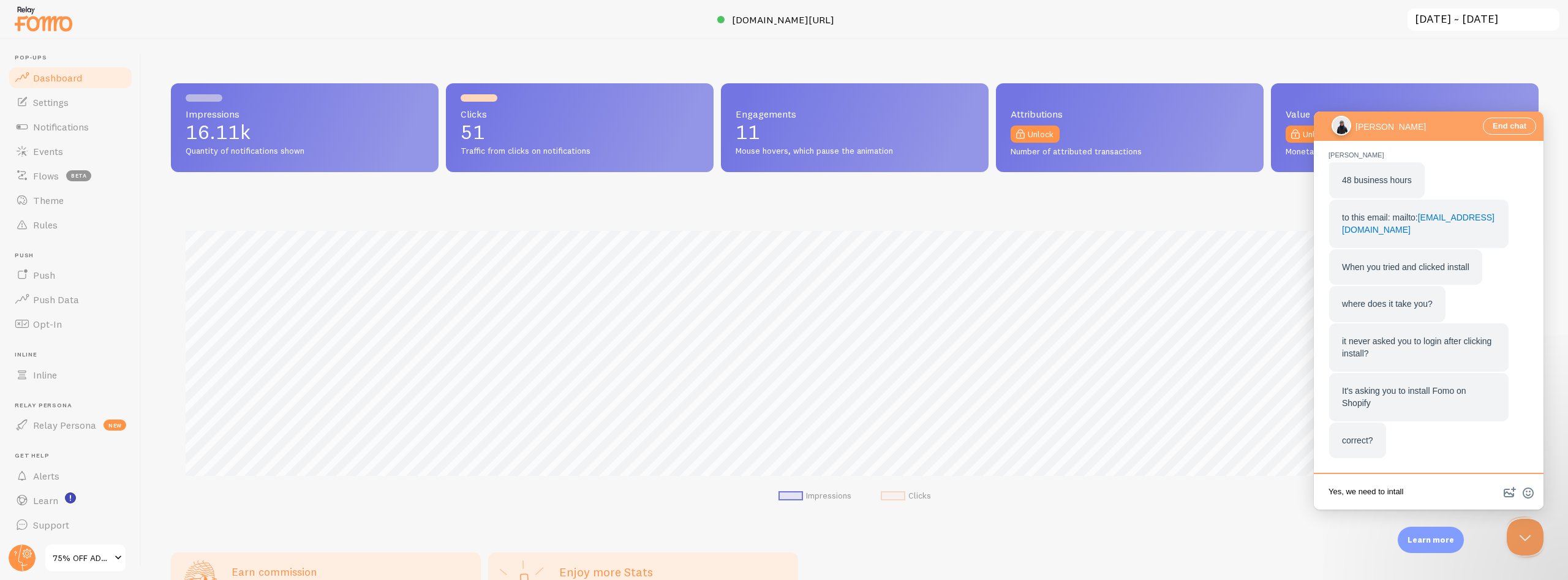
scroll to position [1167, 0]
type textarea "Yes, we need to intall this aap?"
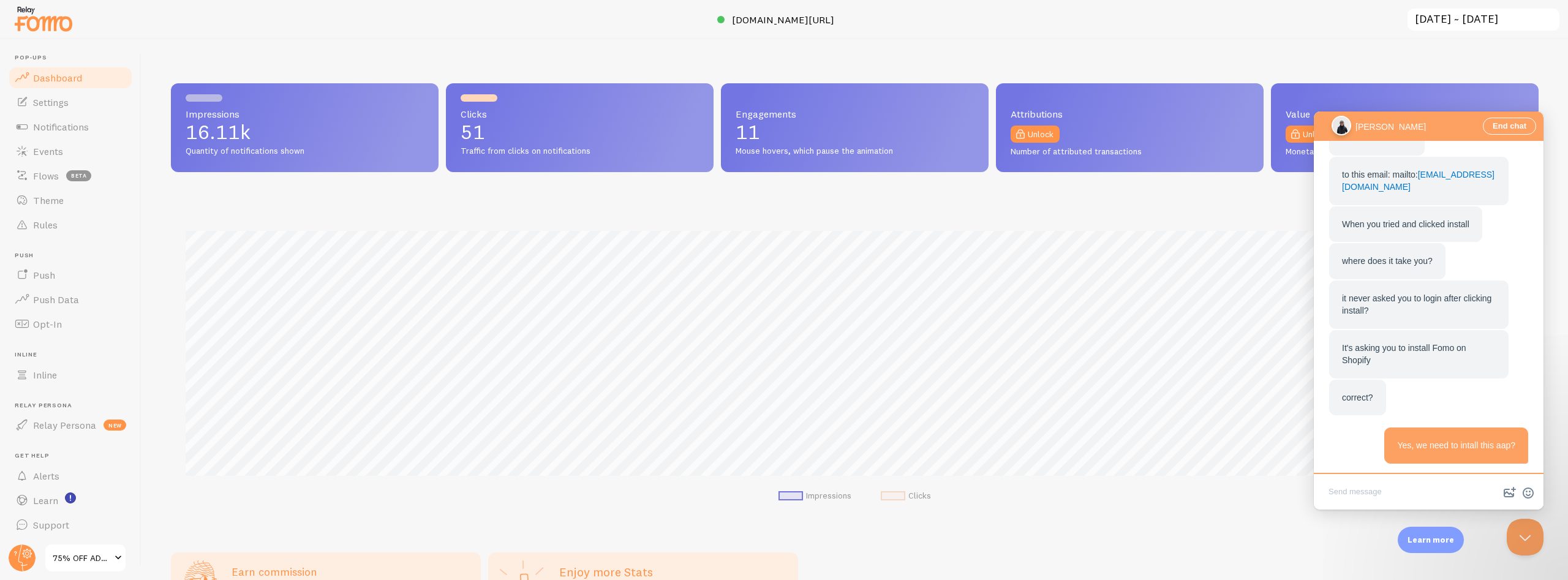
scroll to position [1216, 0]
click at [1419, 389] on div "correct?" at bounding box center [1429, 392] width 200 height 36
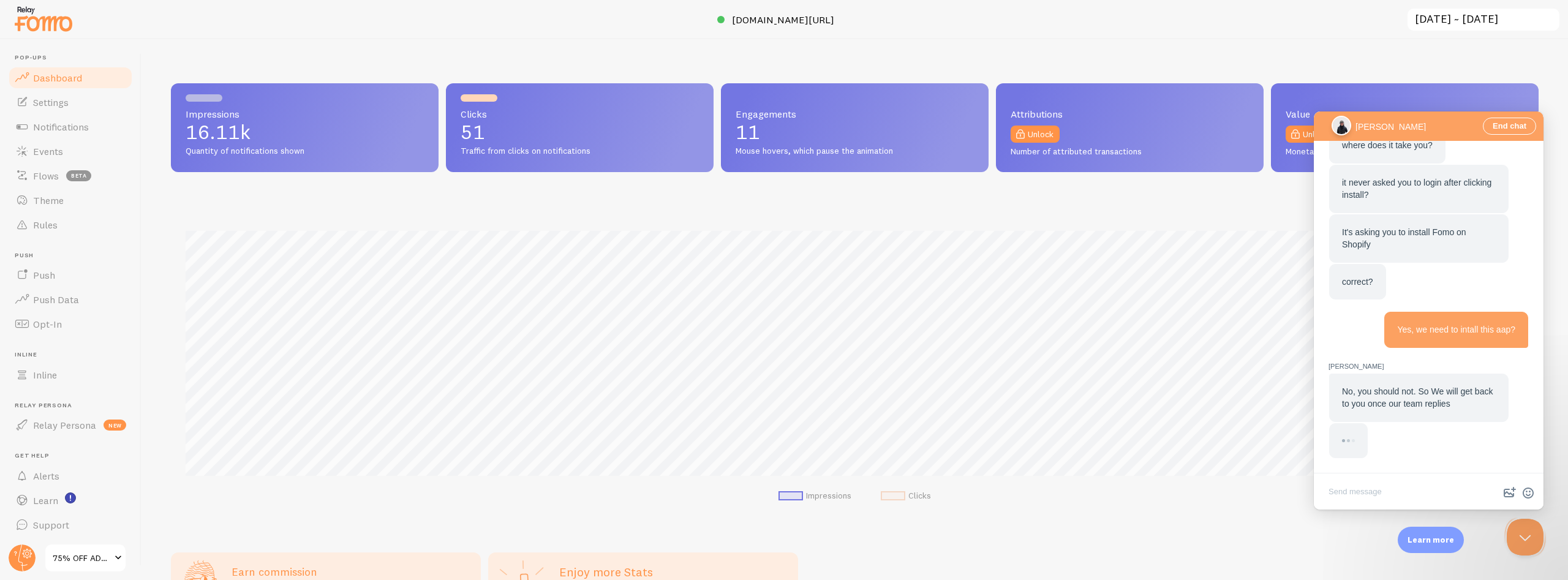
scroll to position [1191, 0]
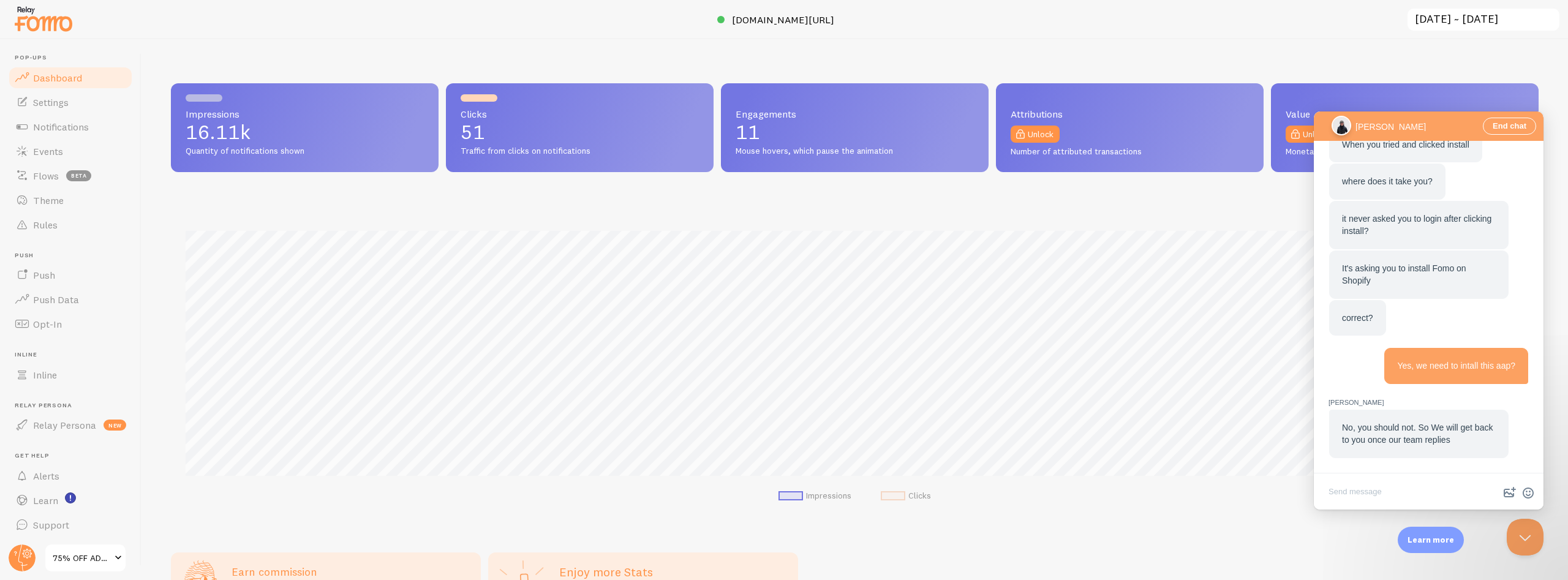
click at [1356, 492] on textarea "Write chat message" at bounding box center [1429, 493] width 225 height 29
click at [1484, 491] on textarea "Thank You, Waiting response from your end" at bounding box center [1429, 493] width 225 height 29
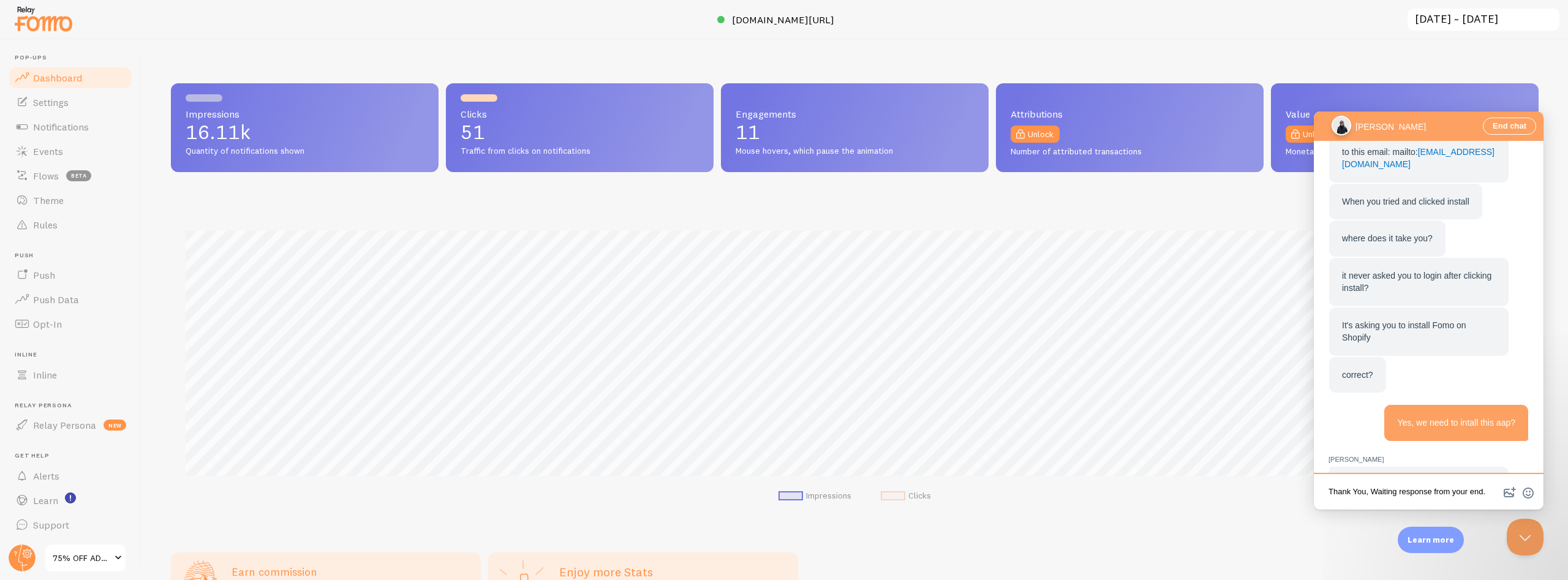
scroll to position [1003, 0]
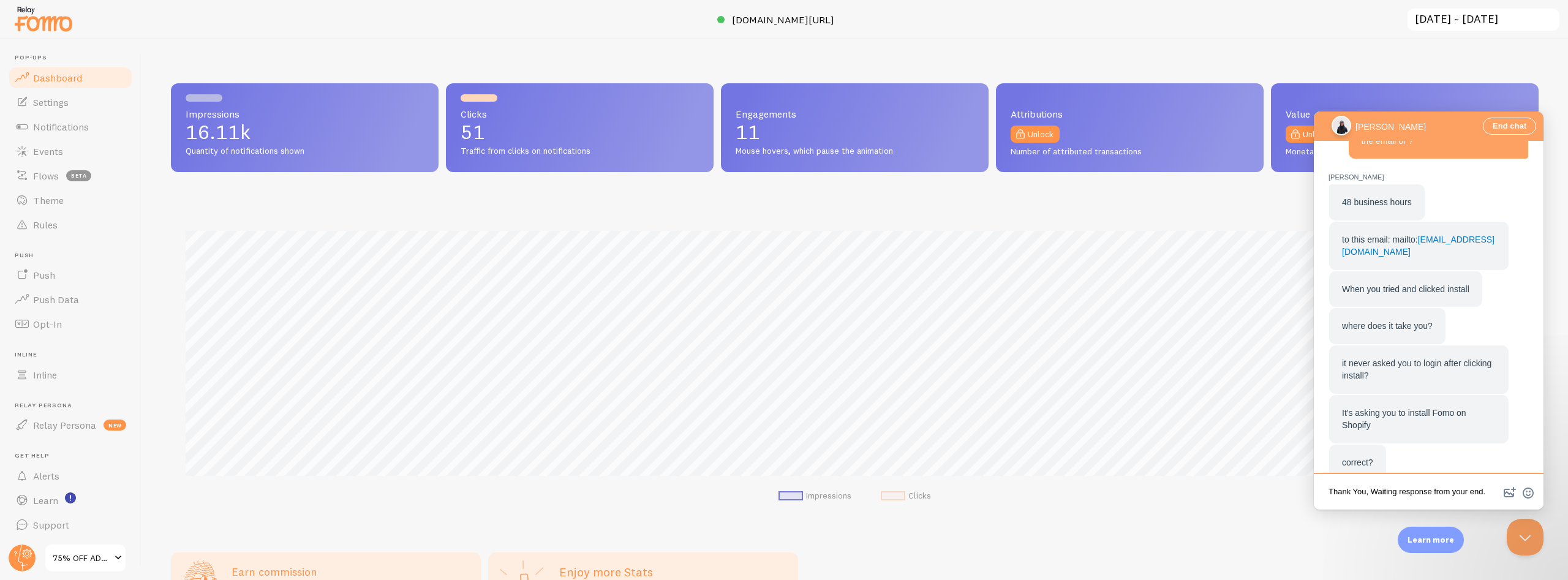
type textarea "Thank You, Waiting response from your end."
drag, startPoint x: 1470, startPoint y: 296, endPoint x: 1368, endPoint y: 300, distance: 102.1
click at [1368, 258] on div "to this email: mailto: [EMAIL_ADDRESS][DOMAIN_NAME]" at bounding box center [1419, 245] width 154 height 25
copy link "[EMAIL_ADDRESS][DOMAIN_NAME]"
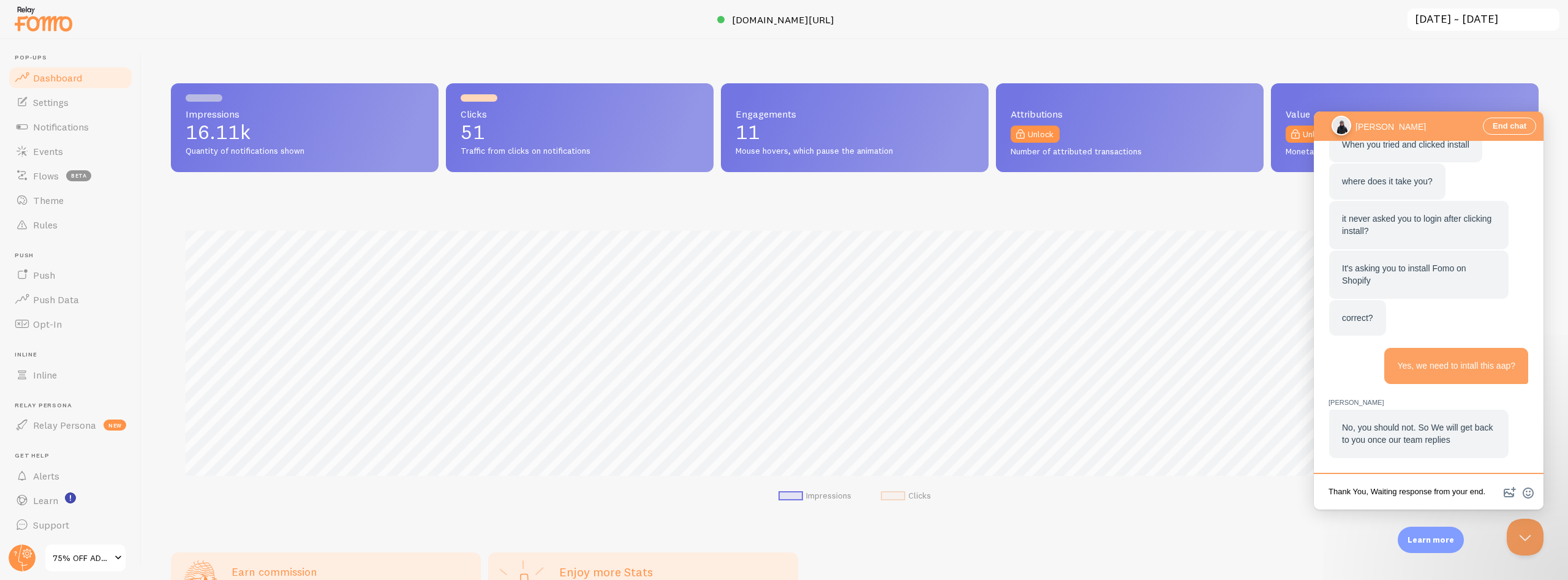
click at [1374, 492] on textarea "Thank You, Waiting response from your end." at bounding box center [1429, 493] width 225 height 29
click at [1453, 491] on textarea "Thank You, Waiting response from your end." at bounding box center [1429, 493] width 225 height 29
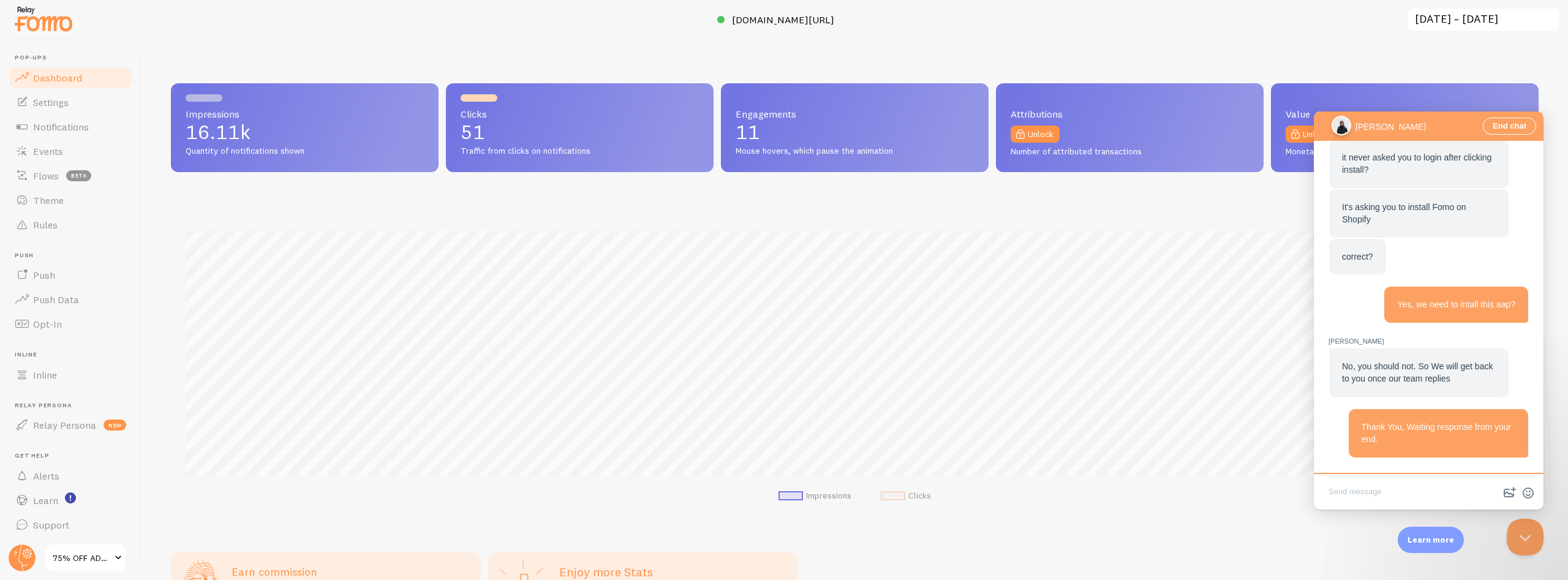
click at [1333, 432] on div "Thank You, Waiting response from your end." at bounding box center [1428, 433] width 200 height 48
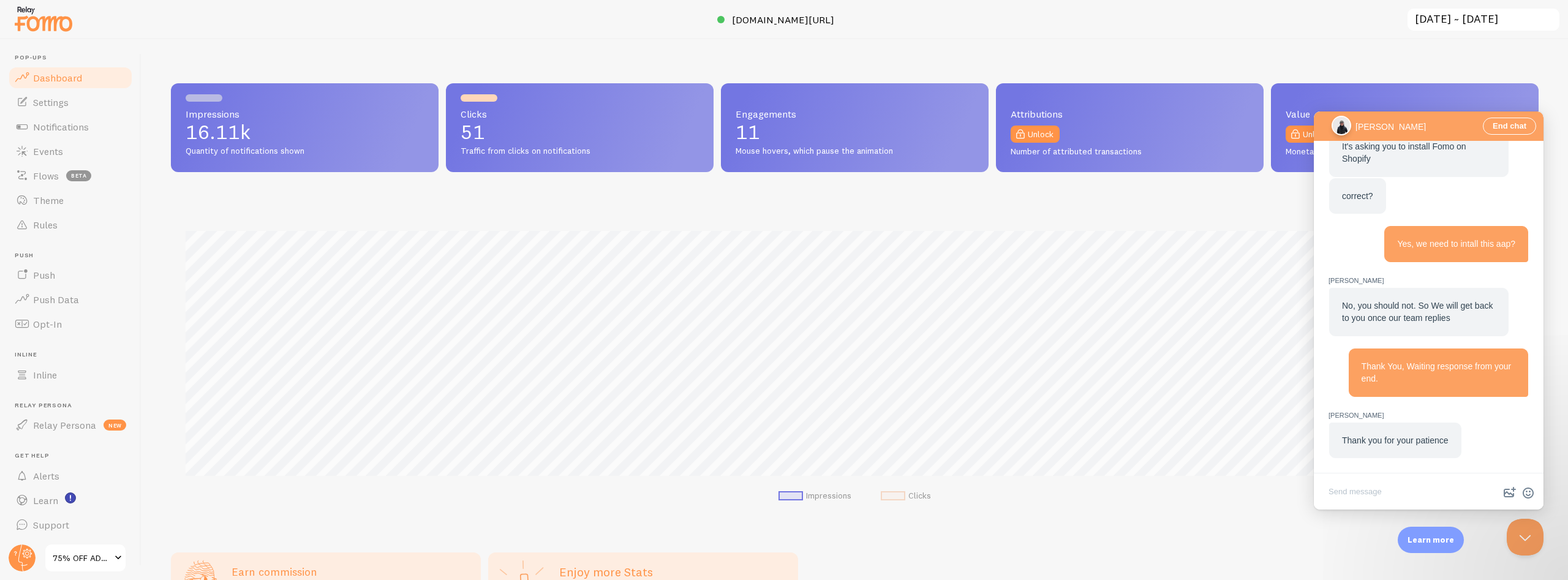
scroll to position [1203, 0]
click at [1505, 124] on button "End chat" at bounding box center [1510, 126] width 53 height 17
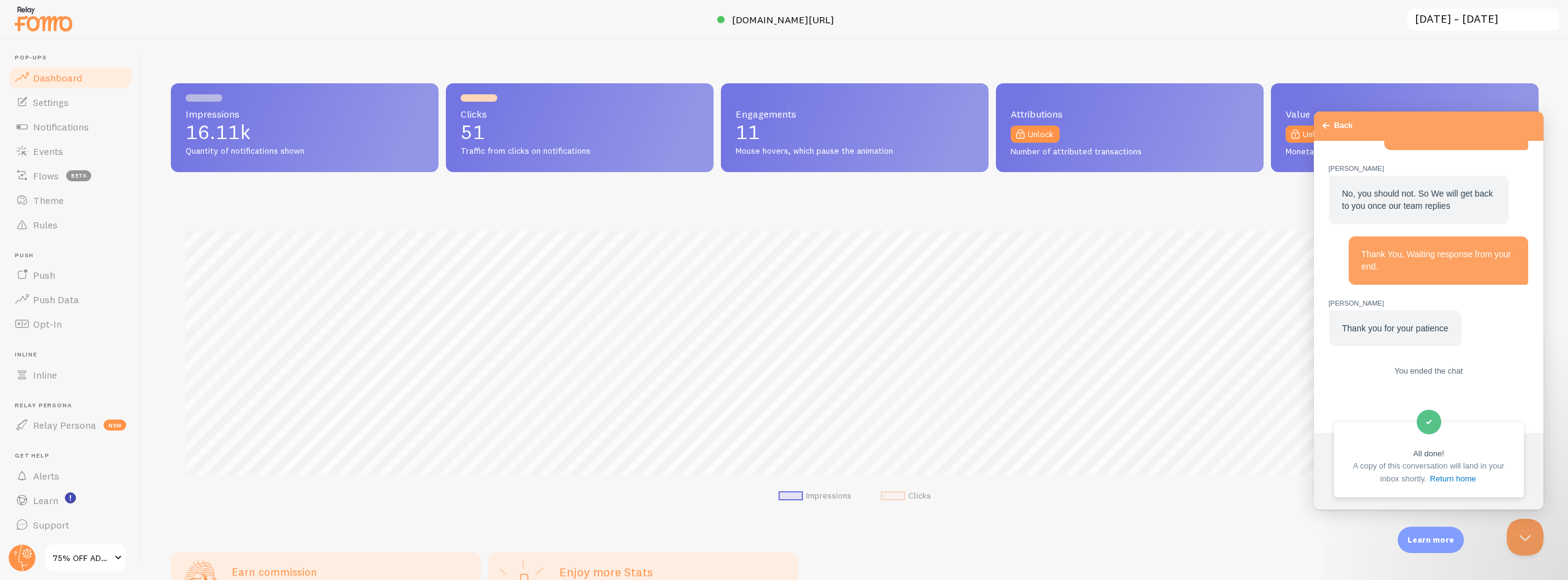
click at [1328, 128] on span "Go back" at bounding box center [1326, 126] width 15 height 15
